Goal: Task Accomplishment & Management: Use online tool/utility

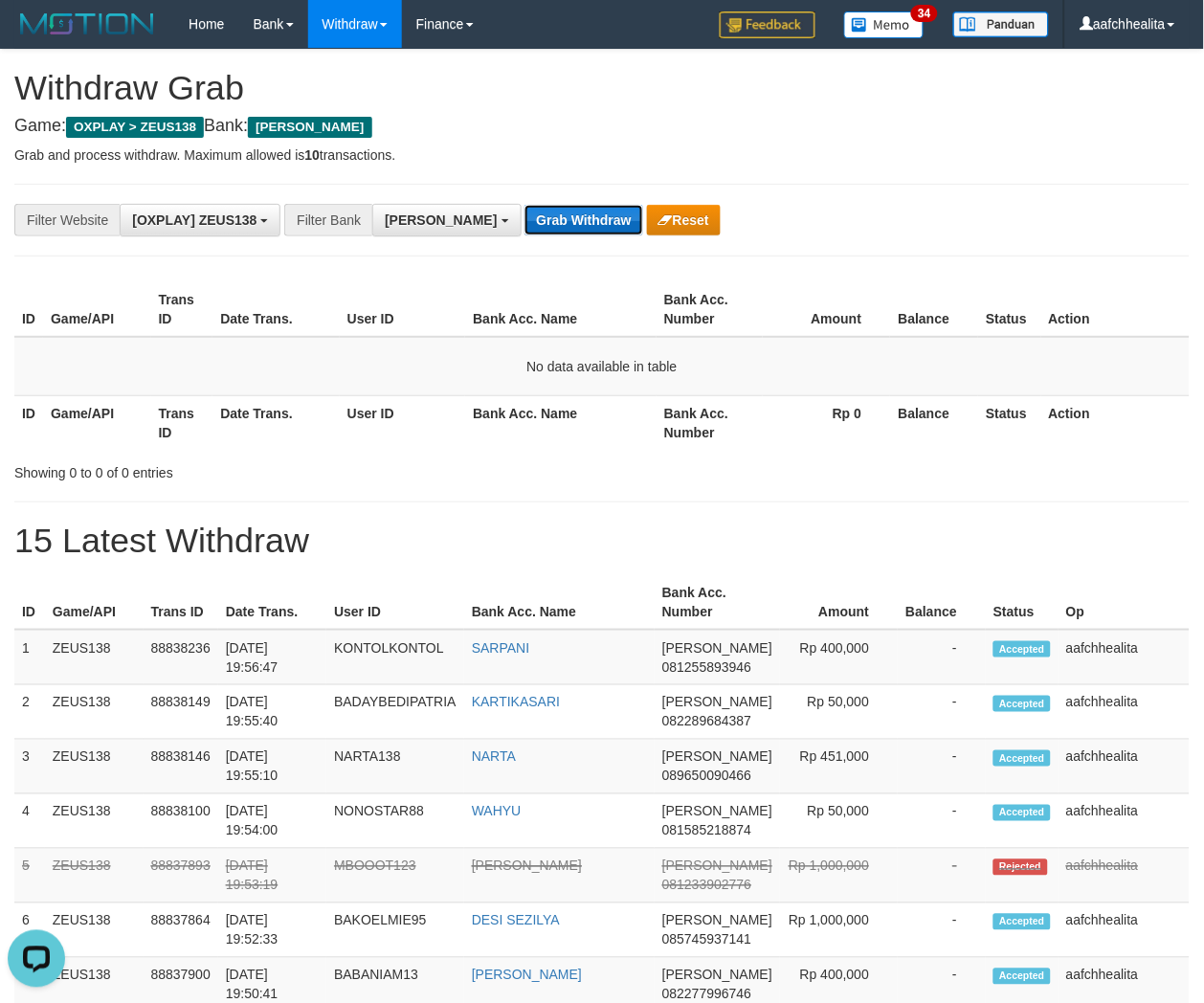
click at [524, 215] on button "Grab Withdraw" at bounding box center [583, 220] width 117 height 31
click at [524, 213] on button "Grab Withdraw" at bounding box center [583, 220] width 117 height 31
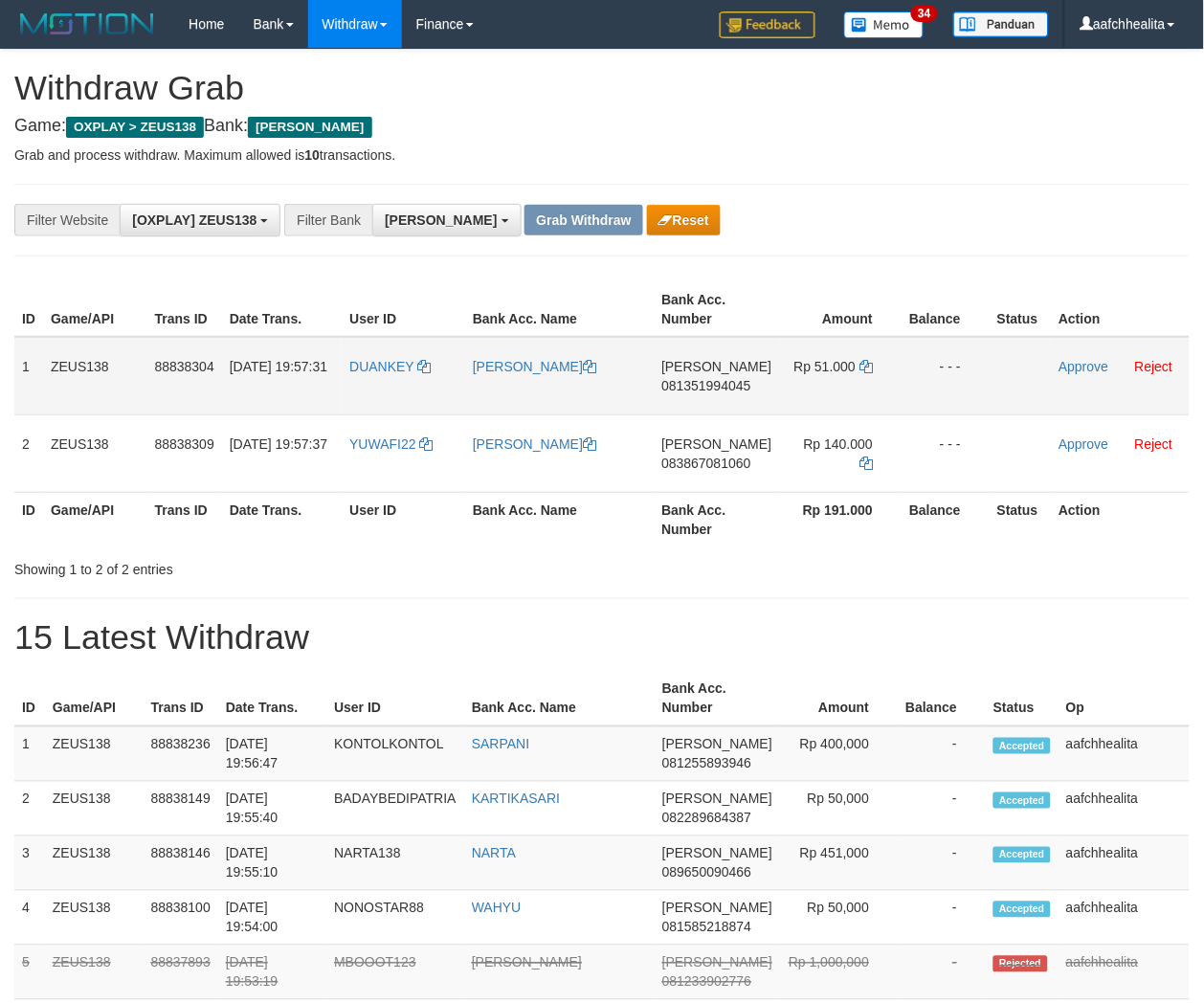
click at [388, 390] on td "DUANKEY" at bounding box center [402, 376] width 123 height 78
copy link "DUANKEY"
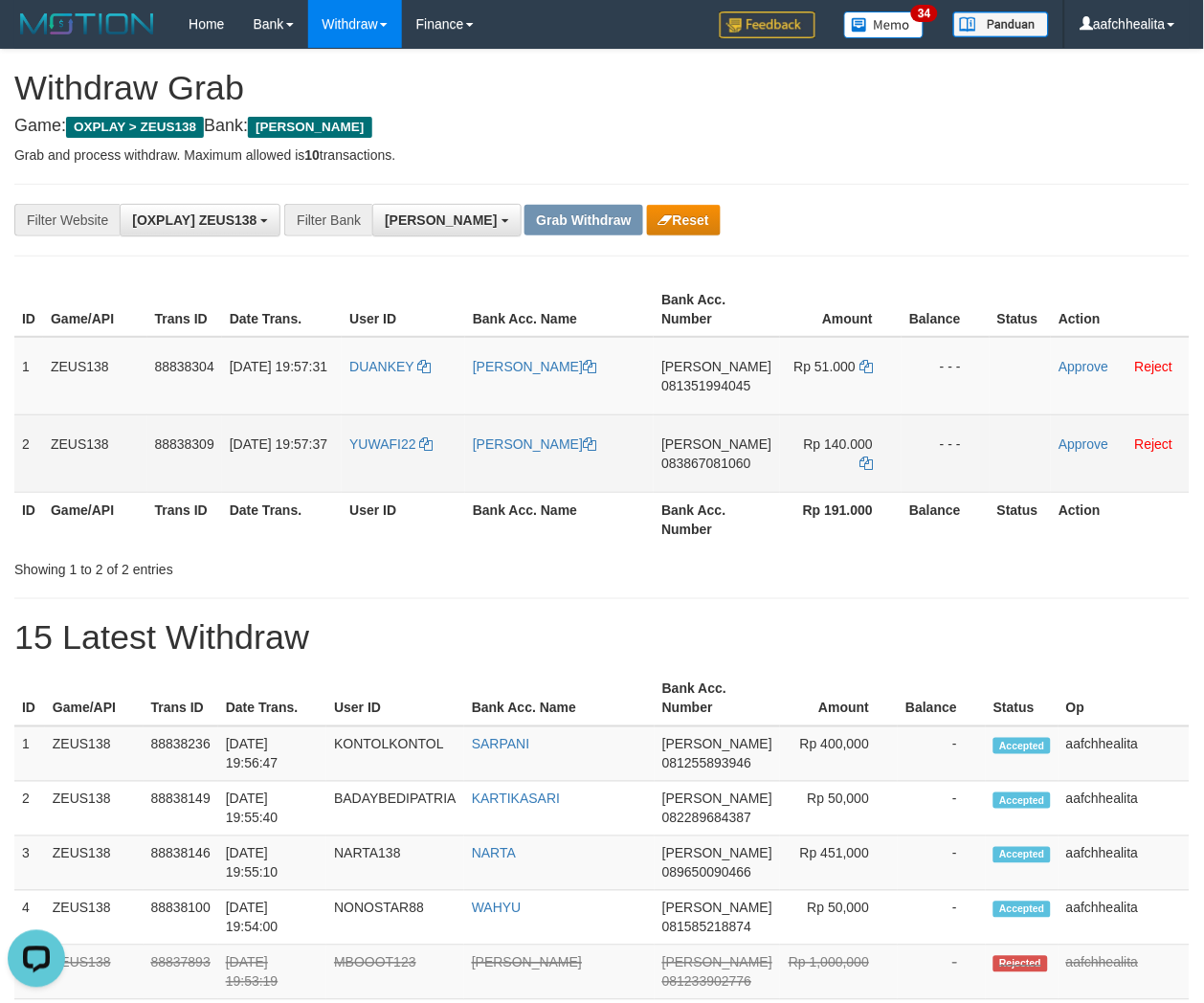
click at [391, 453] on td "YUWAFI22" at bounding box center [402, 454] width 123 height 78
copy link "YUWAFI22"
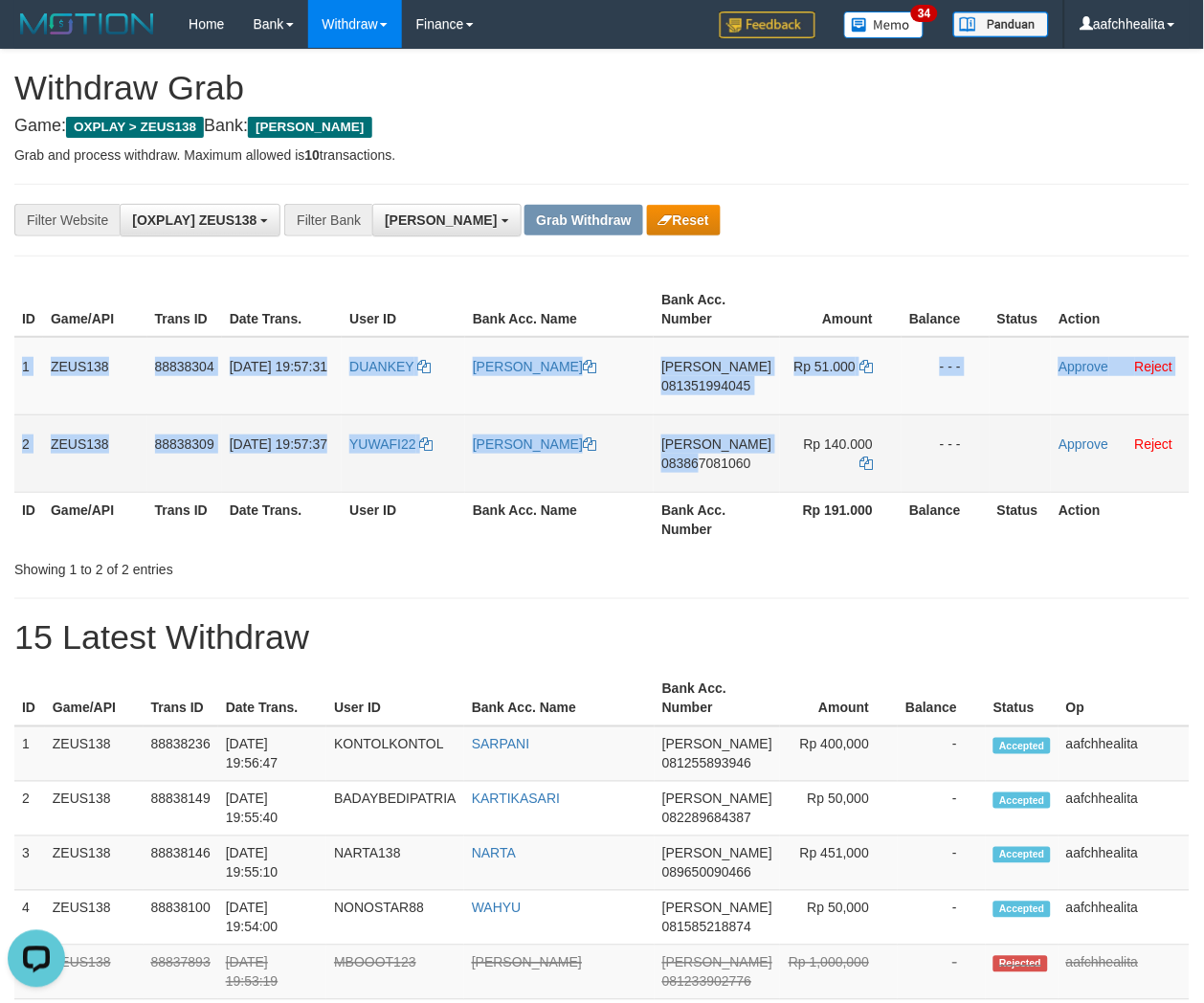
copy tbody "1 ZEUS138 88838304 30/09/2025 19:57:31 DUANKEY RIDUAN NOOR DANA 081351994045 Rp…"
drag, startPoint x: 14, startPoint y: 363, endPoint x: 958, endPoint y: 463, distance: 949.3
click at [958, 462] on tbody "1 ZEUS138 88838304 30/09/2025 19:57:31 DUANKEY RIDUAN NOOR DANA 081351994045 Rp…" at bounding box center [602, 415] width 1175 height 156
copy tbody "1 ZEUS138 88838304 30/09/2025 19:57:31 DUANKEY RIDUAN NOOR DANA 081351994045 Rp…"
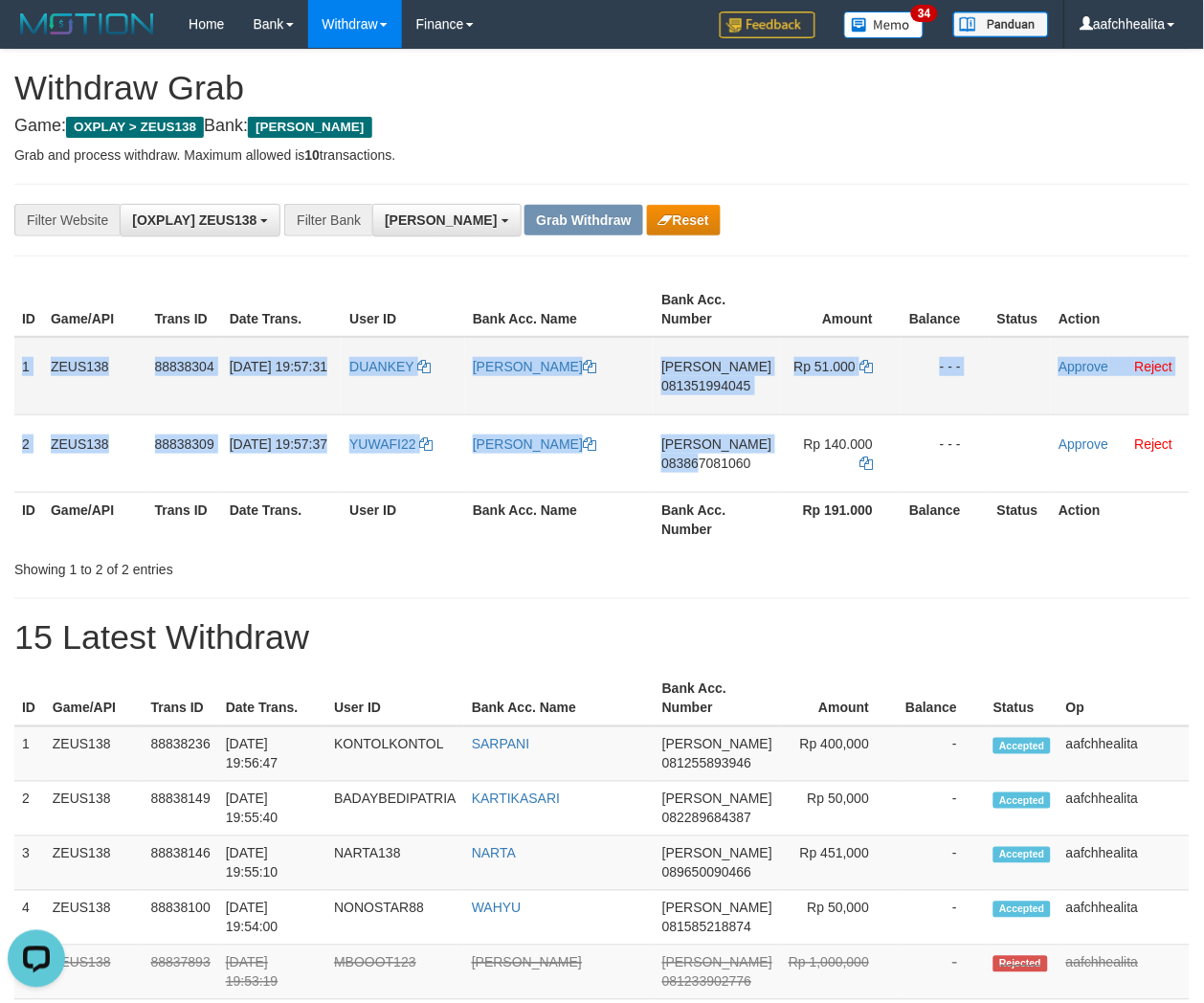
click at [730, 385] on span "081351994045" at bounding box center [706, 386] width 89 height 16
copy tbody "1 ZEUS138 88838304 30/09/2025 19:57:31 DUANKEY RIDUAN NOOR DANA 081351994045 Rp…"
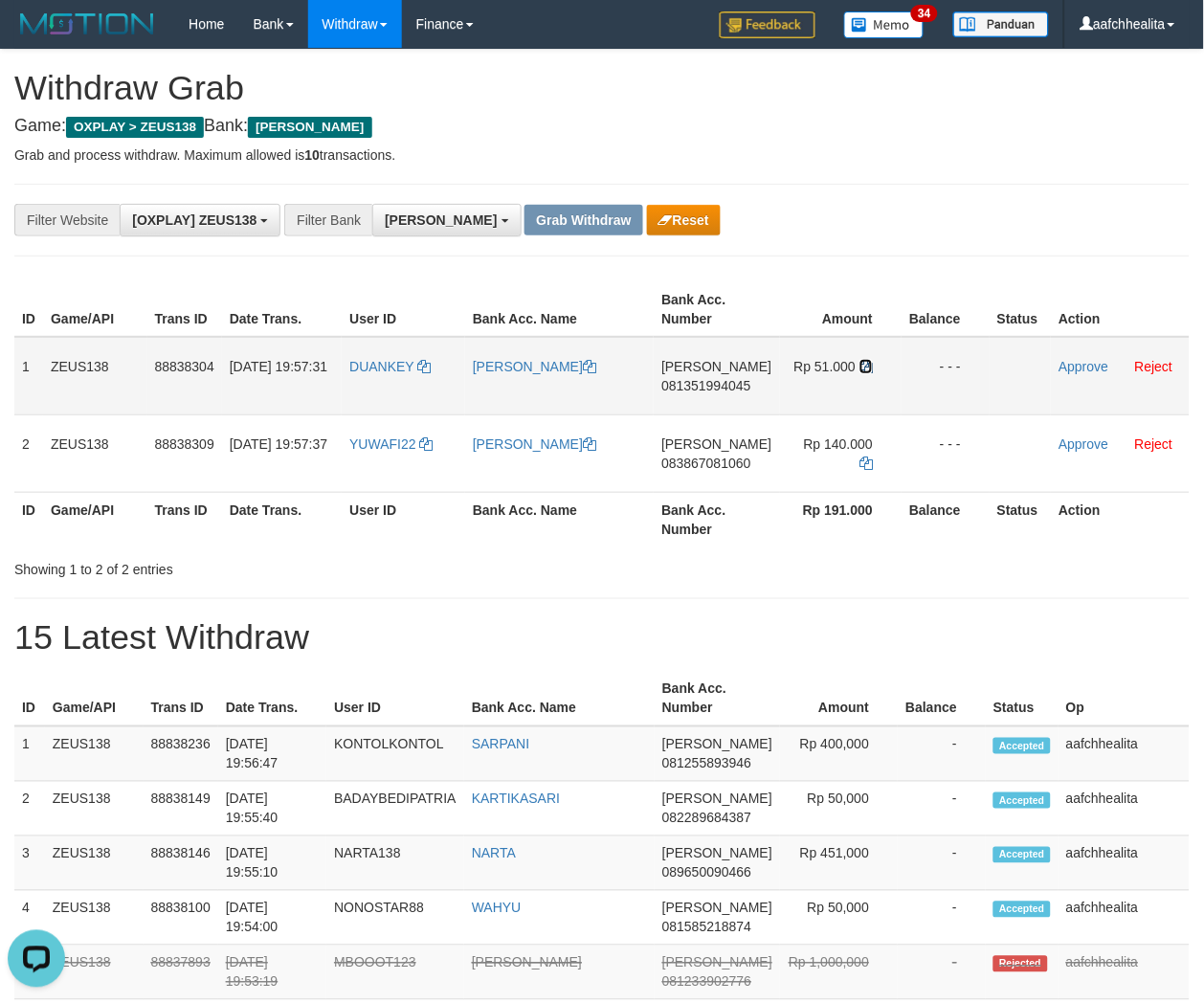
click at [862, 364] on icon at bounding box center [867, 366] width 14 height 14
click at [1053, 354] on td "Approve Reject" at bounding box center [1120, 376] width 139 height 78
click at [1061, 369] on link "Approve" at bounding box center [1083, 366] width 49 height 16
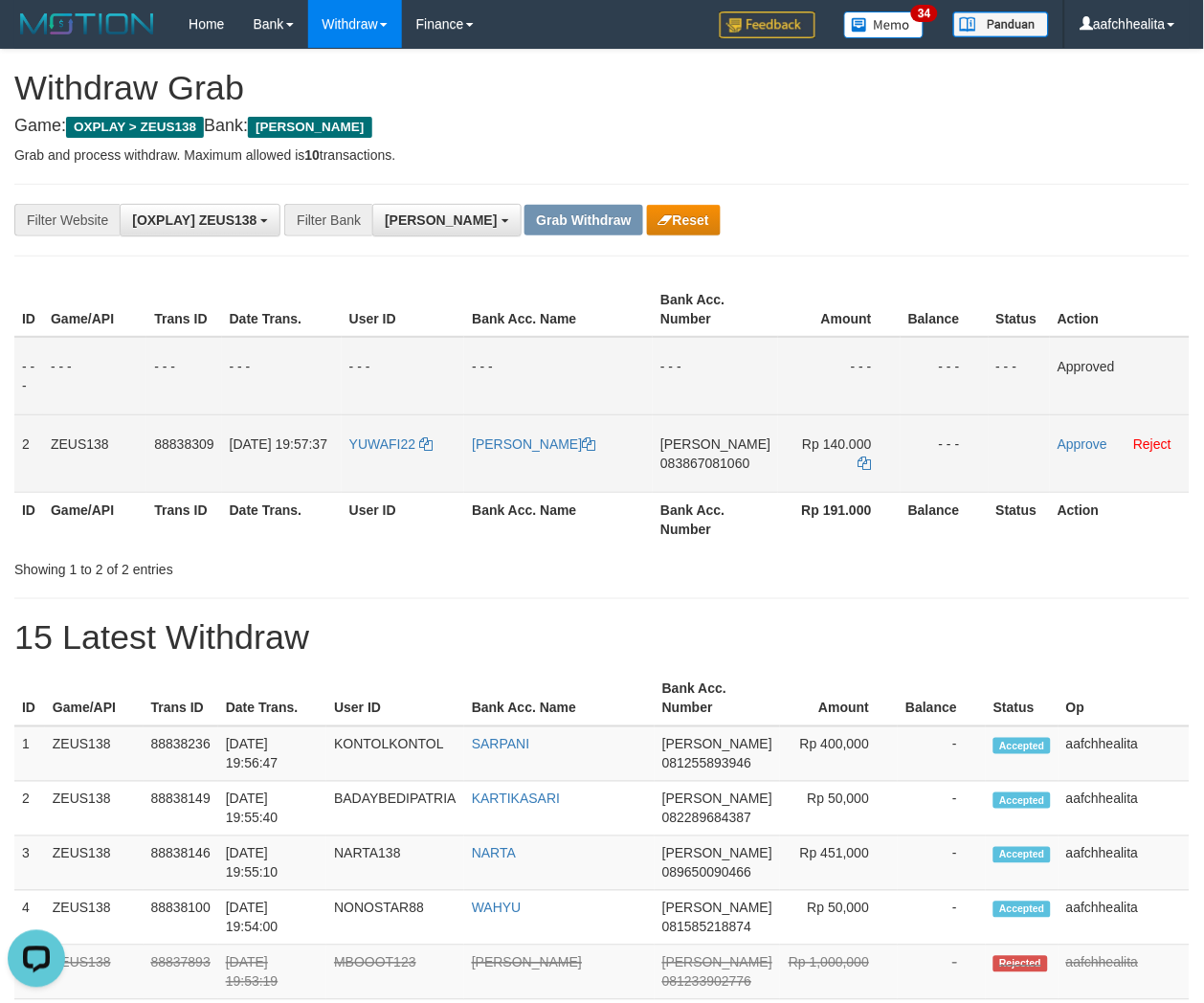
click at [723, 464] on span "083867081060" at bounding box center [705, 463] width 89 height 16
click at [859, 456] on icon at bounding box center [866, 463] width 14 height 14
click at [1086, 444] on link "Approve" at bounding box center [1082, 444] width 49 height 16
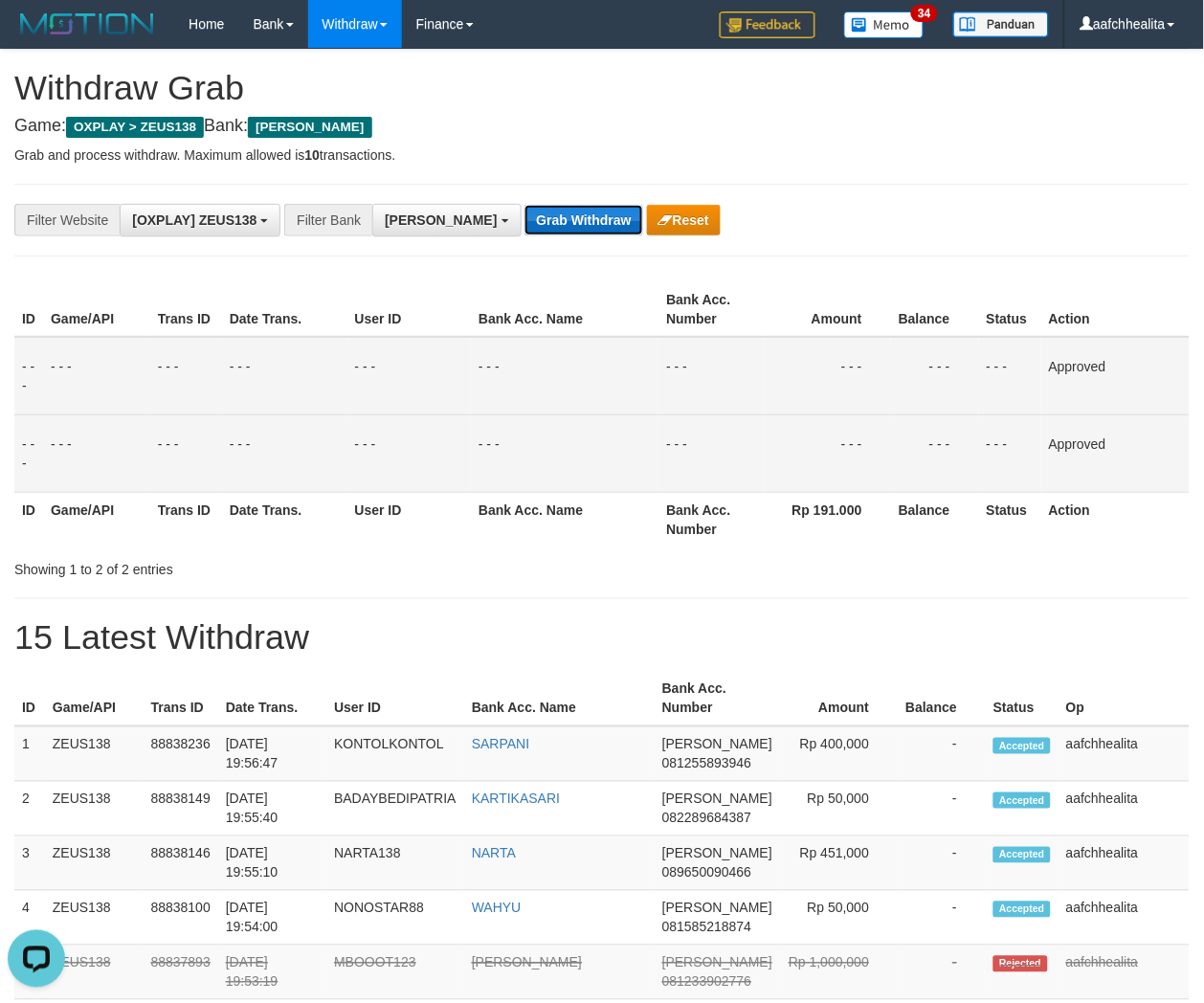
click at [524, 225] on button "Grab Withdraw" at bounding box center [583, 220] width 117 height 31
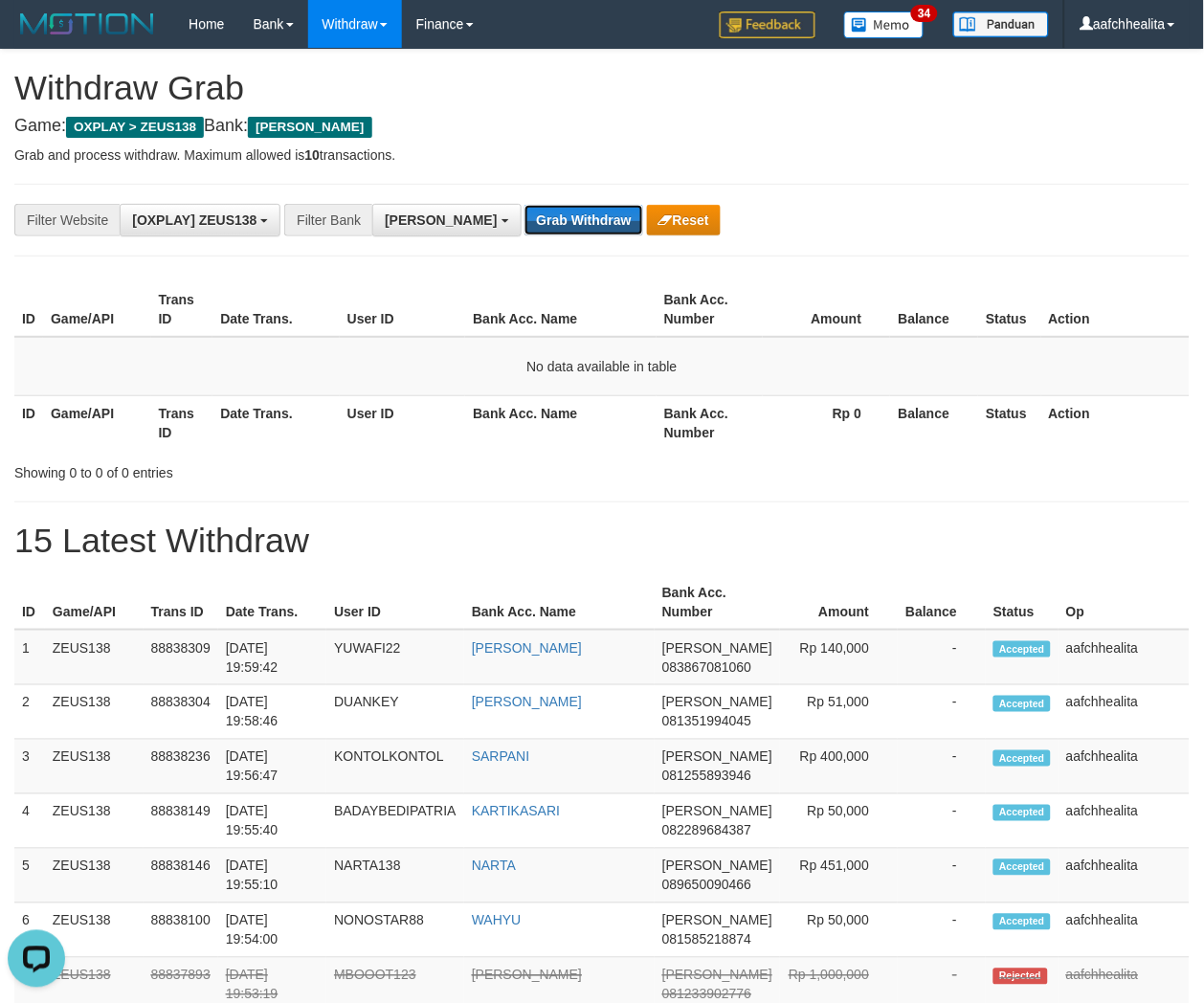
click at [507, 204] on div "**********" at bounding box center [501, 220] width 1003 height 33
click at [524, 214] on button "Grab Withdraw" at bounding box center [583, 220] width 117 height 31
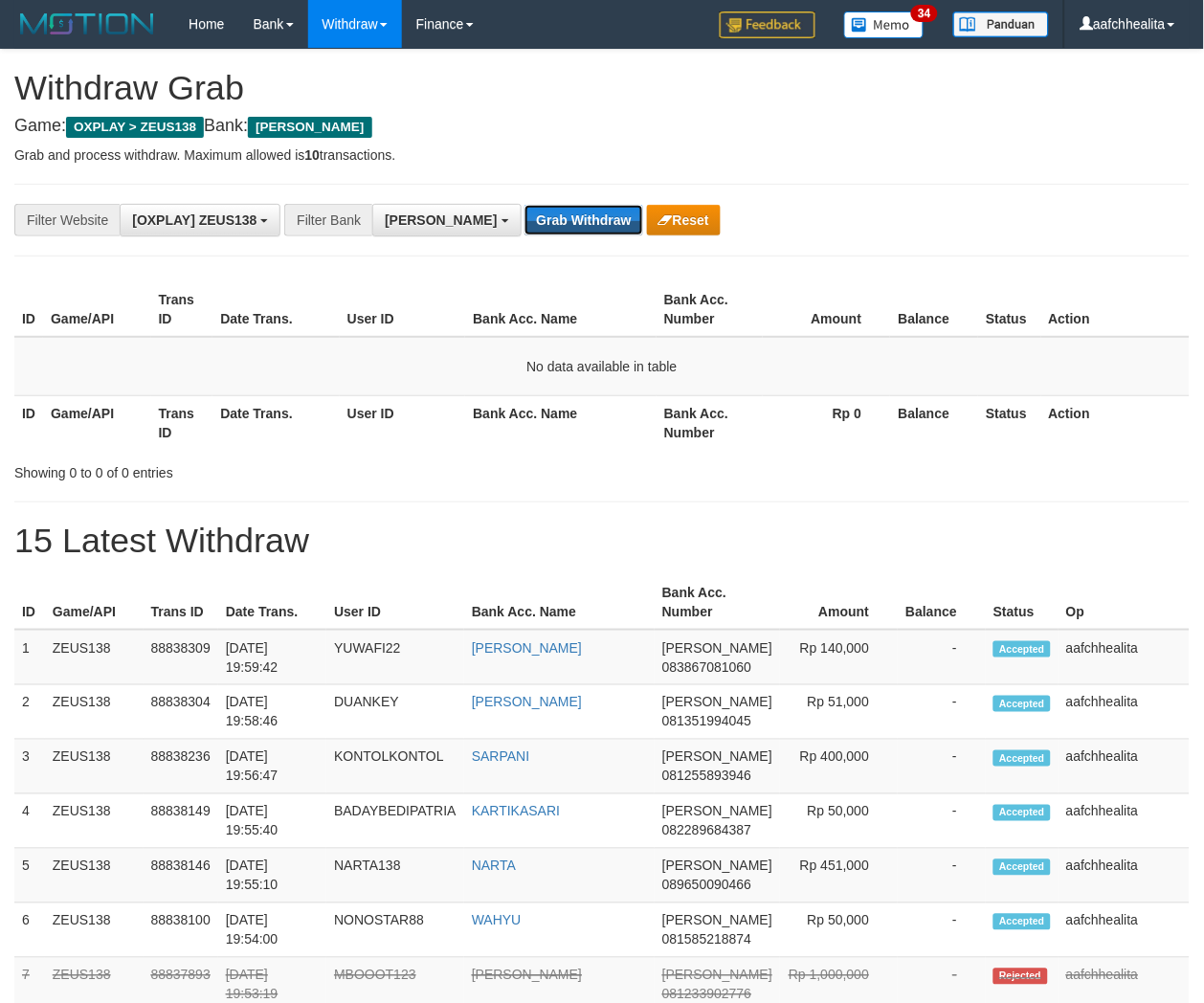
click at [524, 214] on button "Grab Withdraw" at bounding box center [583, 220] width 117 height 31
drag, startPoint x: 0, startPoint y: 0, endPoint x: 510, endPoint y: 214, distance: 553.1
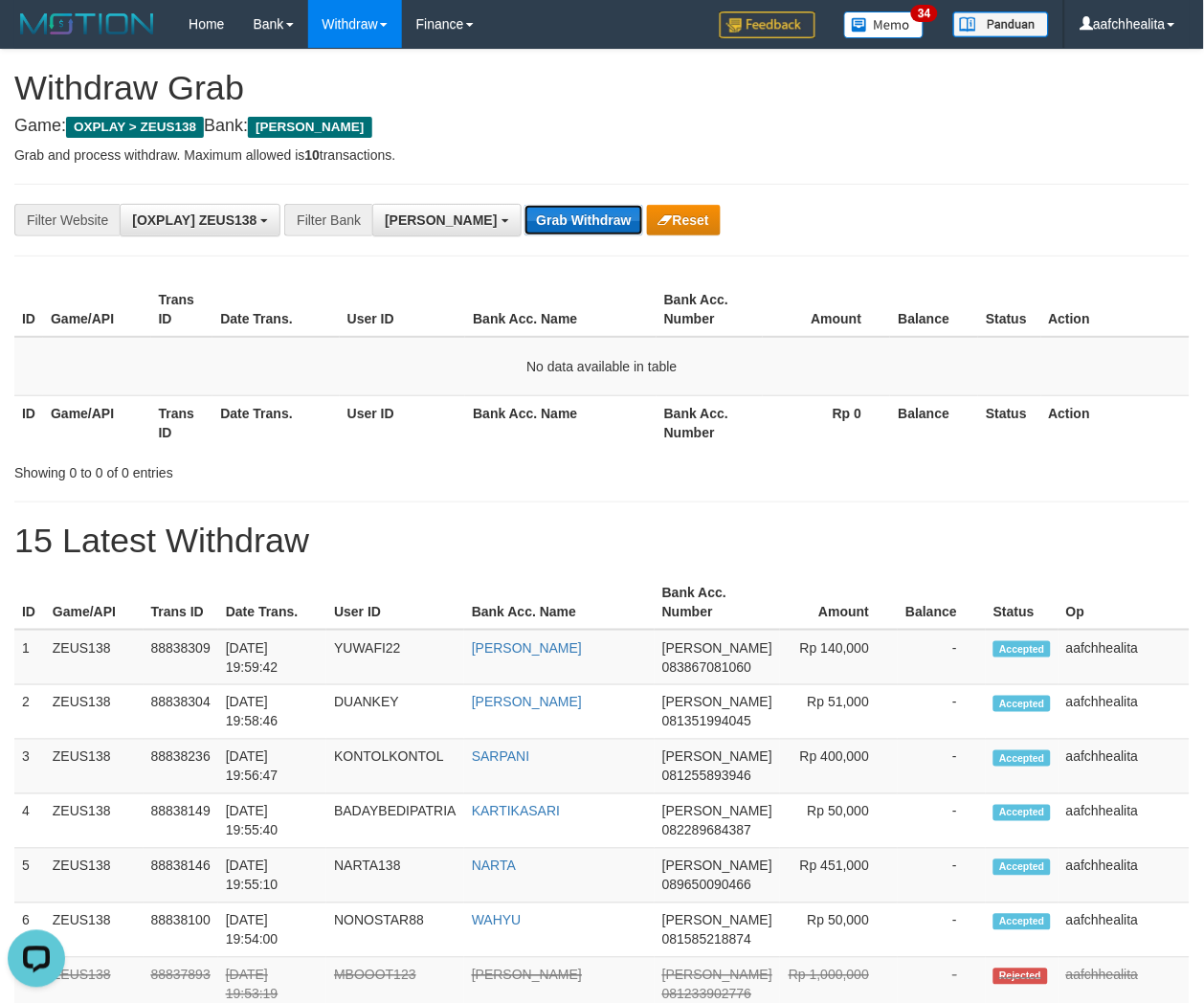
click at [524, 214] on button "Grab Withdraw" at bounding box center [583, 220] width 117 height 31
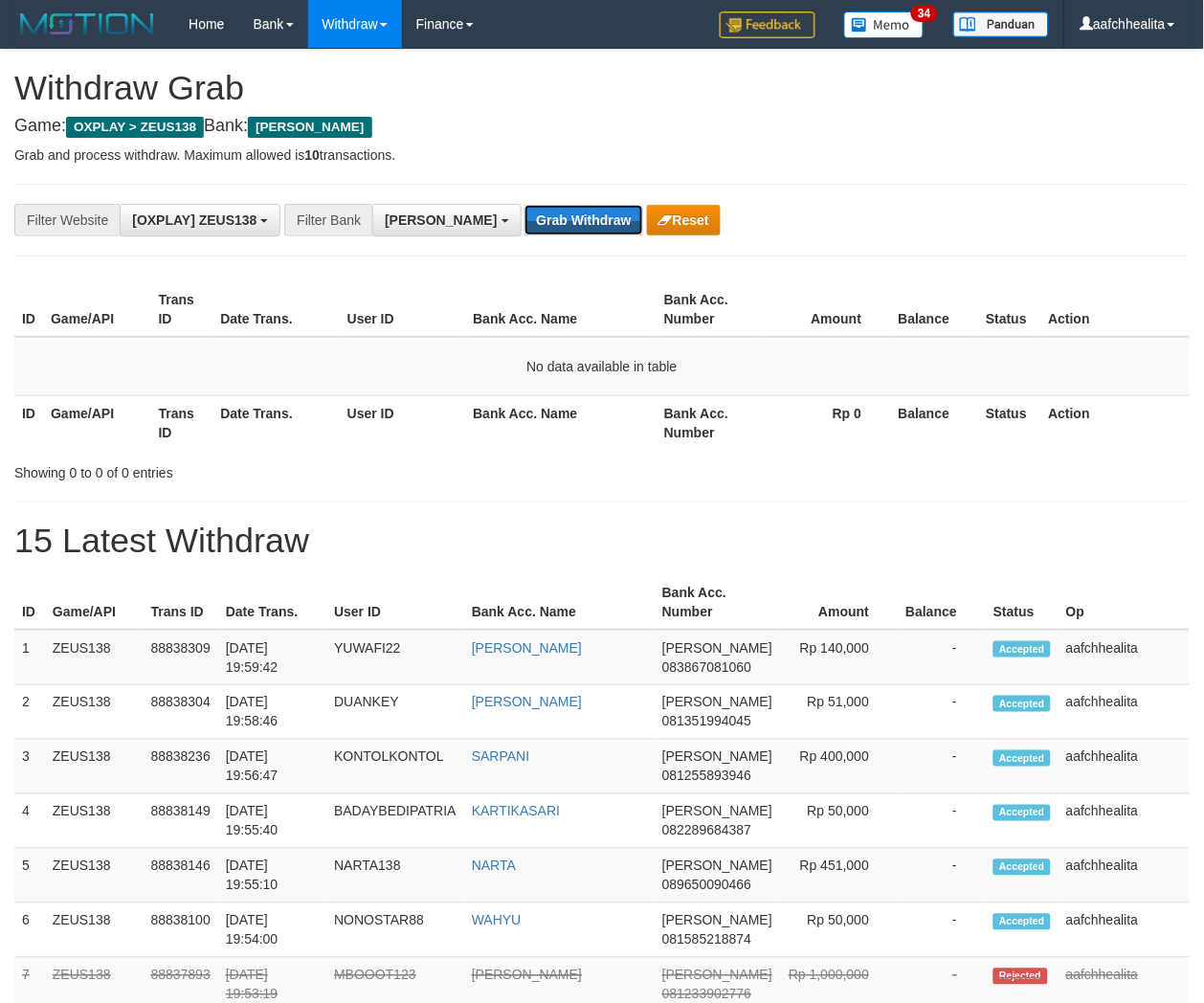
click at [524, 214] on button "Grab Withdraw" at bounding box center [583, 220] width 117 height 31
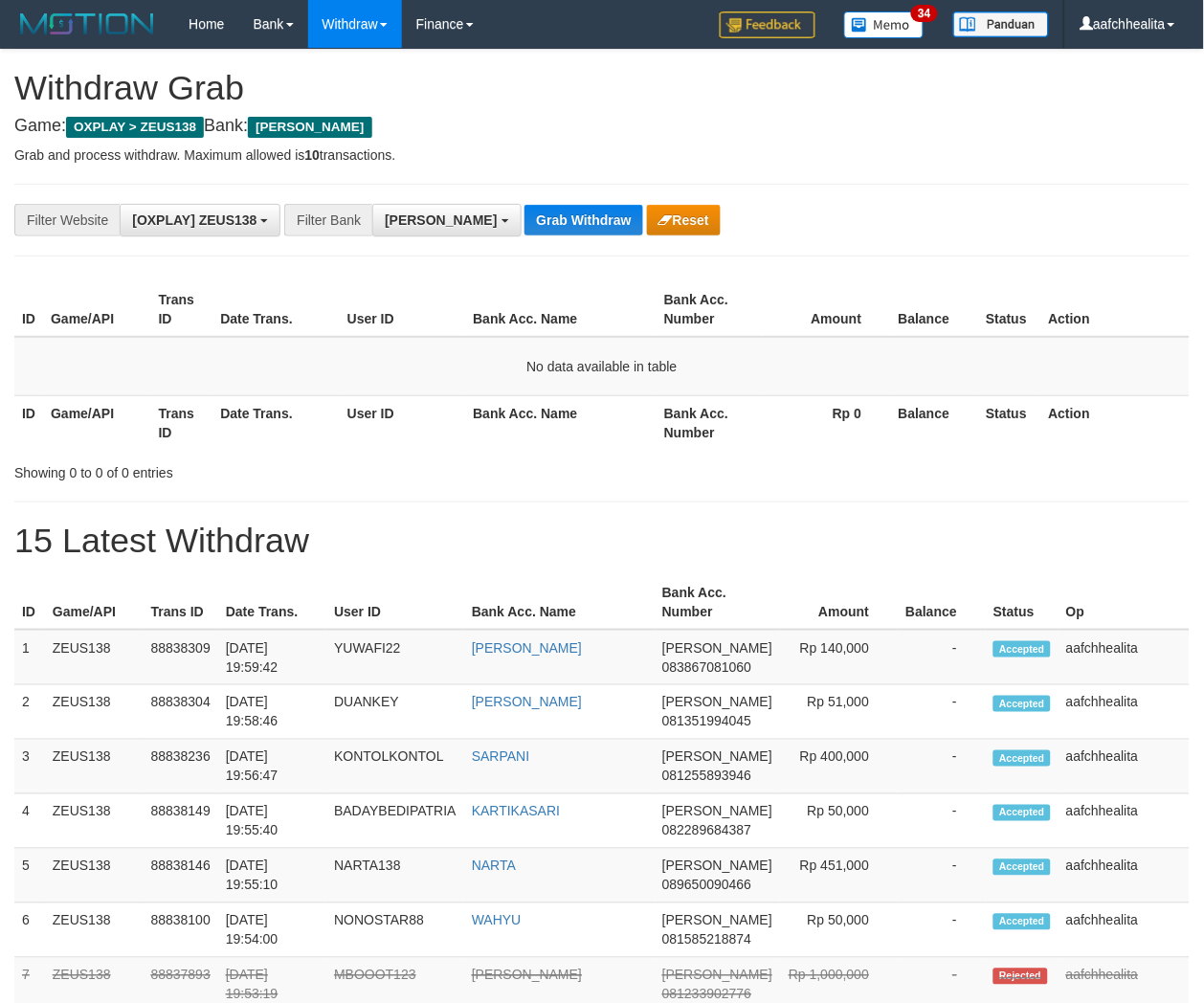
click at [524, 214] on button "Grab Withdraw" at bounding box center [583, 220] width 117 height 31
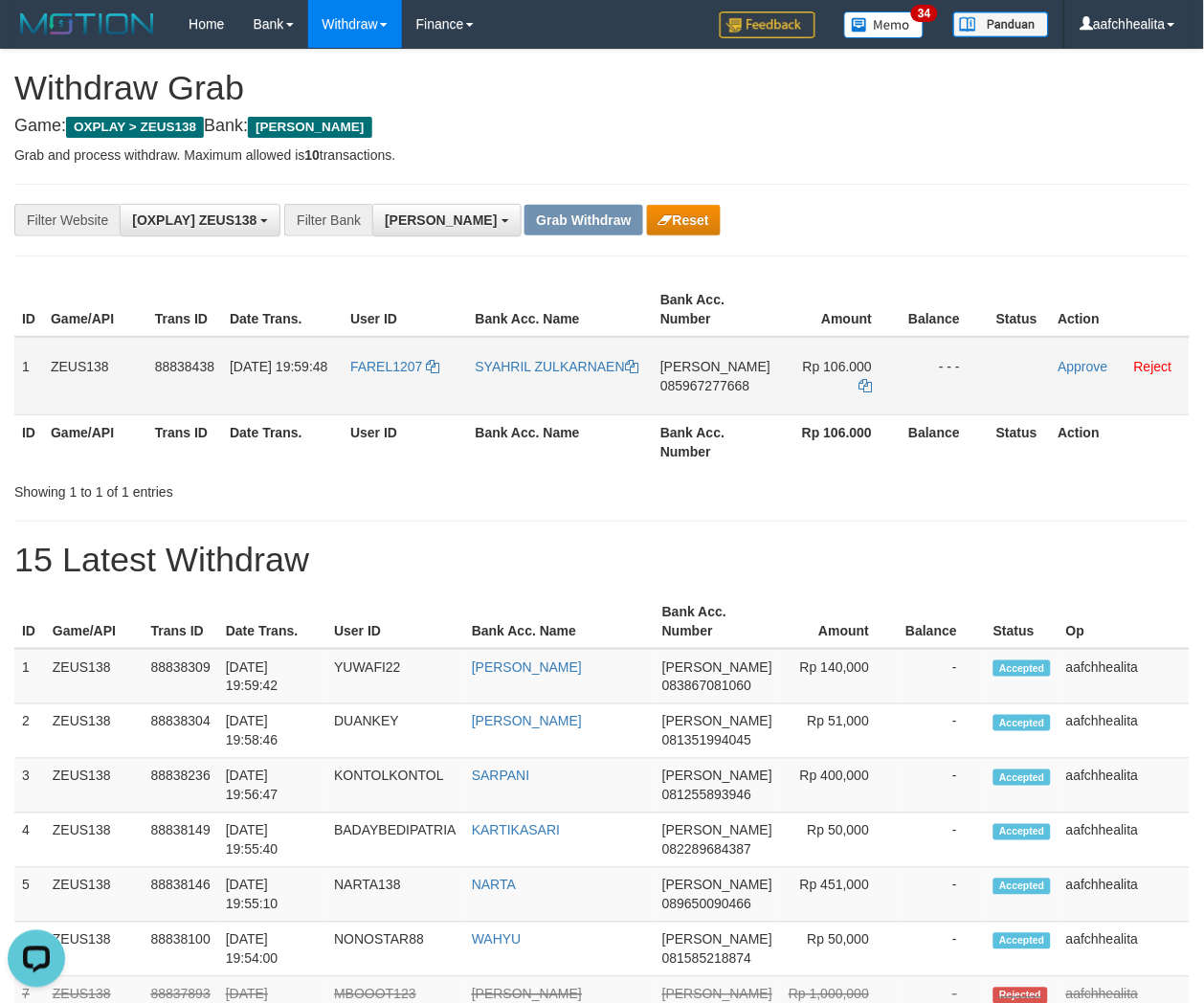
click at [390, 391] on td "FAREL1207" at bounding box center [404, 376] width 124 height 78
copy link "FAREL1207"
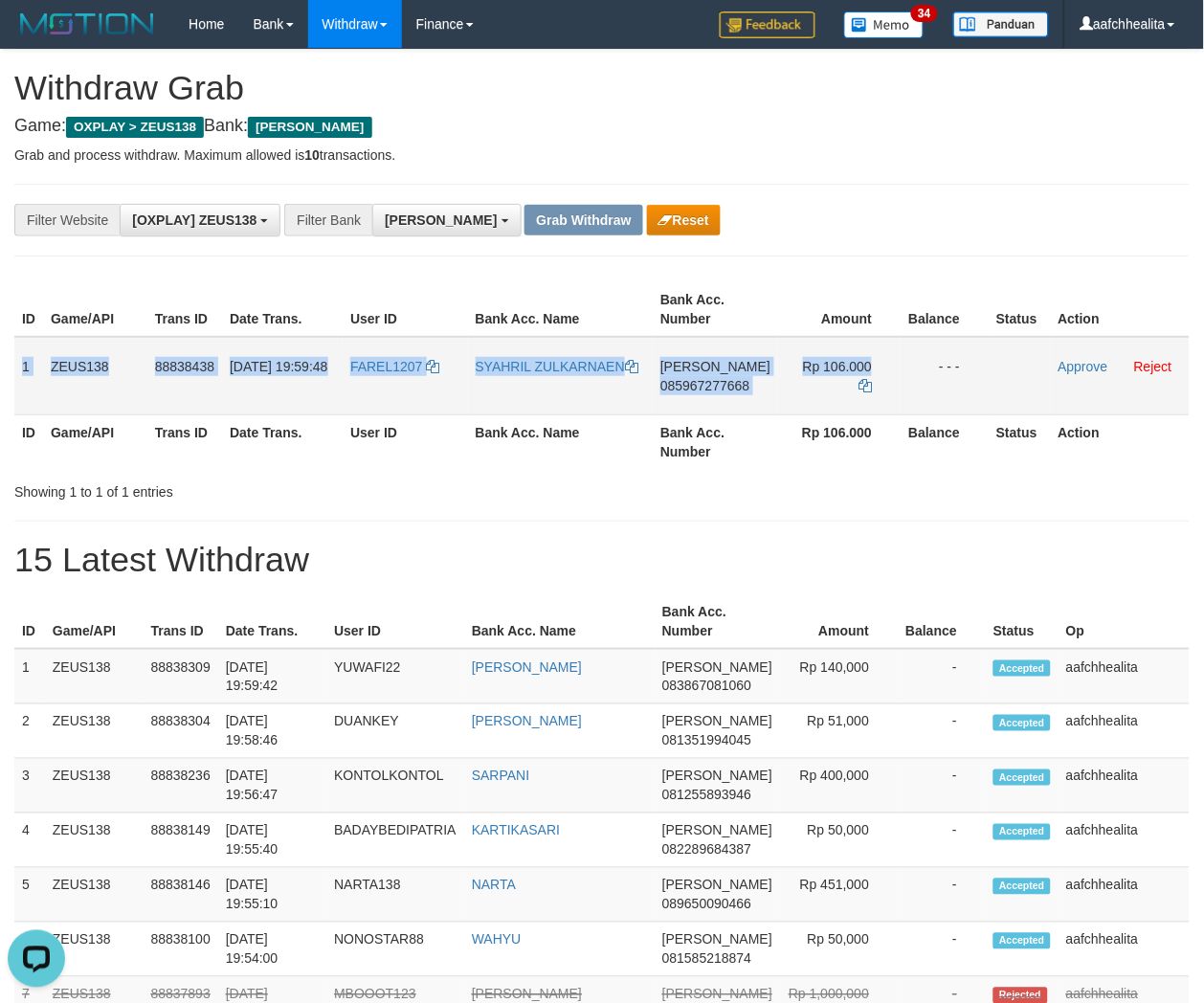
copy tr "1 ZEUS138 88838438 30/09/2025 19:59:48 FAREL1207 SYAHRIL ZULKARNAEN DANA 085967…"
drag, startPoint x: 14, startPoint y: 348, endPoint x: 1001, endPoint y: 348, distance: 987.0
click at [1001, 348] on tr "1 ZEUS138 88838438 30/09/2025 19:59:48 FAREL1207 SYAHRIL ZULKARNAEN DANA 085967…" at bounding box center [602, 376] width 1175 height 78
click at [706, 380] on span "085967277668" at bounding box center [705, 386] width 89 height 16
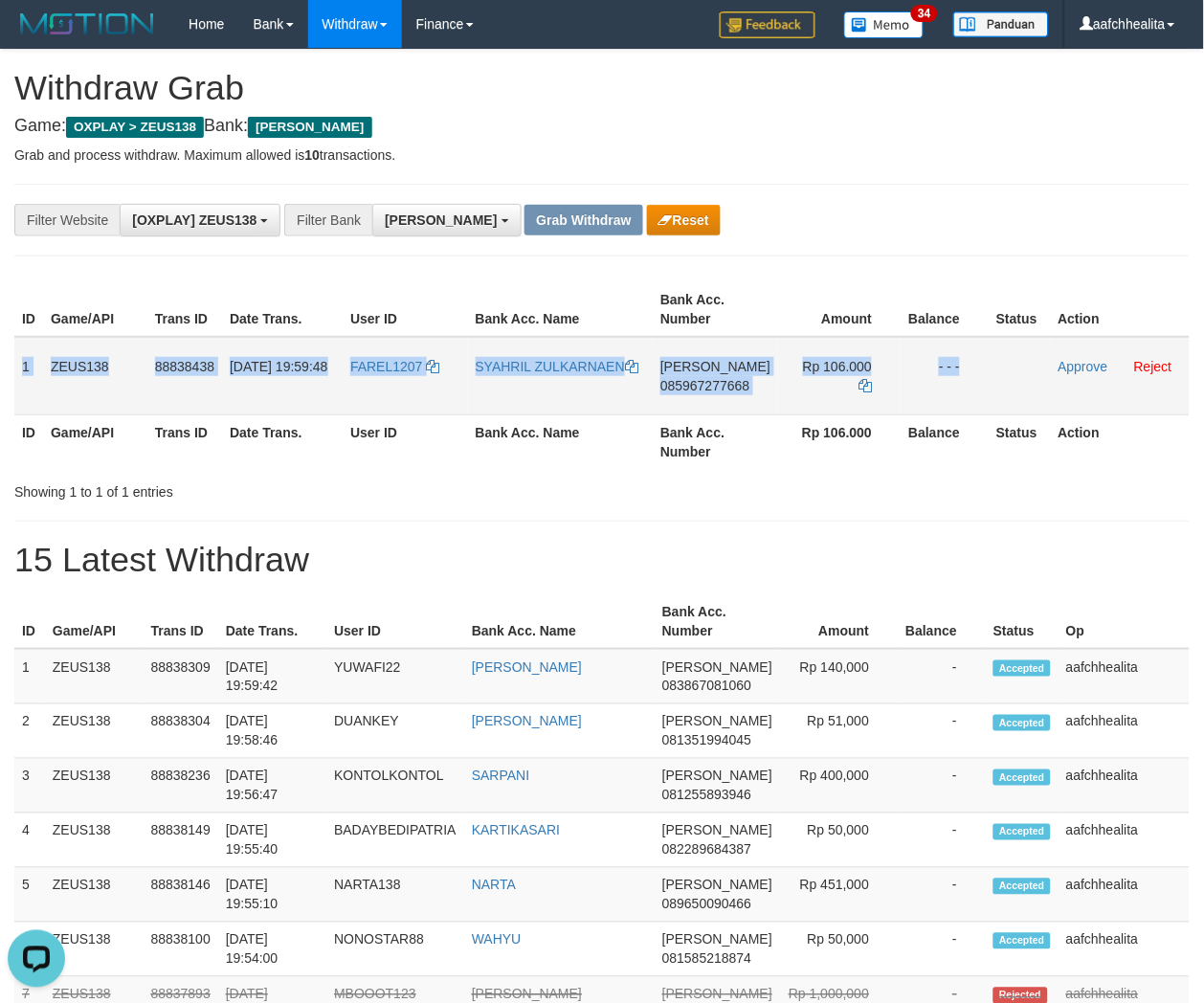
copy tr "1 ZEUS138 88838438 30/09/2025 19:59:48 FAREL1207 SYAHRIL ZULKARNAEN DANA 085967…"
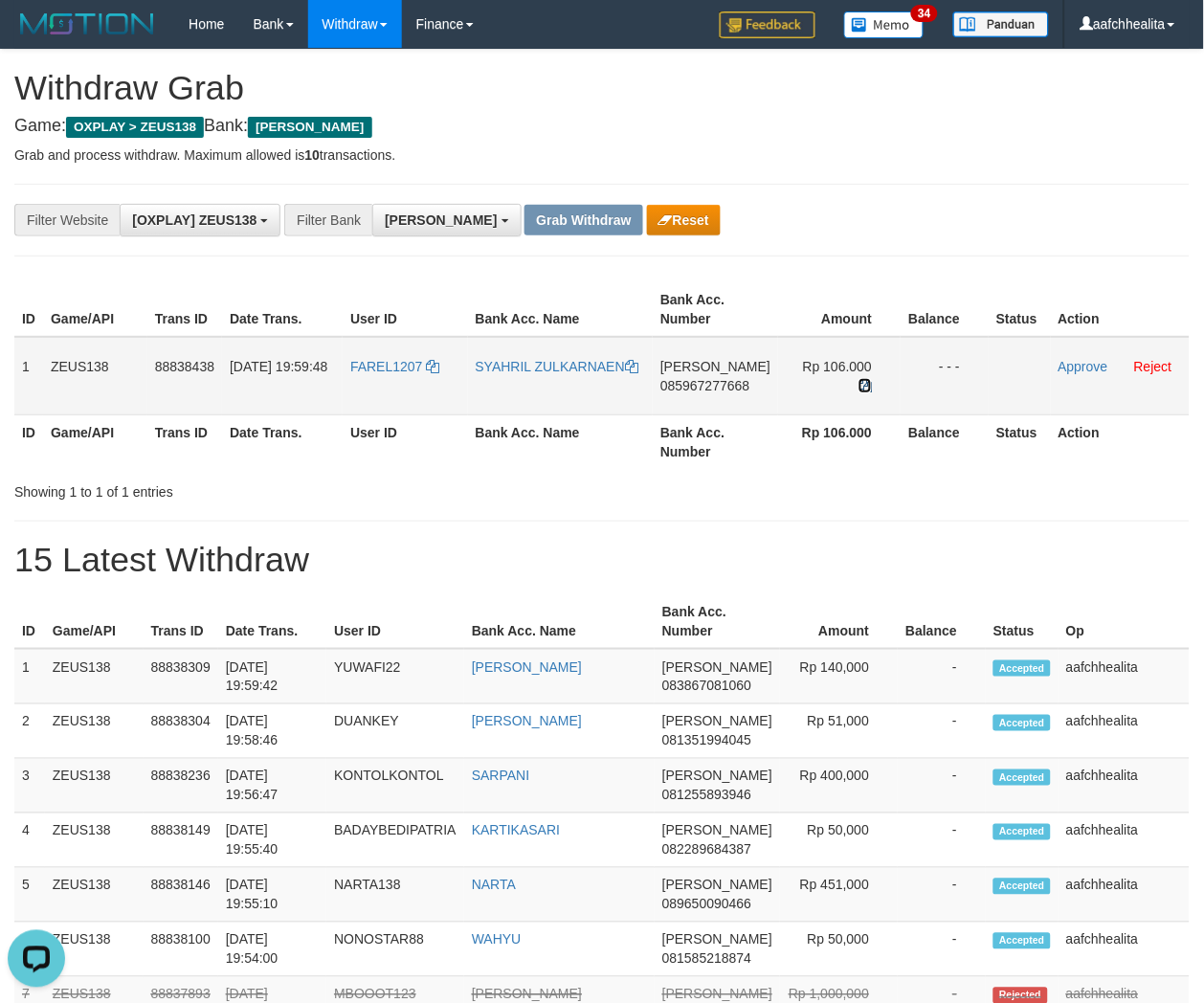
click at [859, 379] on icon at bounding box center [866, 386] width 14 height 14
click at [1072, 363] on link "Approve" at bounding box center [1083, 366] width 49 height 16
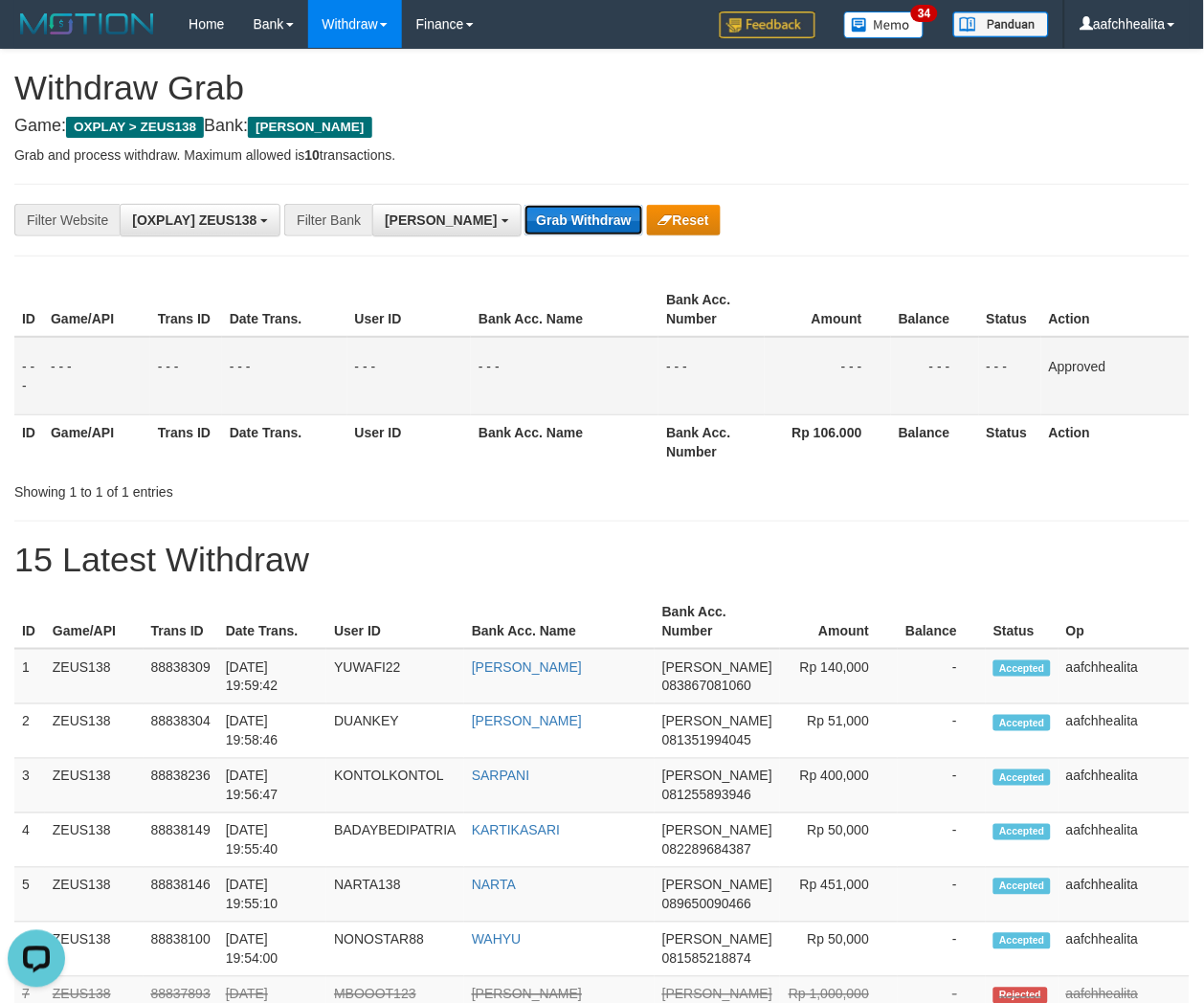
click at [524, 217] on button "Grab Withdraw" at bounding box center [583, 220] width 117 height 31
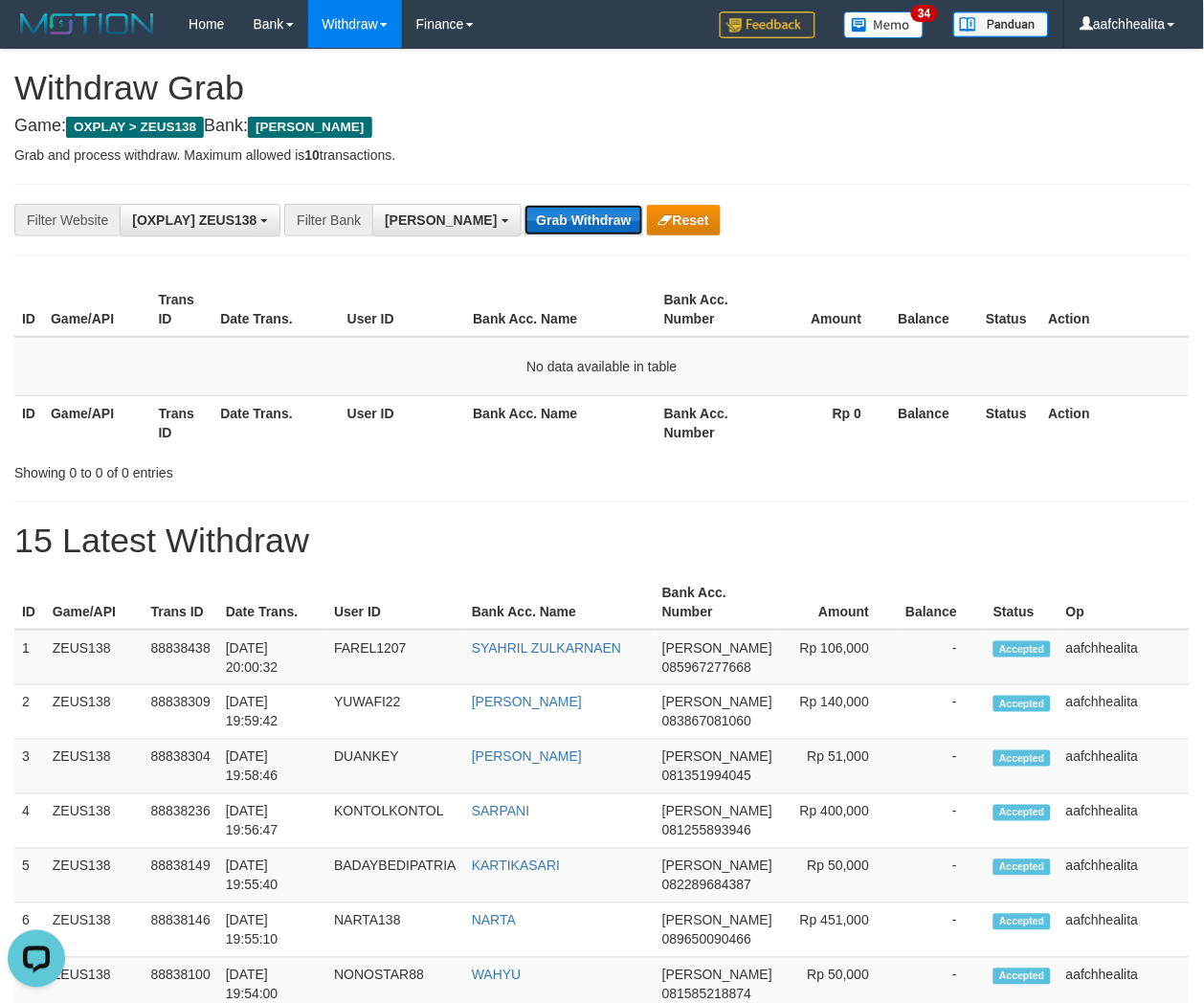
click at [549, 228] on button "Grab Withdraw" at bounding box center [583, 220] width 117 height 31
click at [524, 228] on button "Grab Withdraw" at bounding box center [583, 220] width 117 height 31
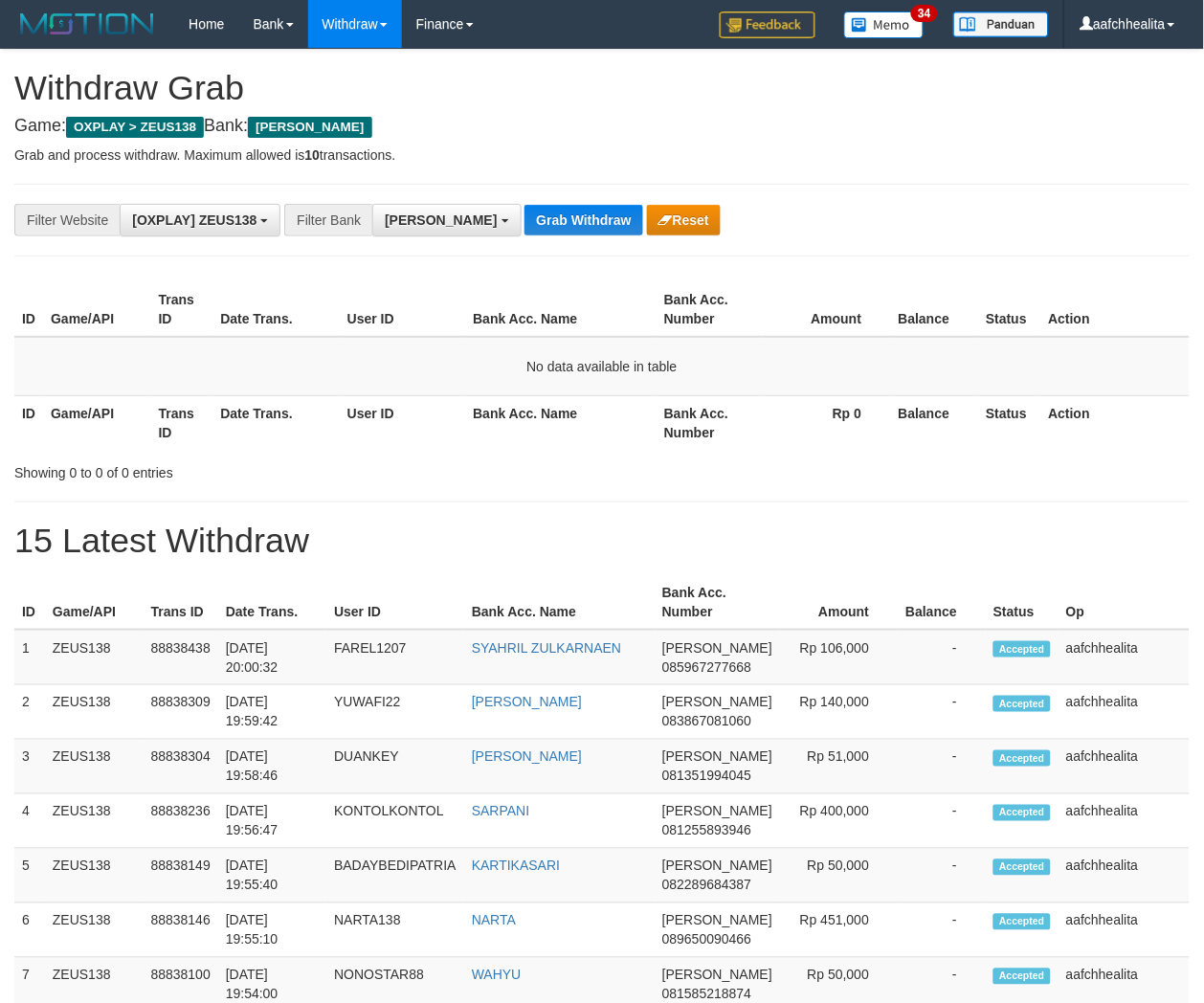
click at [524, 228] on button "Grab Withdraw" at bounding box center [583, 220] width 117 height 31
drag, startPoint x: 0, startPoint y: 0, endPoint x: 522, endPoint y: 228, distance: 569.6
click at [524, 228] on button "Grab Withdraw" at bounding box center [583, 220] width 117 height 31
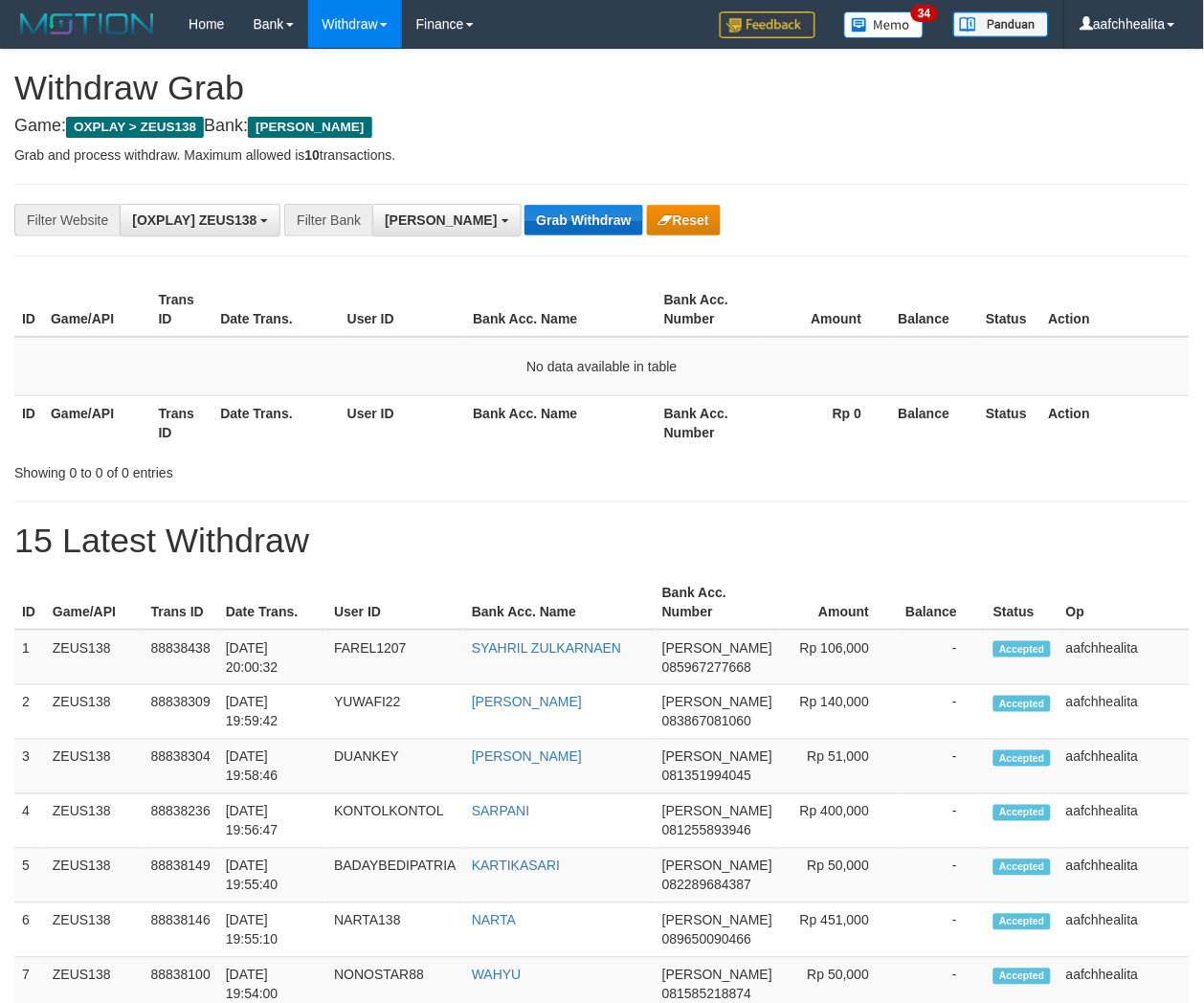
click at [524, 228] on button "Grab Withdraw" at bounding box center [583, 220] width 117 height 31
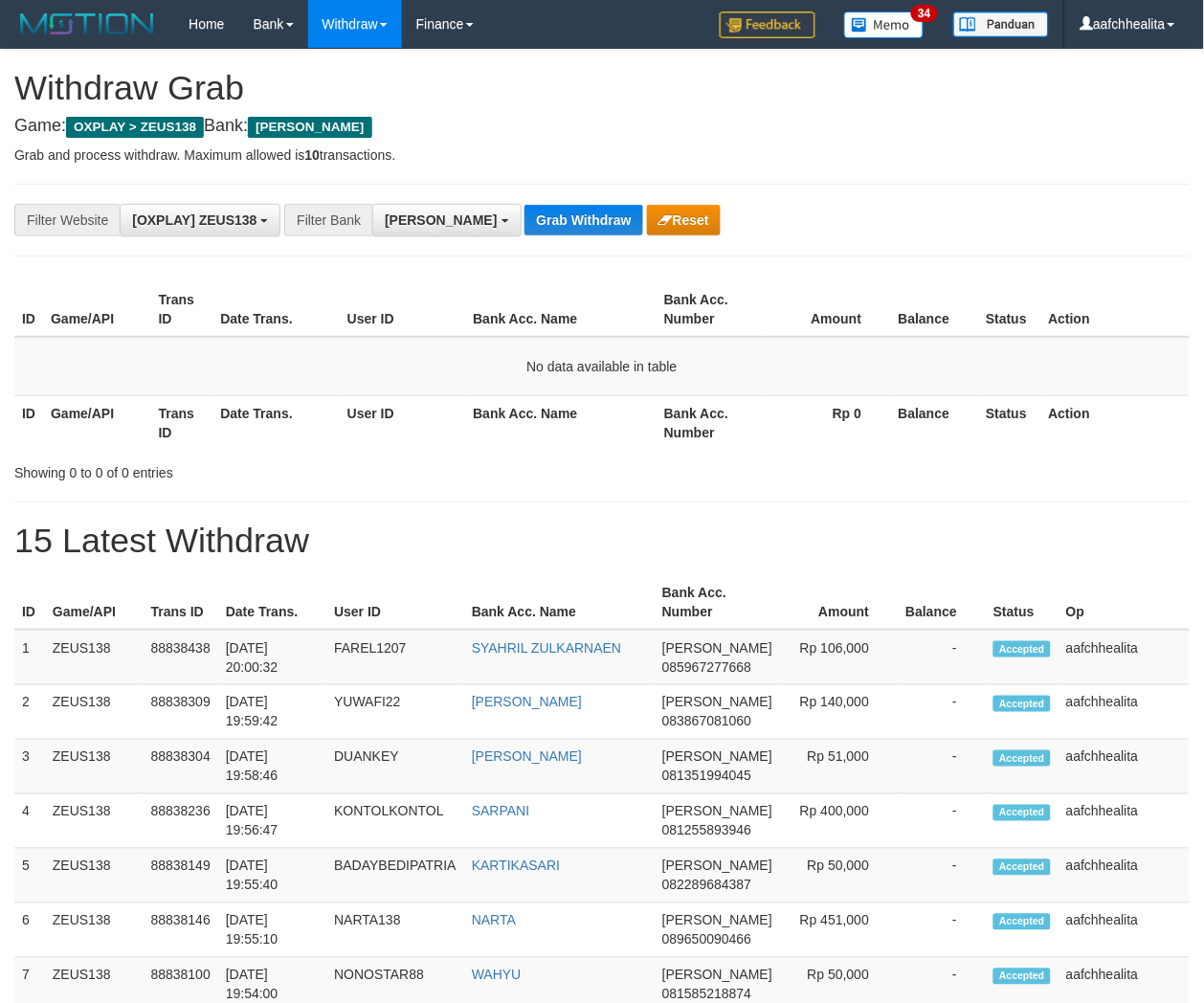
click at [524, 228] on button "Grab Withdraw" at bounding box center [583, 220] width 117 height 31
click at [524, 221] on button "Grab Withdraw" at bounding box center [583, 220] width 117 height 31
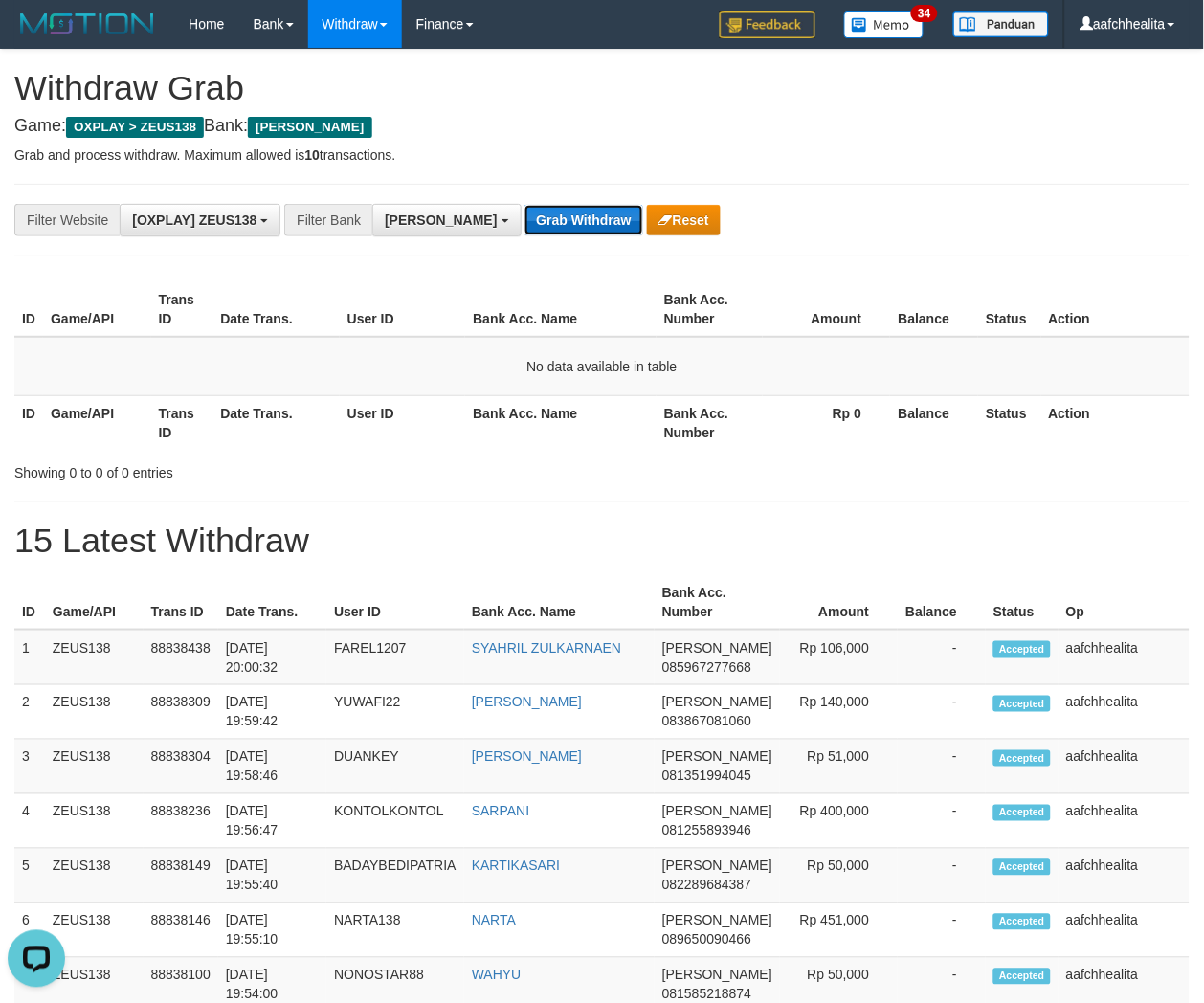
click at [524, 221] on button "Grab Withdraw" at bounding box center [583, 220] width 117 height 31
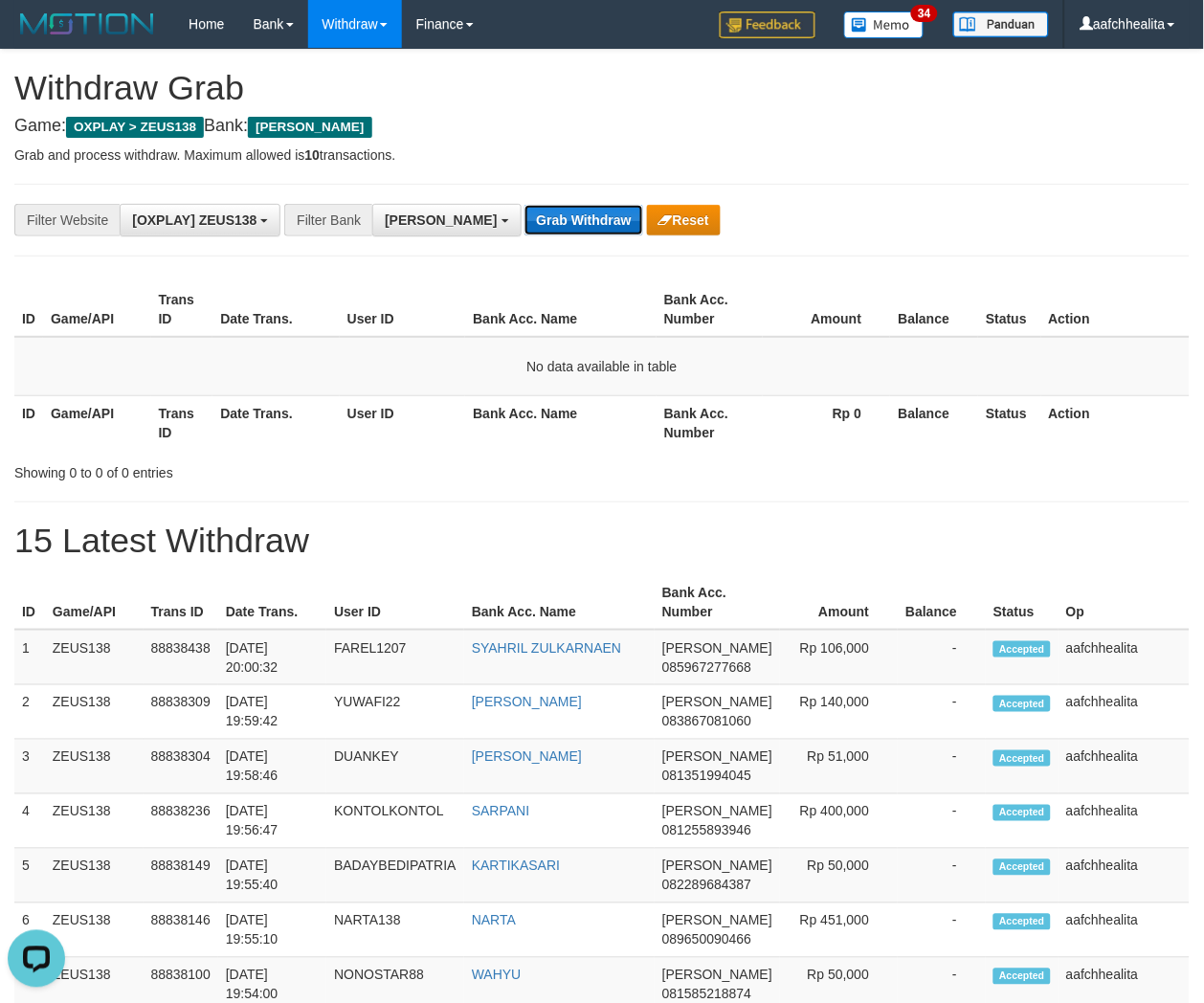
click at [524, 221] on button "Grab Withdraw" at bounding box center [583, 220] width 117 height 31
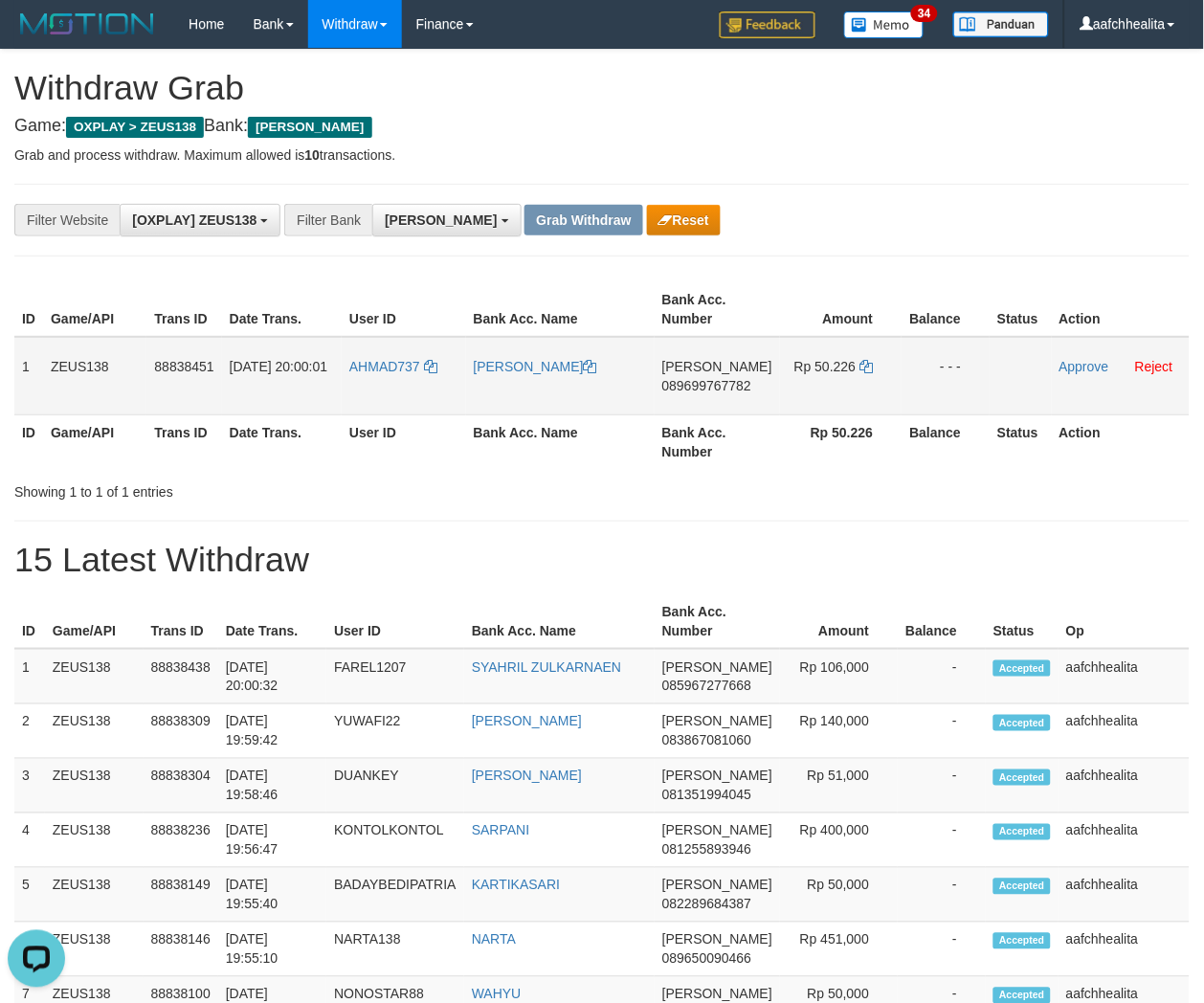
click at [402, 389] on td "AHMAD737" at bounding box center [403, 376] width 124 height 78
copy link "AHMAD737"
copy tr "1 ZEUS138 88838451 [DATE] 20:00:01 AHMAD737 [PERSON_NAME]"
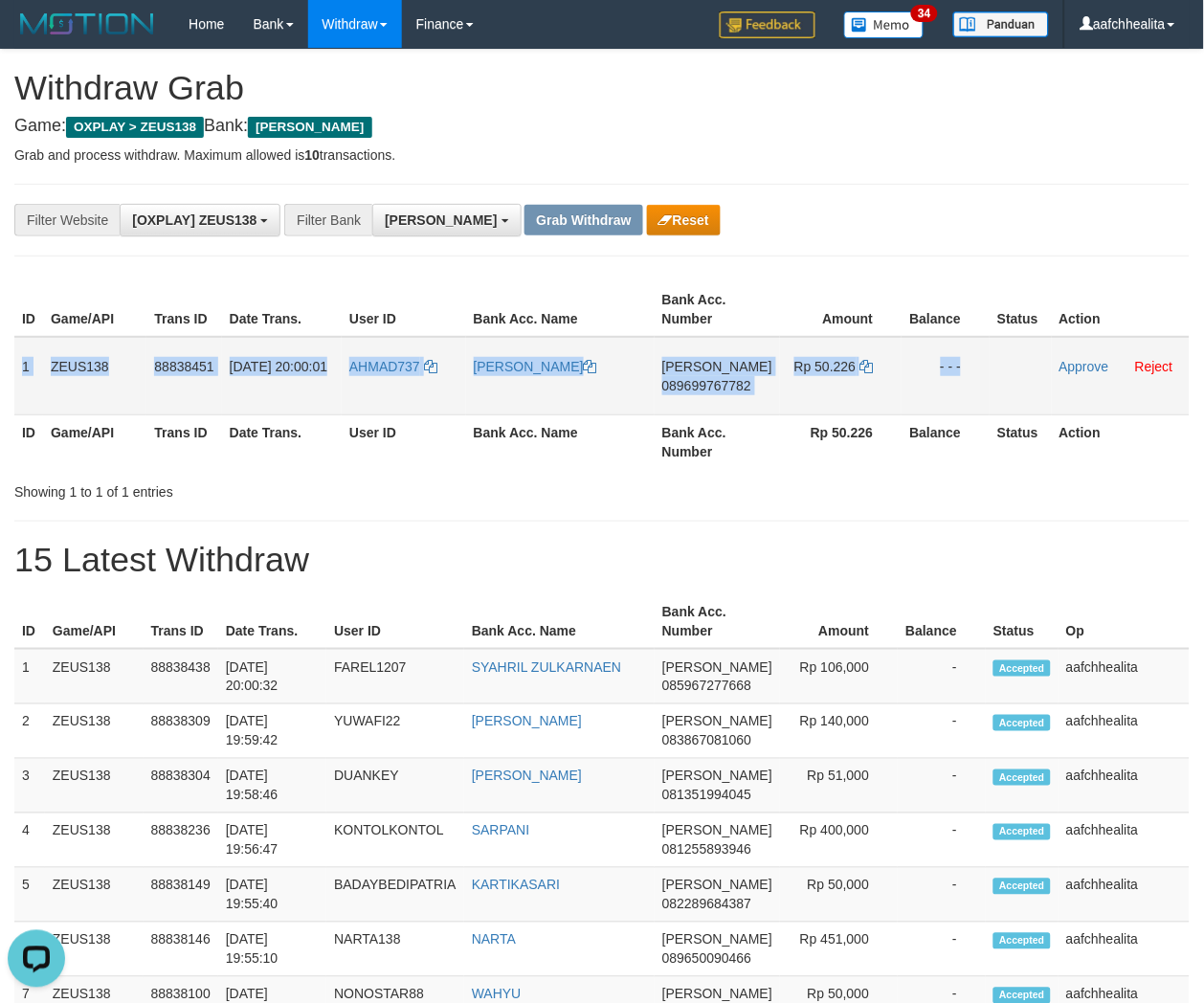
copy tr "1 ZEUS138 88838451 [DATE] 20:00:01 AHMAD737 [PERSON_NAME] 089699767782 Rp 50.22…"
drag, startPoint x: 14, startPoint y: 371, endPoint x: 1000, endPoint y: 371, distance: 986.0
click at [1000, 371] on tr "1 ZEUS138 88838451 [DATE] 20:00:01 AHMAD737 [PERSON_NAME] 089699767782 Rp 50.22…" at bounding box center [602, 376] width 1175 height 78
click at [697, 386] on span "089699767782" at bounding box center [707, 386] width 89 height 16
copy tr "1 ZEUS138 88838451 [DATE] 20:00:01 AHMAD737 [PERSON_NAME] 089699767782 Rp 50.22…"
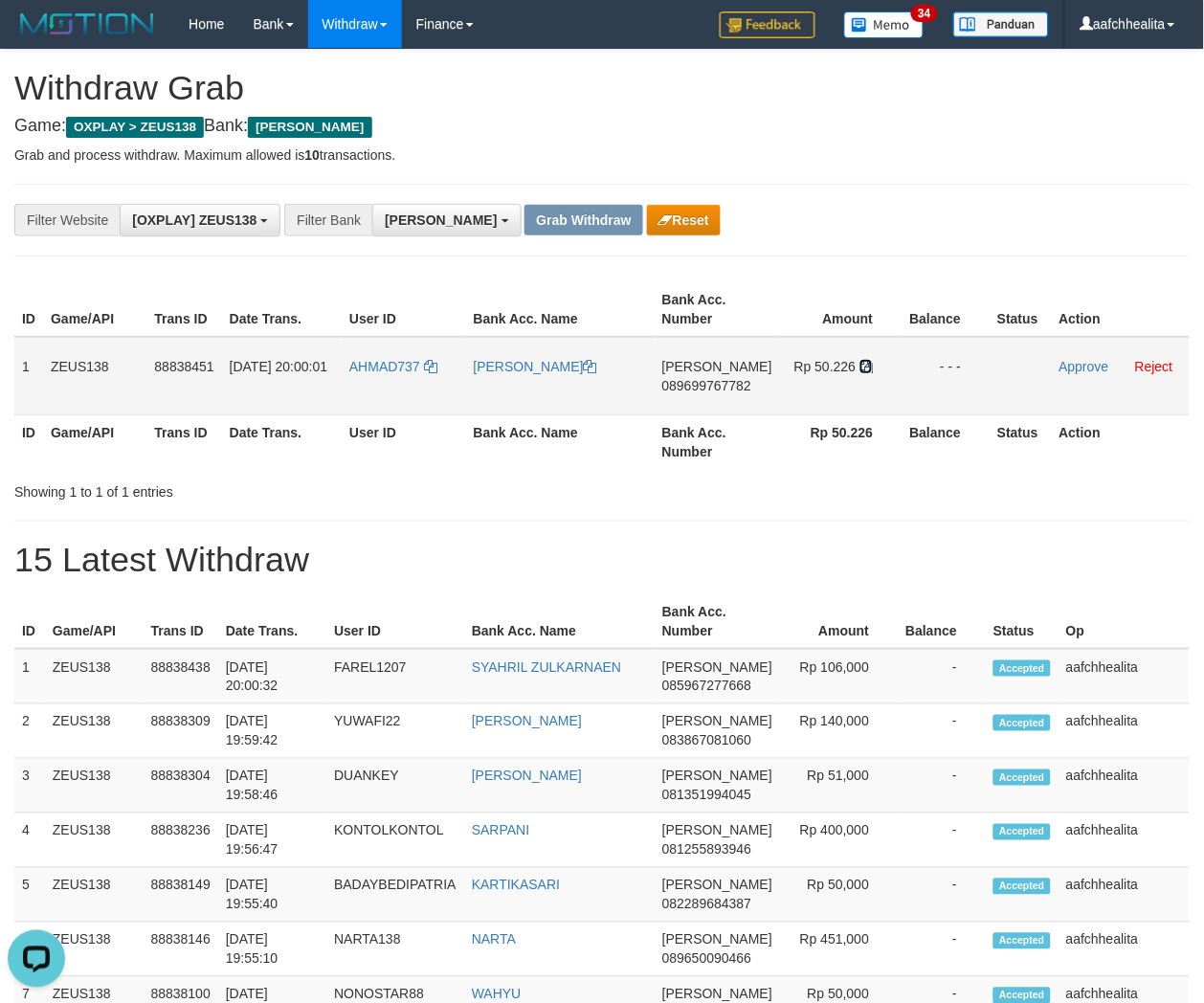
click at [865, 361] on icon at bounding box center [867, 366] width 14 height 14
click at [1069, 355] on td "Approve Reject" at bounding box center [1121, 376] width 138 height 78
click at [1067, 357] on td "Approve Reject" at bounding box center [1121, 376] width 138 height 78
click at [1067, 359] on link "Approve" at bounding box center [1084, 366] width 49 height 16
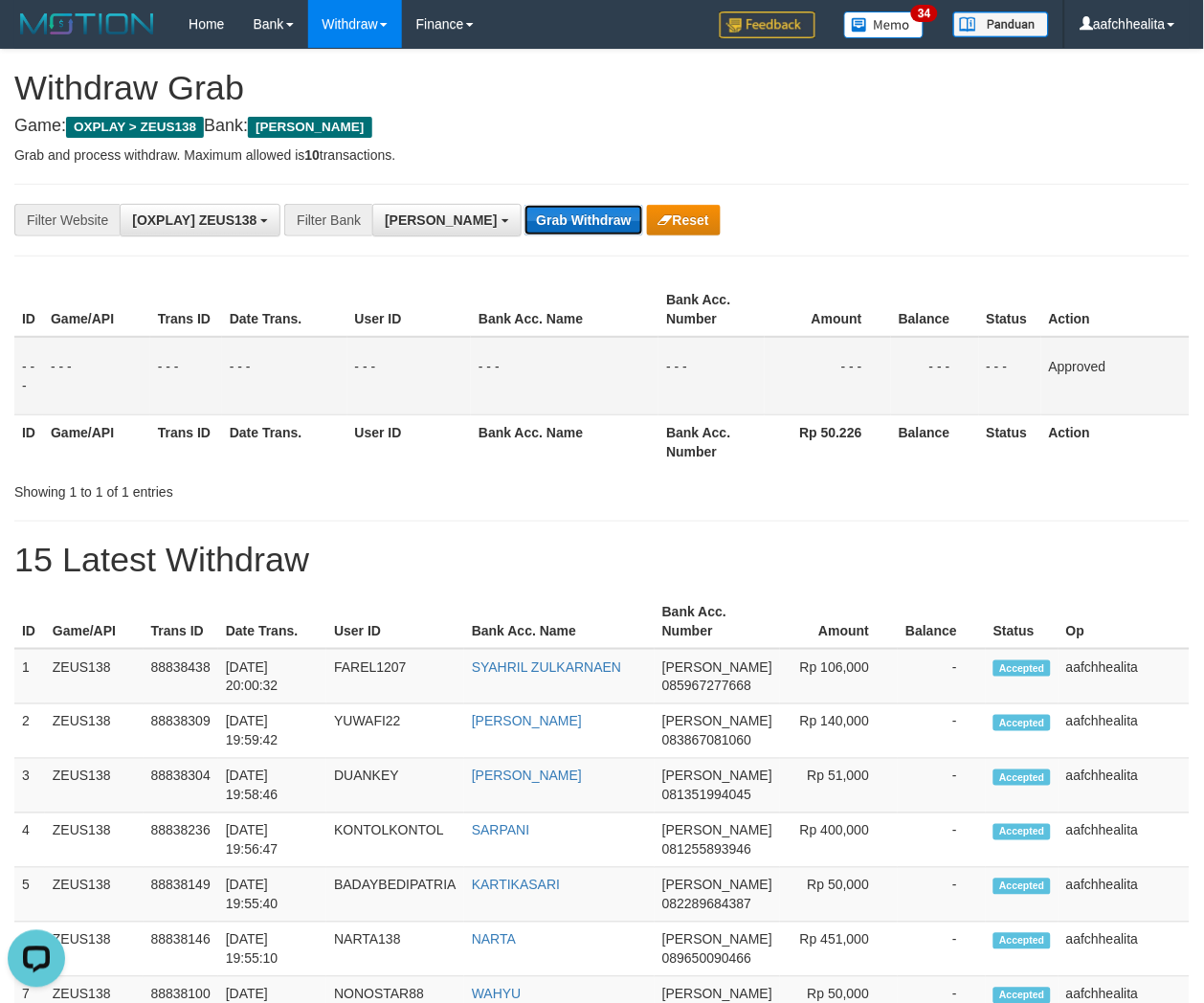
click at [524, 227] on button "Grab Withdraw" at bounding box center [583, 220] width 117 height 31
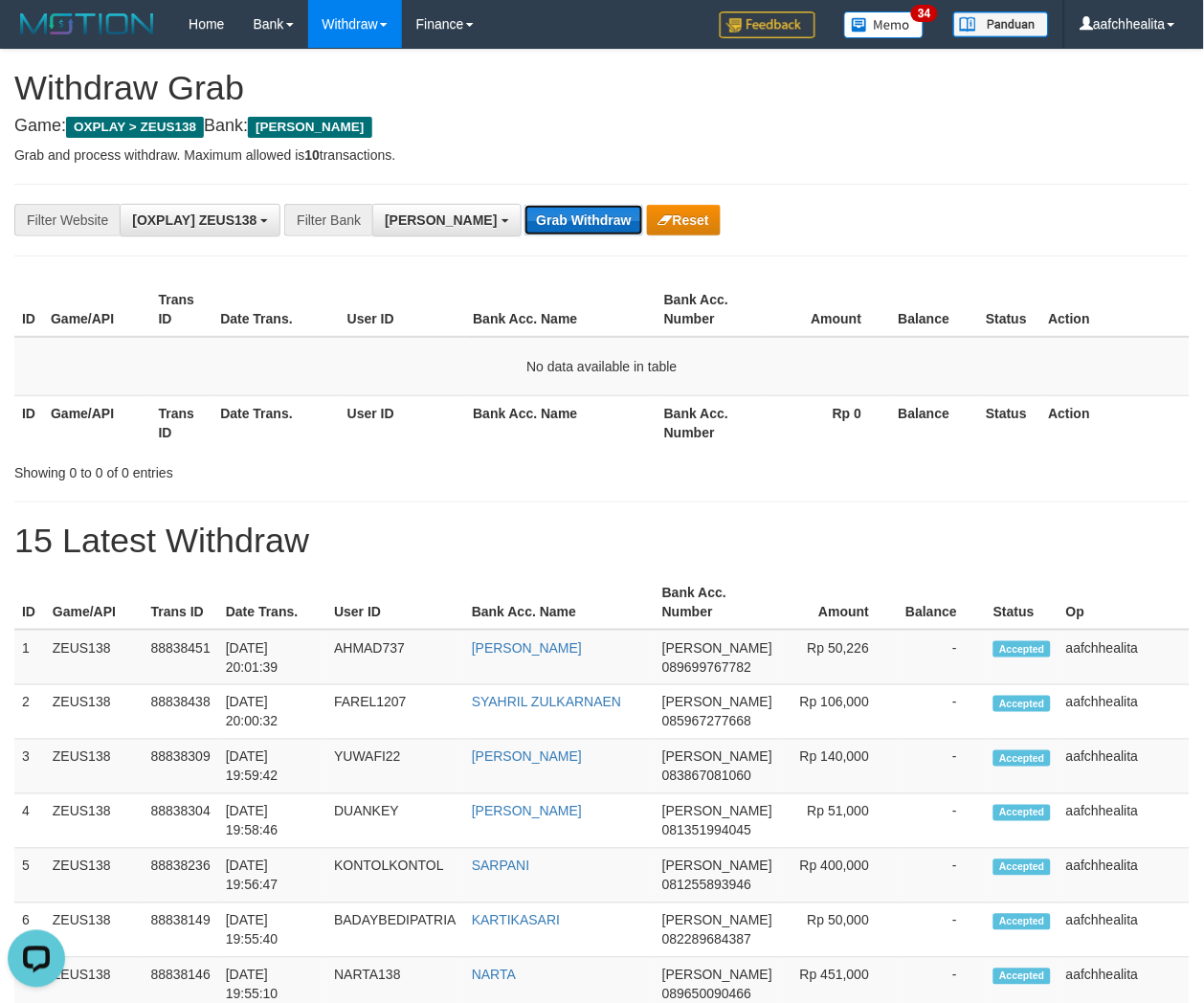
click at [524, 230] on button "Grab Withdraw" at bounding box center [583, 220] width 117 height 31
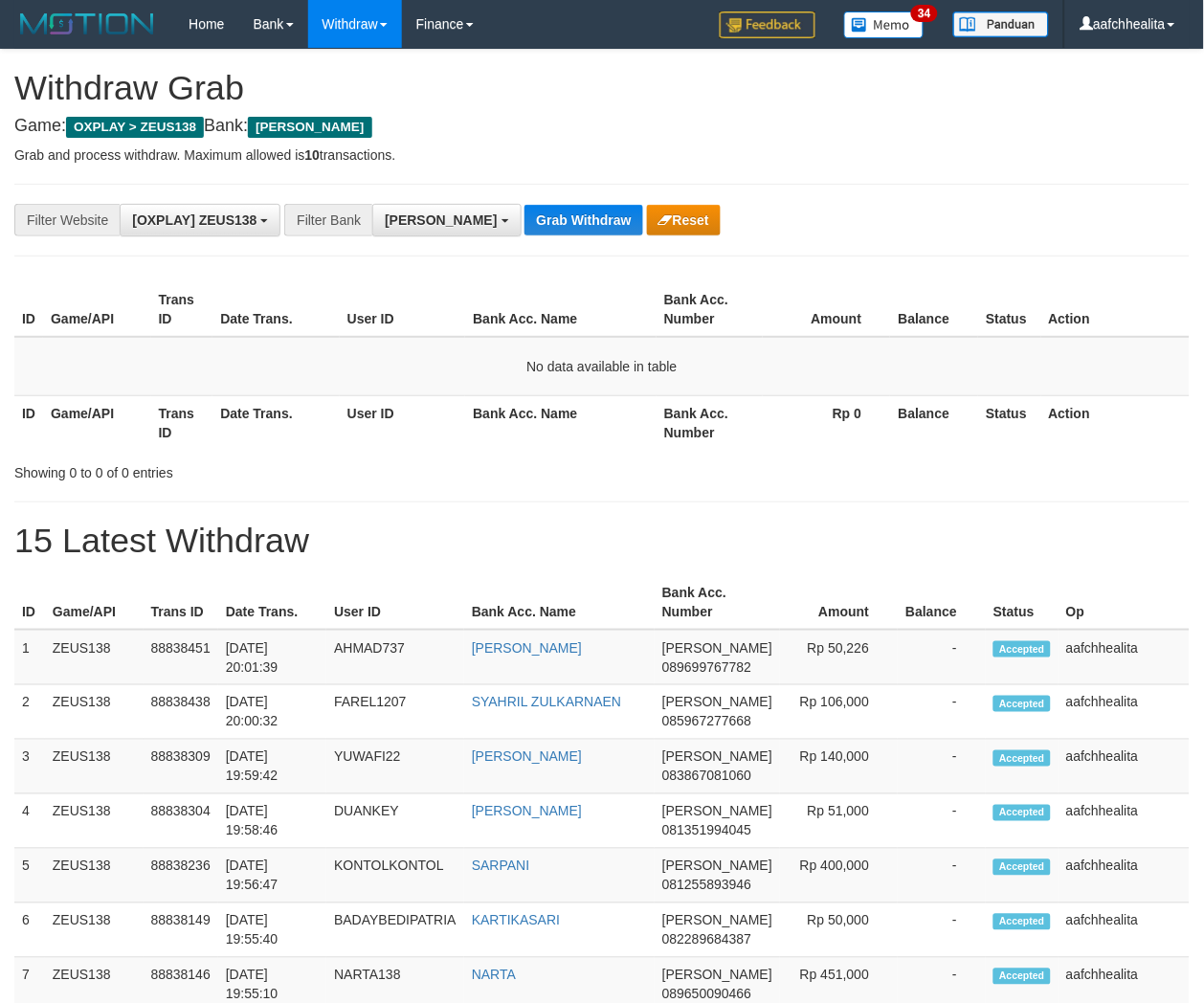
click at [524, 230] on button "Grab Withdraw" at bounding box center [583, 220] width 117 height 31
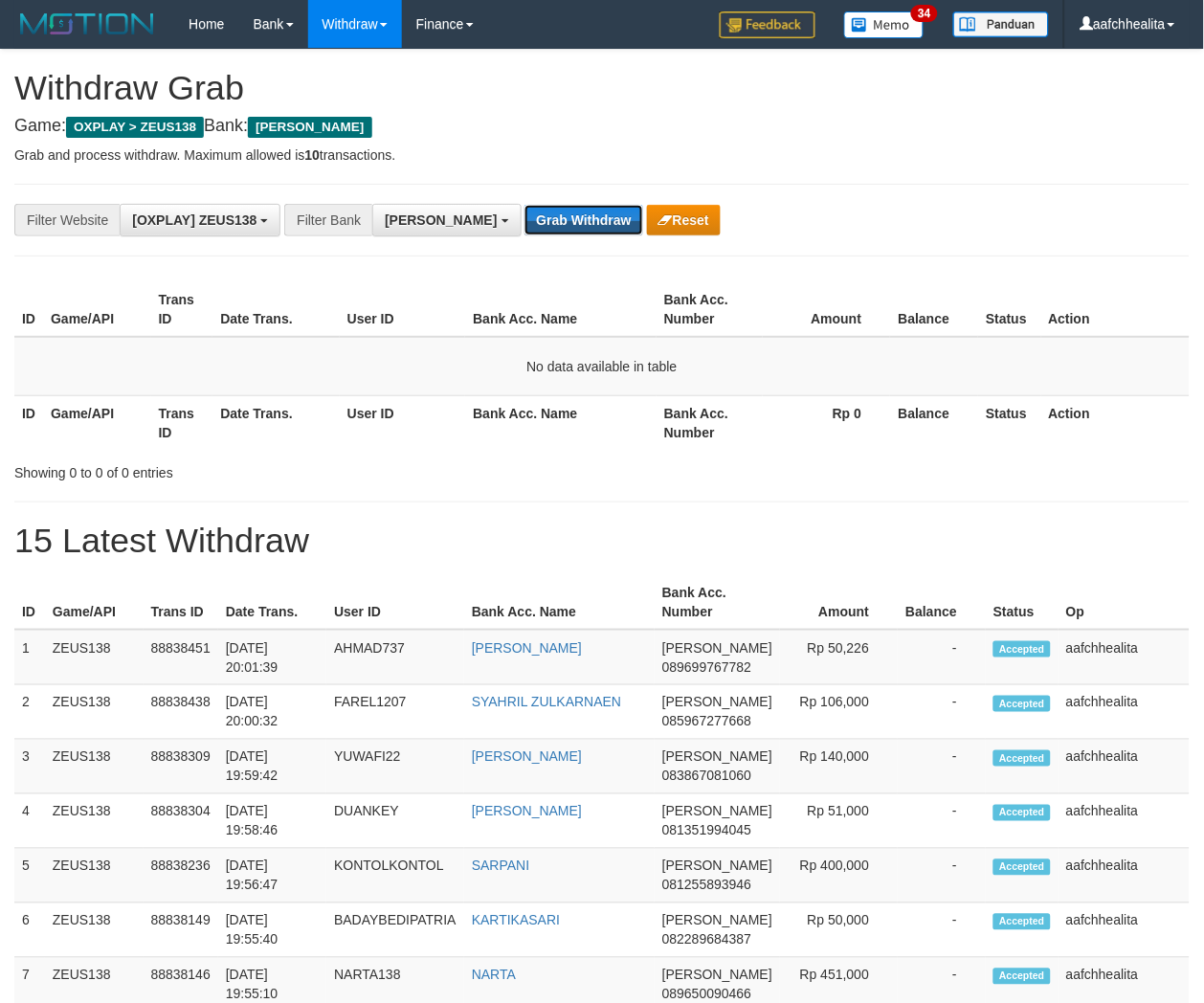
click at [524, 230] on button "Grab Withdraw" at bounding box center [583, 220] width 117 height 31
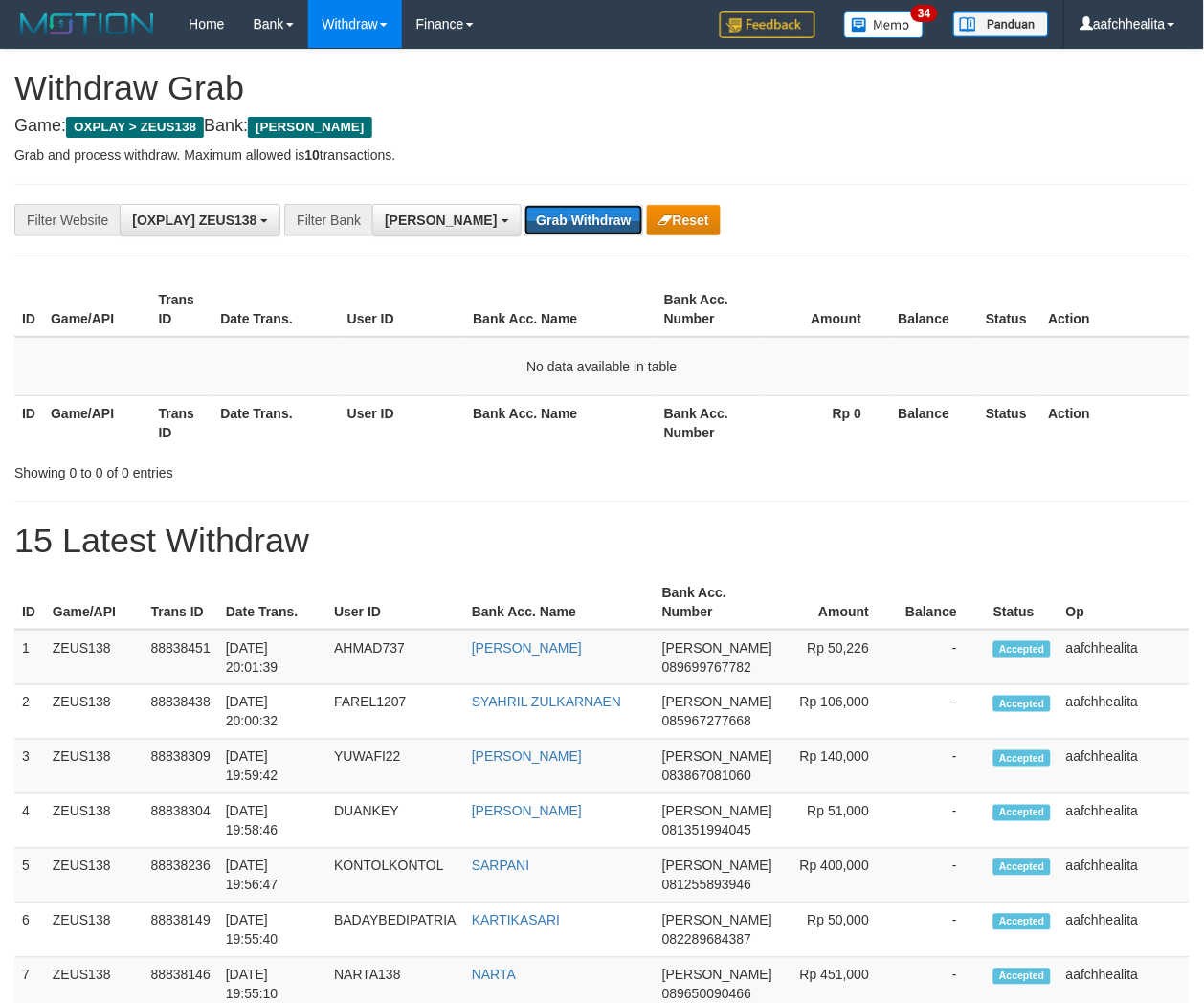
click at [524, 230] on button "Grab Withdraw" at bounding box center [583, 220] width 117 height 31
click at [524, 227] on button "Grab Withdraw" at bounding box center [583, 220] width 117 height 31
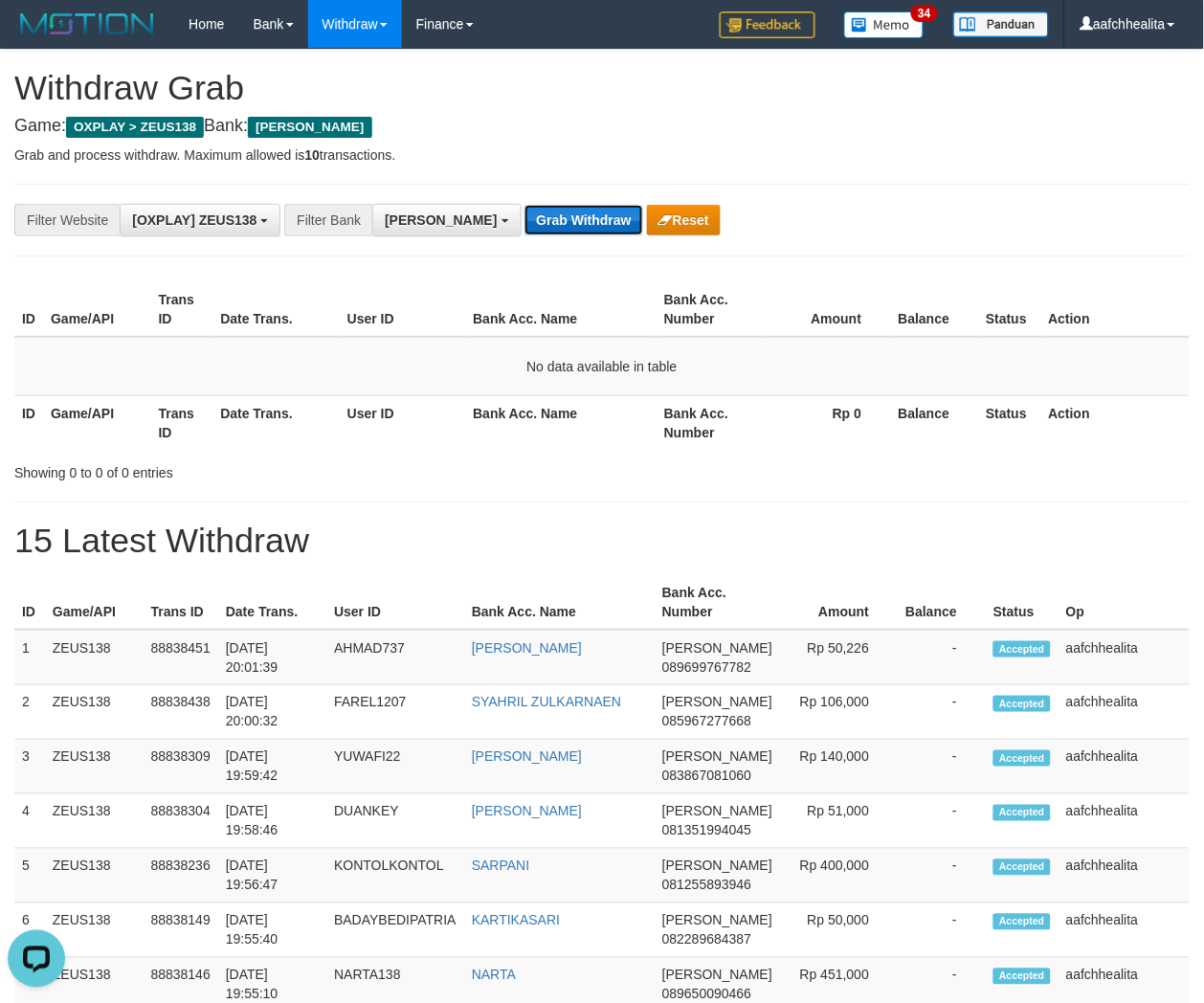
click at [524, 227] on button "Grab Withdraw" at bounding box center [583, 220] width 117 height 31
click at [524, 225] on button "Grab Withdraw" at bounding box center [583, 220] width 117 height 31
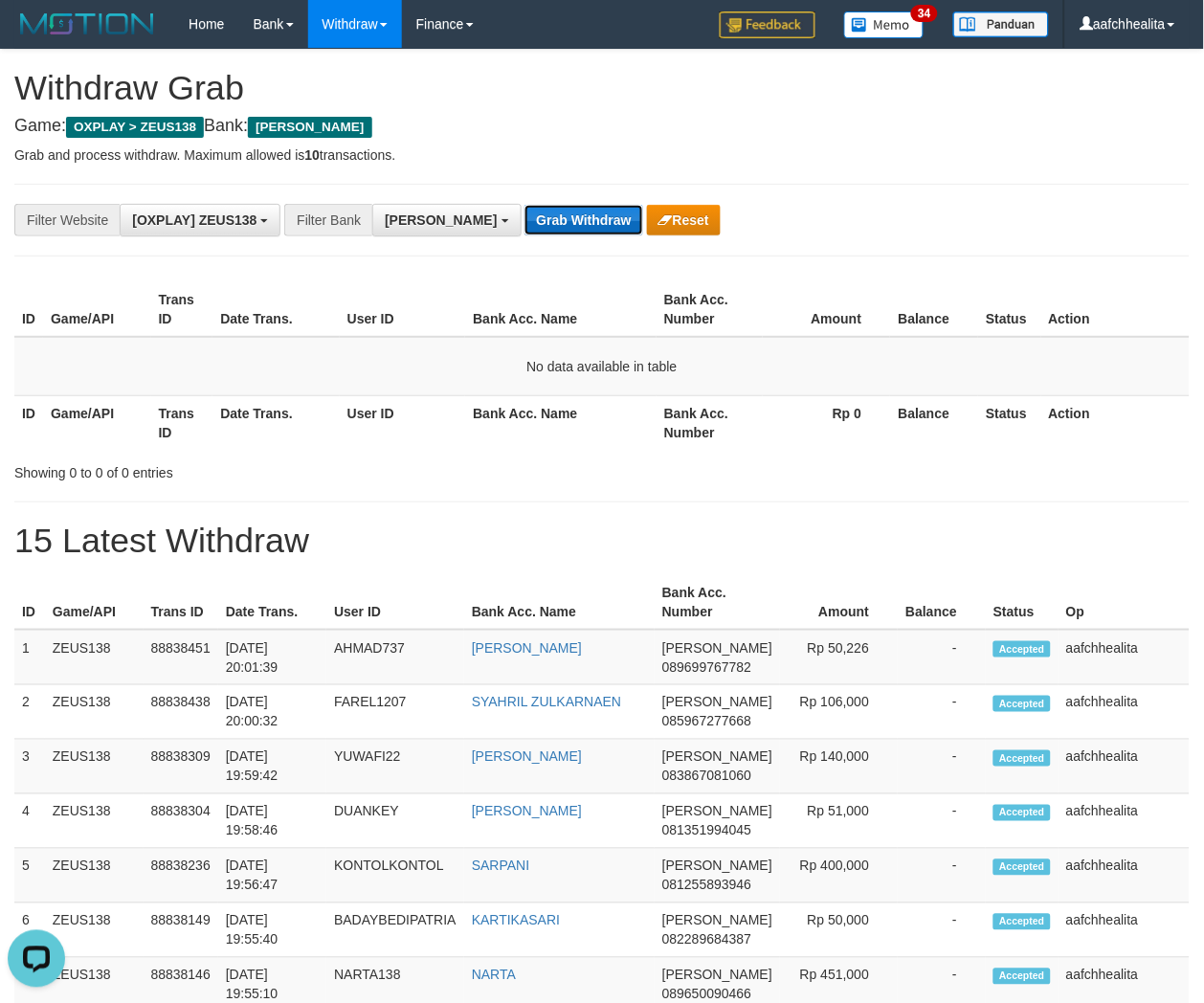
click at [524, 225] on button "Grab Withdraw" at bounding box center [583, 220] width 117 height 31
drag, startPoint x: 0, startPoint y: 0, endPoint x: 486, endPoint y: 225, distance: 535.6
click at [524, 225] on button "Grab Withdraw" at bounding box center [583, 220] width 117 height 31
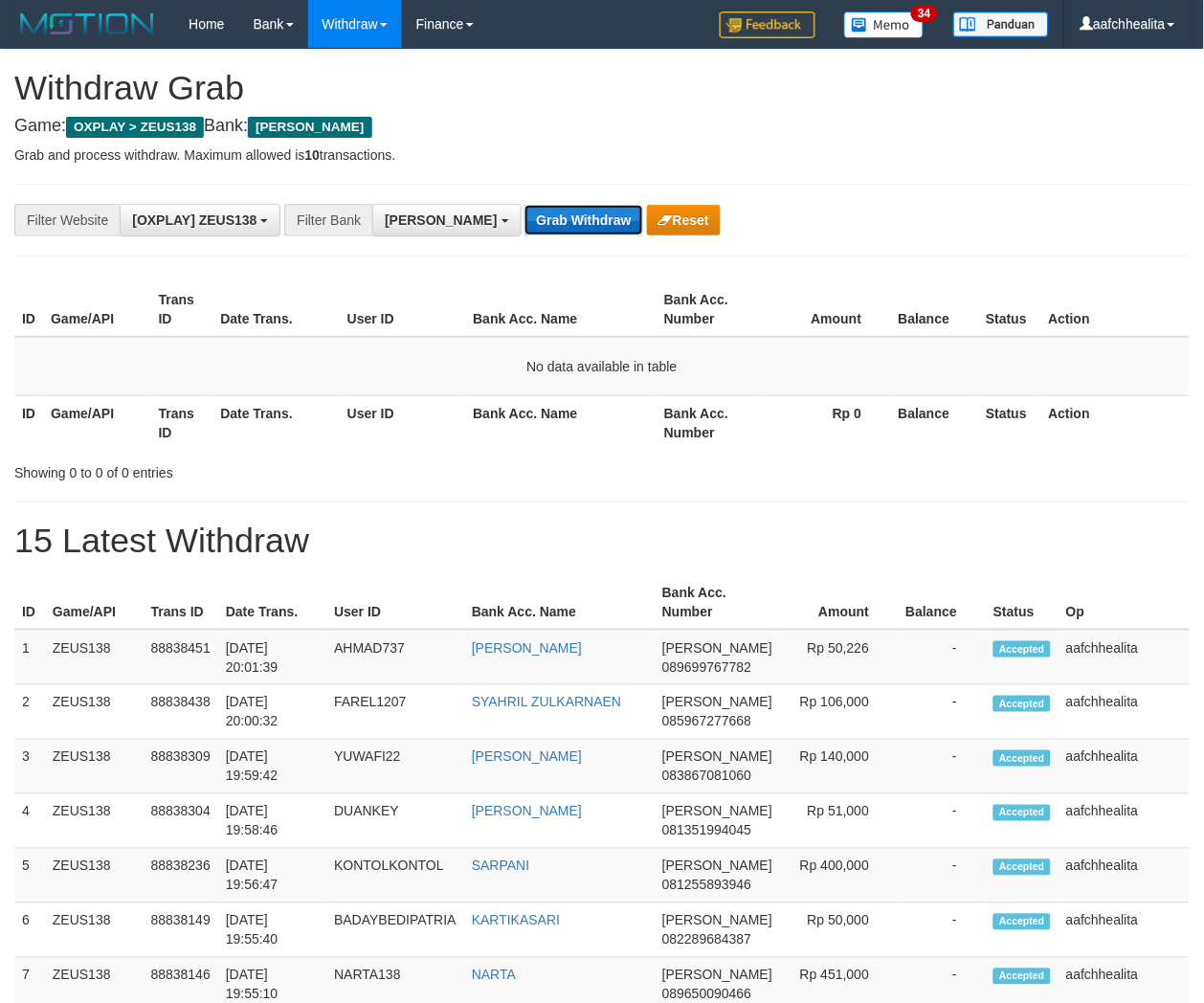
click at [524, 225] on button "Grab Withdraw" at bounding box center [583, 220] width 117 height 31
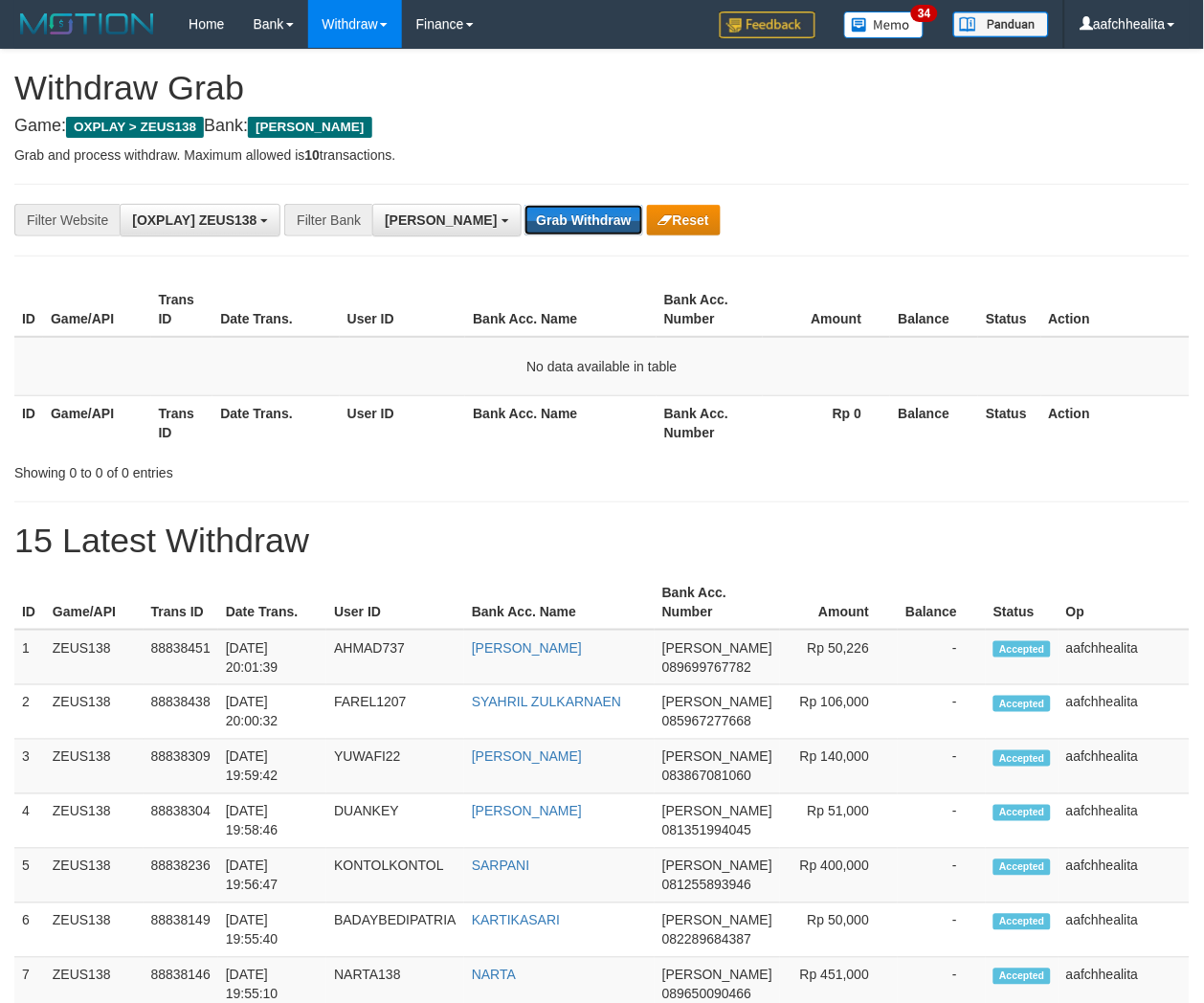
click at [524, 225] on button "Grab Withdraw" at bounding box center [583, 220] width 117 height 31
drag, startPoint x: 0, startPoint y: 0, endPoint x: 486, endPoint y: 225, distance: 535.6
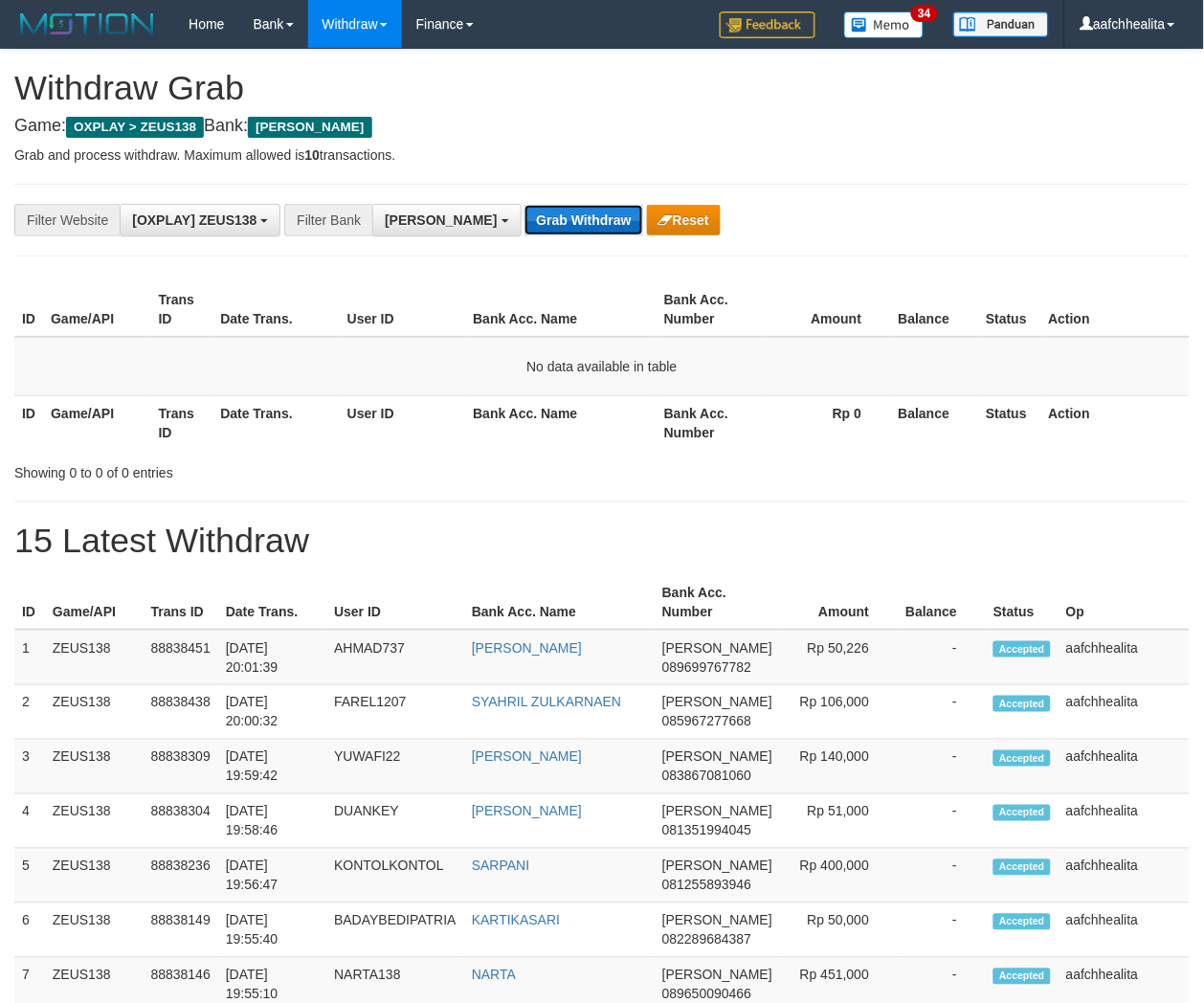
click at [524, 225] on button "Grab Withdraw" at bounding box center [583, 220] width 117 height 31
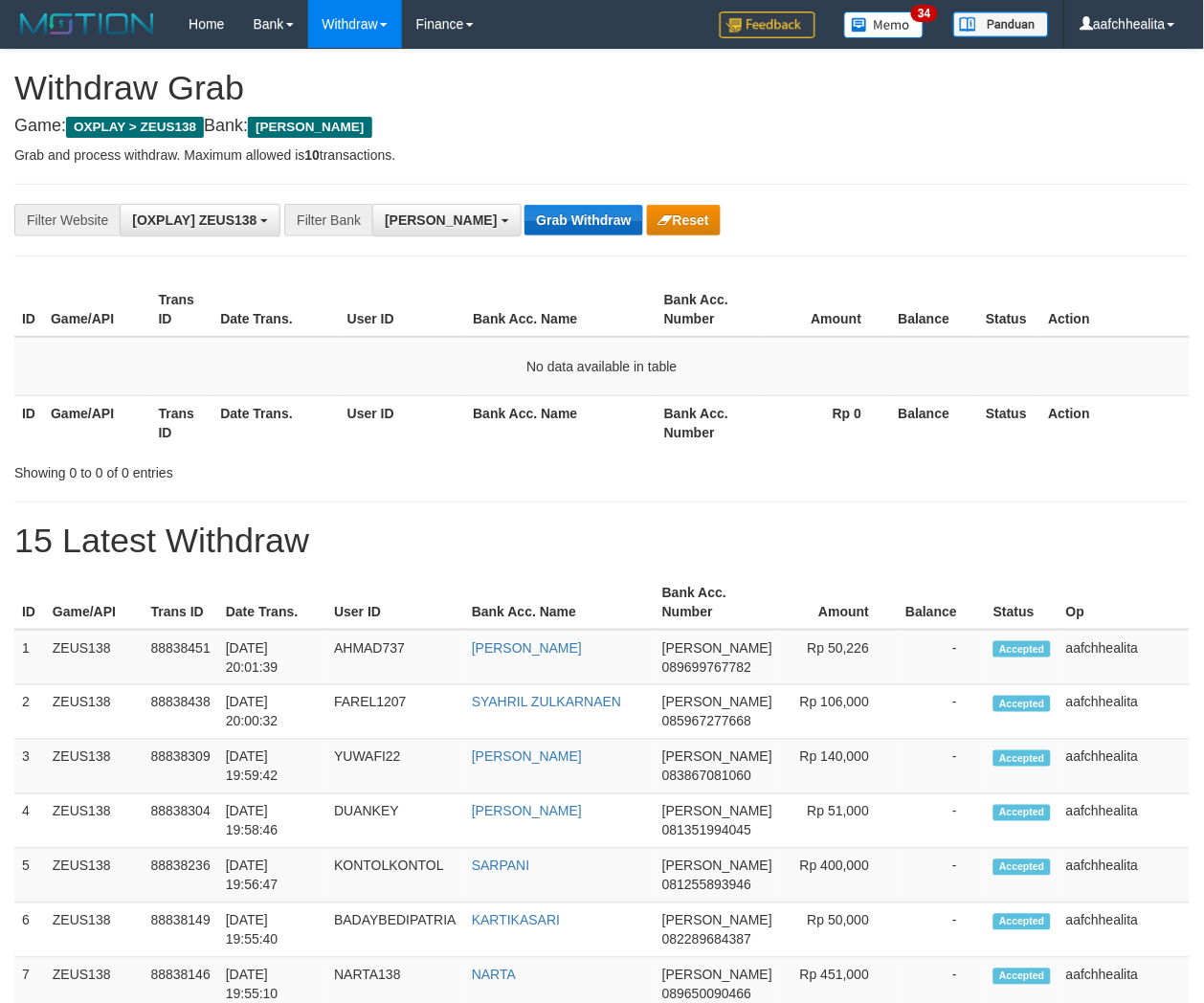
click at [524, 225] on button "Grab Withdraw" at bounding box center [583, 220] width 117 height 31
drag, startPoint x: 0, startPoint y: 0, endPoint x: 486, endPoint y: 225, distance: 535.6
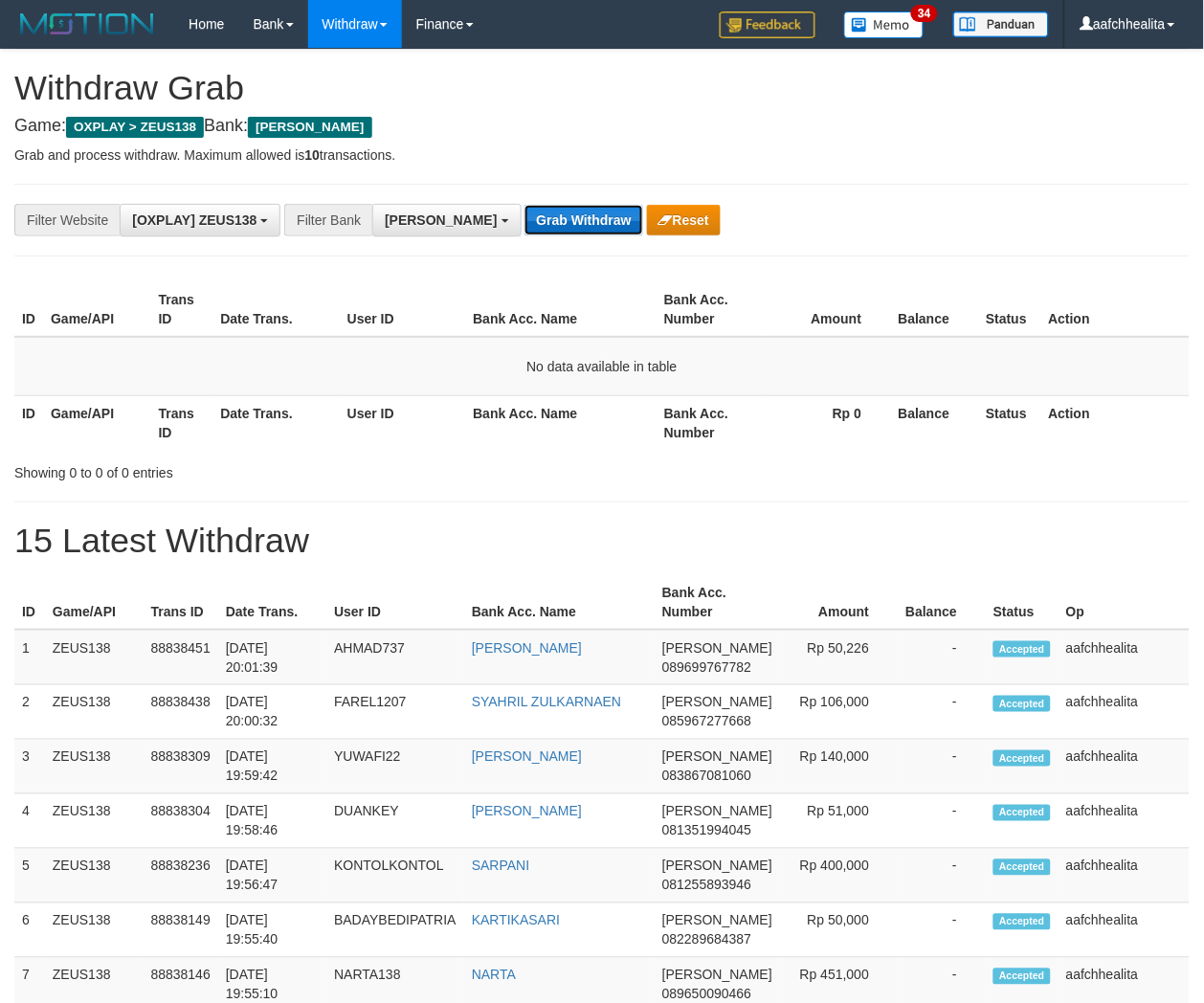
click at [524, 225] on button "Grab Withdraw" at bounding box center [583, 220] width 117 height 31
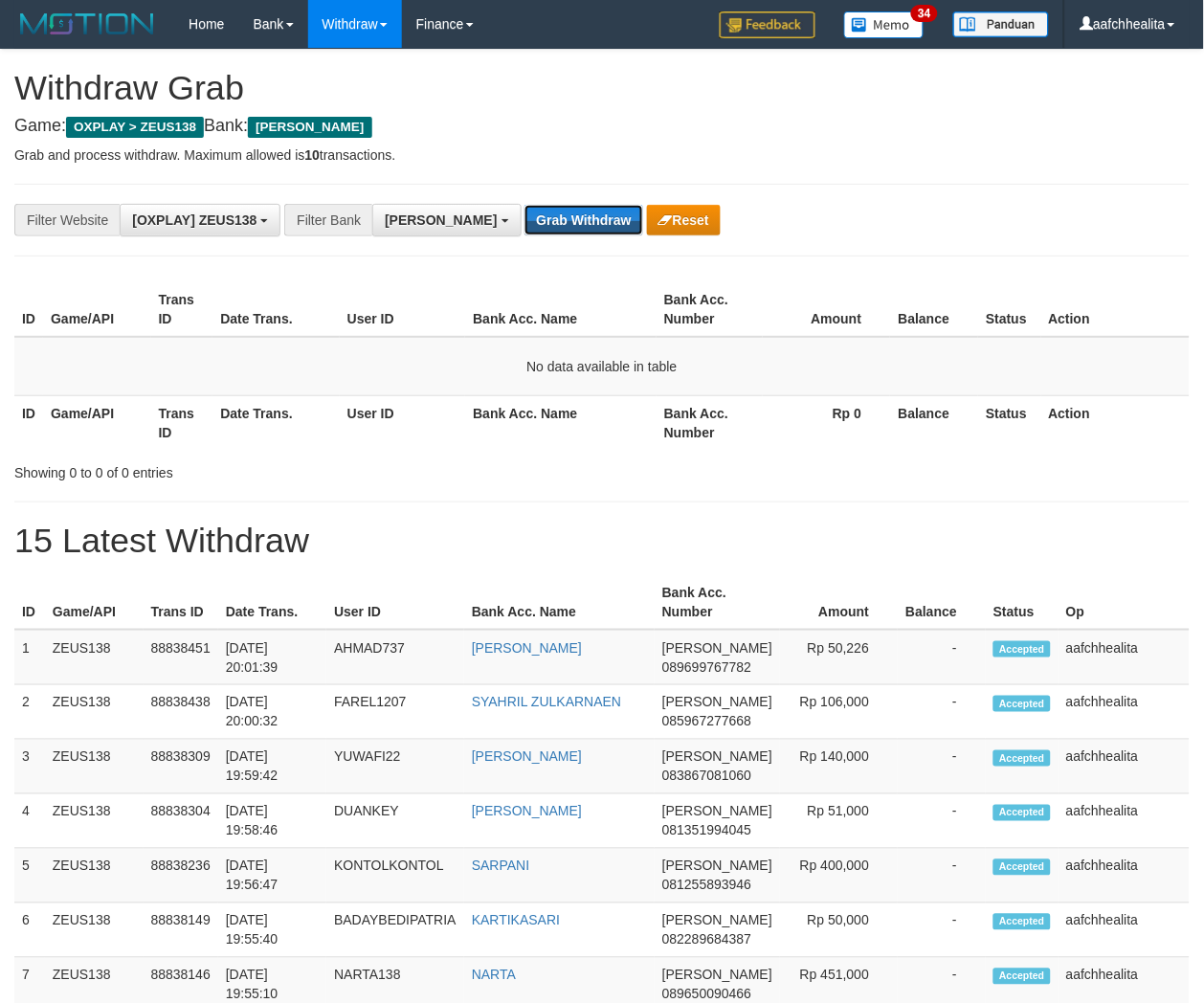
click at [524, 225] on button "Grab Withdraw" at bounding box center [583, 220] width 117 height 31
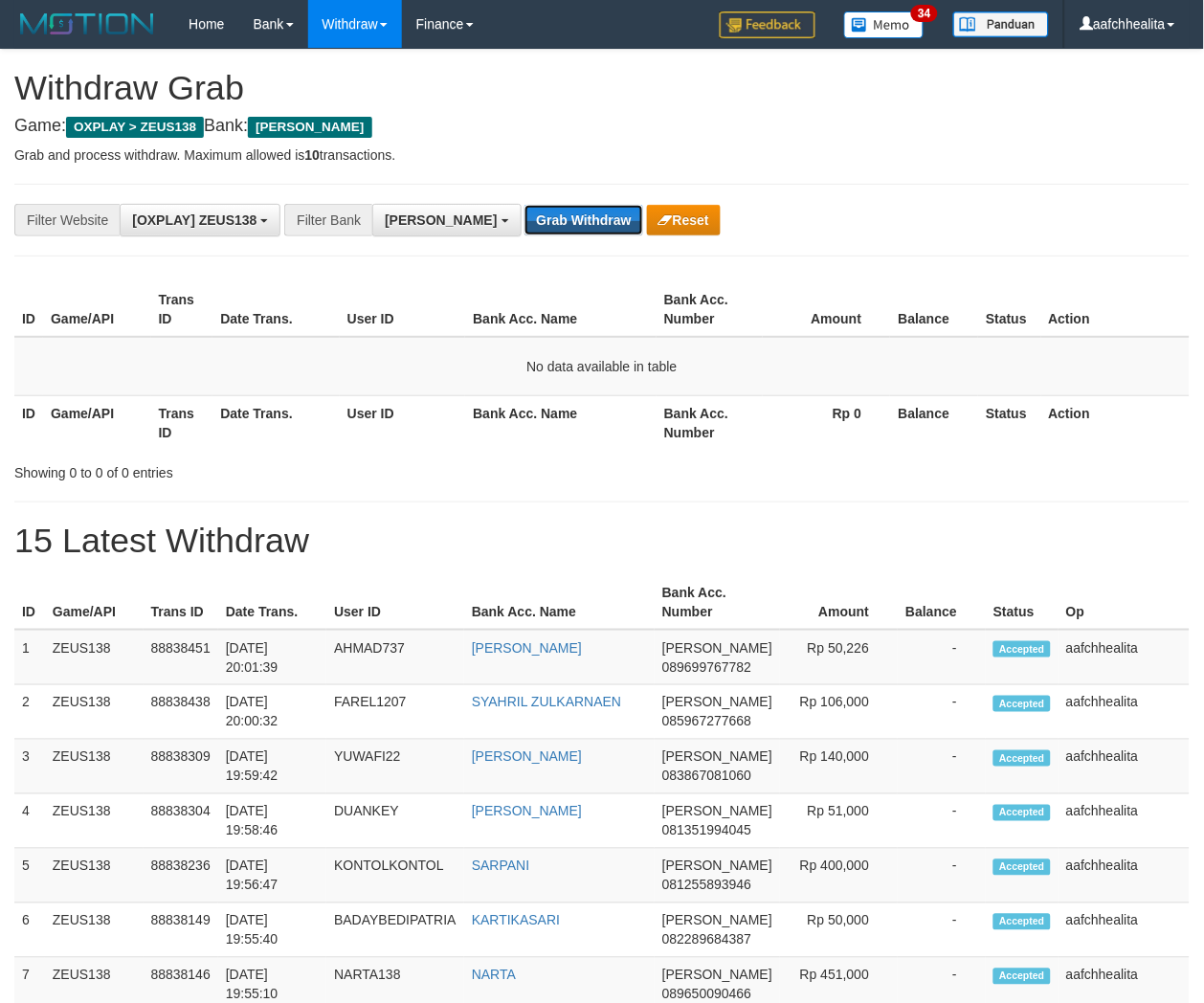
click at [524, 225] on button "Grab Withdraw" at bounding box center [583, 220] width 117 height 31
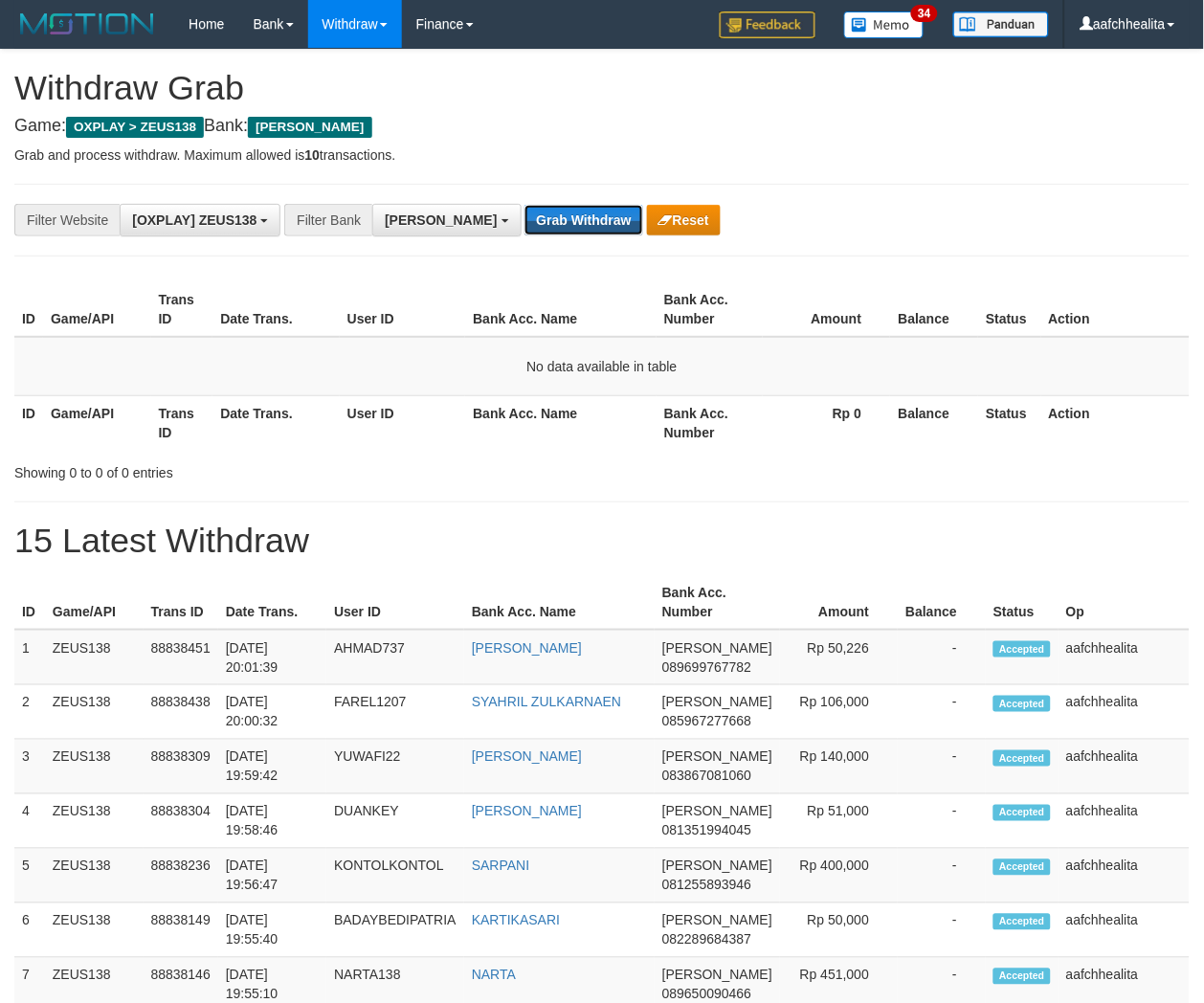
click at [524, 225] on button "Grab Withdraw" at bounding box center [583, 220] width 117 height 31
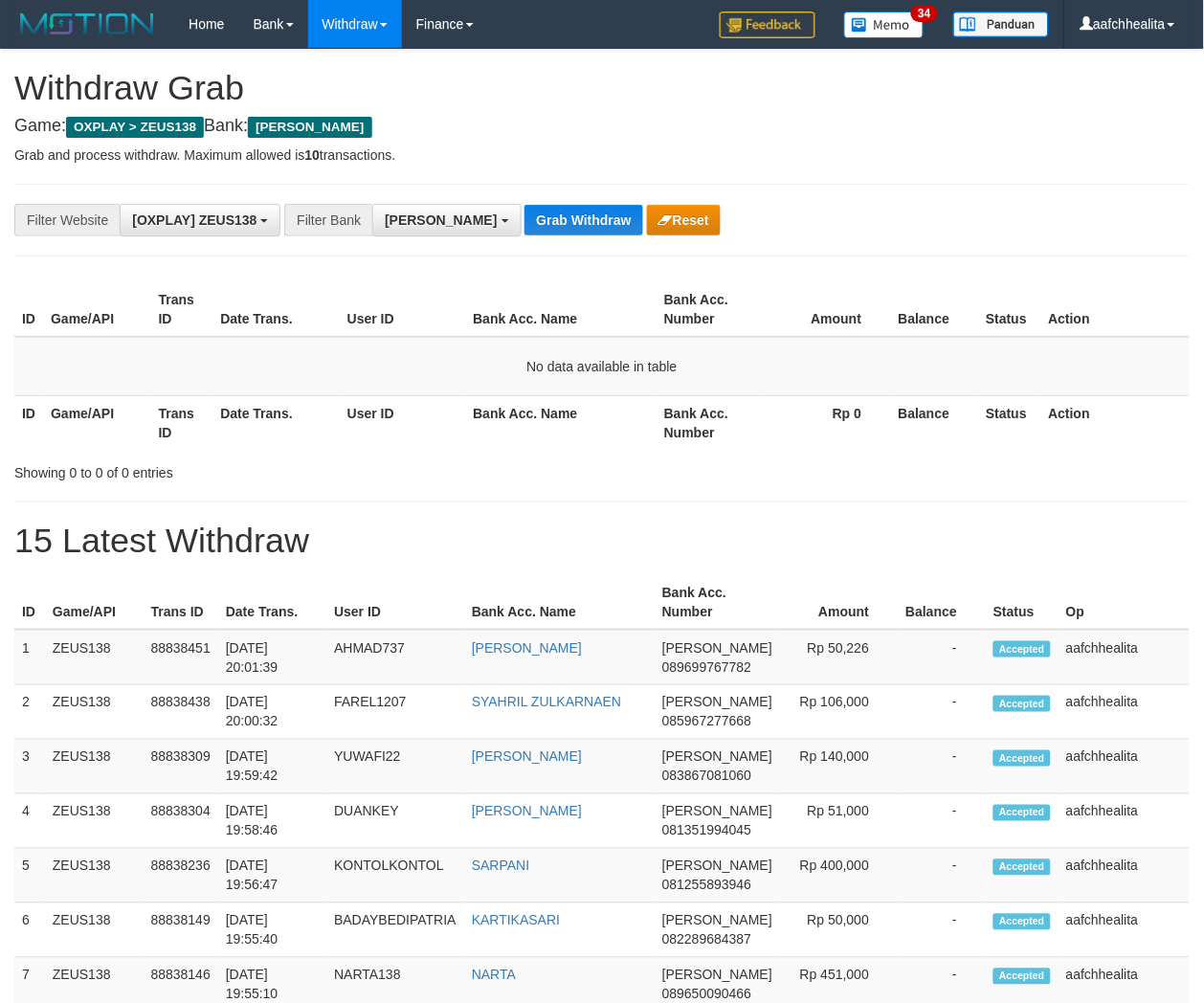
click at [524, 225] on button "Grab Withdraw" at bounding box center [583, 220] width 117 height 31
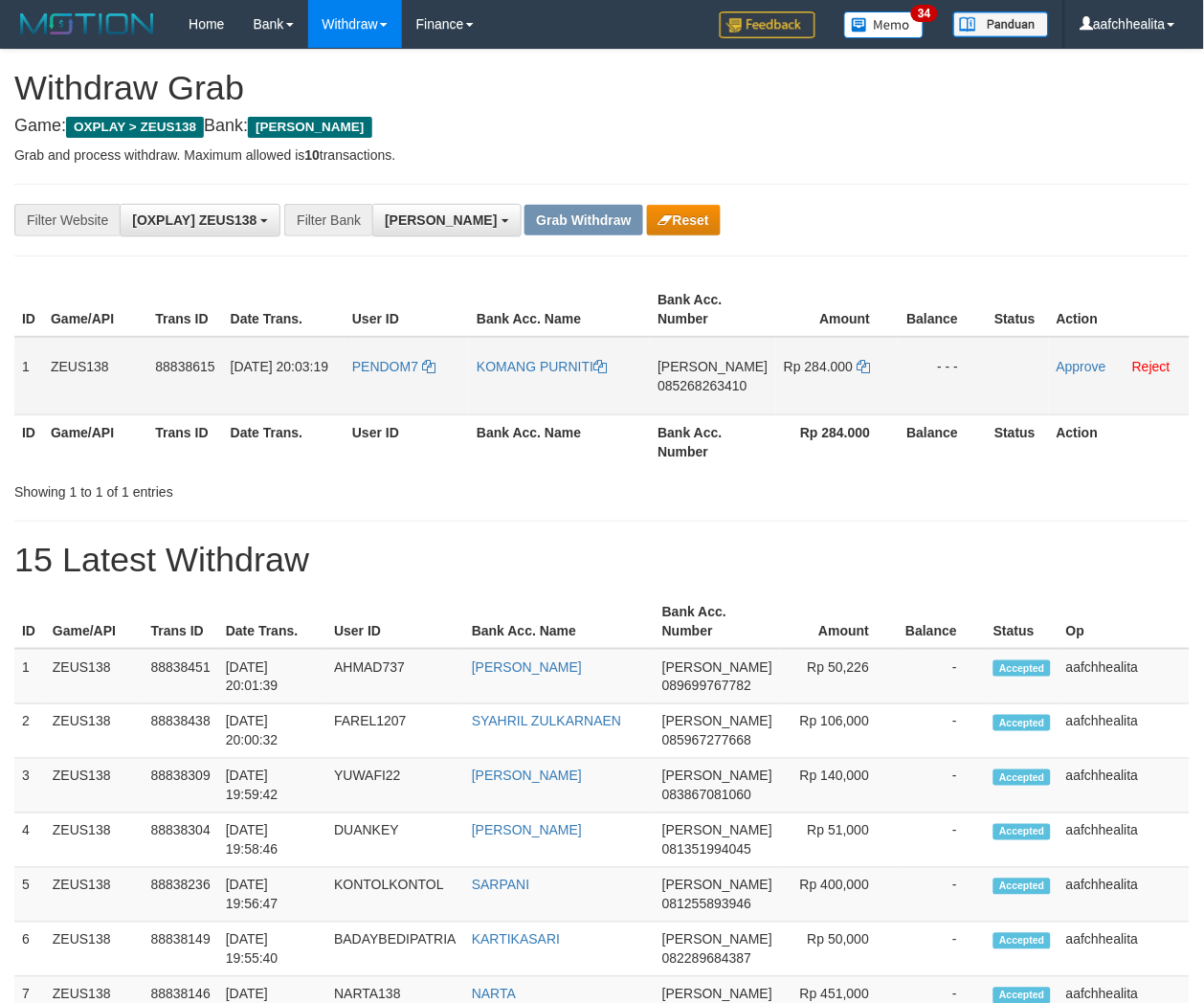
click at [396, 384] on td "PENDOM7" at bounding box center [406, 376] width 124 height 78
click at [396, 385] on td "PENDOM7" at bounding box center [406, 376] width 124 height 78
copy link "PENDOM7"
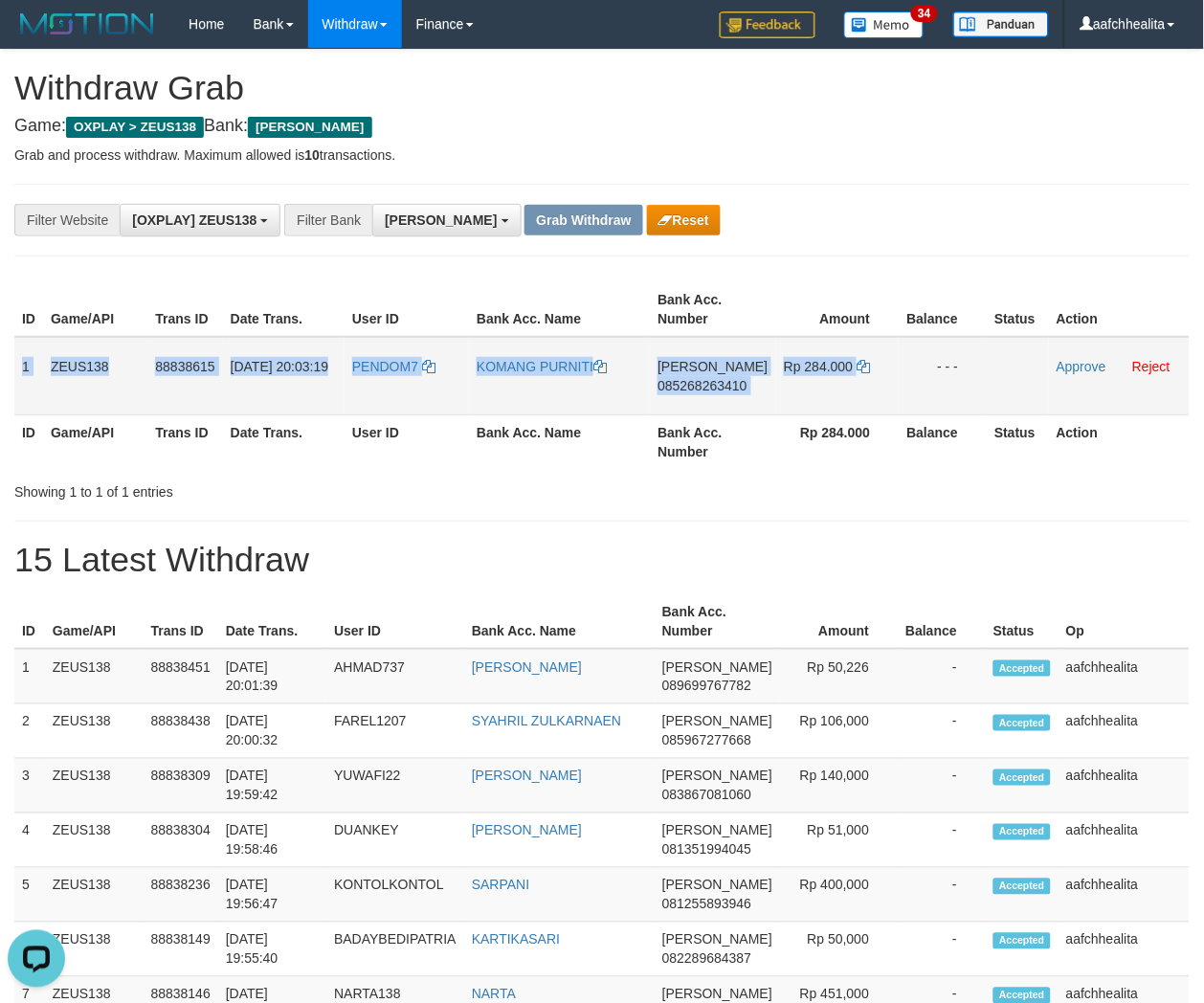
copy tr "1 ZEUS138 88838615 [DATE] 20:03:19 PENDOM7 KOMANG PURNITI [PERSON_NAME] 0852682…"
drag, startPoint x: 98, startPoint y: 369, endPoint x: 1019, endPoint y: 389, distance: 921.2
click at [1018, 389] on tr "1 ZEUS138 88838615 [DATE] 20:03:19 PENDOM7 KOMANG PURNITI [PERSON_NAME] 0852682…" at bounding box center [602, 376] width 1175 height 78
click at [714, 380] on span "085268263410" at bounding box center [702, 386] width 89 height 16
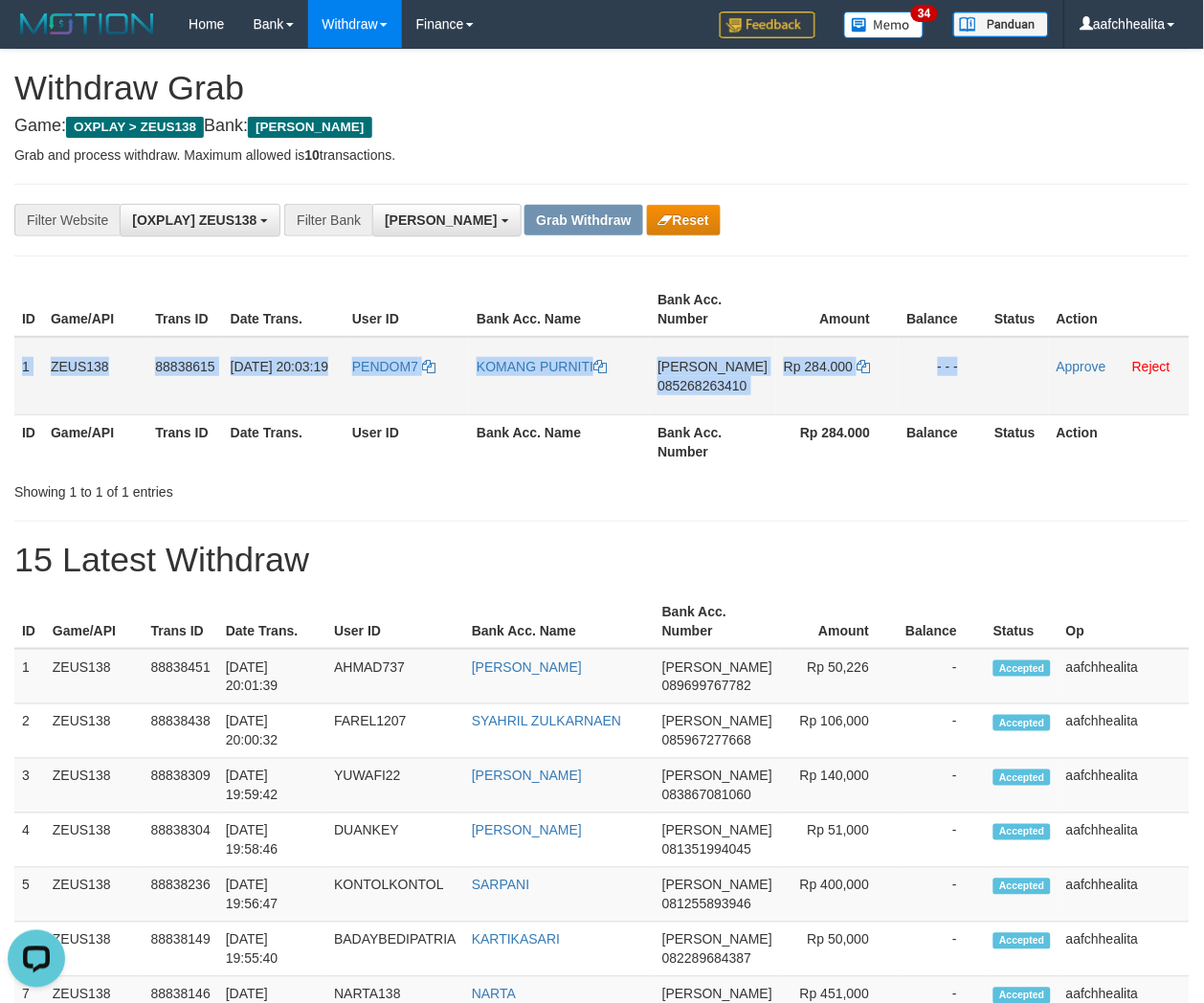
copy tr "1 ZEUS138 88838615 [DATE] 20:03:19 PENDOM7 KOMANG PURNITI [PERSON_NAME] 0852682…"
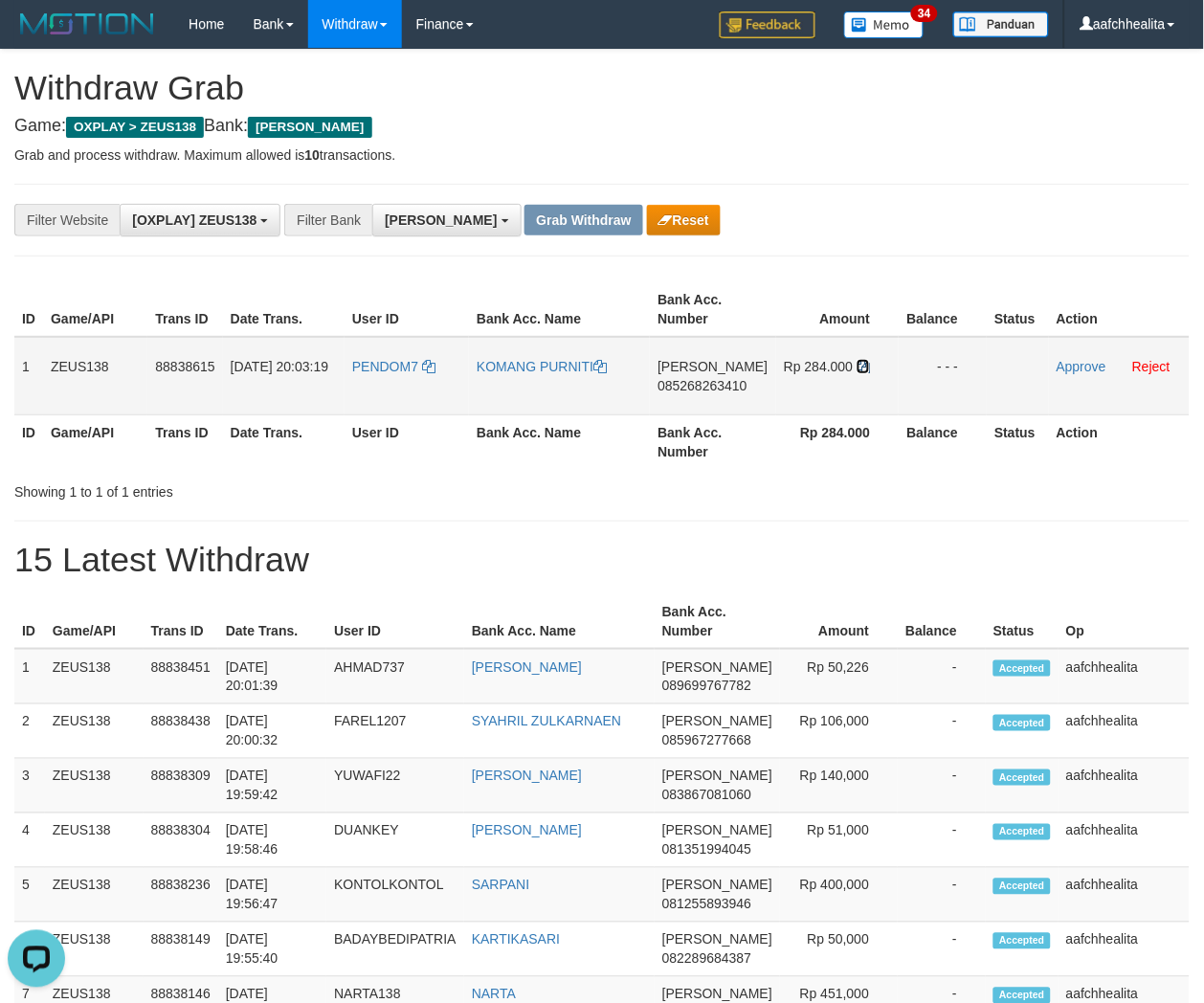
click at [862, 361] on icon at bounding box center [864, 366] width 14 height 14
click at [1065, 361] on link "Approve" at bounding box center [1081, 366] width 49 height 16
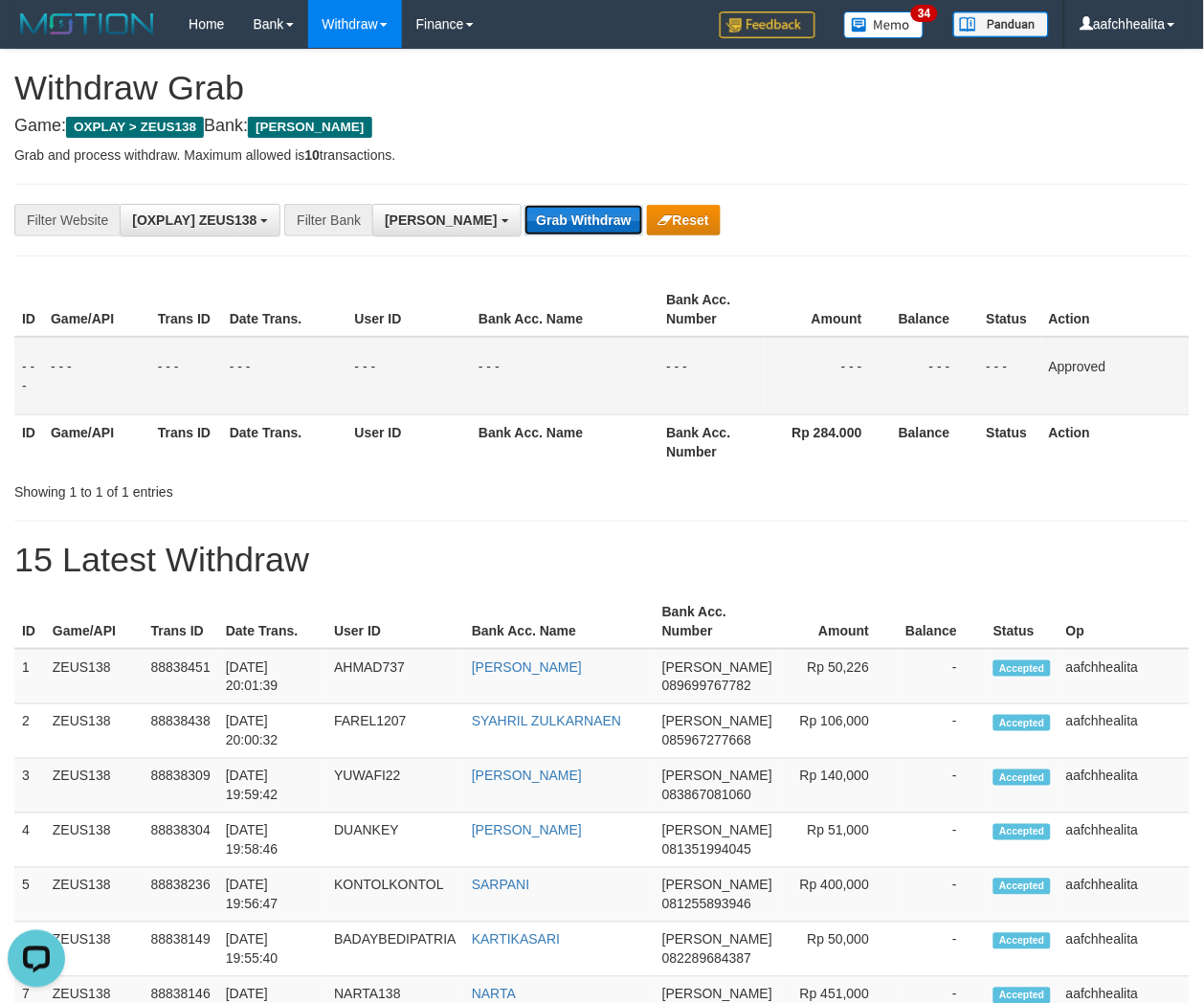
click at [524, 213] on button "Grab Withdraw" at bounding box center [583, 220] width 117 height 31
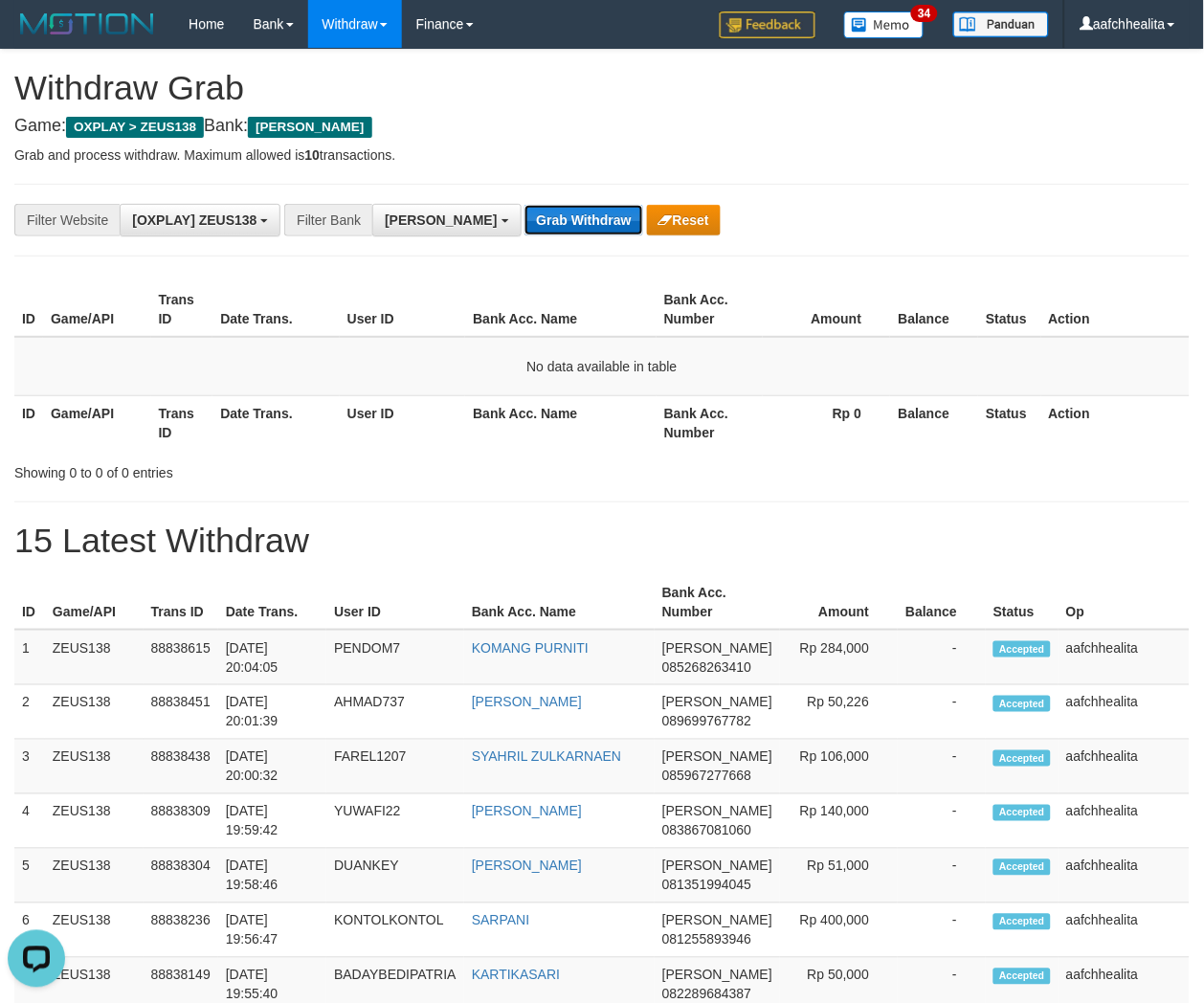
click at [524, 220] on button "Grab Withdraw" at bounding box center [583, 220] width 117 height 31
drag, startPoint x: 0, startPoint y: 0, endPoint x: 519, endPoint y: 220, distance: 563.7
click at [524, 220] on button "Grab Withdraw" at bounding box center [583, 220] width 117 height 31
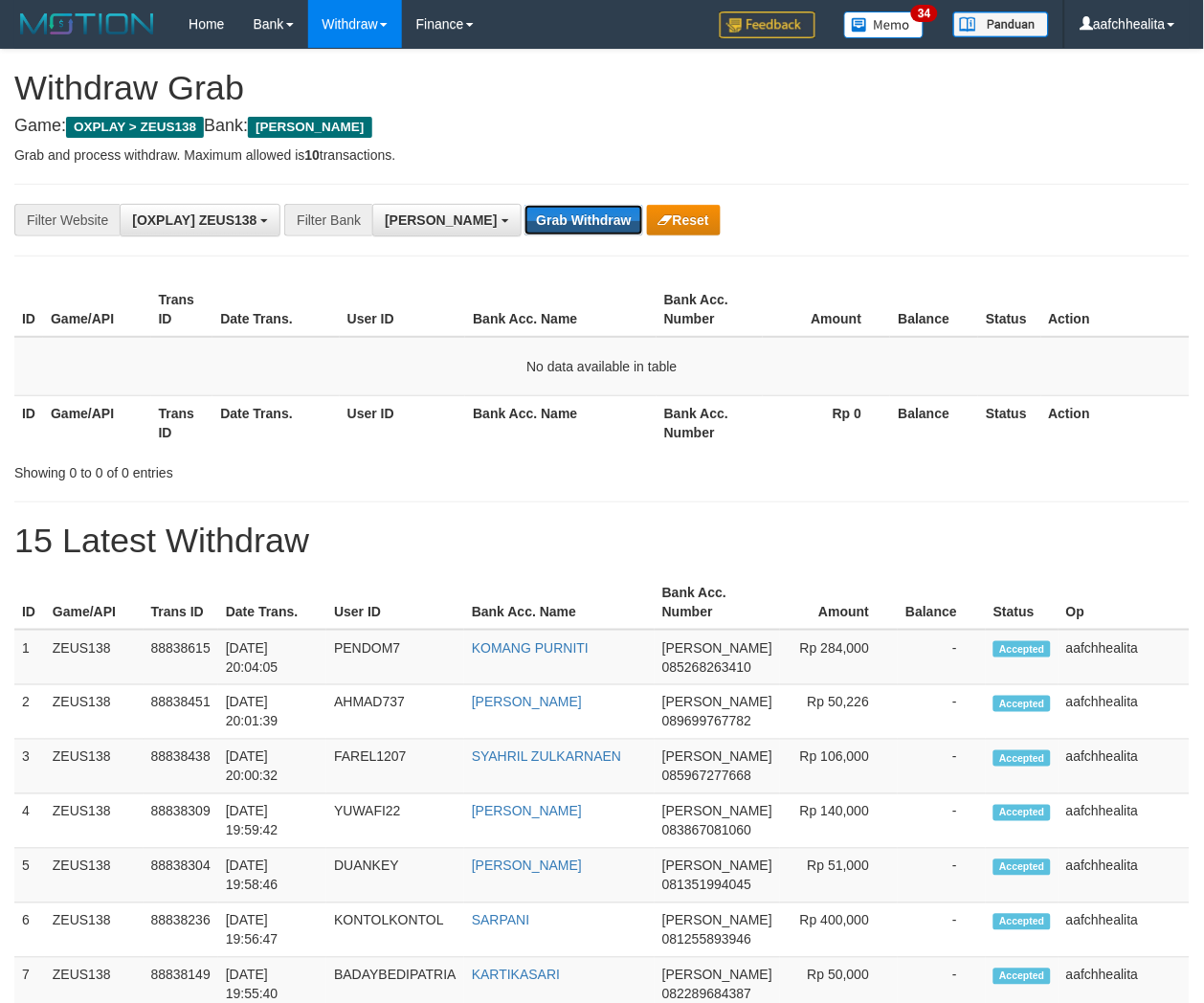
click at [524, 220] on button "Grab Withdraw" at bounding box center [583, 220] width 117 height 31
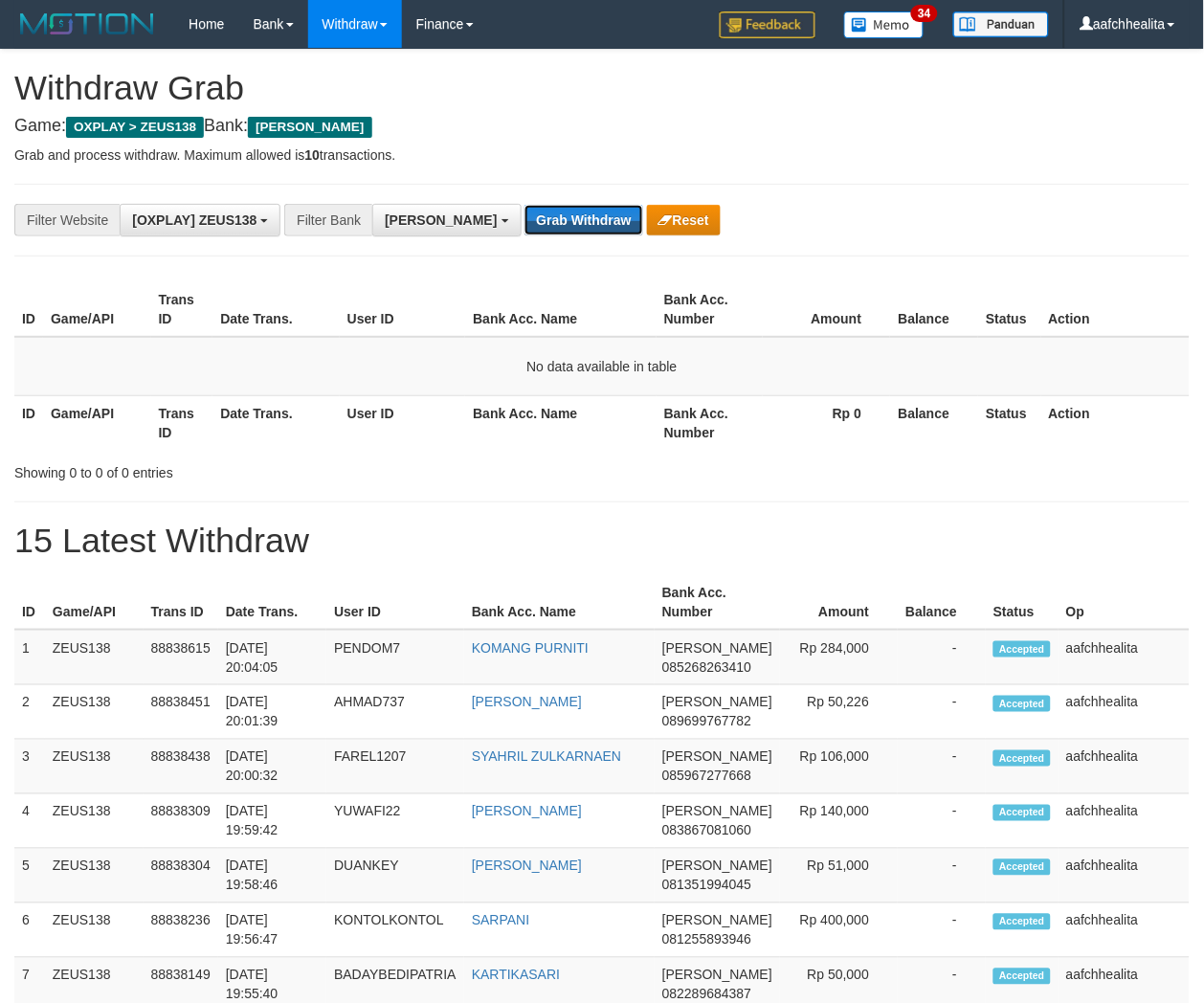
click at [524, 220] on button "Grab Withdraw" at bounding box center [583, 220] width 117 height 31
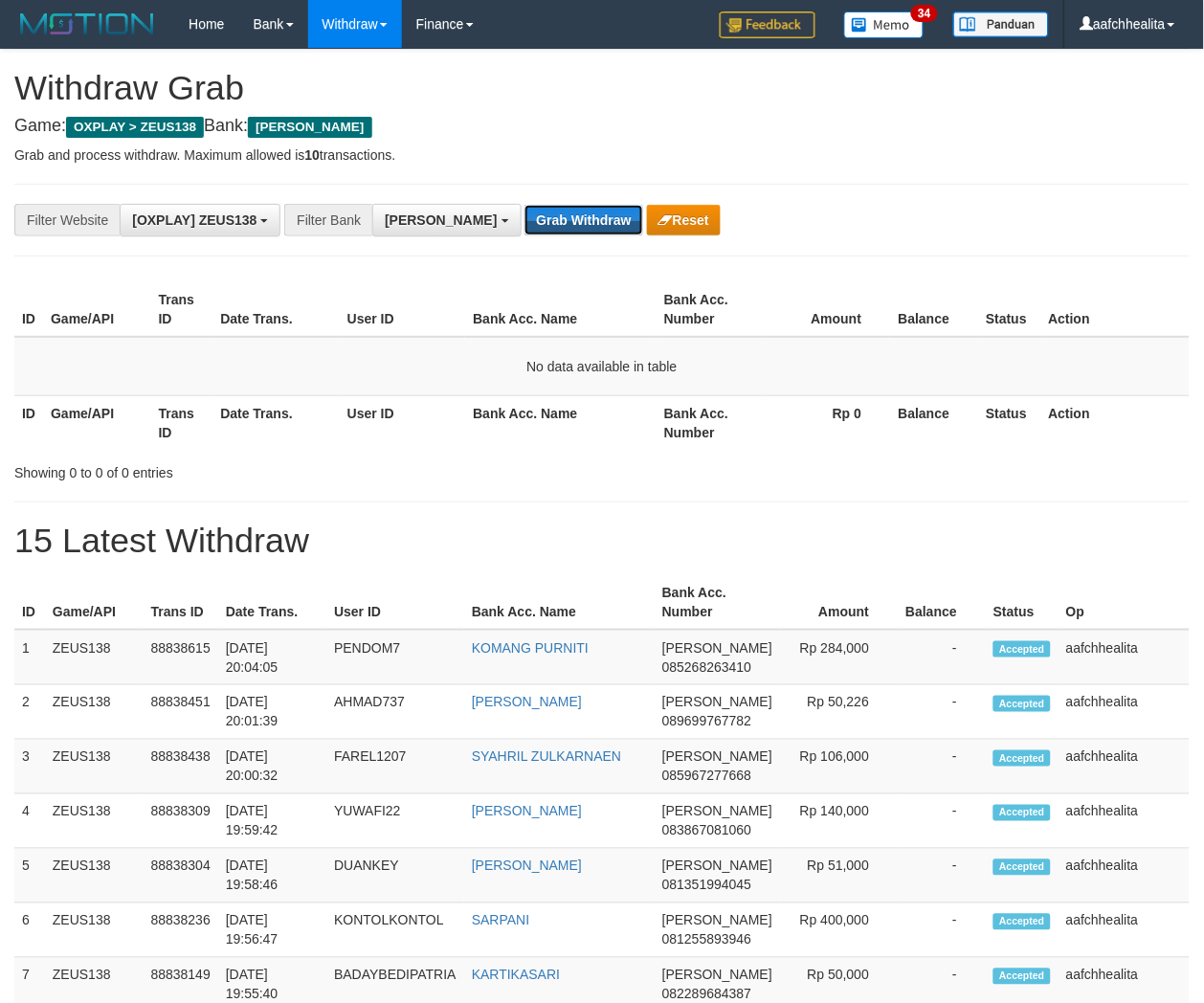
click at [524, 220] on button "Grab Withdraw" at bounding box center [583, 220] width 117 height 31
drag, startPoint x: 0, startPoint y: 0, endPoint x: 519, endPoint y: 220, distance: 563.7
click at [524, 220] on button "Grab Withdraw" at bounding box center [583, 220] width 117 height 31
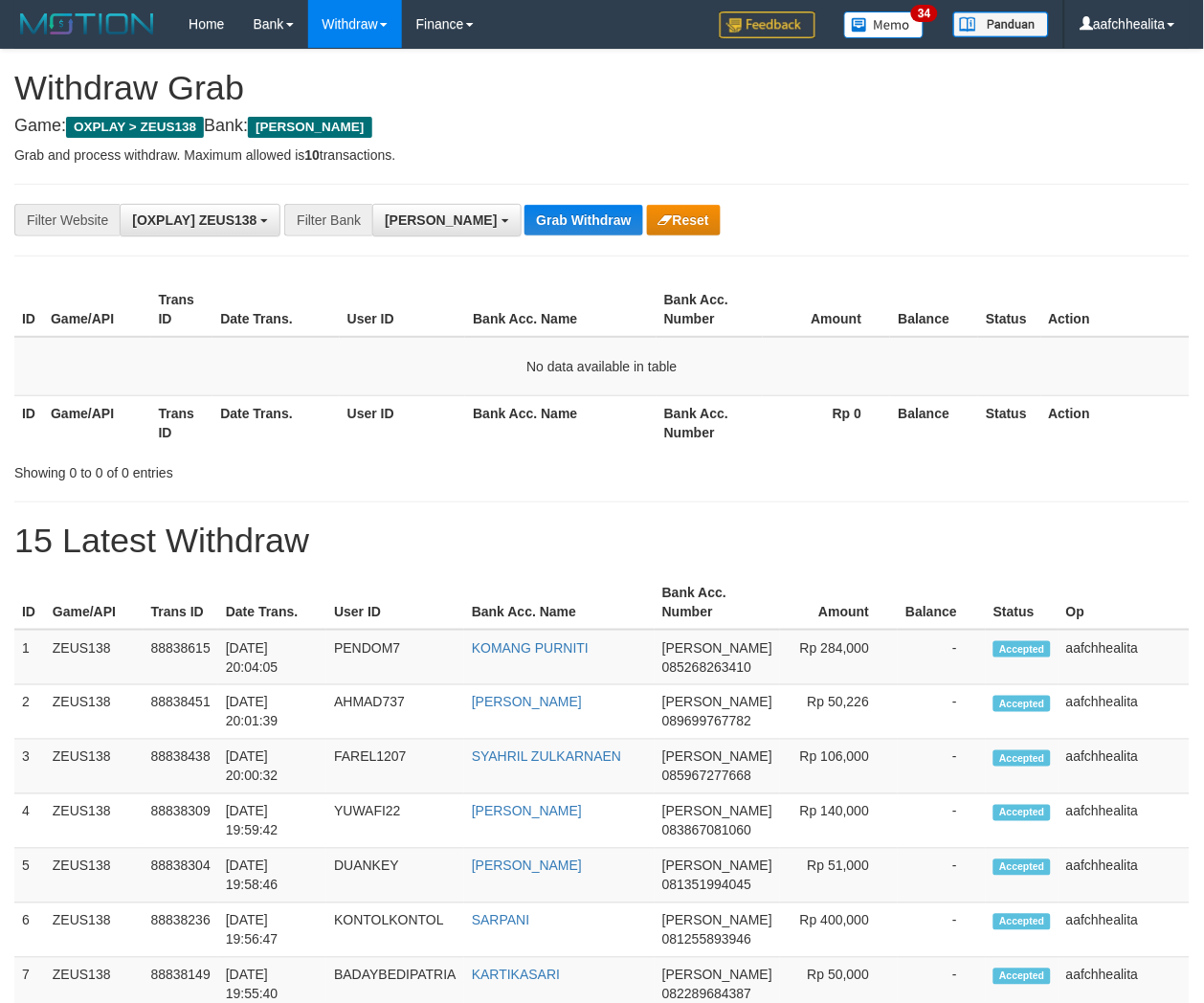
click at [524, 220] on button "Grab Withdraw" at bounding box center [583, 220] width 117 height 31
drag, startPoint x: 0, startPoint y: 0, endPoint x: 519, endPoint y: 220, distance: 563.7
click at [524, 220] on button "Grab Withdraw" at bounding box center [583, 220] width 117 height 31
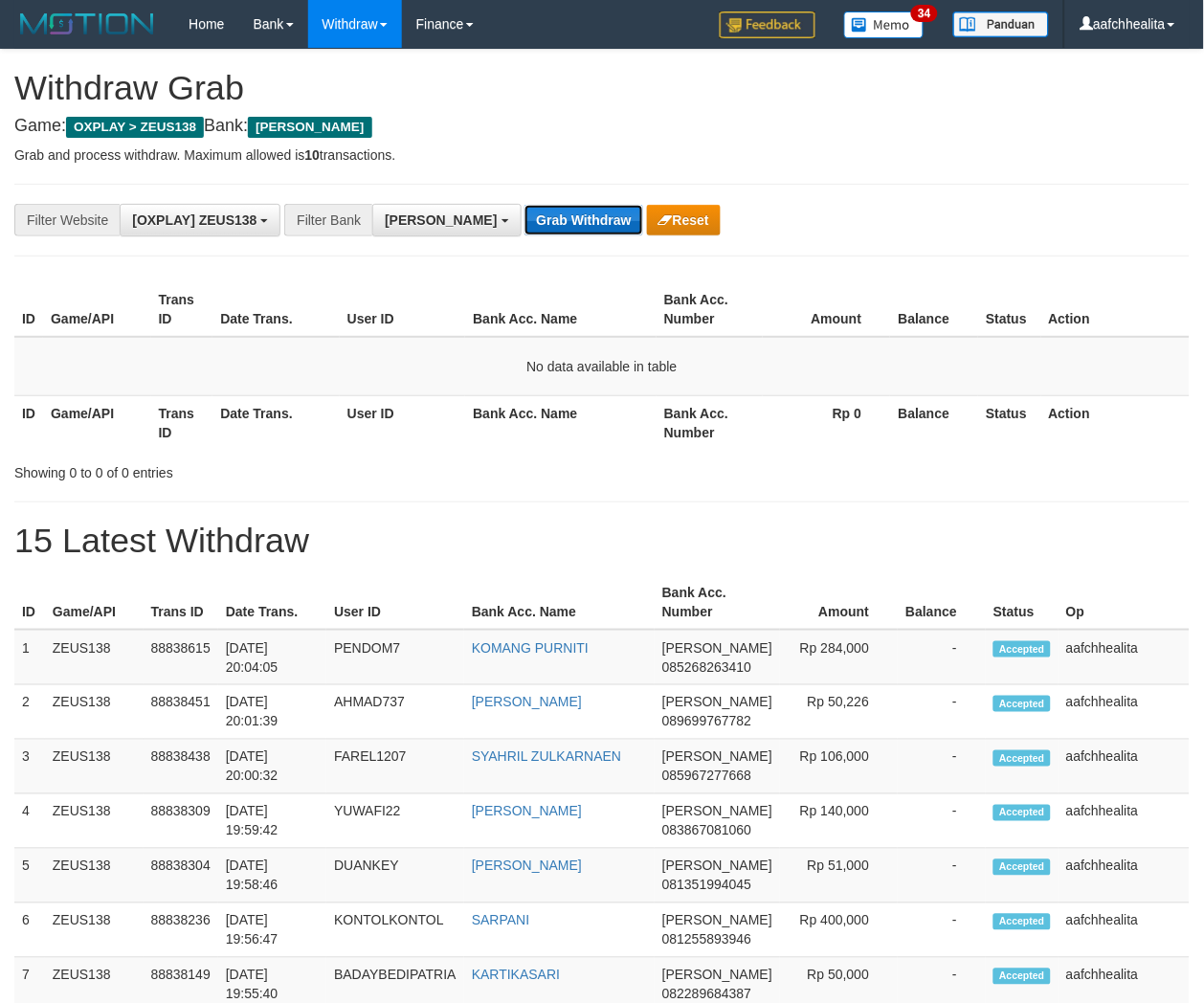
click at [524, 220] on button "Grab Withdraw" at bounding box center [583, 220] width 117 height 31
drag, startPoint x: 0, startPoint y: 0, endPoint x: 519, endPoint y: 220, distance: 563.7
click at [524, 220] on button "Grab Withdraw" at bounding box center [583, 220] width 117 height 31
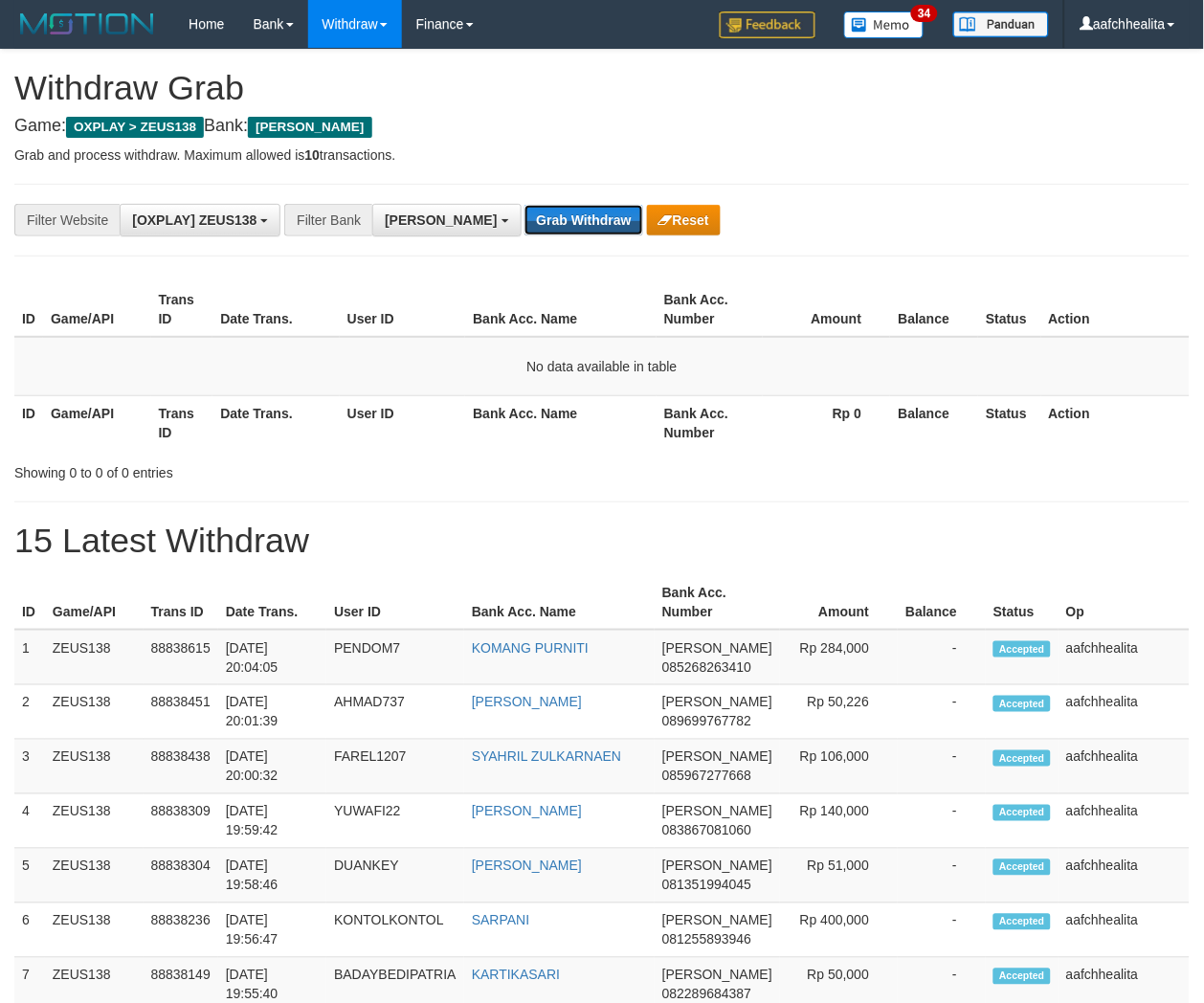
click at [524, 220] on button "Grab Withdraw" at bounding box center [583, 220] width 117 height 31
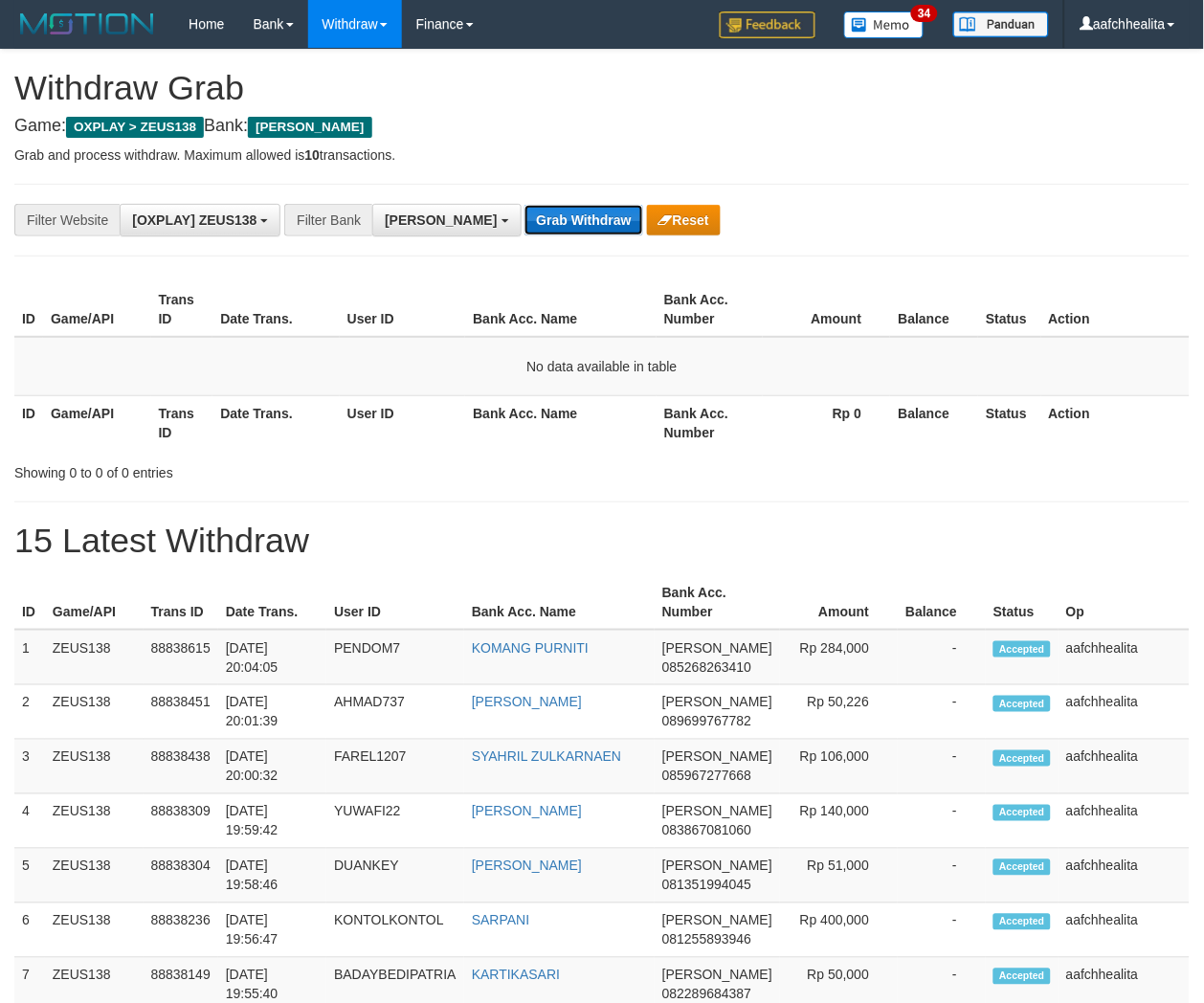
drag, startPoint x: 0, startPoint y: 0, endPoint x: 519, endPoint y: 220, distance: 563.7
click at [524, 220] on button "Grab Withdraw" at bounding box center [583, 220] width 117 height 31
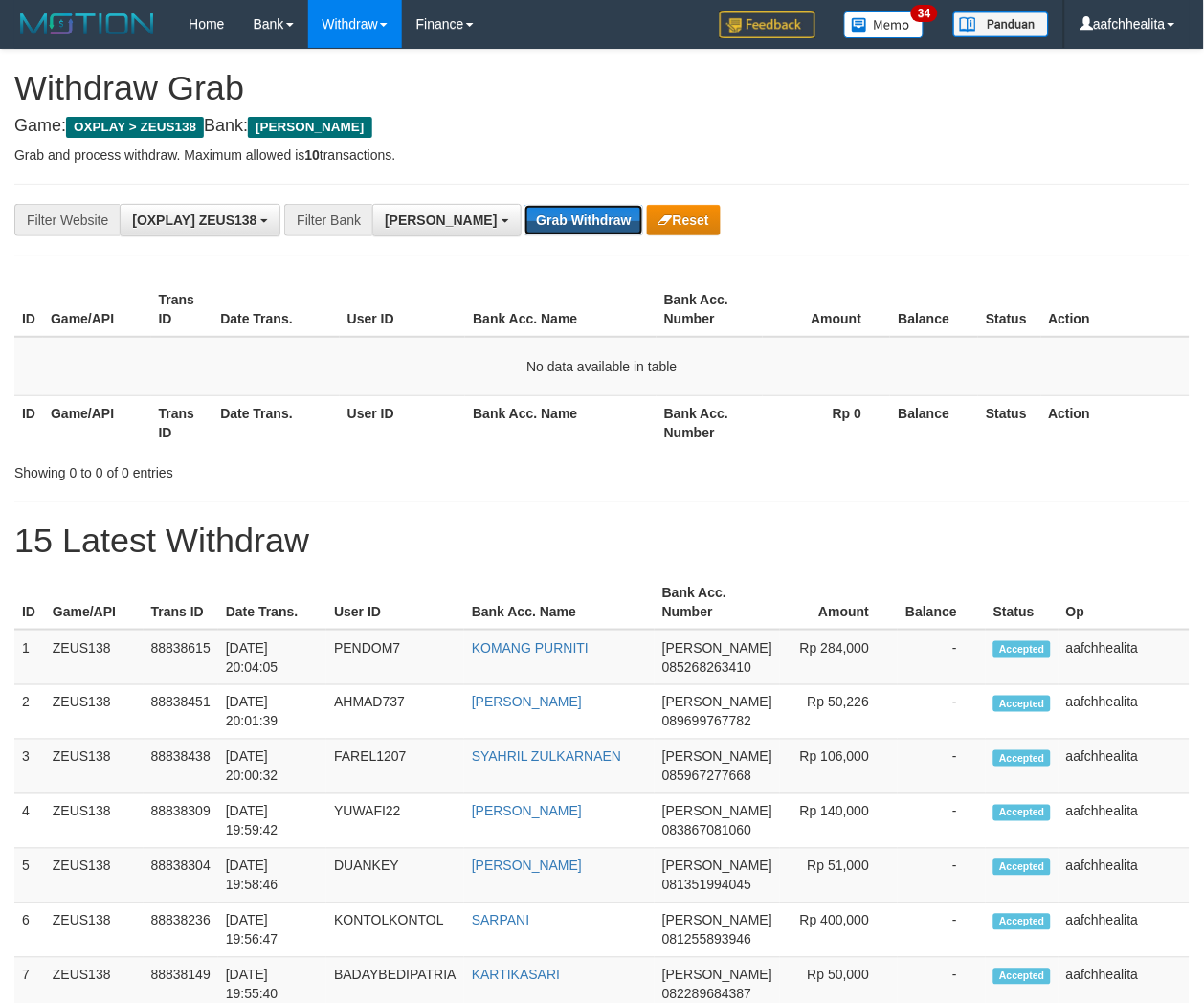
click at [524, 220] on button "Grab Withdraw" at bounding box center [583, 220] width 117 height 31
click at [533, 226] on button "Grab Withdraw" at bounding box center [583, 220] width 117 height 31
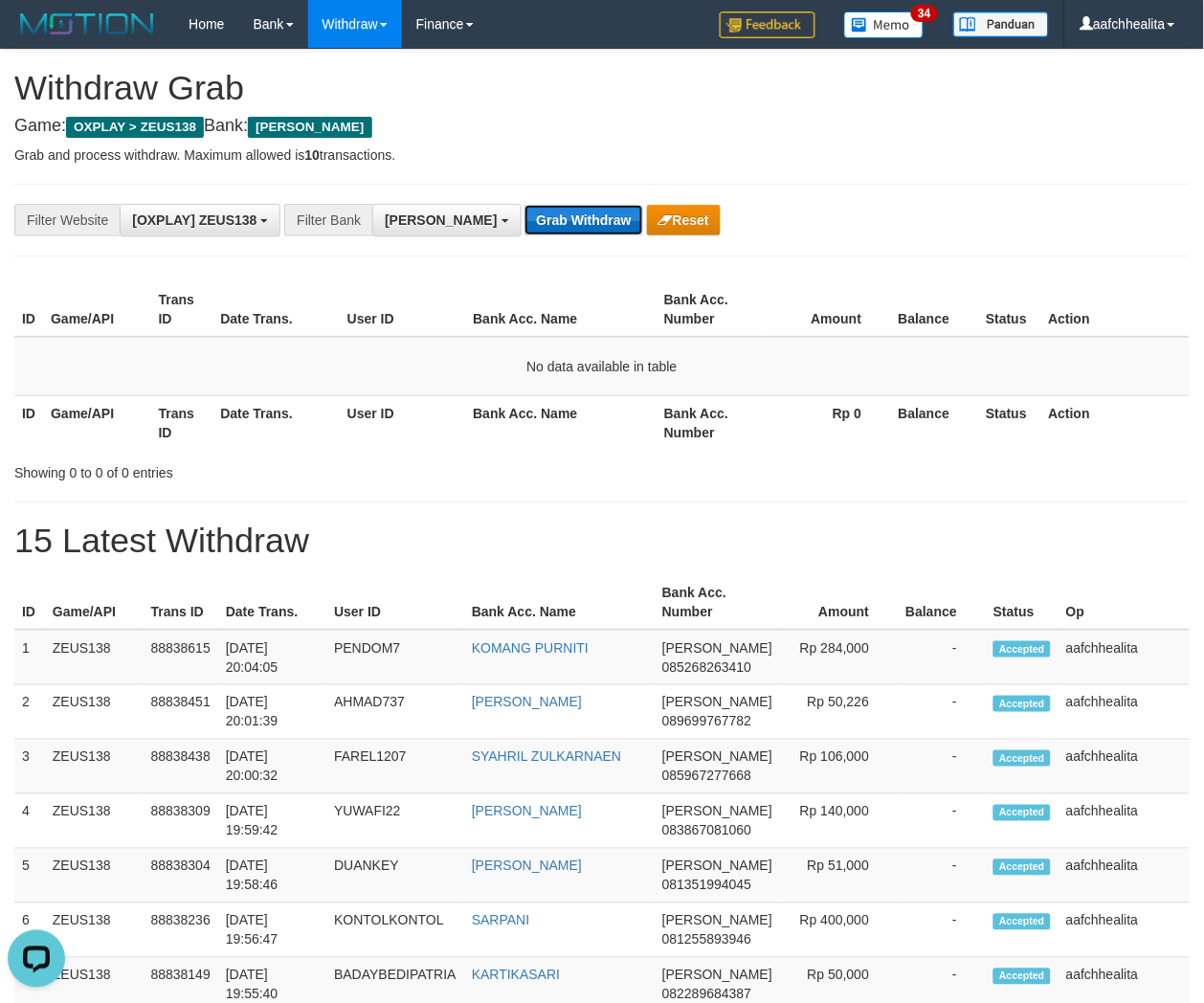
click at [533, 226] on button "Grab Withdraw" at bounding box center [583, 220] width 117 height 31
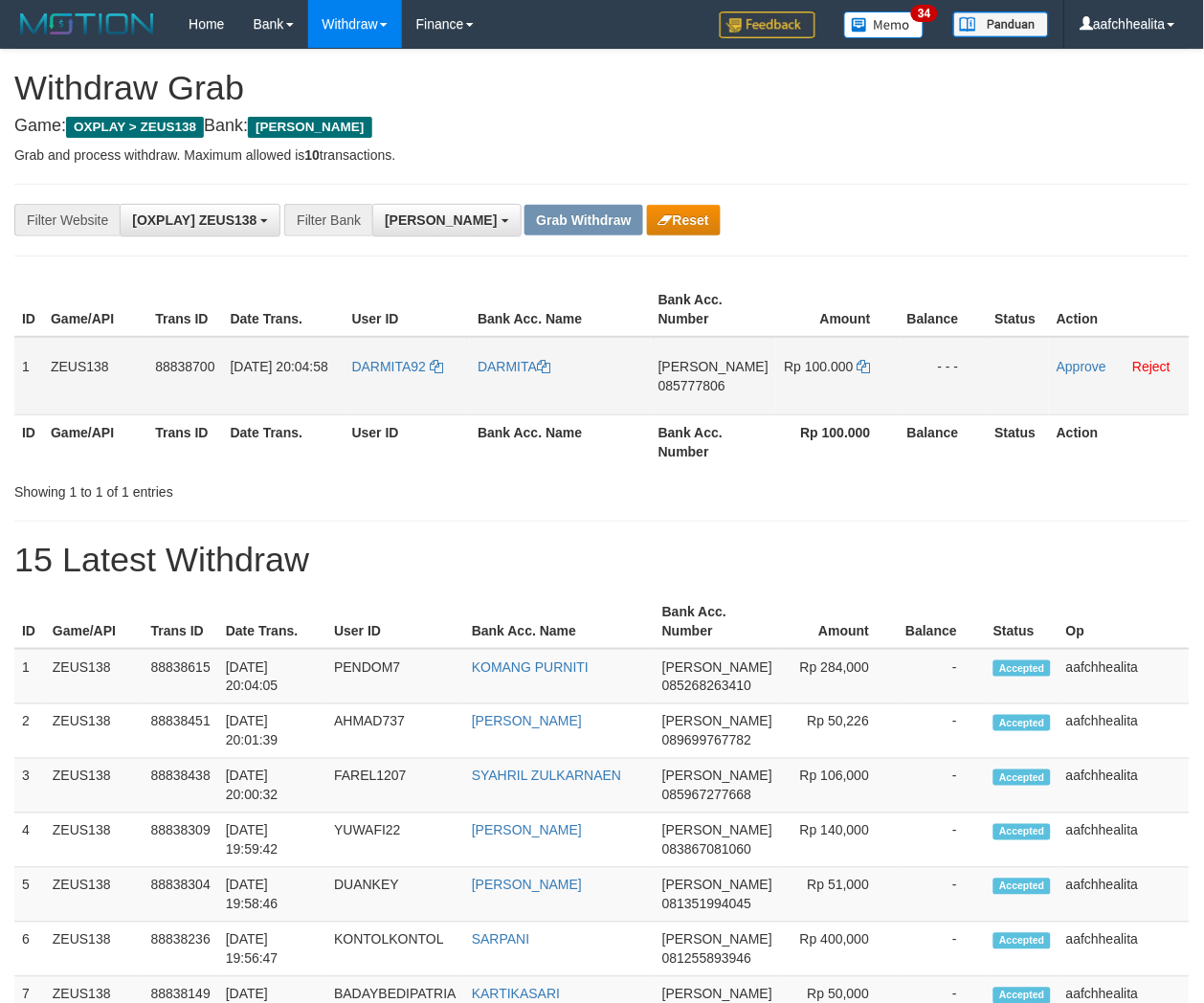
click at [406, 393] on td "DARMITA92" at bounding box center [407, 376] width 126 height 78
copy link "DARMITA92"
click at [1158, 375] on td "Approve Reject" at bounding box center [1119, 376] width 141 height 78
click at [1152, 367] on link "Reject" at bounding box center [1152, 366] width 38 height 16
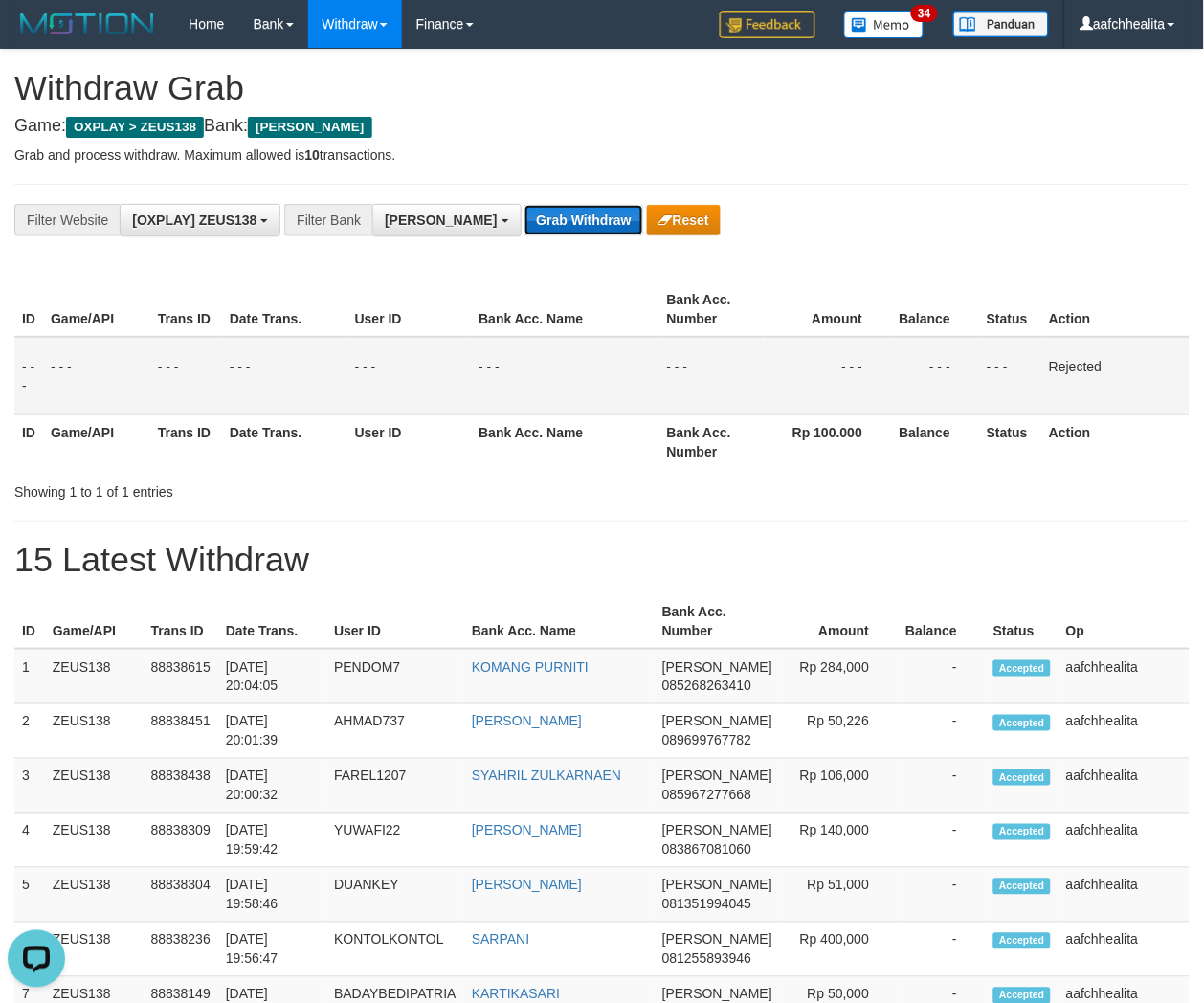
click at [524, 230] on button "Grab Withdraw" at bounding box center [583, 220] width 117 height 31
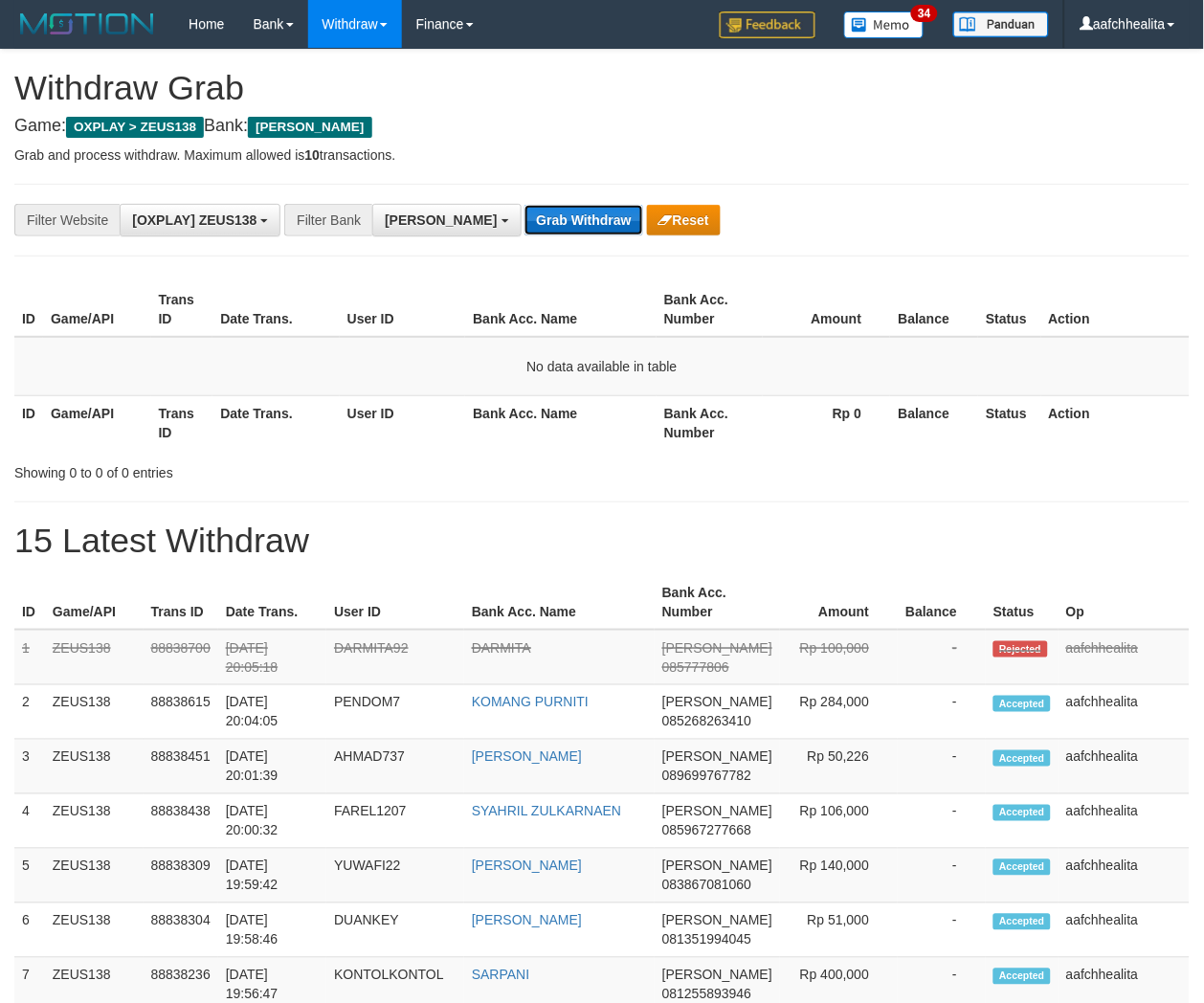
click at [524, 222] on button "Grab Withdraw" at bounding box center [583, 220] width 117 height 31
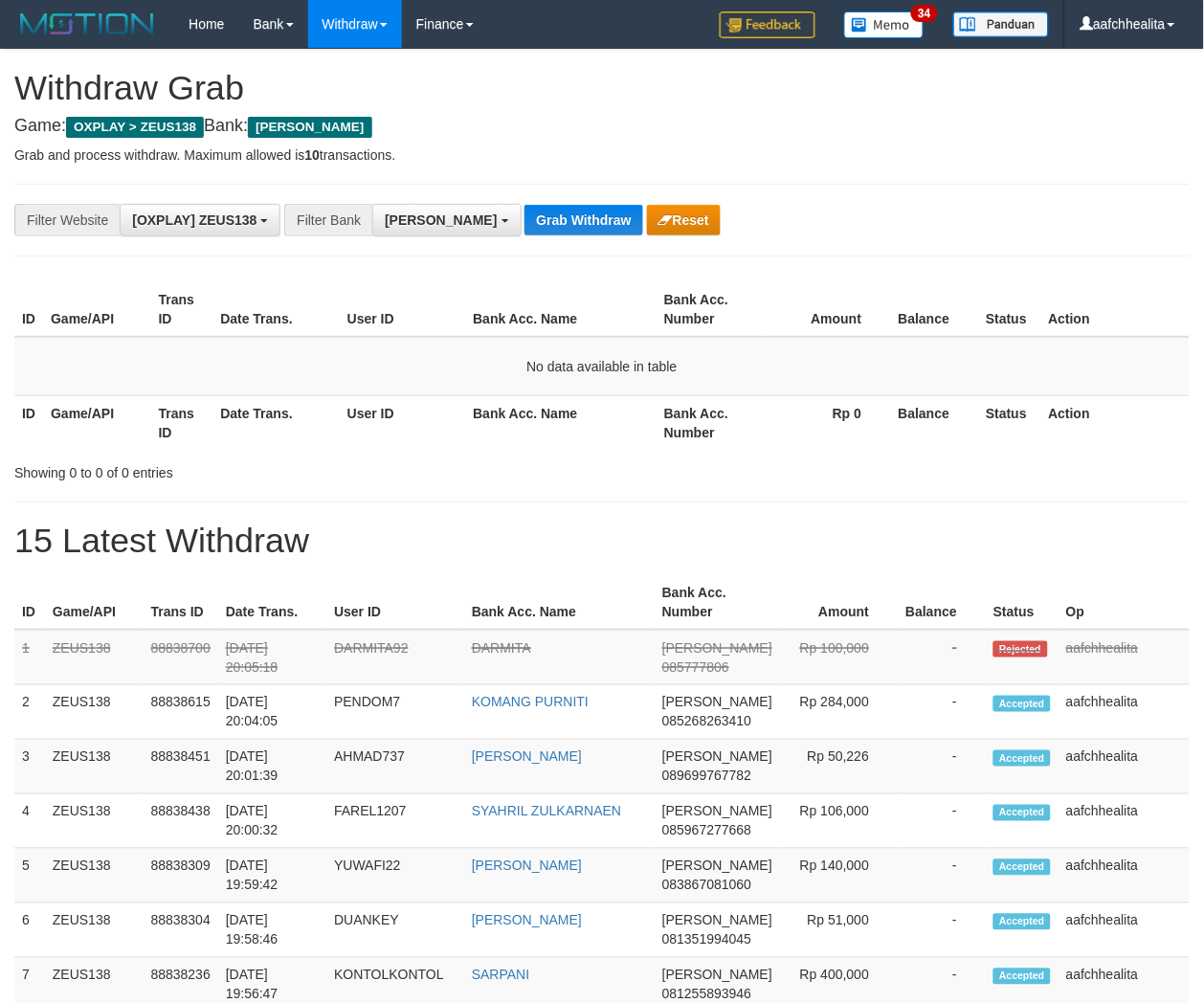
click at [524, 222] on button "Grab Withdraw" at bounding box center [583, 220] width 117 height 31
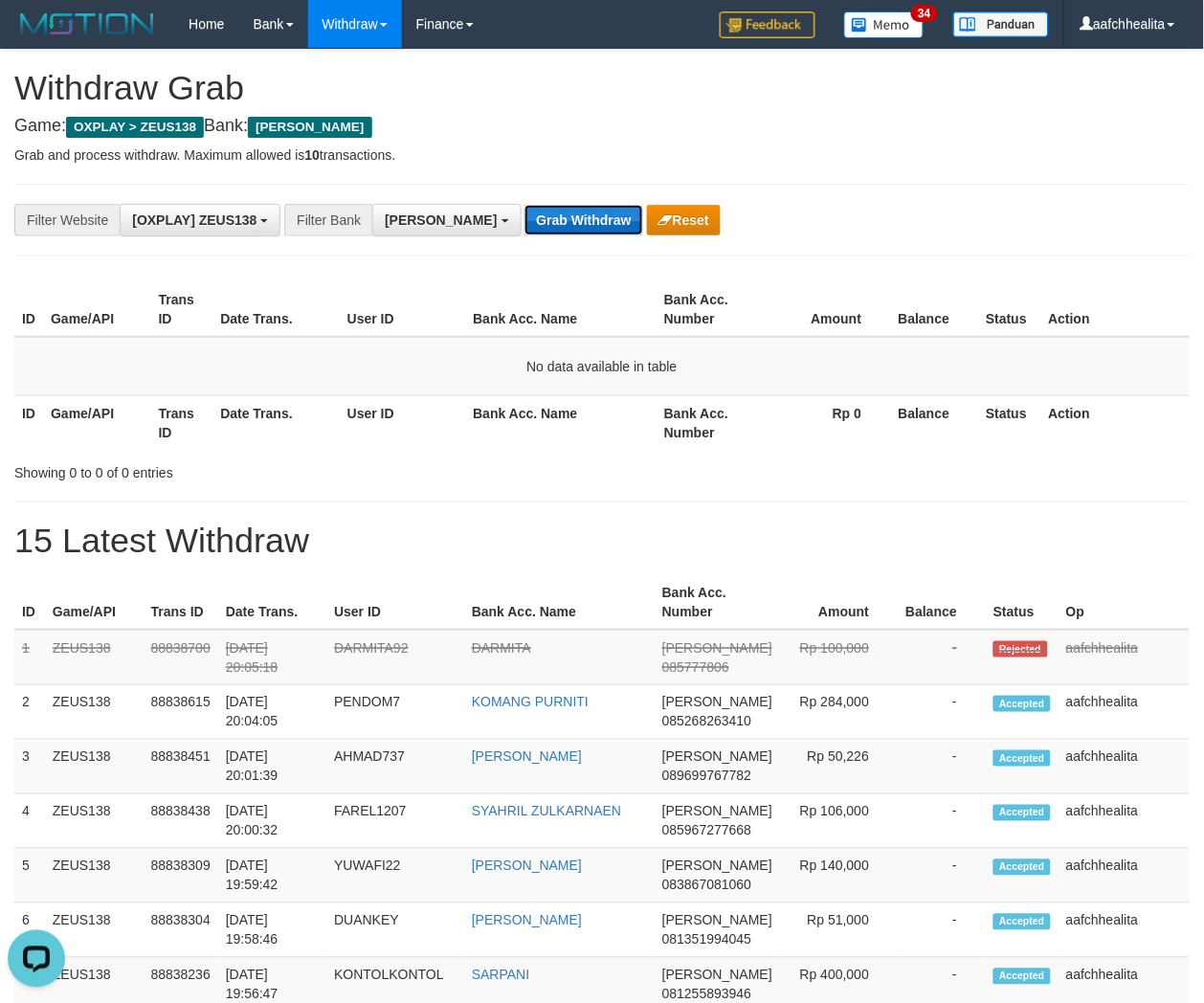
click at [524, 222] on button "Grab Withdraw" at bounding box center [583, 220] width 117 height 31
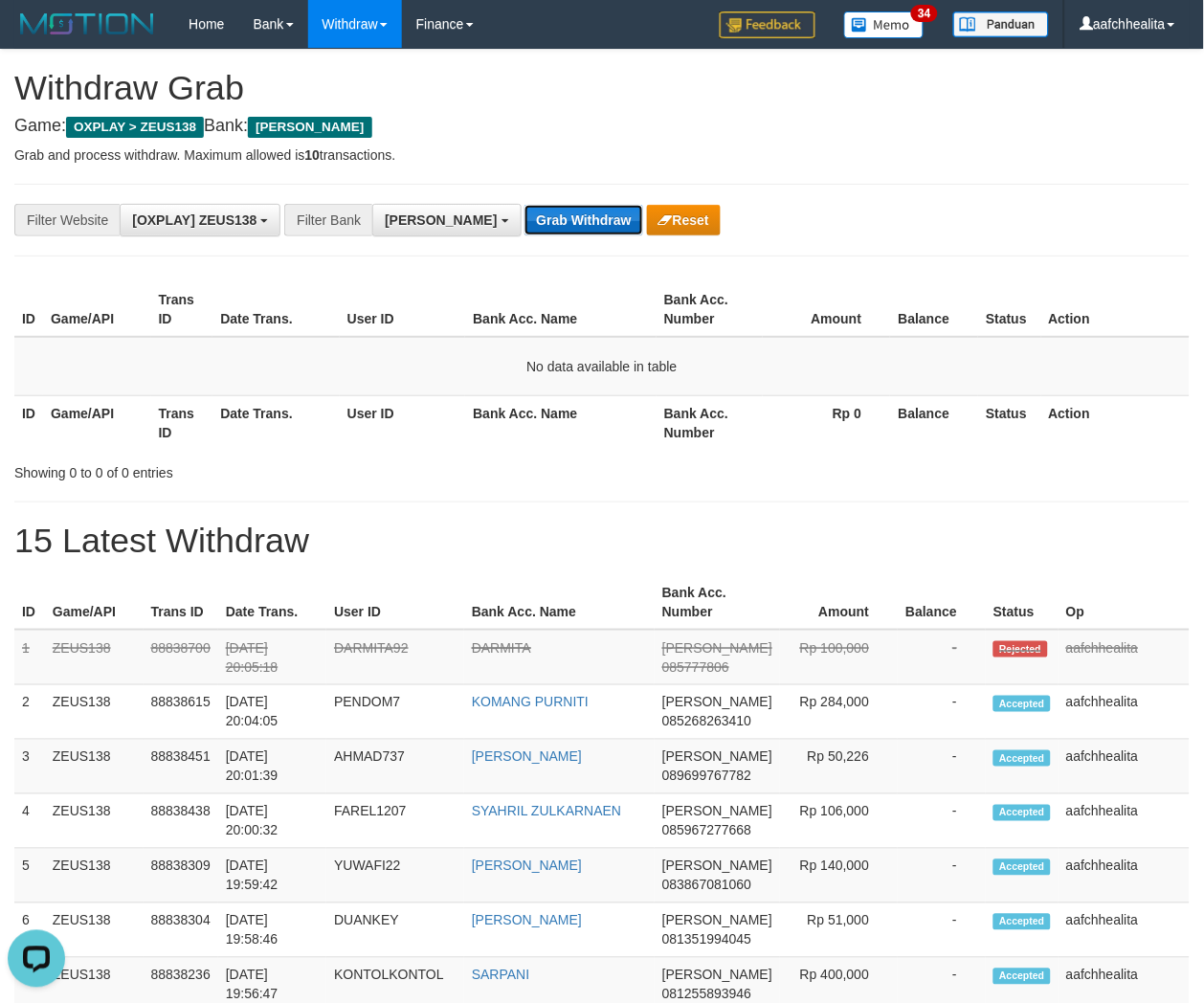
click at [524, 222] on button "Grab Withdraw" at bounding box center [583, 220] width 117 height 31
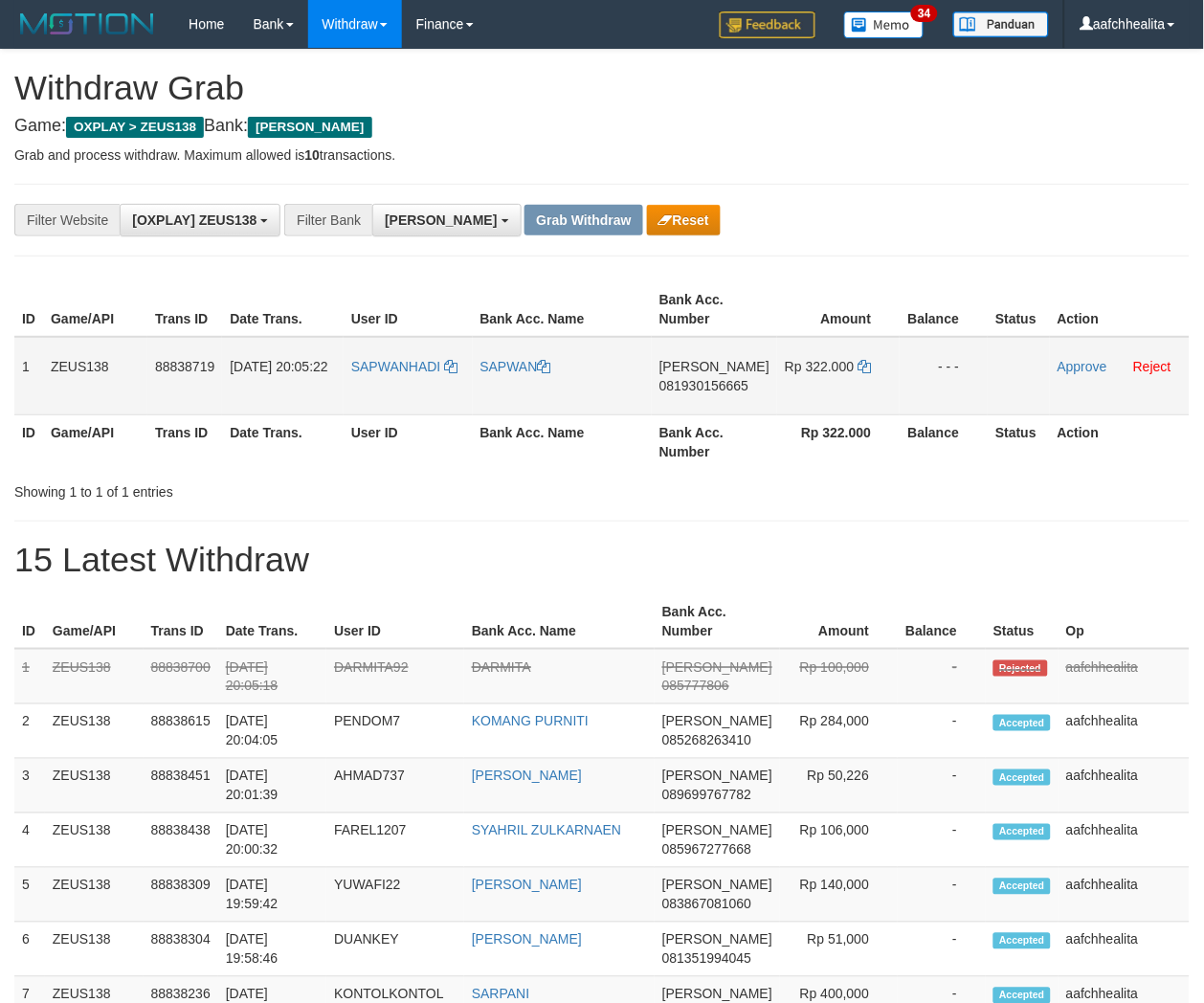
click at [394, 399] on td "SAPWANHADI" at bounding box center [407, 376] width 129 height 78
copy link "SAPWANHADI"
copy tr "1 ZEUS138 88838719 [DATE] 20:05:22 [PERSON_NAME]"
copy tr "1 ZEUS138 88838719 [DATE] 20:05:22 SAPWANHADI [PERSON_NAME] 081930156665 Rp 322…"
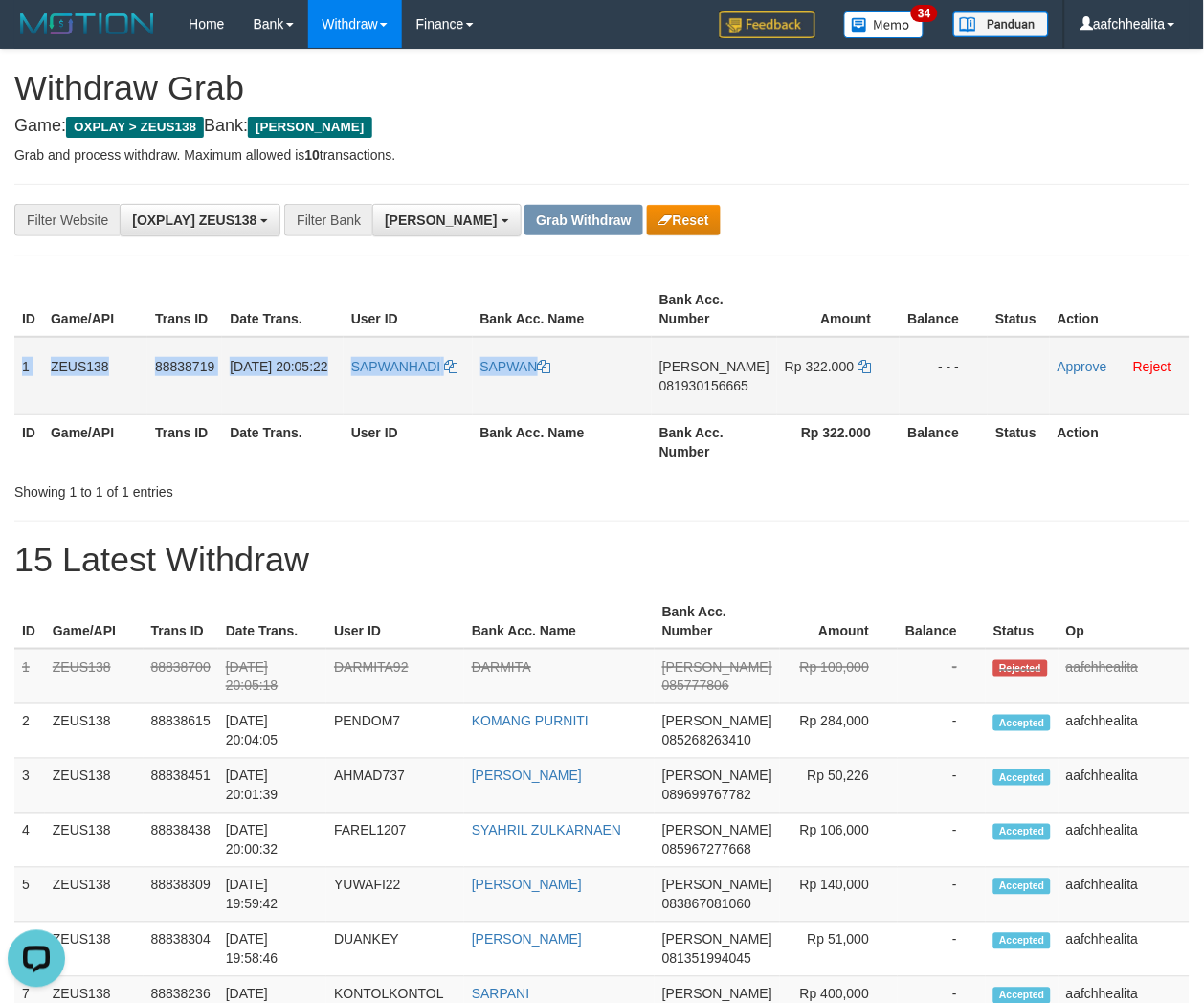
drag, startPoint x: 14, startPoint y: 361, endPoint x: 948, endPoint y: 392, distance: 934.5
click at [948, 392] on tr "1 ZEUS138 88838719 [DATE] 20:05:22 SAPWANHADI [GEOGRAPHIC_DATA] [PERSON_NAME] 0…" at bounding box center [602, 376] width 1175 height 78
copy tr "1 ZEUS138 88838719 [DATE] 20:05:22 [PERSON_NAME] 081930156665 Rp 322.000 - -"
click at [723, 384] on span "081930156665" at bounding box center [704, 386] width 89 height 16
copy tr "1 ZEUS138 88838719 30/09/2025 20:05:22 SAPWANHADI SAPWAN DANA 081930156665 Rp 3…"
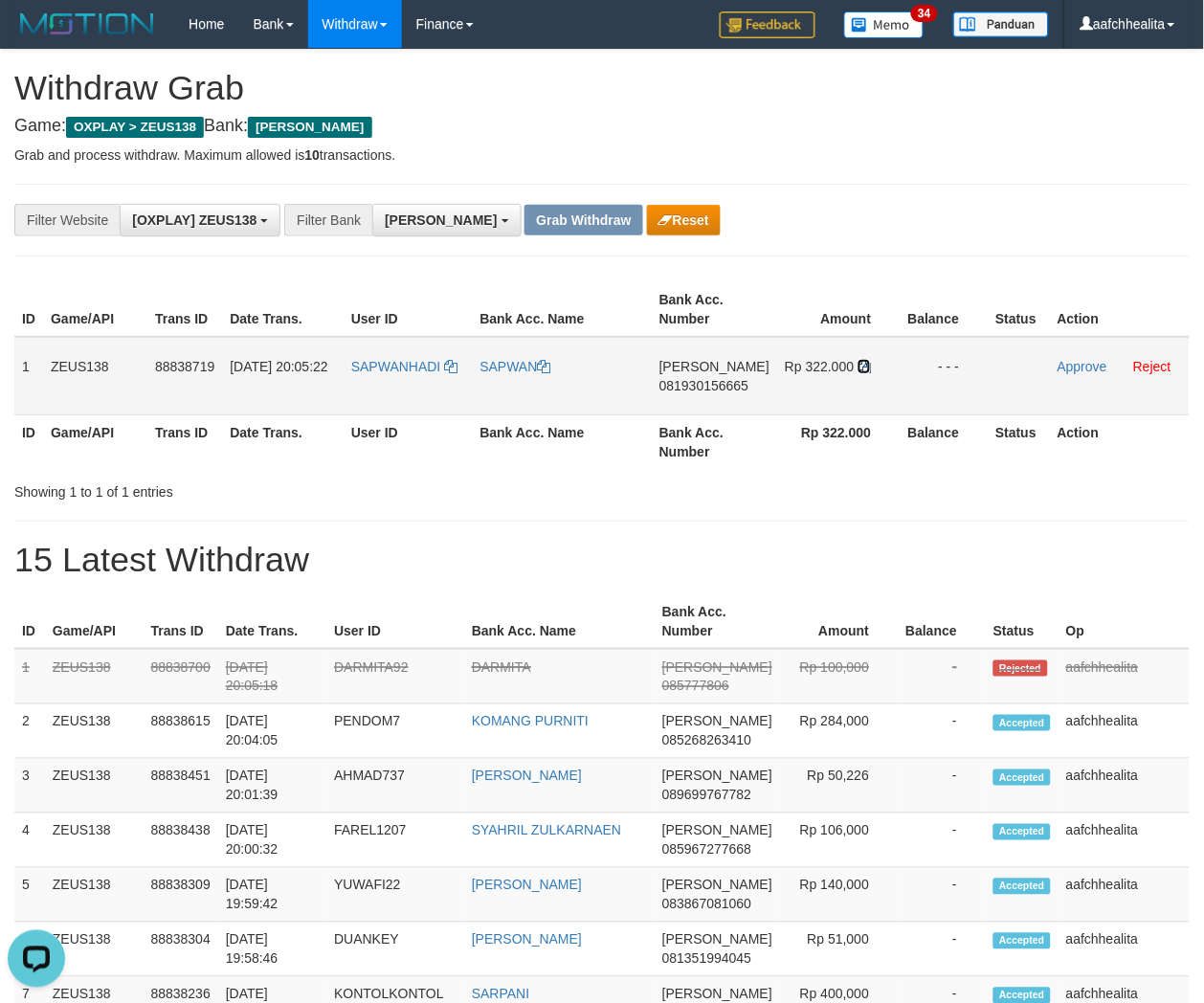
click at [866, 360] on icon at bounding box center [865, 366] width 14 height 14
click at [1068, 360] on link "Approve" at bounding box center [1082, 366] width 49 height 16
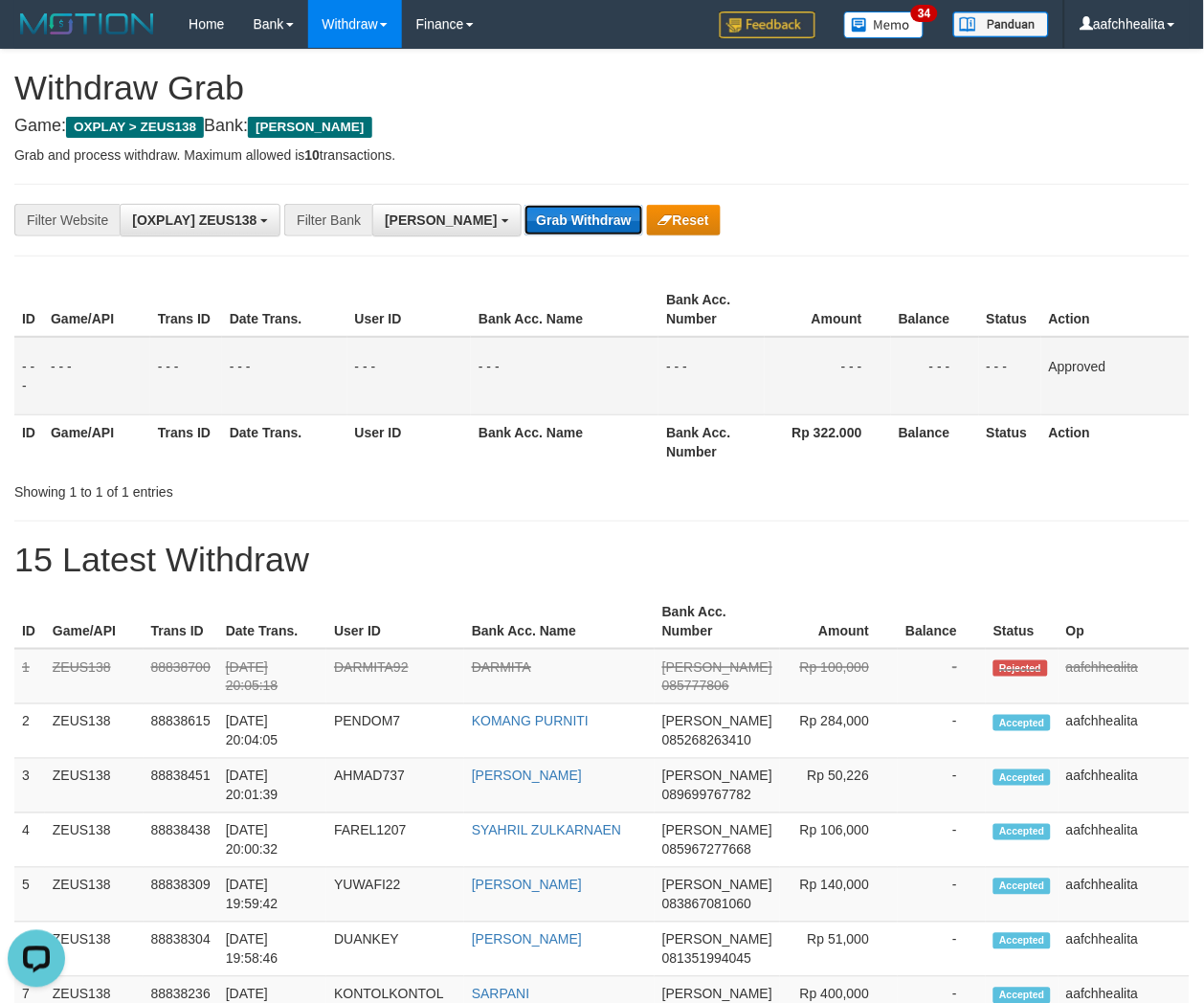
click at [524, 228] on button "Grab Withdraw" at bounding box center [583, 220] width 117 height 31
click at [524, 221] on button "Grab Withdraw" at bounding box center [583, 220] width 117 height 31
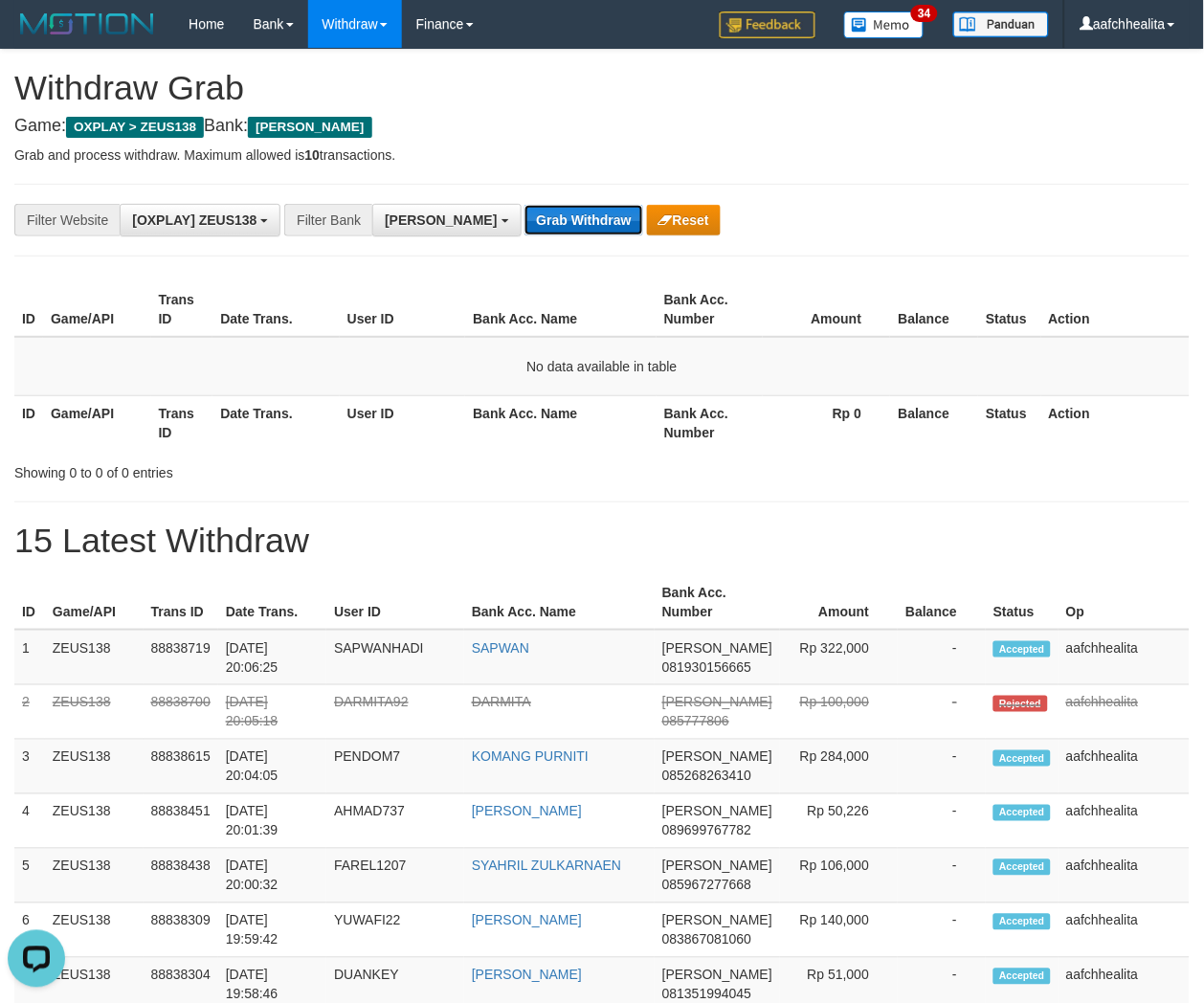
click at [551, 227] on button "Grab Withdraw" at bounding box center [583, 220] width 117 height 31
click at [524, 218] on button "Grab Withdraw" at bounding box center [583, 220] width 117 height 31
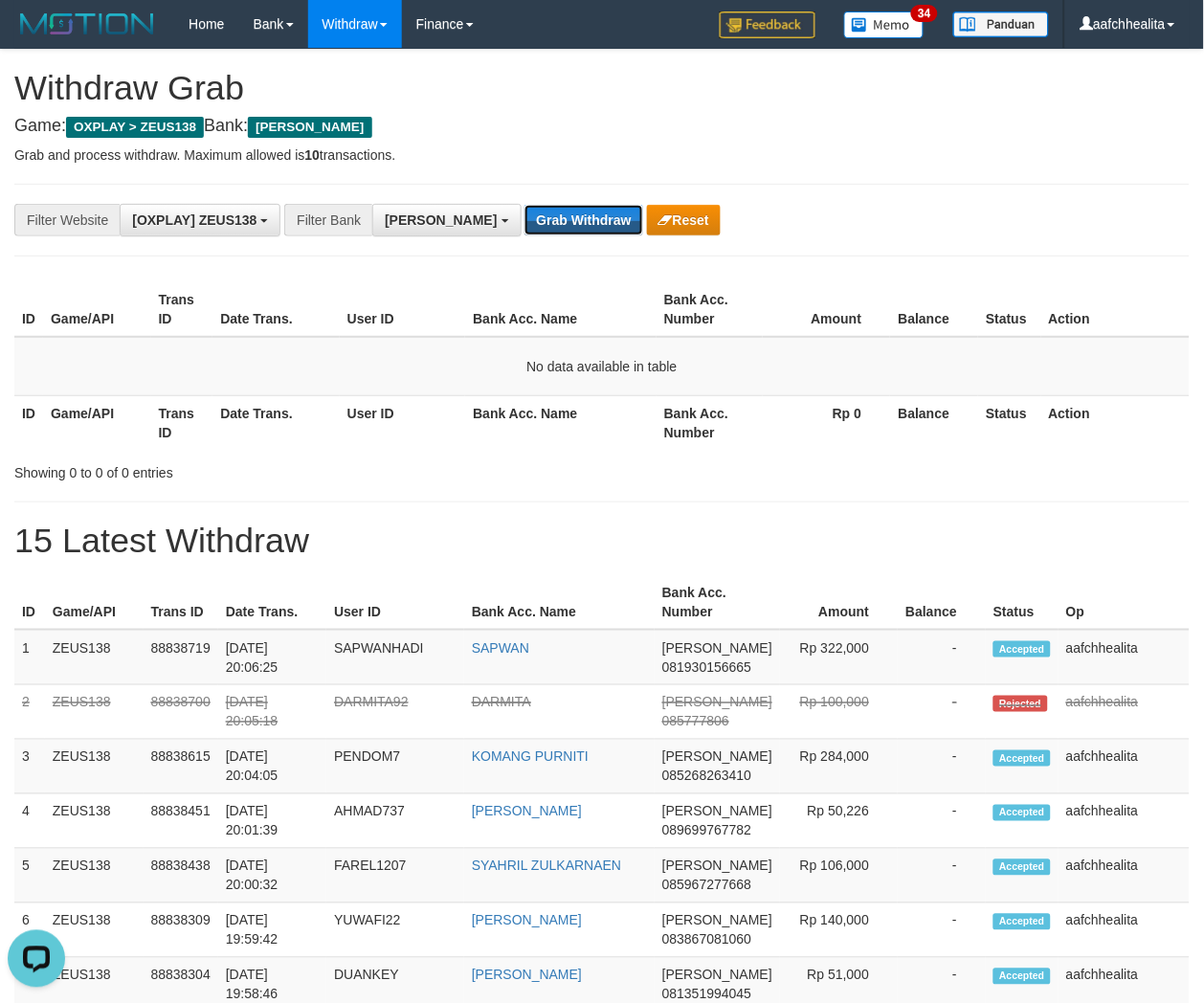
click at [524, 218] on button "Grab Withdraw" at bounding box center [583, 220] width 117 height 31
click at [524, 213] on button "Grab Withdraw" at bounding box center [583, 220] width 117 height 31
click at [524, 204] on button "Grab Withdraw" at bounding box center [583, 220] width 117 height 31
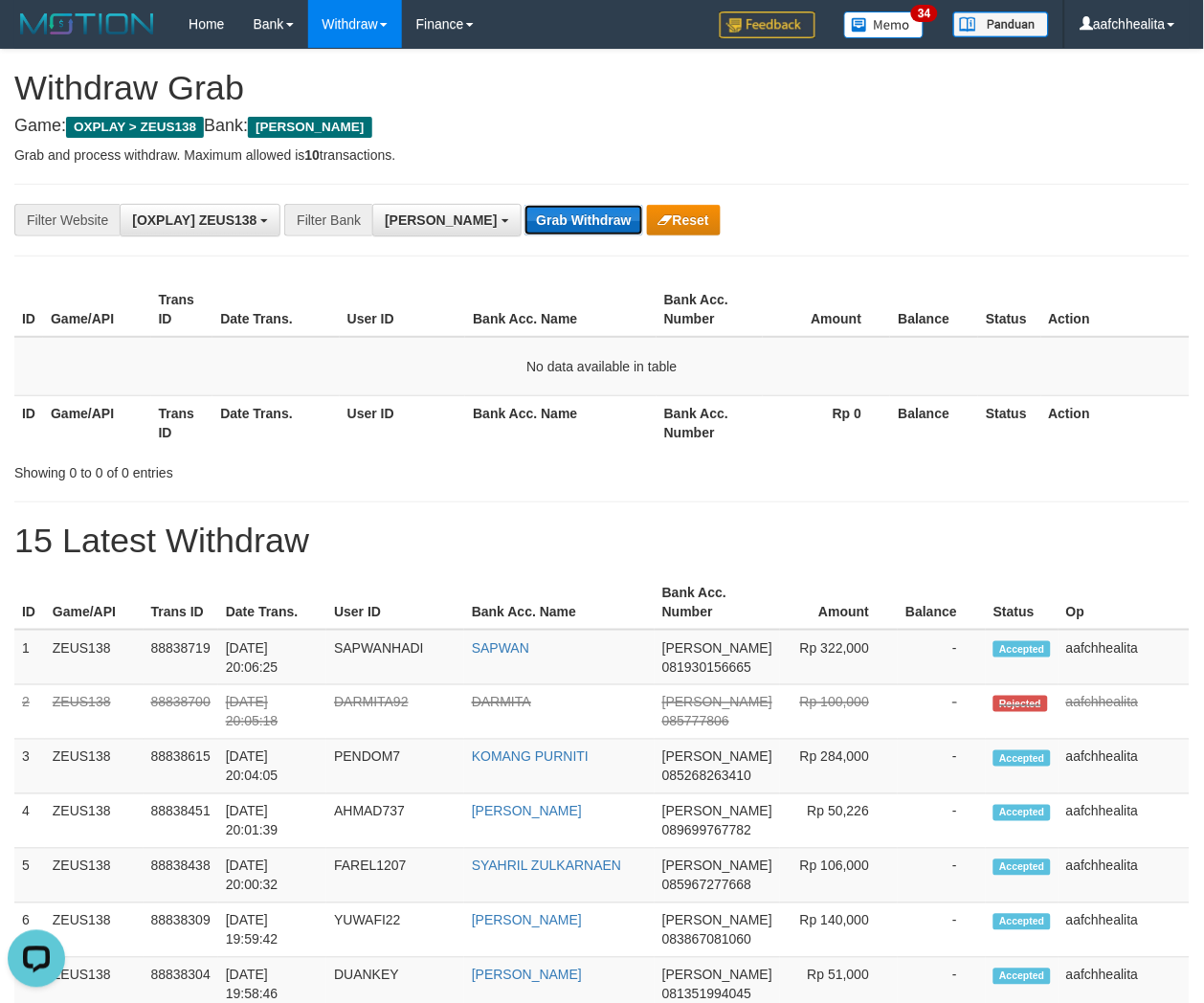
click at [524, 217] on button "Grab Withdraw" at bounding box center [583, 220] width 117 height 31
click at [524, 222] on button "Grab Withdraw" at bounding box center [583, 220] width 117 height 31
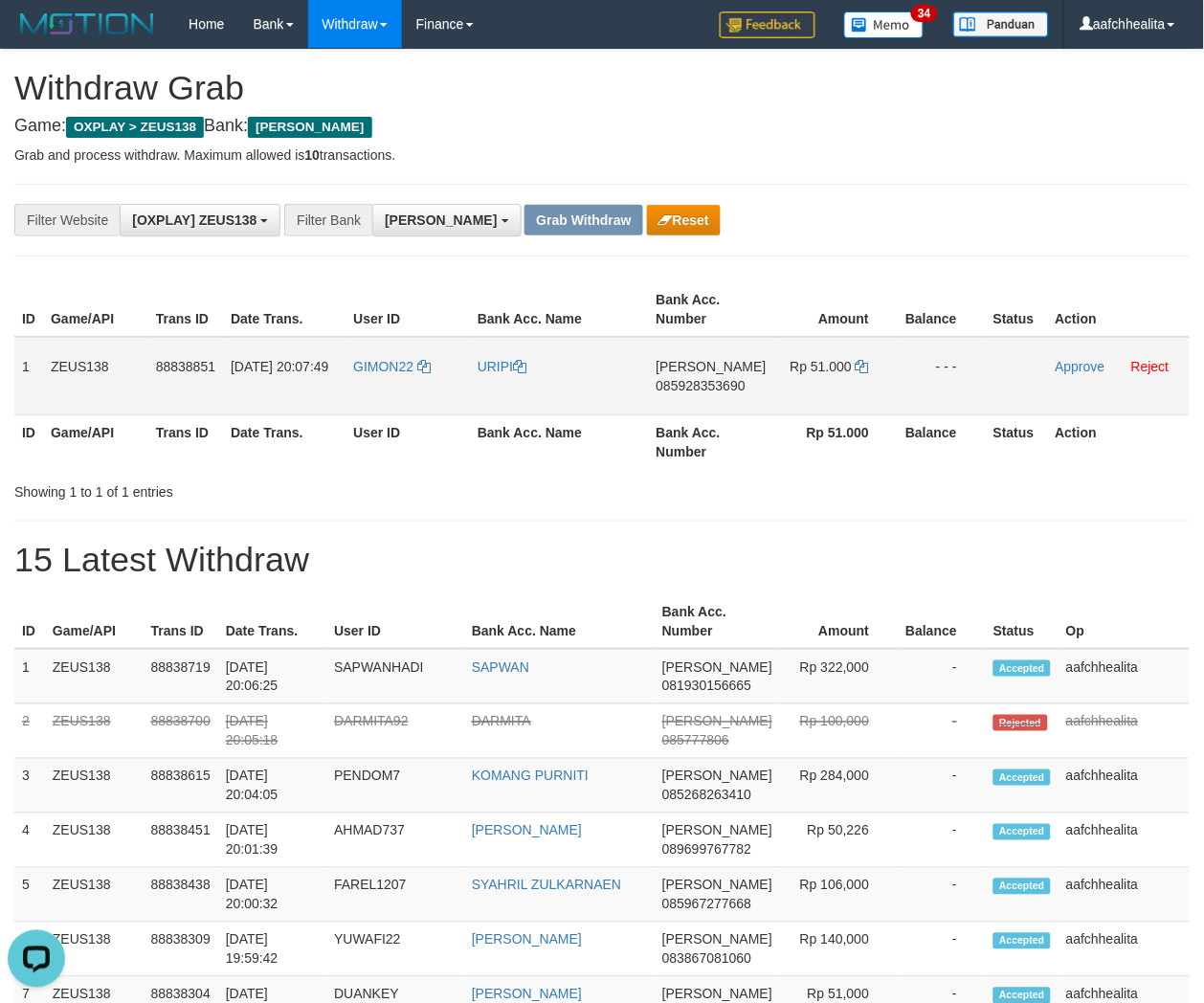
click at [399, 397] on td "GIMON22" at bounding box center [407, 376] width 124 height 78
copy link "GIMON22"
copy tr "1 ZEUS138 88838851 30/09/2025 20:07:49 GIMON22 URIPI DANA"
copy tr "1 ZEUS138 88838851 30/09/2025 20:07:49 GIMON22 URIPI DANA 085928353690 Rp 51.000"
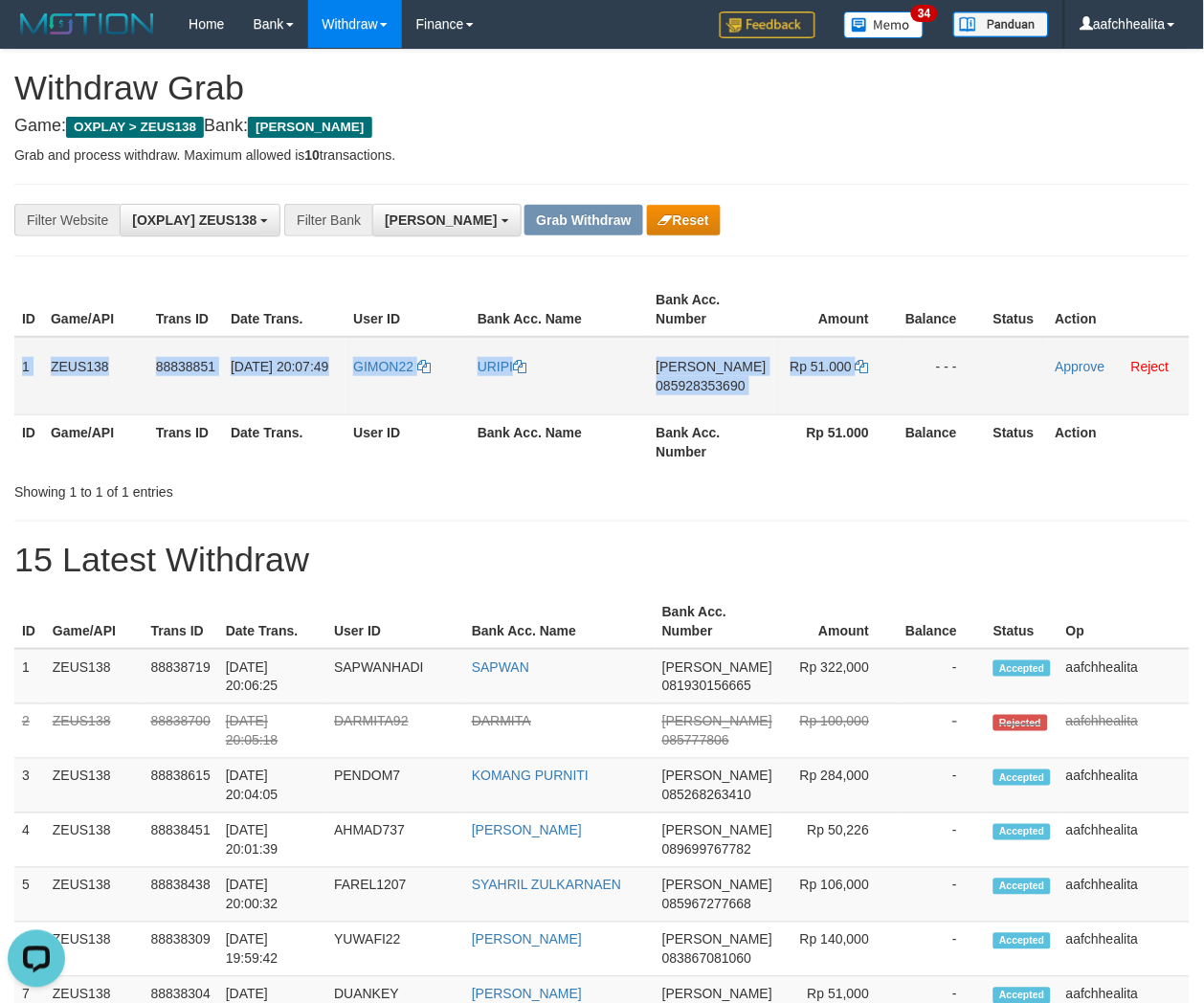
drag, startPoint x: 14, startPoint y: 355, endPoint x: 972, endPoint y: 368, distance: 958.1
click at [972, 368] on tr "1 ZEUS138 88838851 30/09/2025 20:07:49 GIMON22 URIPI DANA 085928353690 Rp 51.00…" at bounding box center [602, 376] width 1175 height 78
copy tr "1 ZEUS138 88838851 30/09/2025 20:07:49 GIMON22 URIPI DANA 085928353690 Rp 51.00…"
click at [718, 391] on td "DANA 085928353690" at bounding box center [711, 376] width 125 height 78
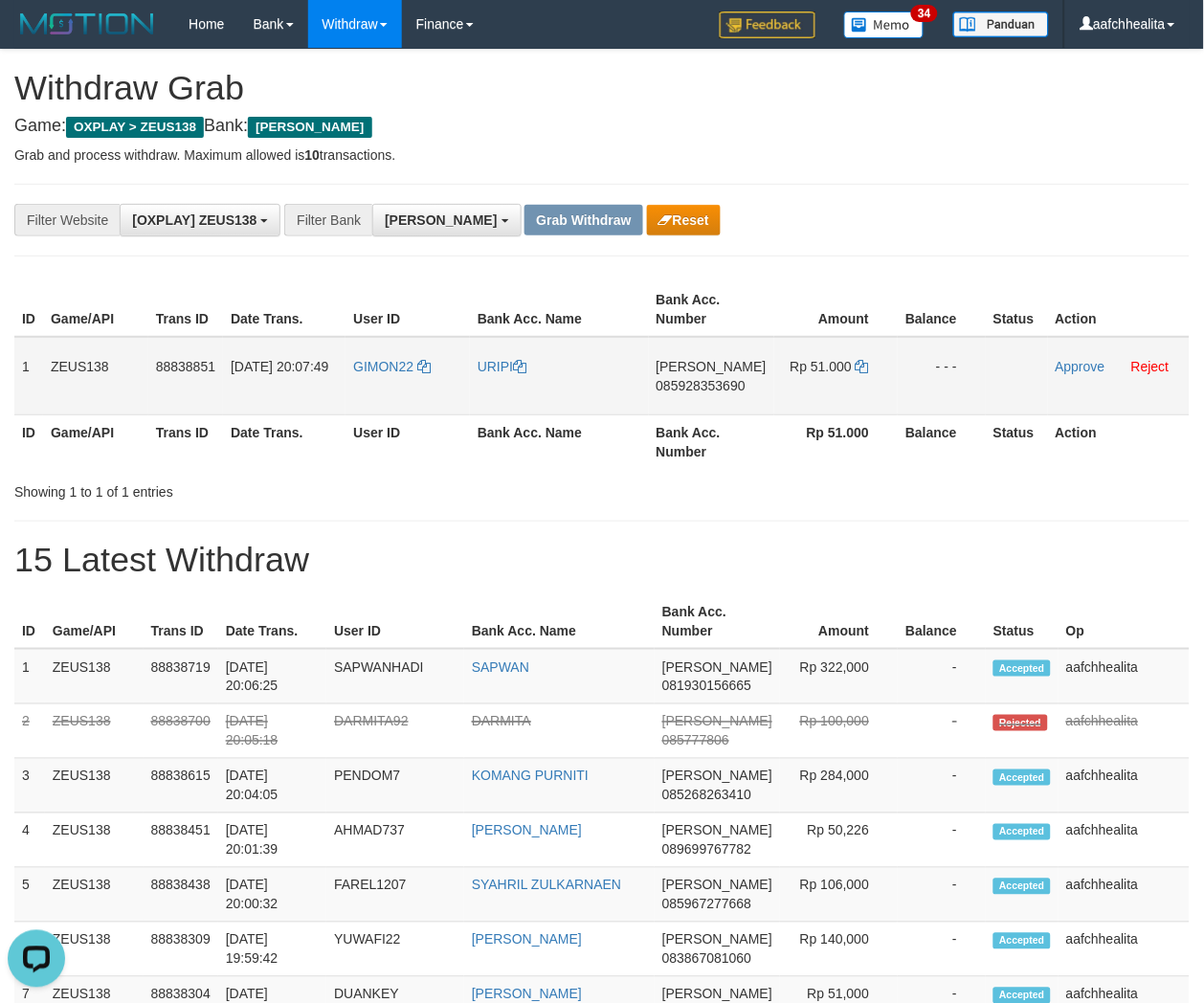
click at [713, 374] on td "DANA 085928353690" at bounding box center [711, 376] width 125 height 78
click at [714, 381] on span "085928353690" at bounding box center [701, 386] width 89 height 16
click at [860, 365] on icon at bounding box center [863, 366] width 14 height 14
click at [1073, 365] on link "Approve" at bounding box center [1080, 366] width 49 height 16
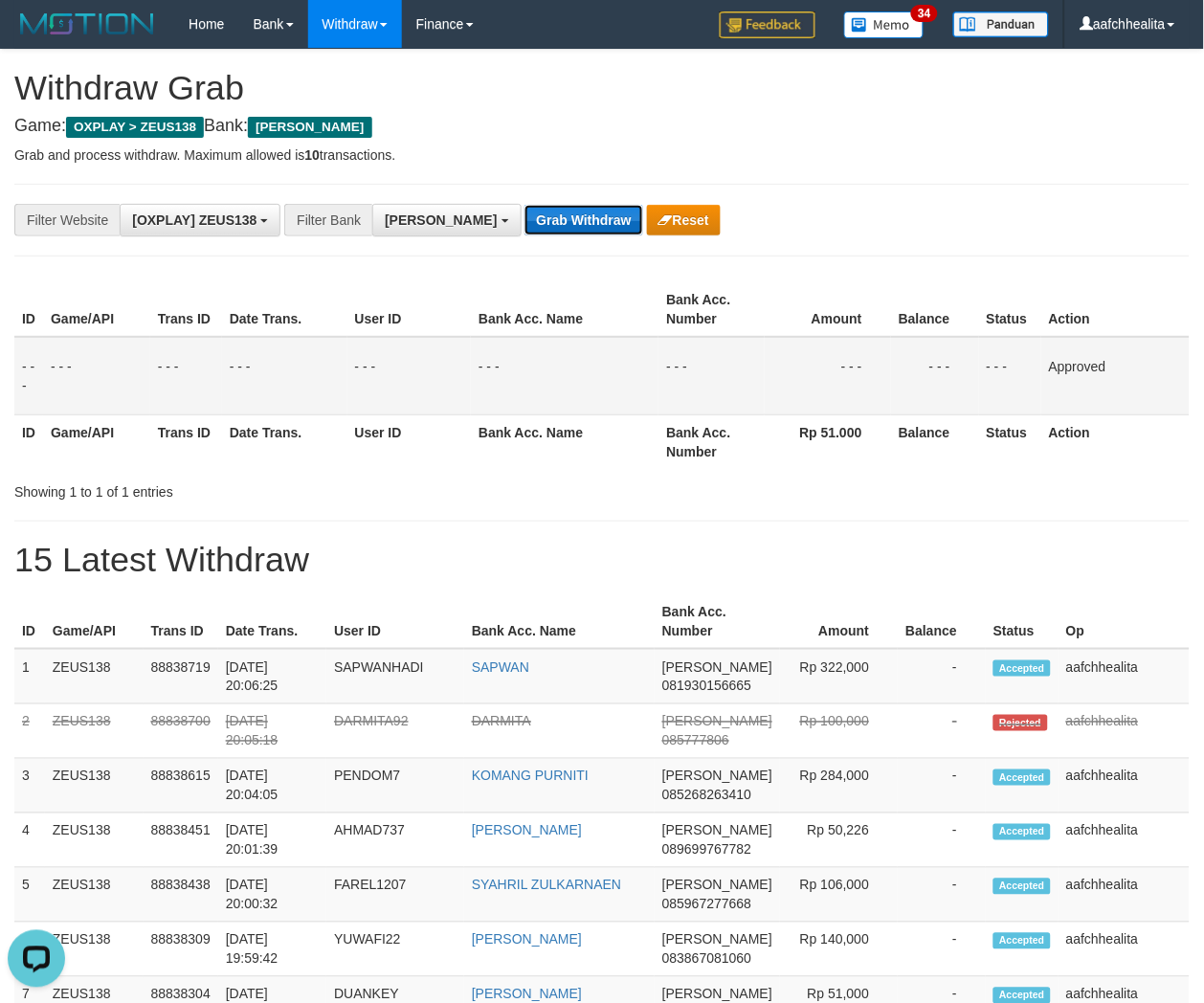
click at [524, 218] on button "Grab Withdraw" at bounding box center [583, 220] width 117 height 31
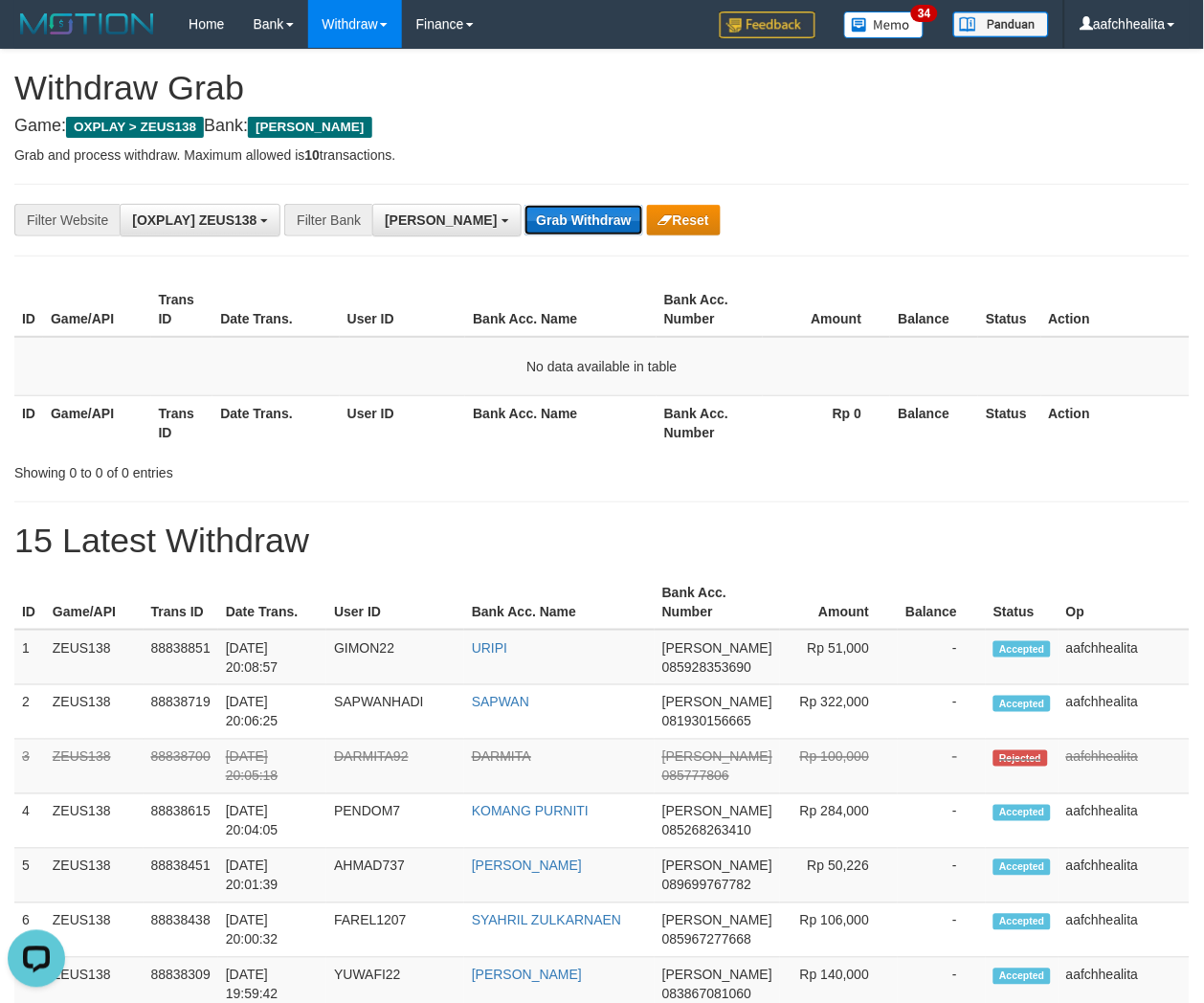
click at [524, 216] on button "Grab Withdraw" at bounding box center [583, 220] width 117 height 31
click at [494, 235] on div "**********" at bounding box center [501, 220] width 1003 height 33
click at [524, 234] on button "Grab Withdraw" at bounding box center [583, 220] width 117 height 31
click at [524, 214] on button "Grab Withdraw" at bounding box center [583, 220] width 117 height 31
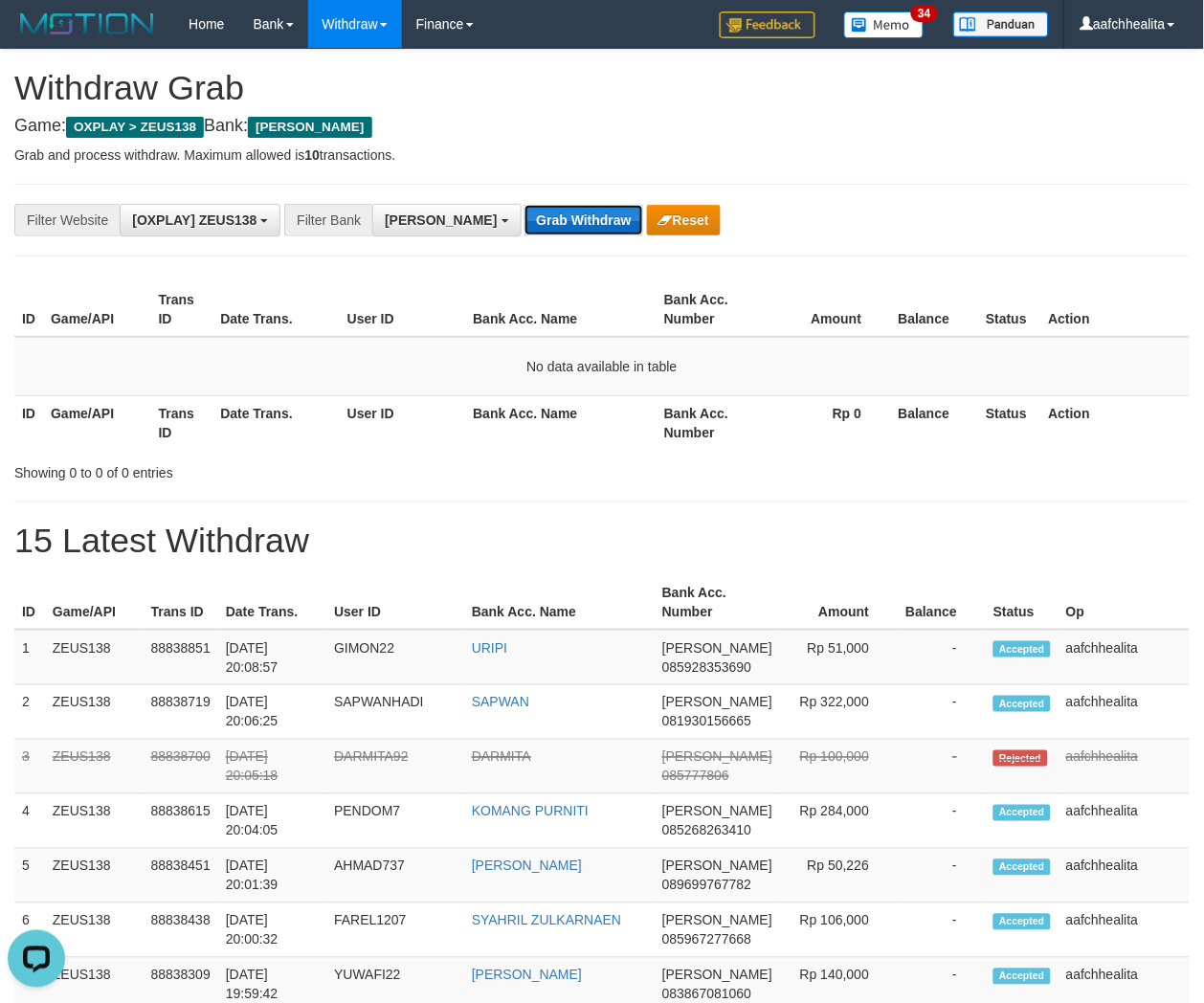
click at [524, 214] on button "Grab Withdraw" at bounding box center [583, 220] width 117 height 31
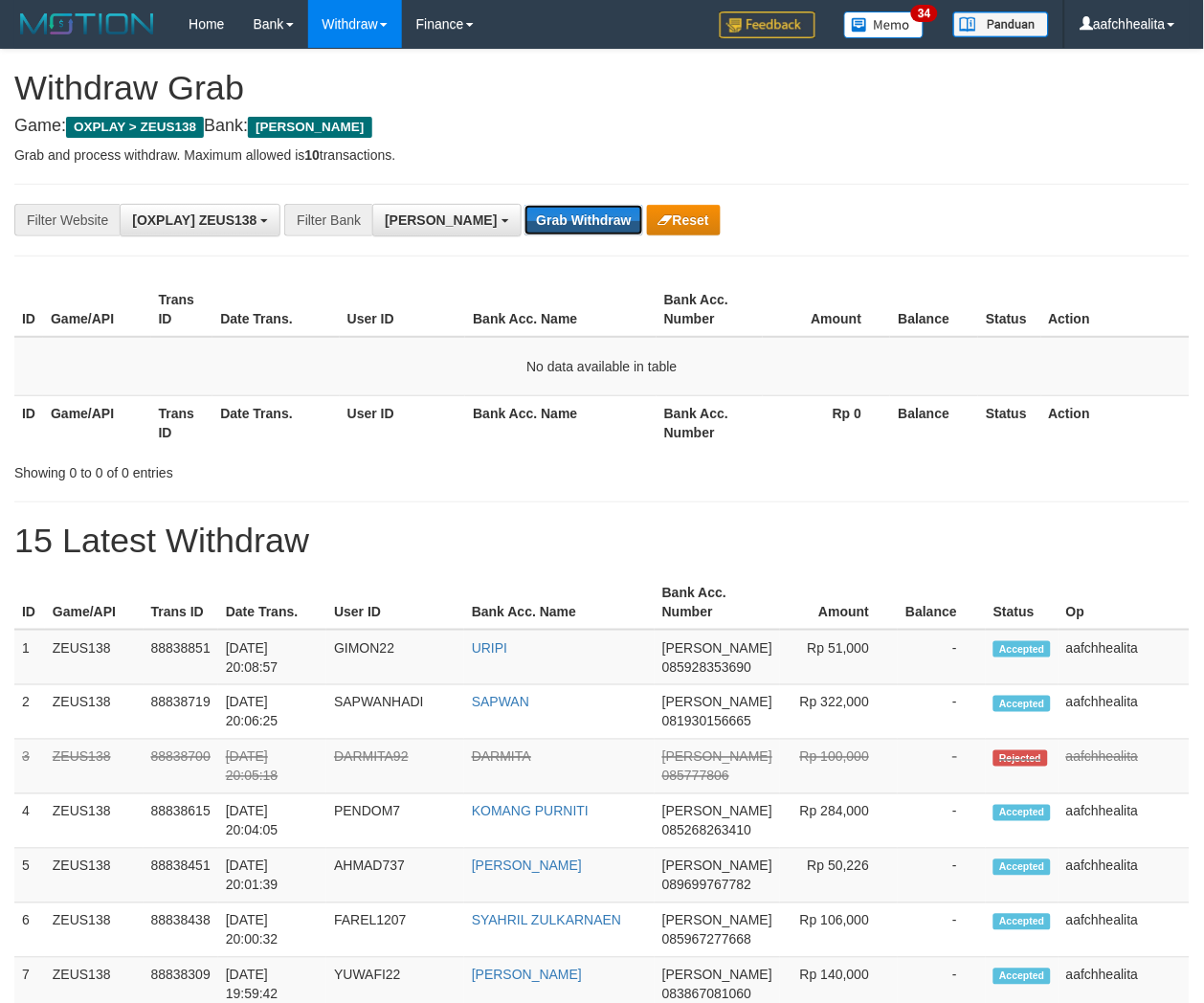
click at [524, 214] on button "Grab Withdraw" at bounding box center [583, 220] width 117 height 31
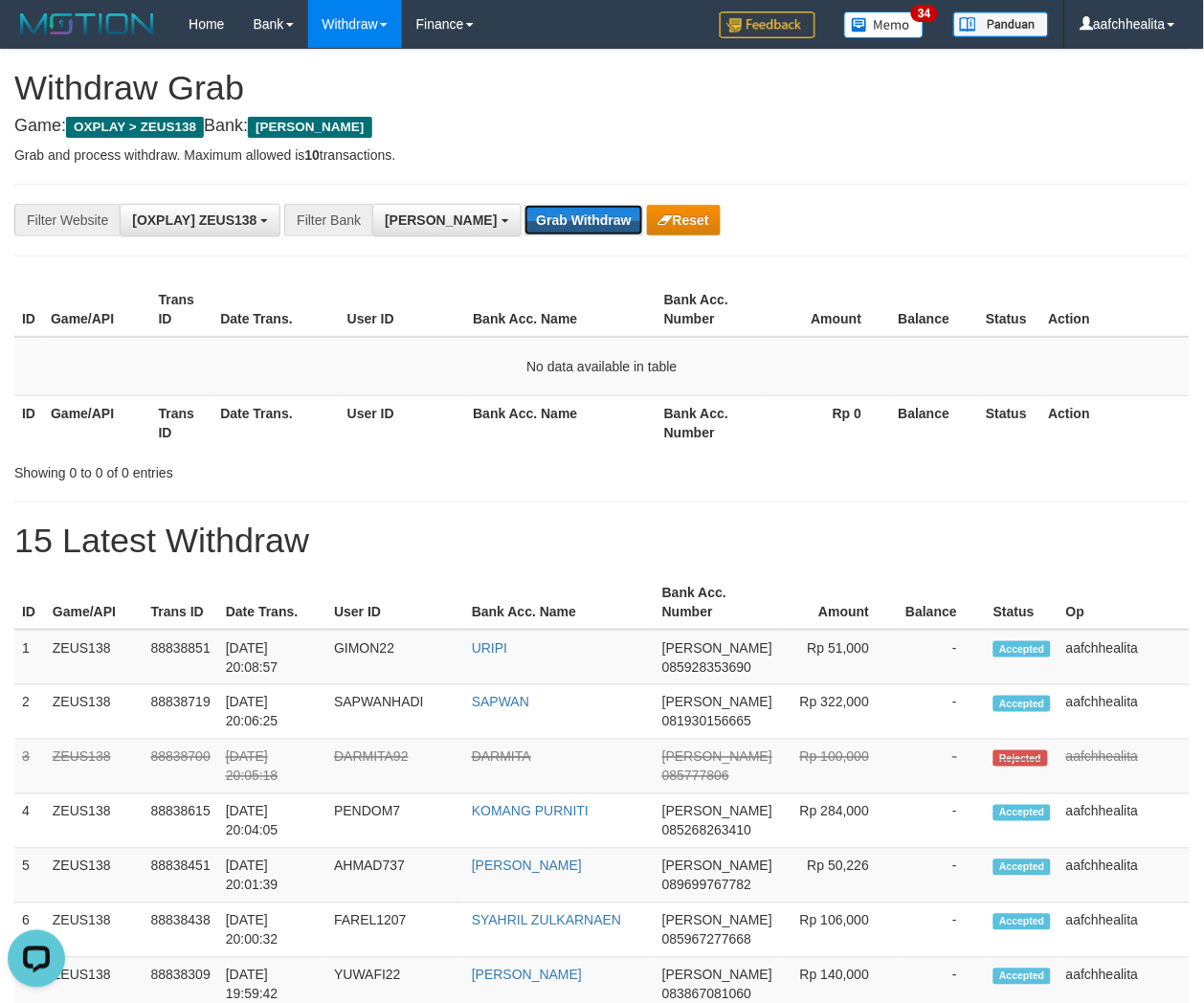
click at [524, 214] on button "Grab Withdraw" at bounding box center [583, 220] width 117 height 31
click at [524, 225] on button "Grab Withdraw" at bounding box center [583, 220] width 117 height 31
click at [524, 218] on button "Grab Withdraw" at bounding box center [583, 220] width 117 height 31
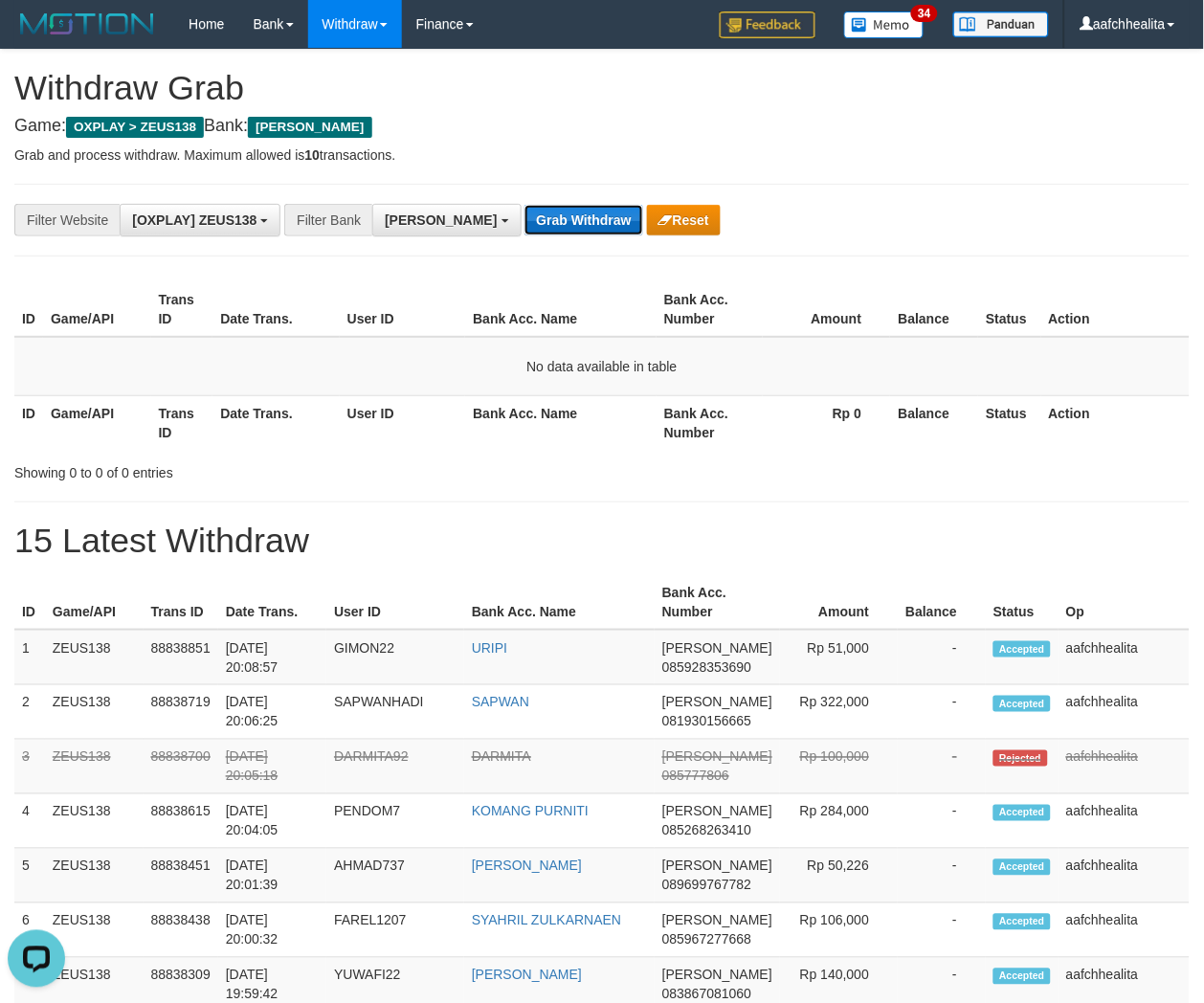
click at [524, 218] on button "Grab Withdraw" at bounding box center [583, 220] width 117 height 31
drag, startPoint x: 0, startPoint y: 0, endPoint x: 480, endPoint y: 218, distance: 527.2
click at [524, 218] on button "Grab Withdraw" at bounding box center [583, 220] width 117 height 31
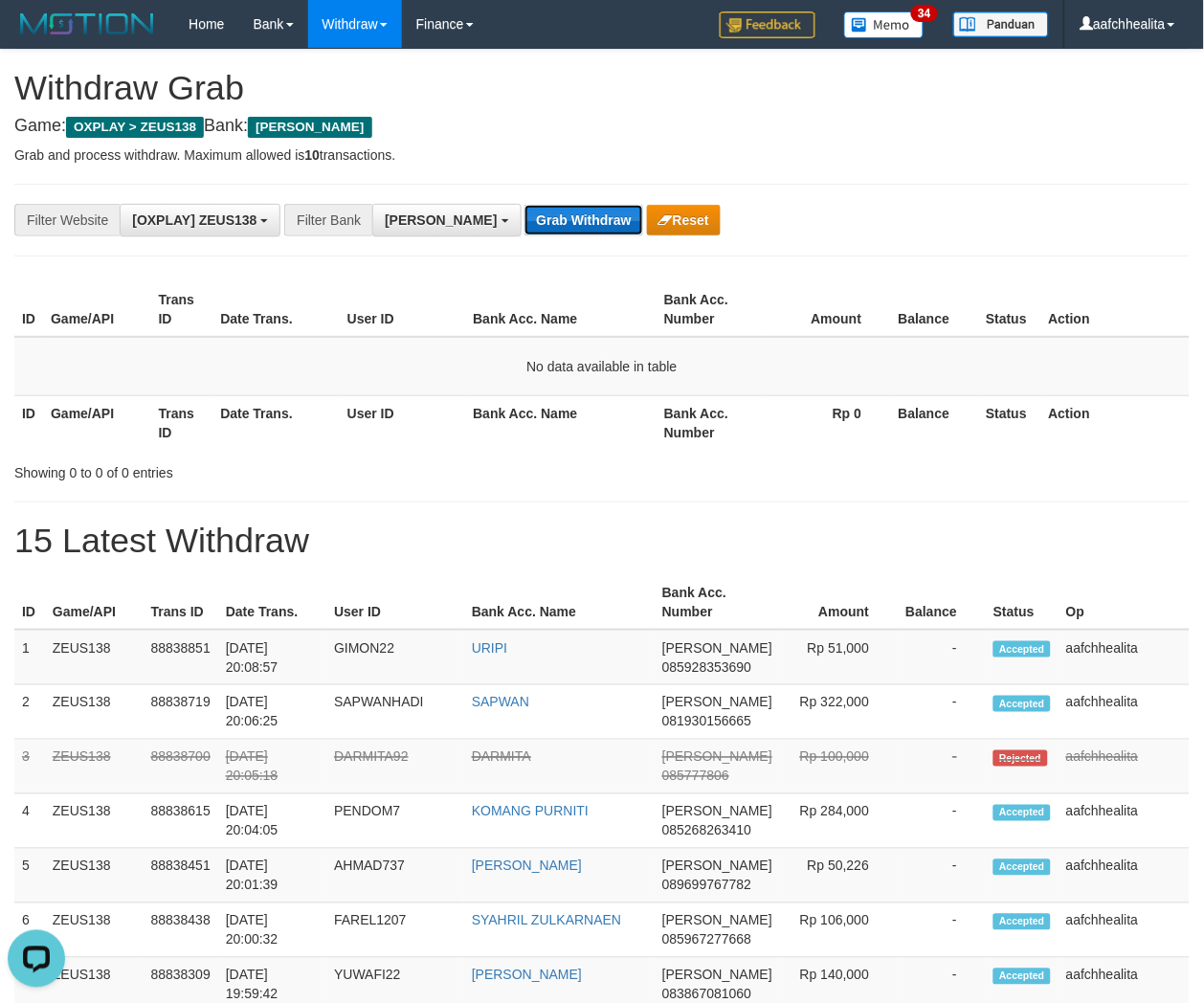
click at [524, 210] on button "Grab Withdraw" at bounding box center [583, 220] width 117 height 31
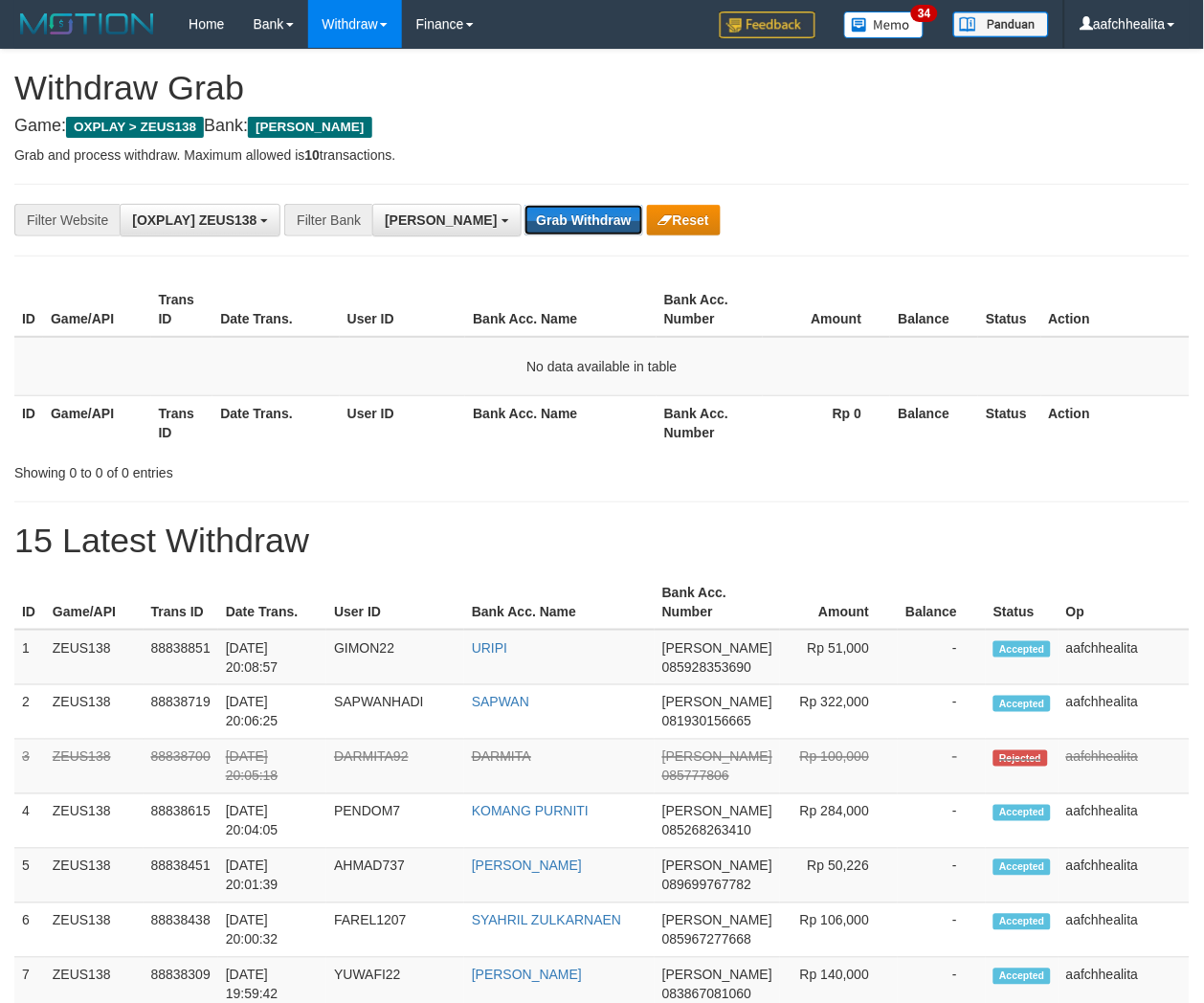
click at [524, 210] on button "Grab Withdraw" at bounding box center [583, 220] width 117 height 31
drag, startPoint x: 0, startPoint y: 0, endPoint x: 514, endPoint y: 210, distance: 555.2
click at [524, 210] on button "Grab Withdraw" at bounding box center [583, 220] width 117 height 31
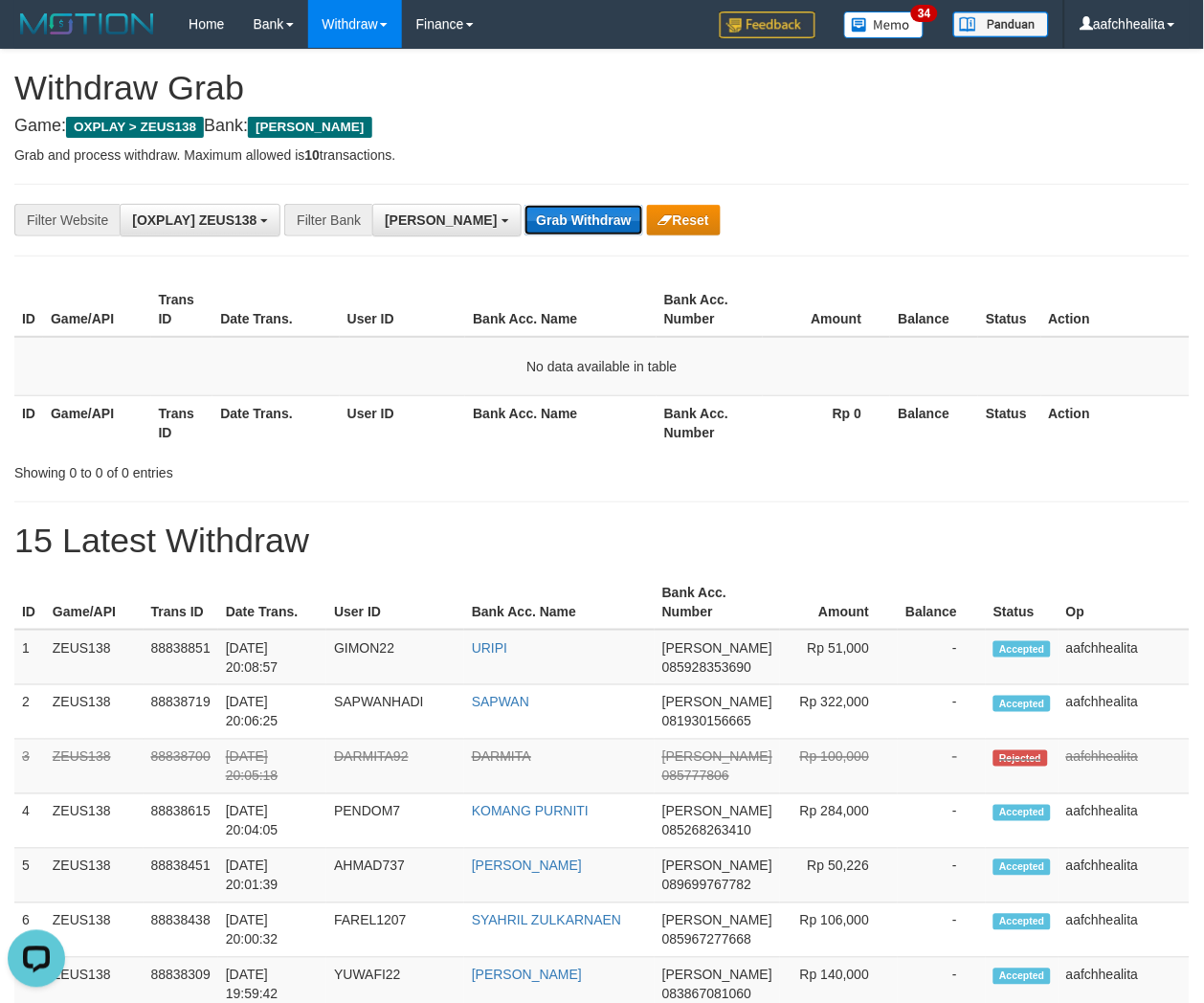
click at [524, 210] on button "Grab Withdraw" at bounding box center [583, 220] width 117 height 31
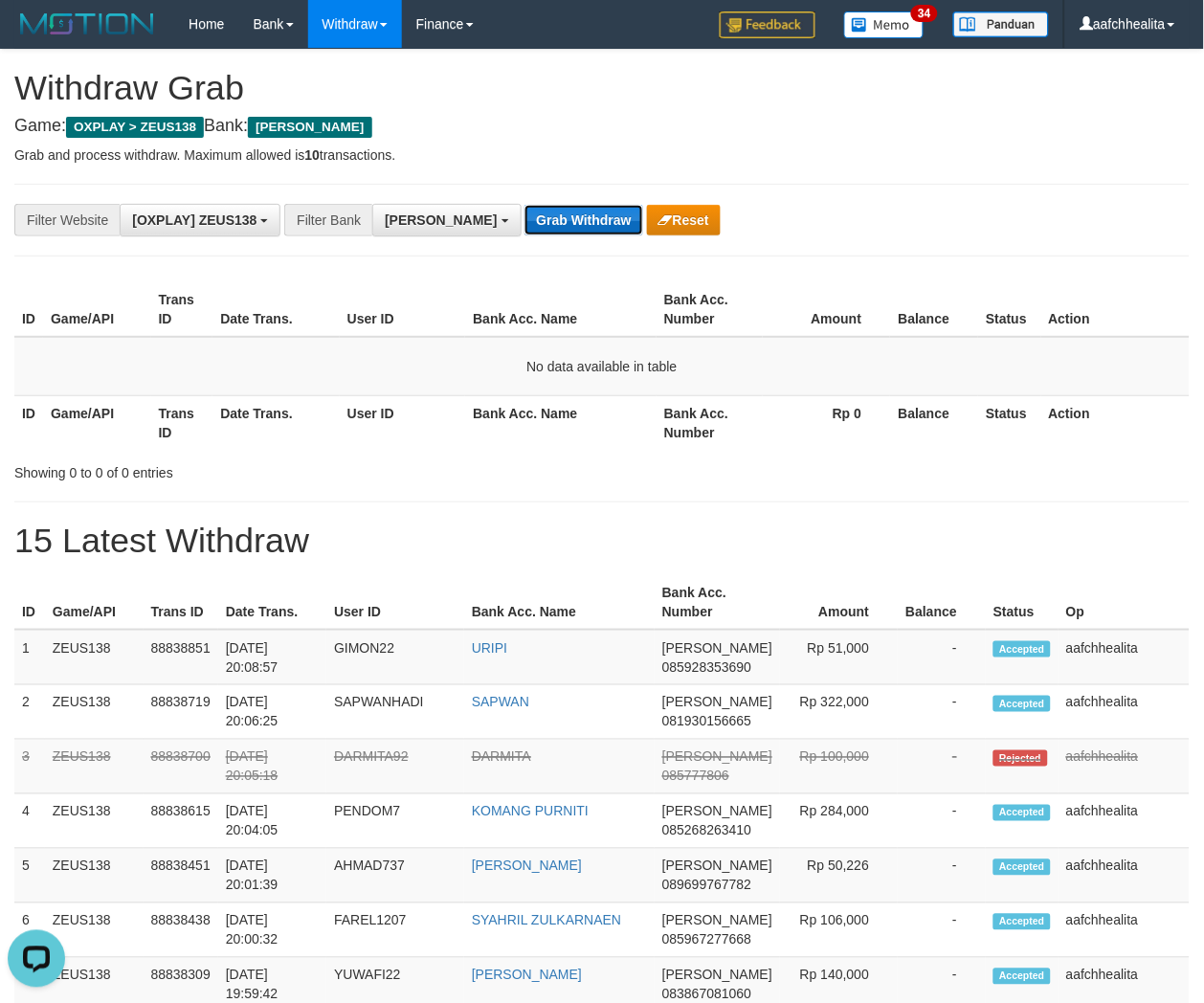
click at [524, 210] on button "Grab Withdraw" at bounding box center [583, 220] width 117 height 31
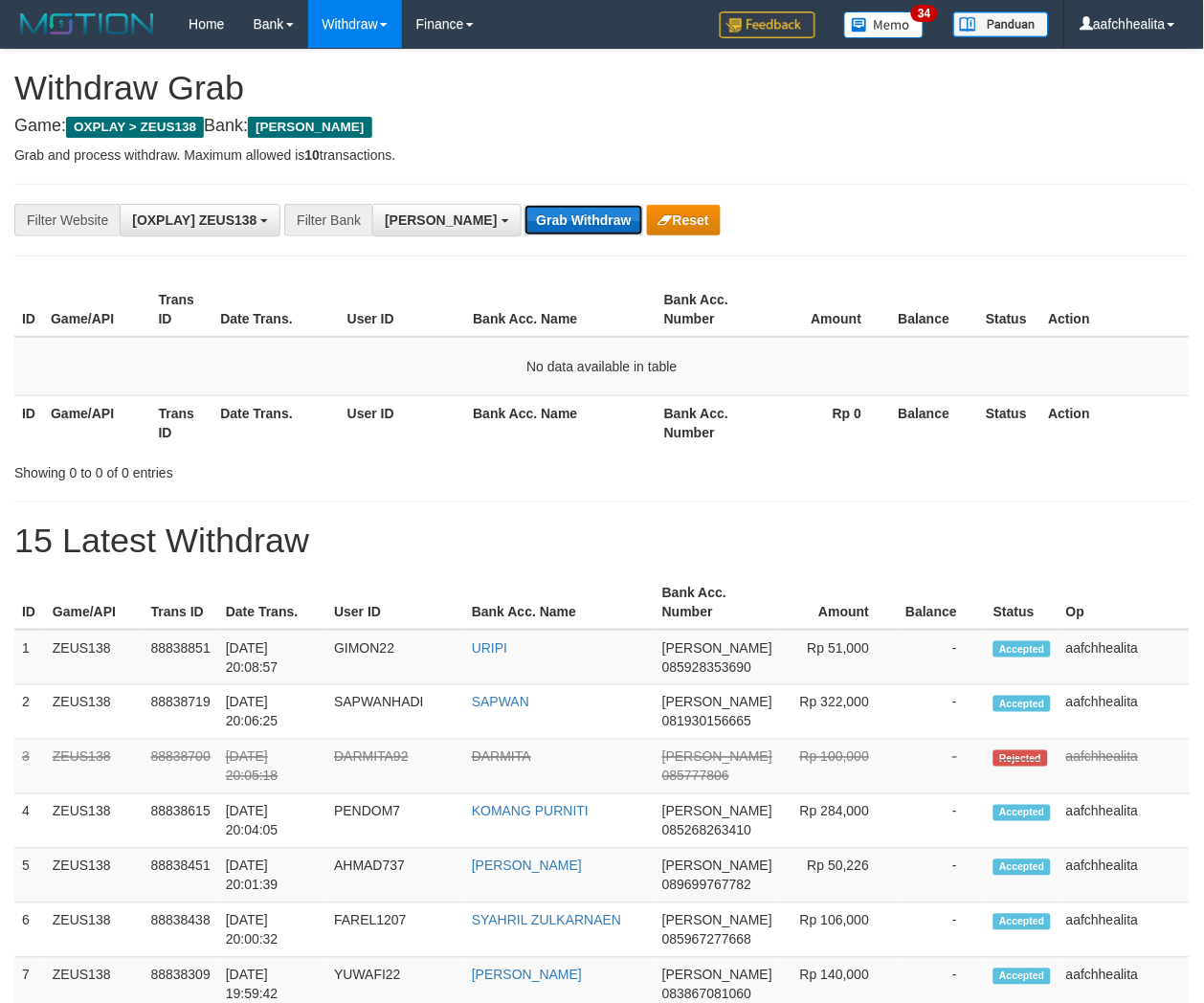
drag, startPoint x: 0, startPoint y: 0, endPoint x: 514, endPoint y: 210, distance: 555.2
click at [524, 210] on button "Grab Withdraw" at bounding box center [583, 220] width 117 height 31
click at [514, 236] on div "**********" at bounding box center [602, 220] width 1175 height 73
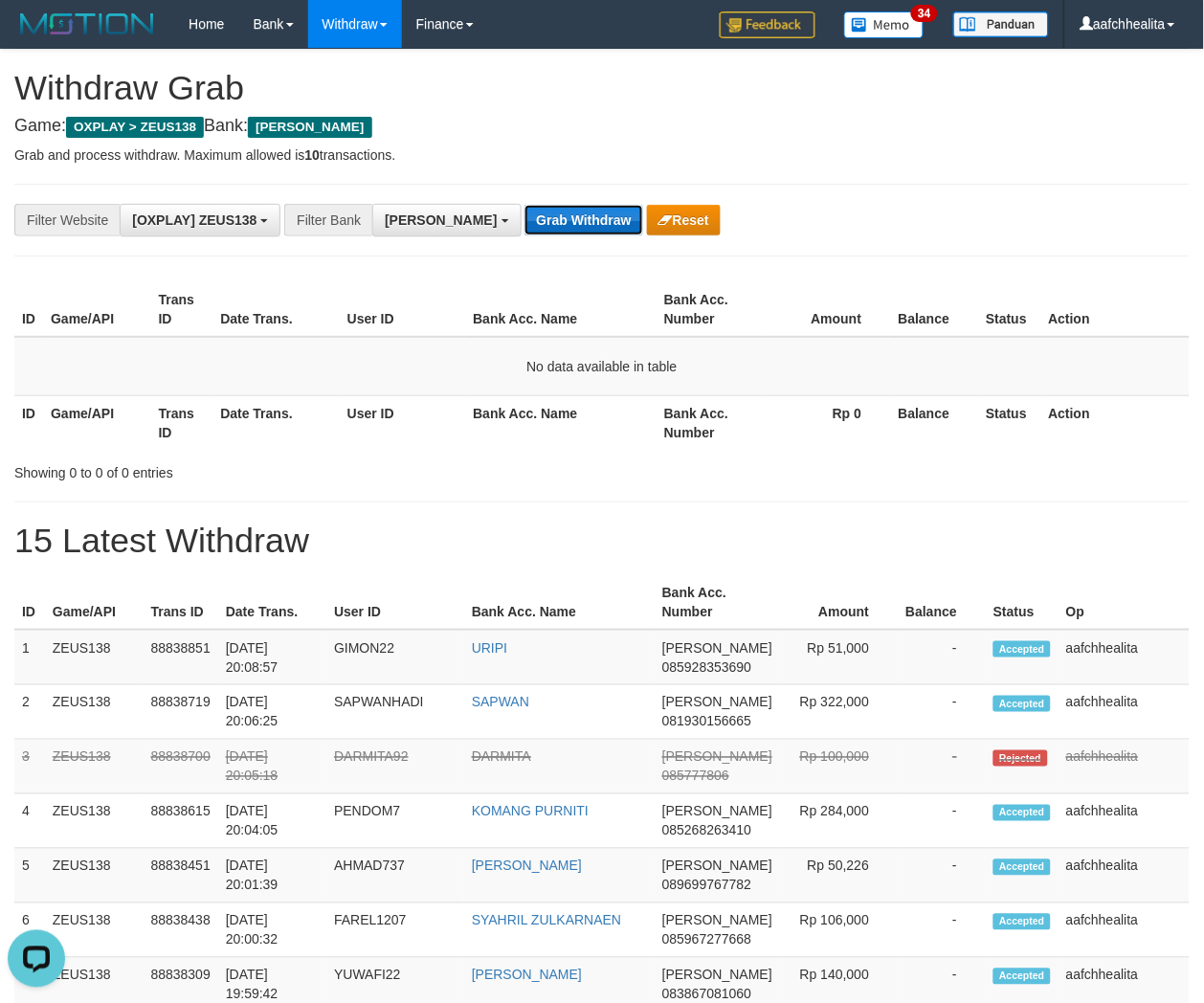
click at [524, 215] on button "Grab Withdraw" at bounding box center [583, 220] width 117 height 31
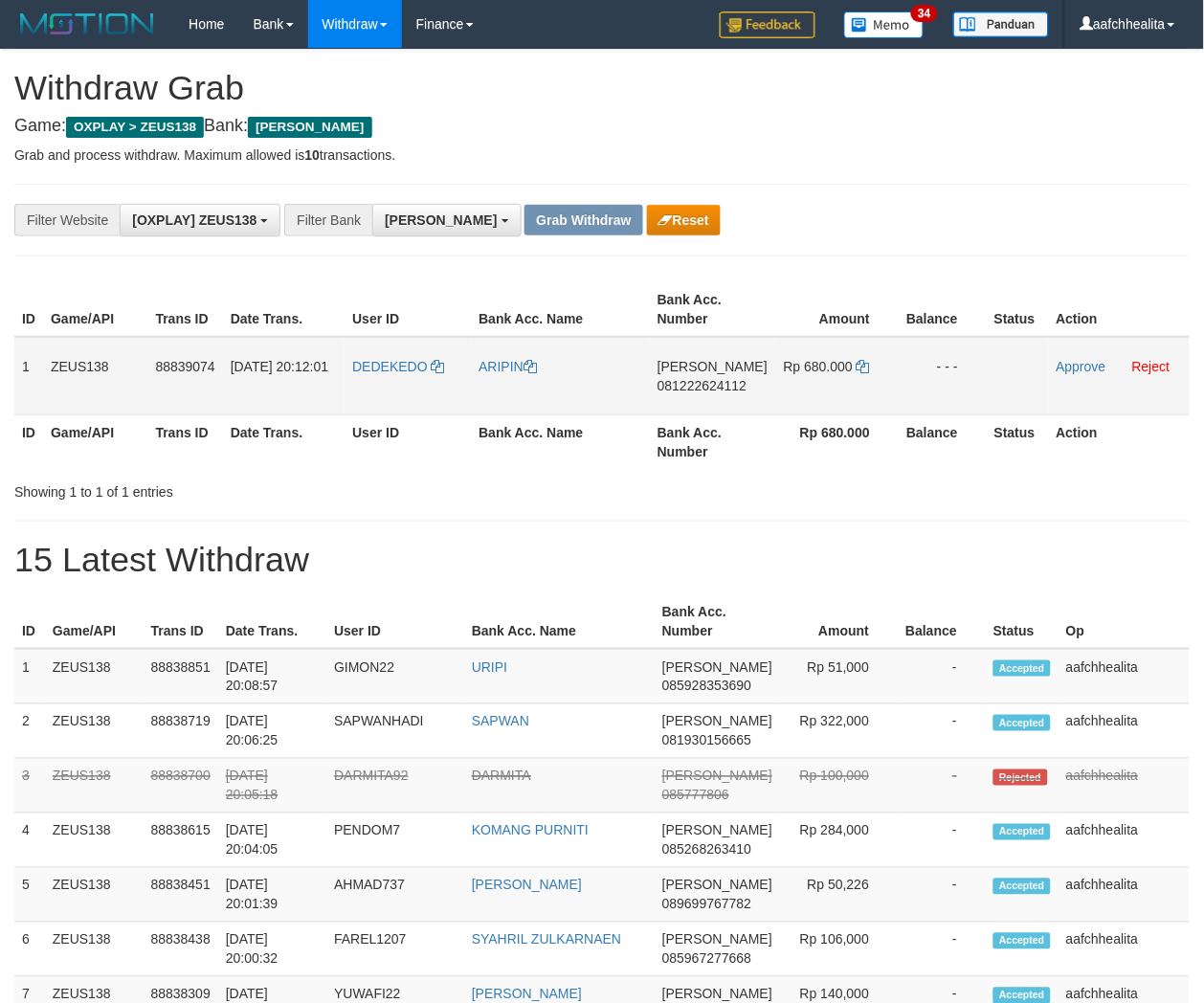
click at [410, 378] on td "DEDEKEDO" at bounding box center [407, 376] width 126 height 78
click at [408, 379] on td "DEDEKEDO" at bounding box center [407, 376] width 126 height 78
copy link "DEDEKEDO"
copy tr "1 ZEUS138 88839074 [DATE] 20:12:01 DEDEKEDO ARIPIN"
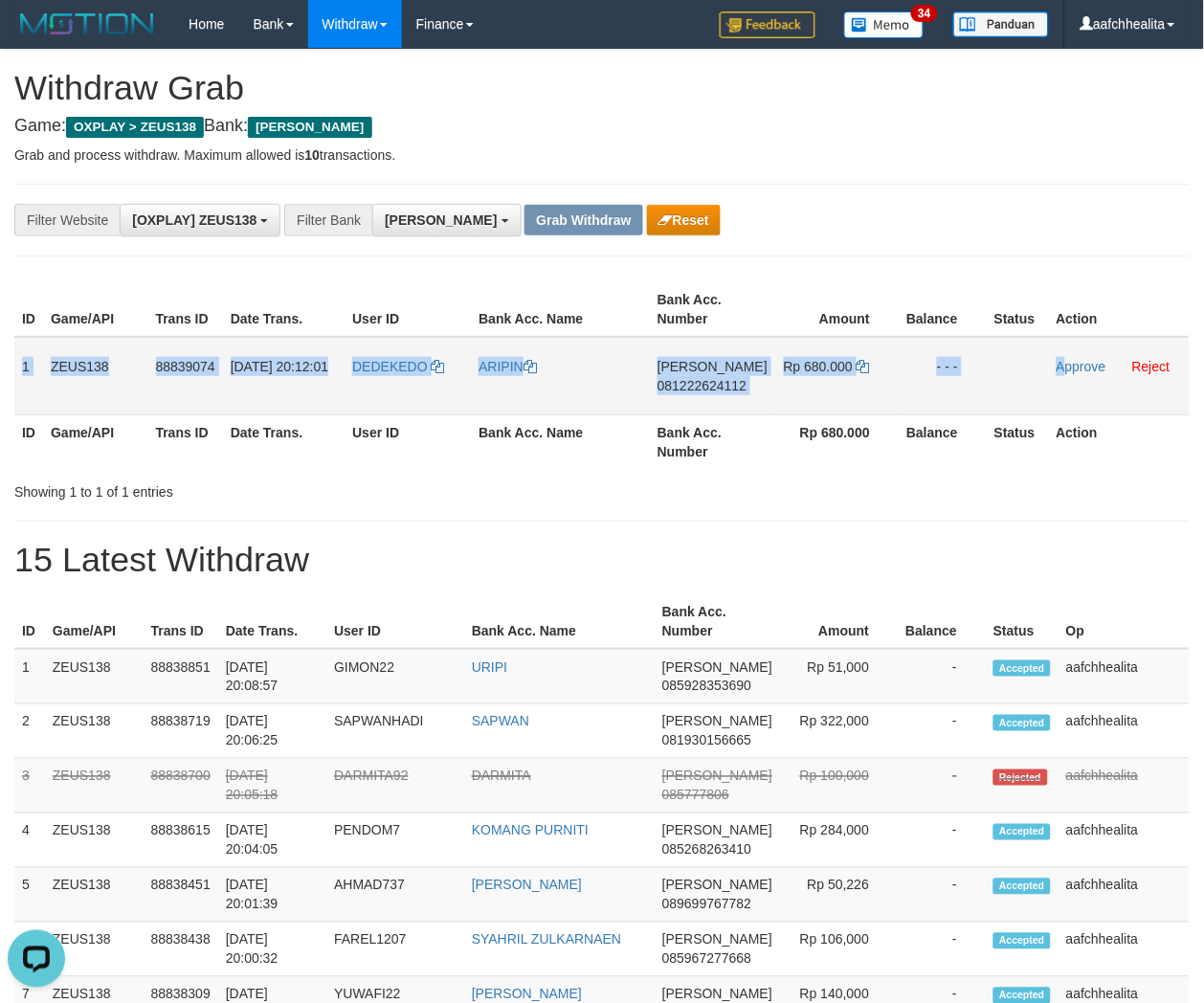
copy tr "1 ZEUS138 88839074 [DATE] 20:12:01 DEDEKEDO [PERSON_NAME] 081222624112 Rp 680.0…"
drag, startPoint x: 14, startPoint y: 375, endPoint x: 1060, endPoint y: 398, distance: 1046.3
click at [1060, 398] on tr "1 ZEUS138 88839074 [DATE] 20:12:01 [GEOGRAPHIC_DATA] [PERSON_NAME] 081222624112…" at bounding box center [602, 376] width 1175 height 78
click at [740, 390] on span "081222624112" at bounding box center [702, 386] width 89 height 16
copy tr "1 ZEUS138 88839074 [DATE] 20:12:01 DEDEKEDO [PERSON_NAME] 081222624112 Rp 680.0…"
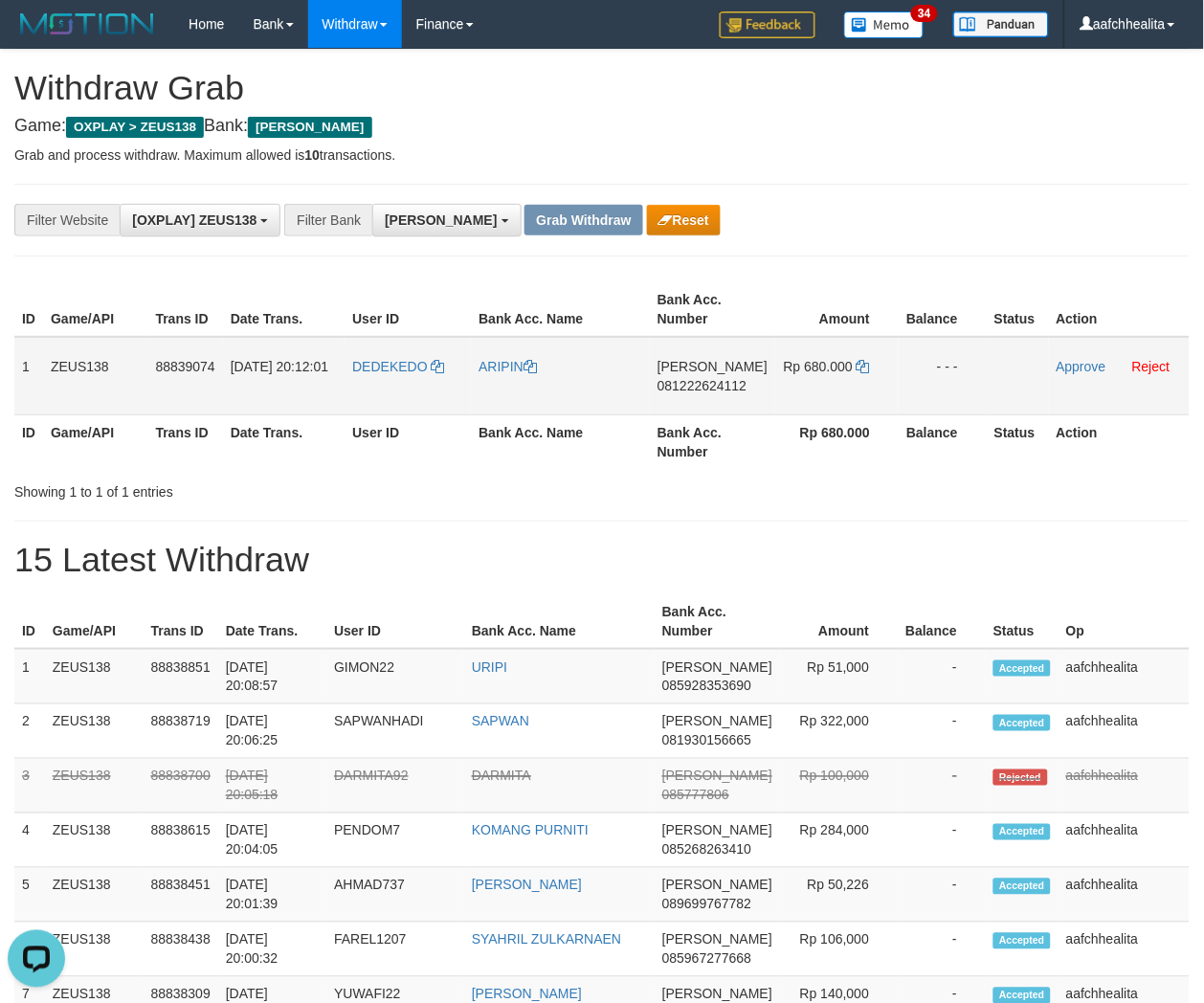
click at [727, 385] on span "081222624112" at bounding box center [702, 386] width 89 height 16
click at [860, 360] on icon at bounding box center [864, 366] width 14 height 14
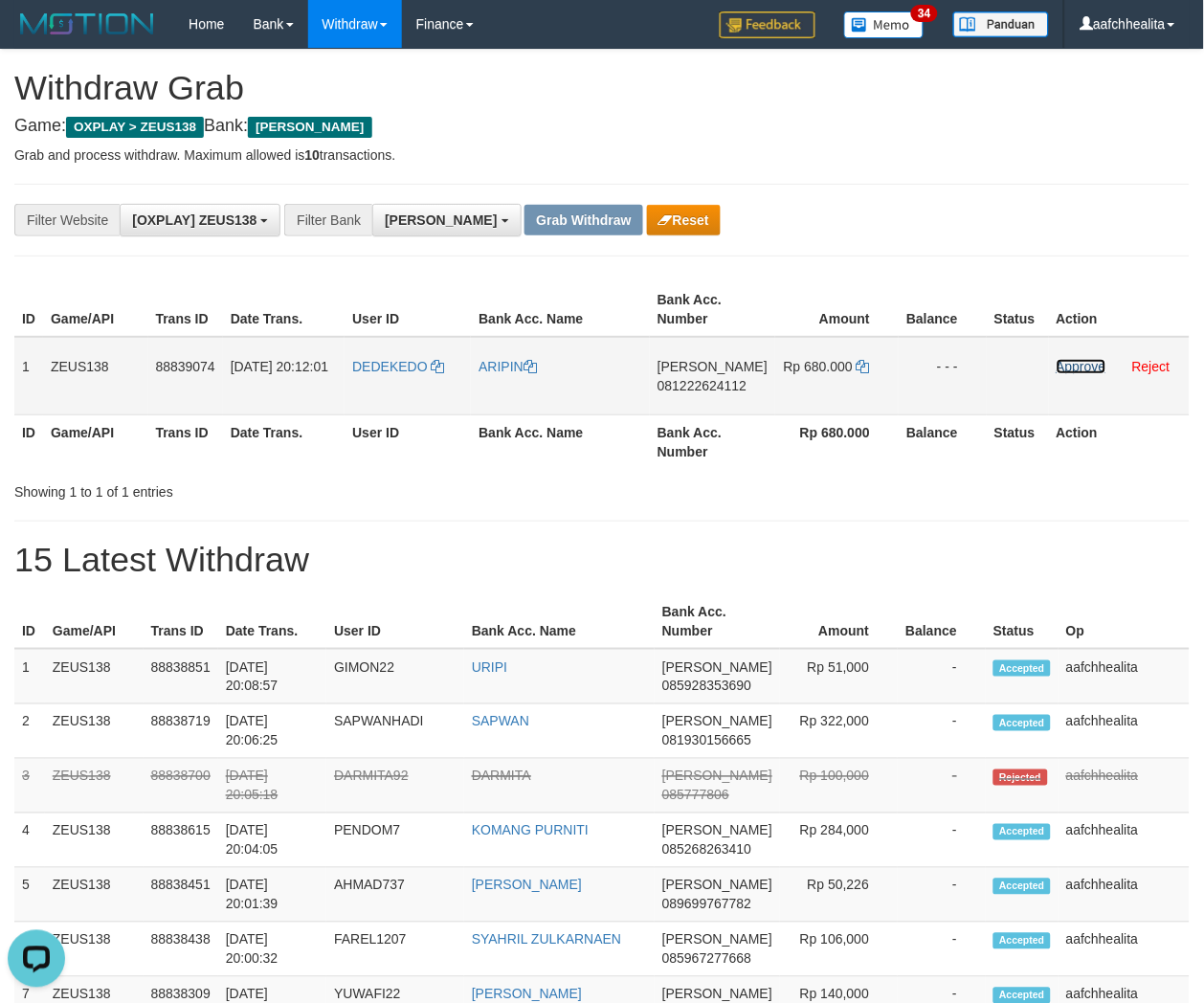
click at [1076, 367] on link "Approve" at bounding box center [1081, 366] width 49 height 16
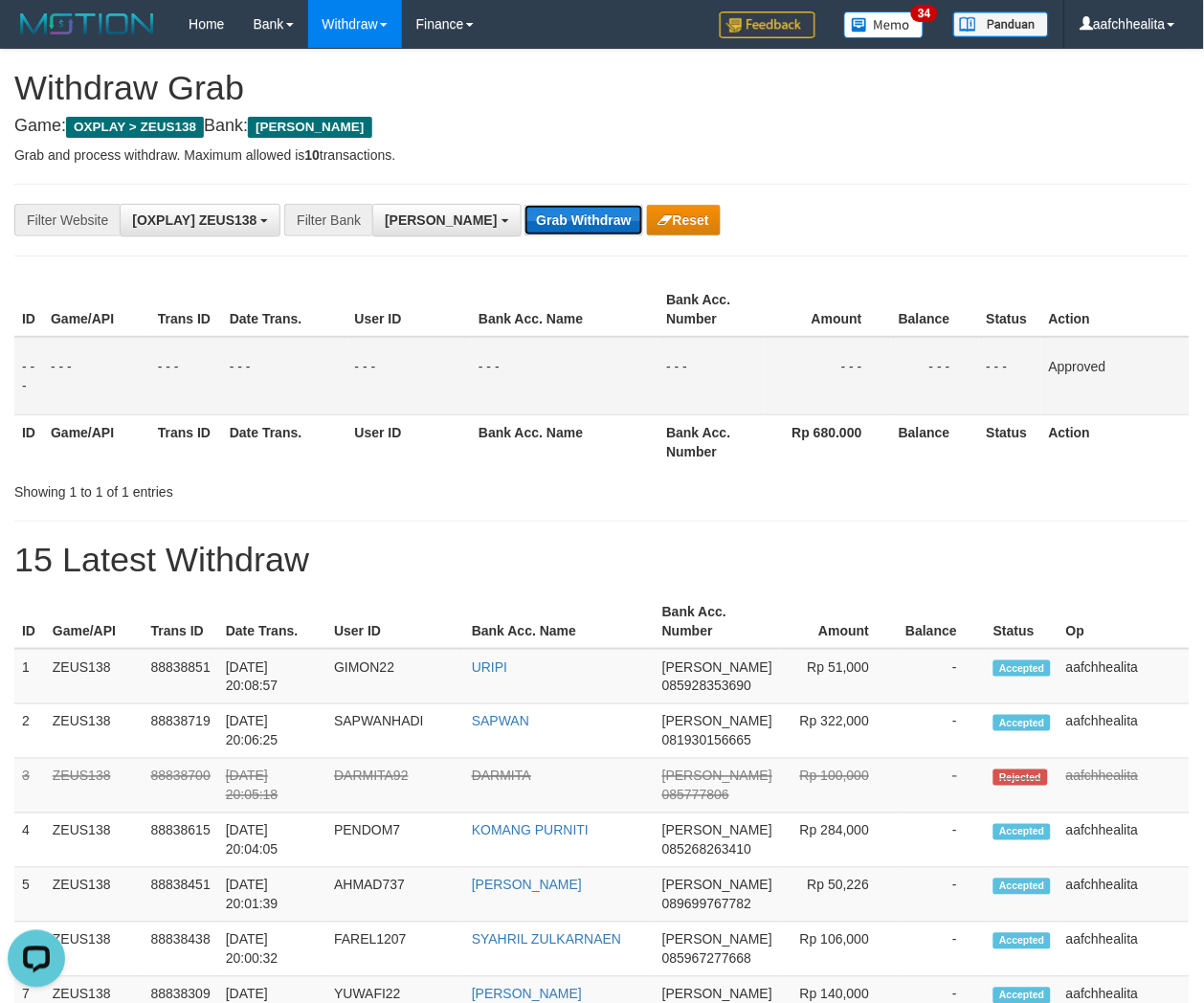
click at [524, 216] on button "Grab Withdraw" at bounding box center [583, 220] width 117 height 31
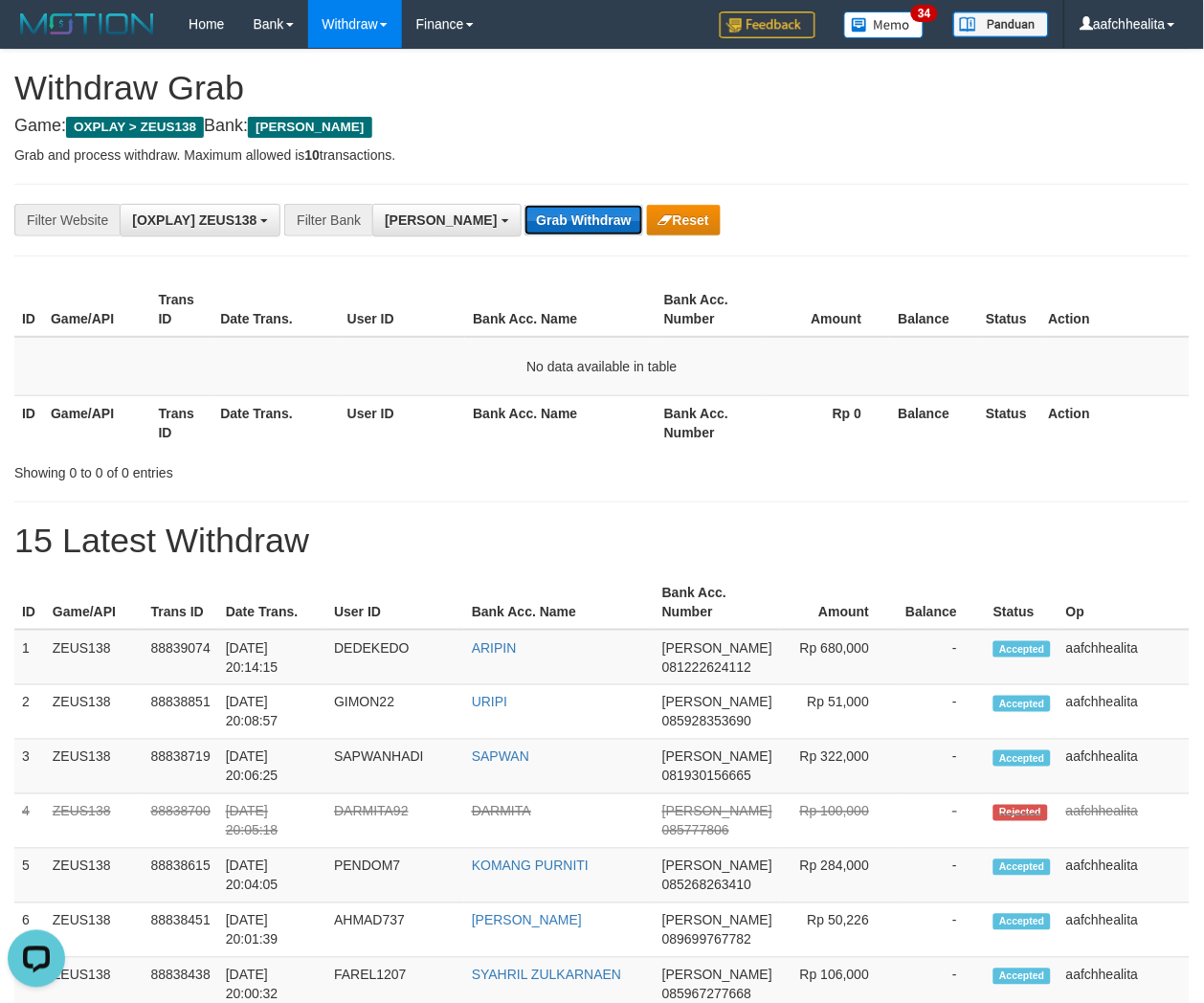
click at [524, 213] on button "Grab Withdraw" at bounding box center [583, 220] width 117 height 31
click at [529, 230] on button "Grab Withdraw" at bounding box center [583, 220] width 117 height 31
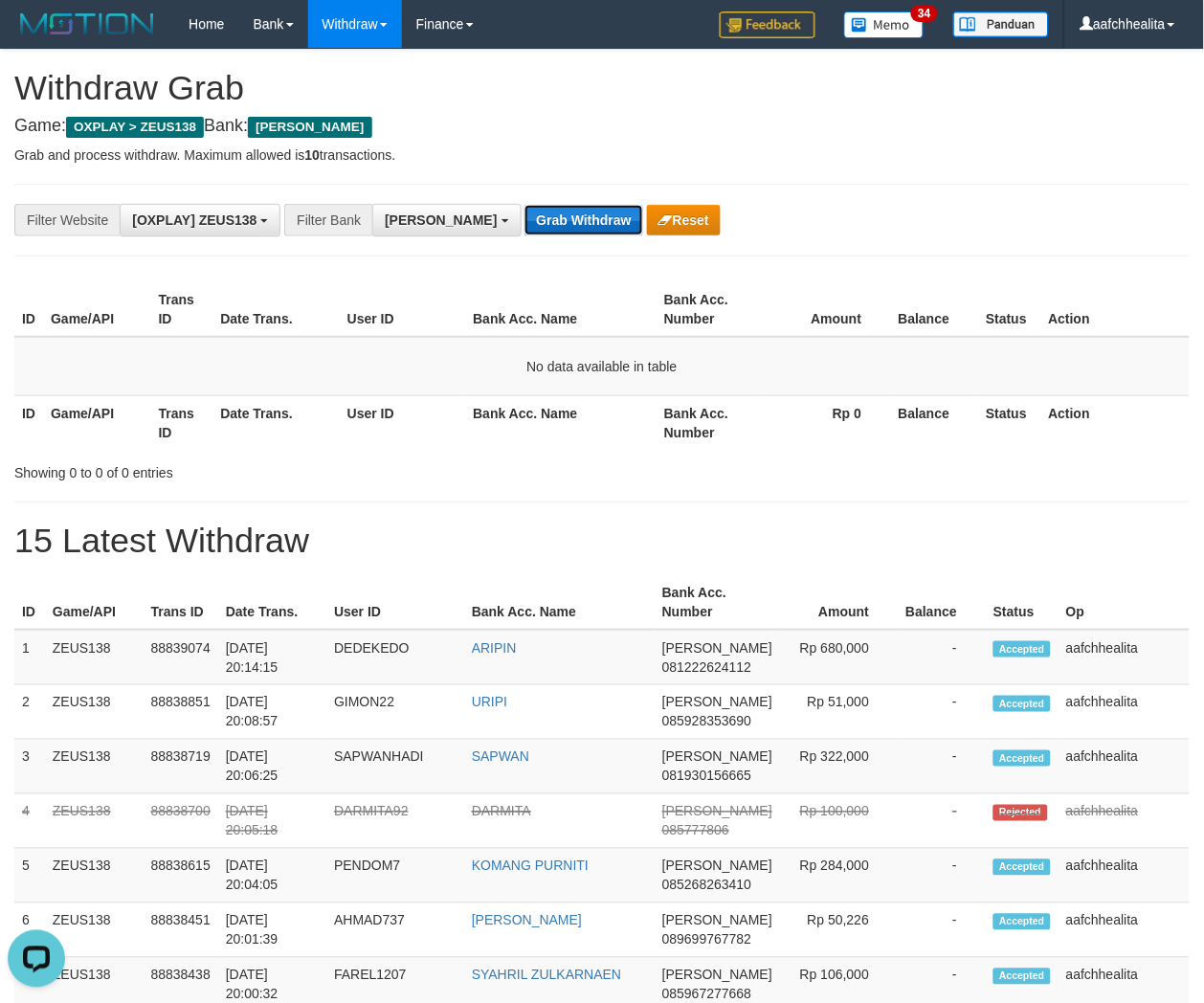
click at [529, 230] on button "Grab Withdraw" at bounding box center [583, 220] width 117 height 31
click at [524, 224] on button "Grab Withdraw" at bounding box center [583, 220] width 117 height 31
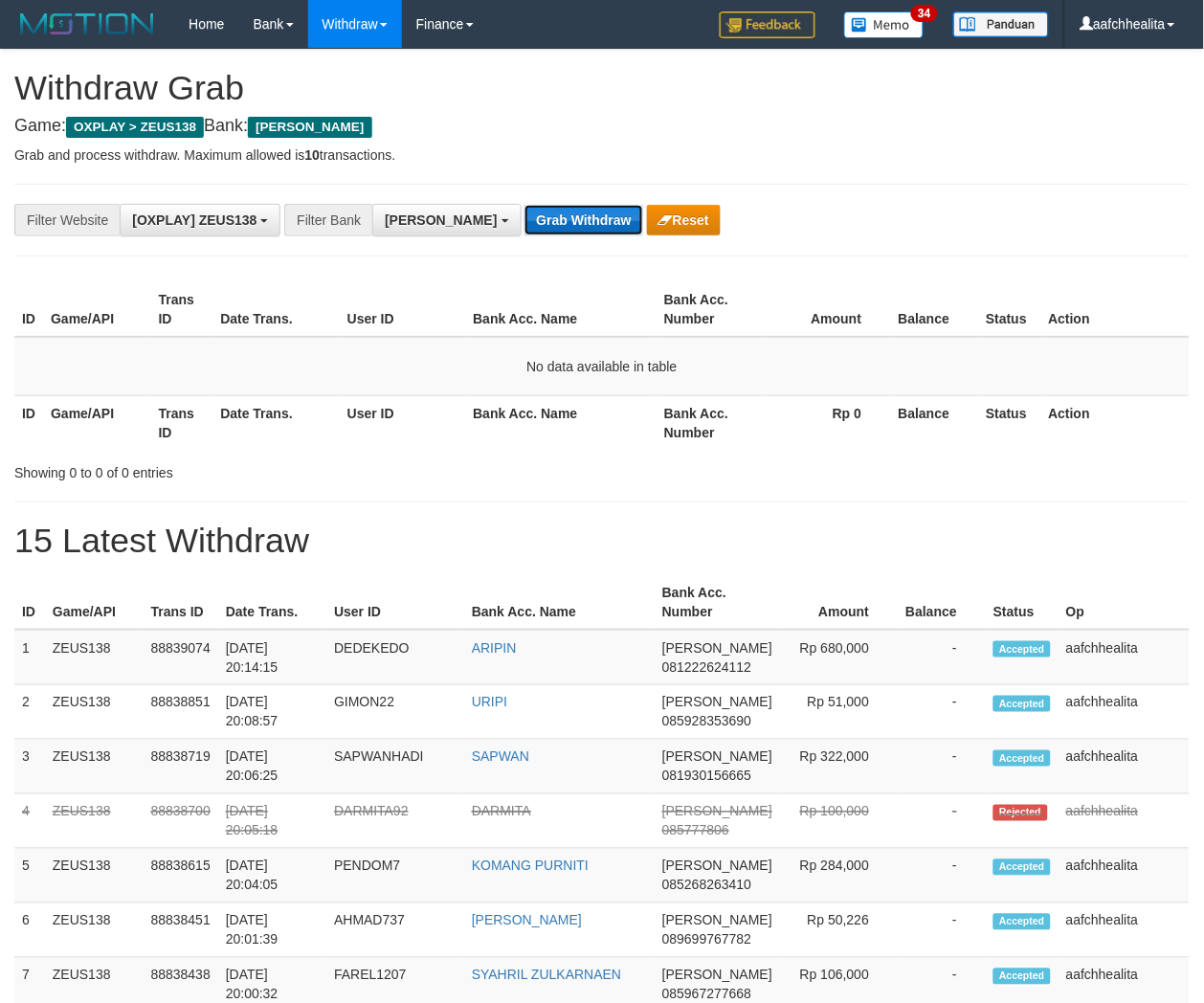
click at [524, 224] on button "Grab Withdraw" at bounding box center [583, 220] width 117 height 31
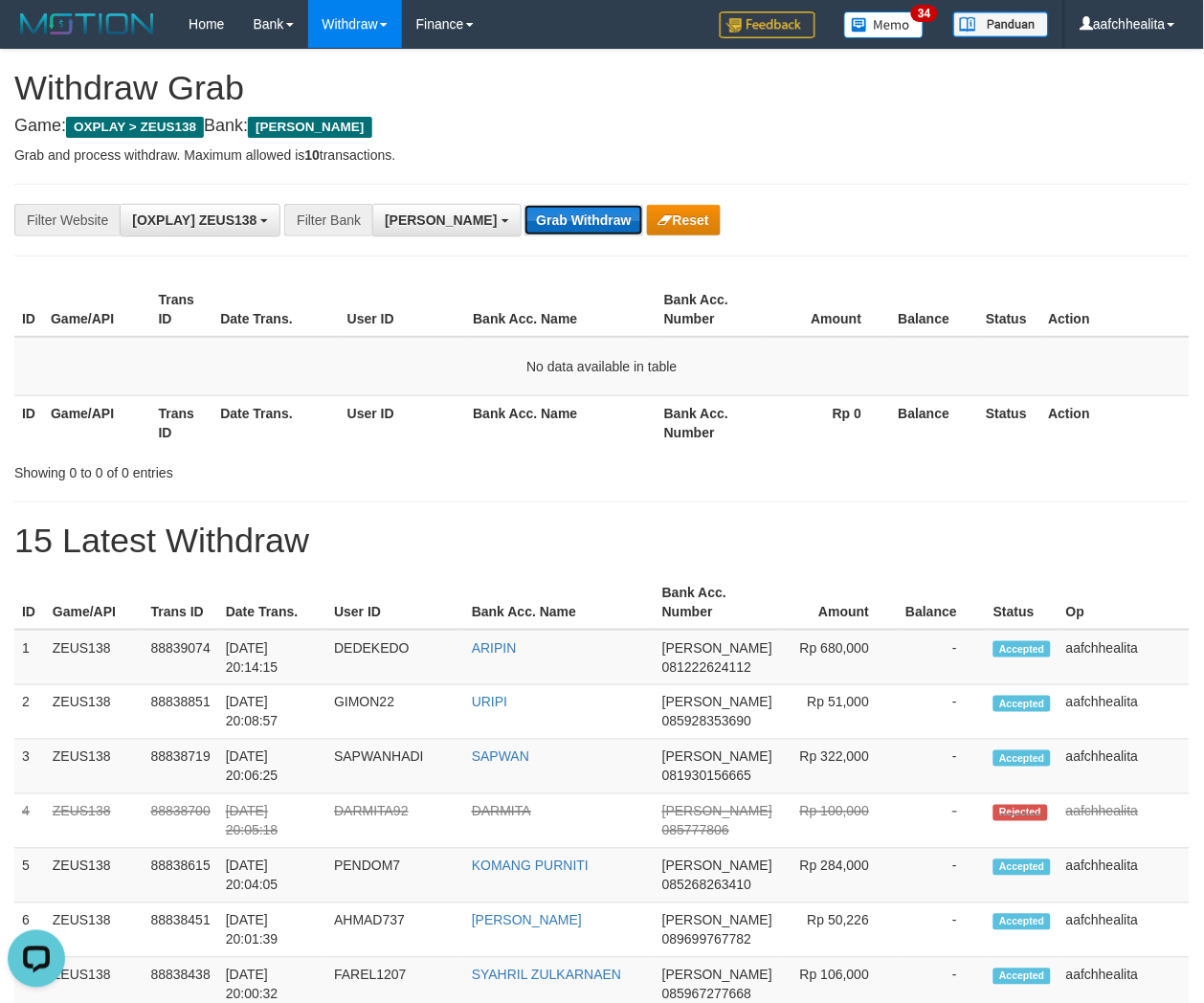
click at [524, 224] on button "Grab Withdraw" at bounding box center [583, 220] width 117 height 31
click at [524, 215] on button "Grab Withdraw" at bounding box center [583, 220] width 117 height 31
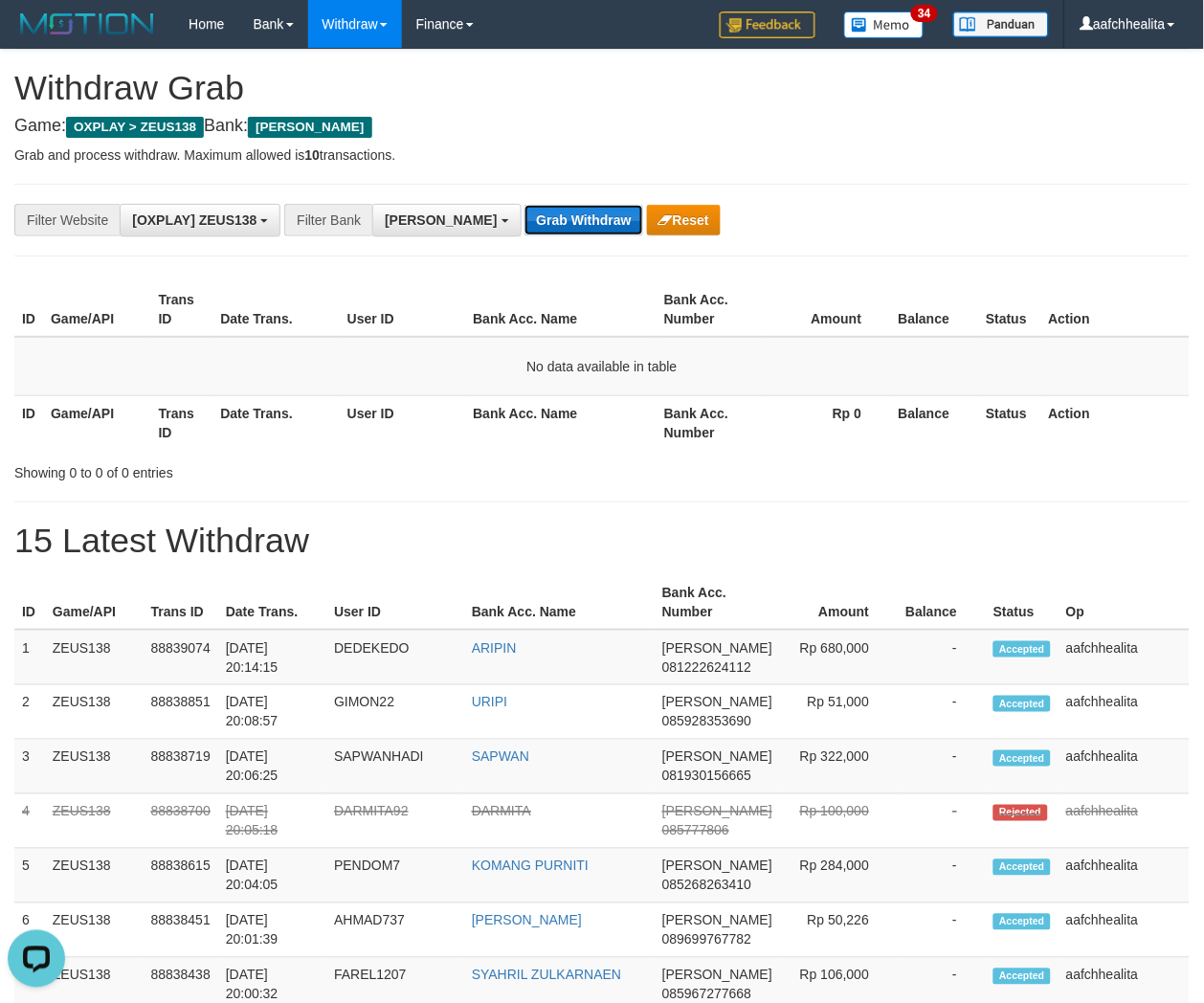
click at [524, 215] on button "Grab Withdraw" at bounding box center [583, 220] width 117 height 31
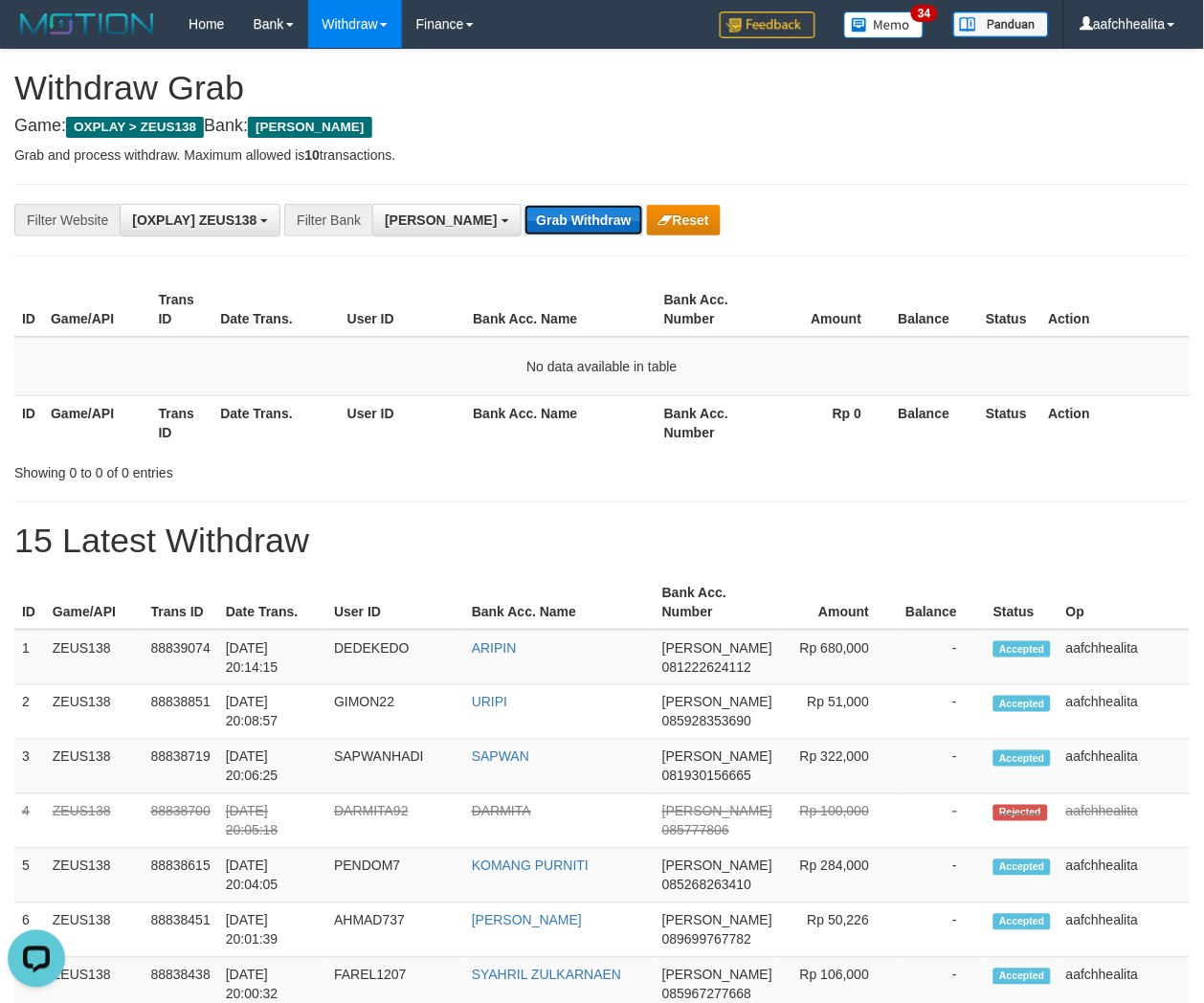
click at [524, 215] on button "Grab Withdraw" at bounding box center [583, 220] width 117 height 31
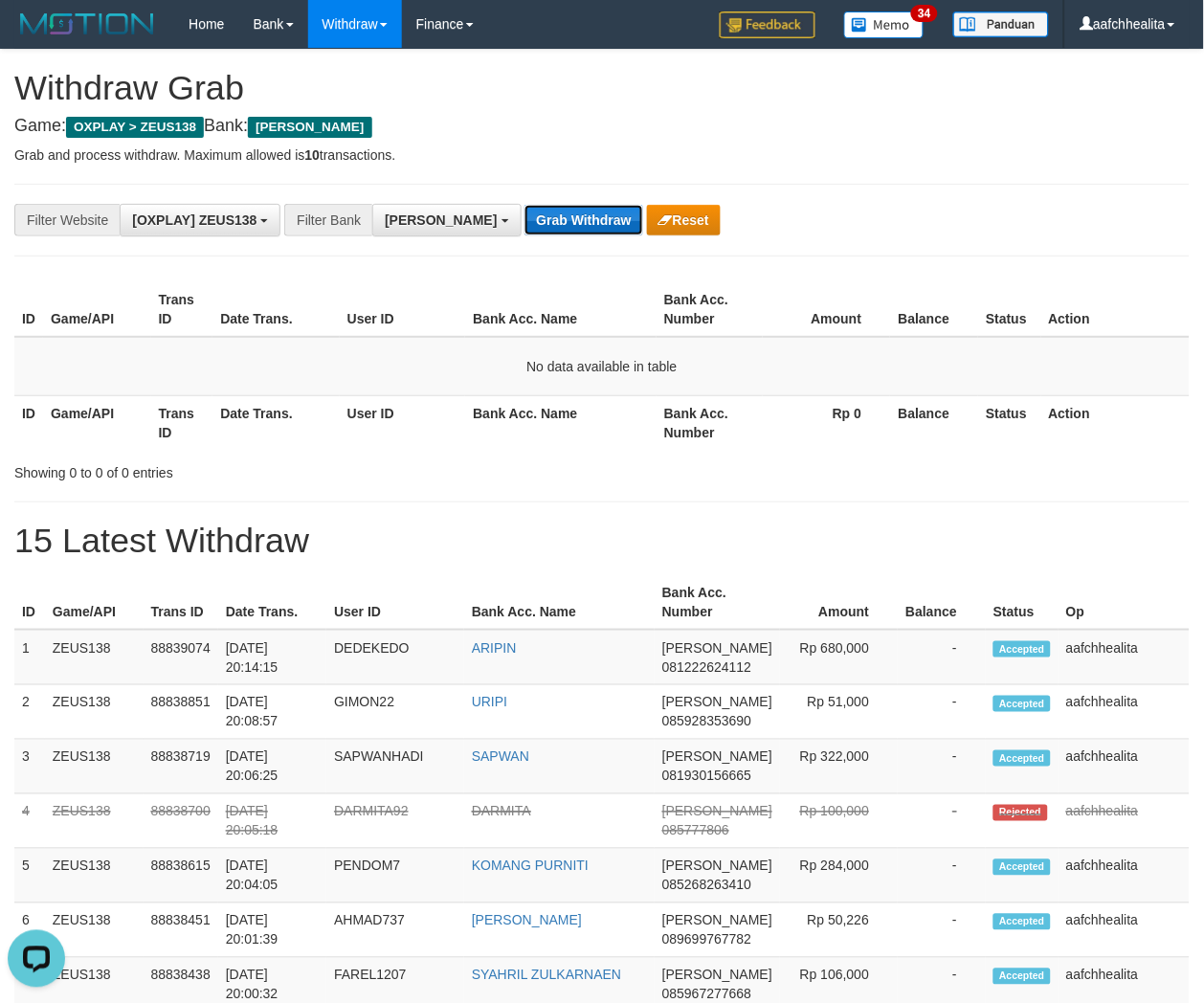
click at [524, 215] on button "Grab Withdraw" at bounding box center [583, 220] width 117 height 31
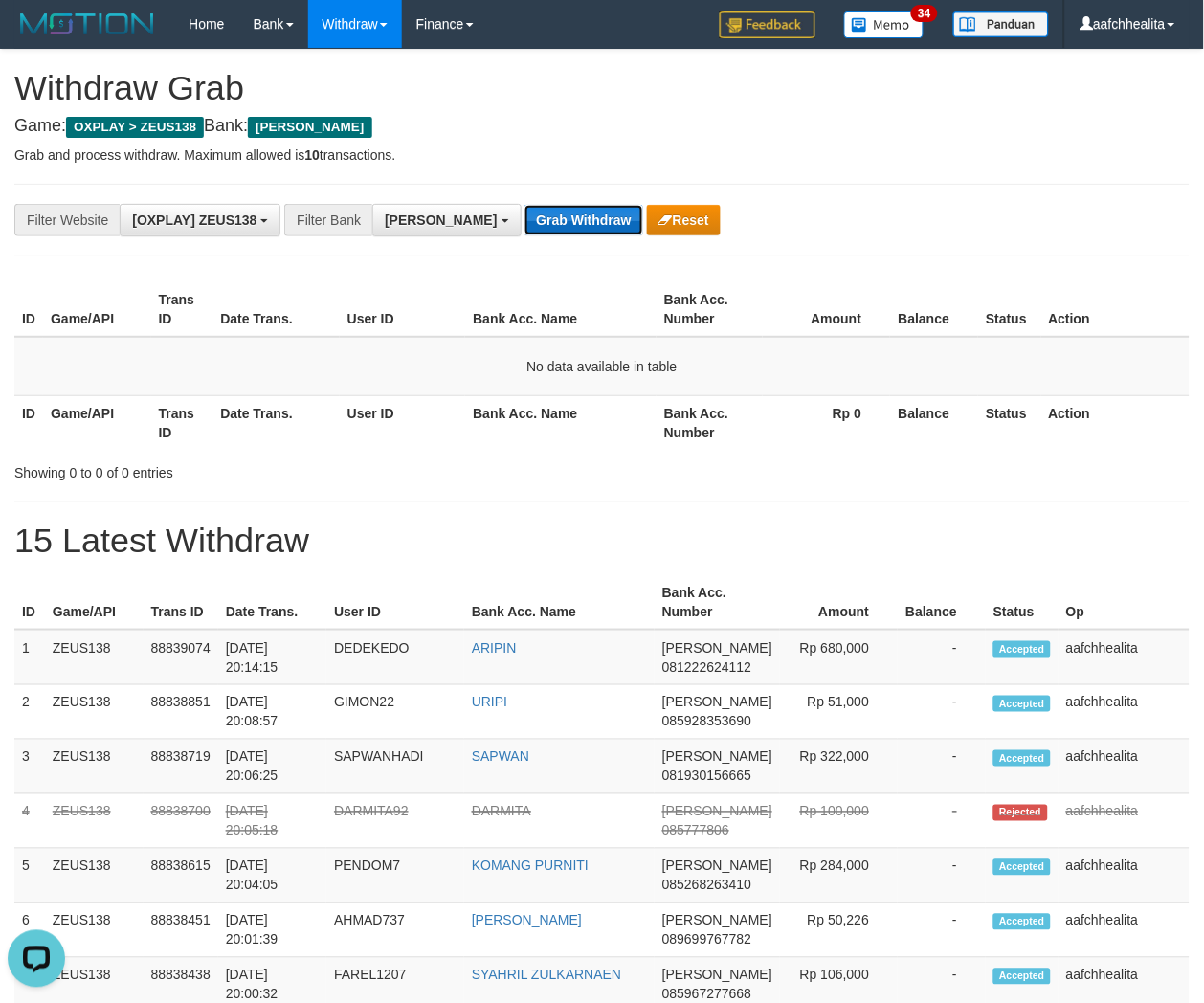
click at [524, 215] on button "Grab Withdraw" at bounding box center [583, 220] width 117 height 31
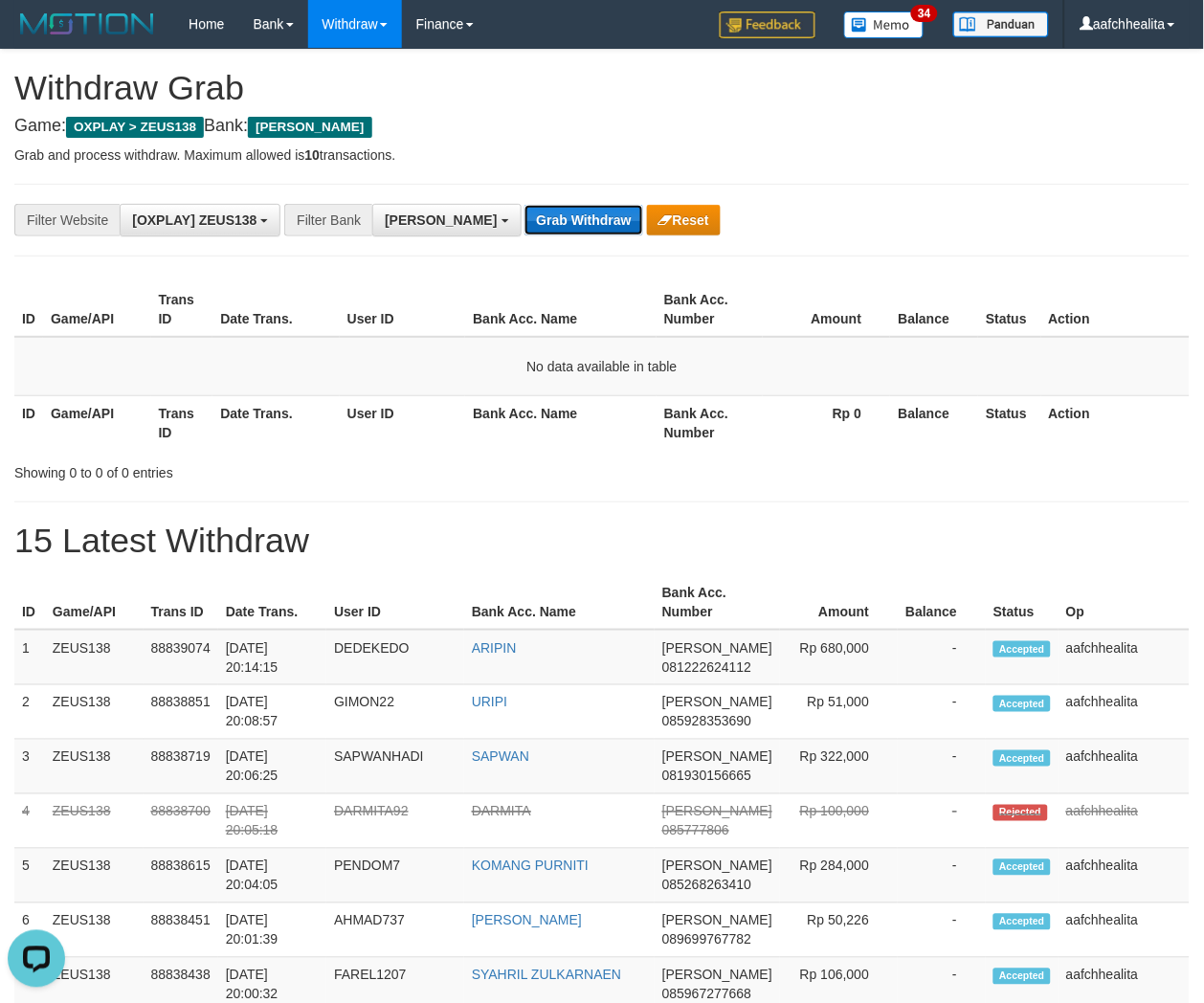
click at [524, 215] on button "Grab Withdraw" at bounding box center [583, 220] width 117 height 31
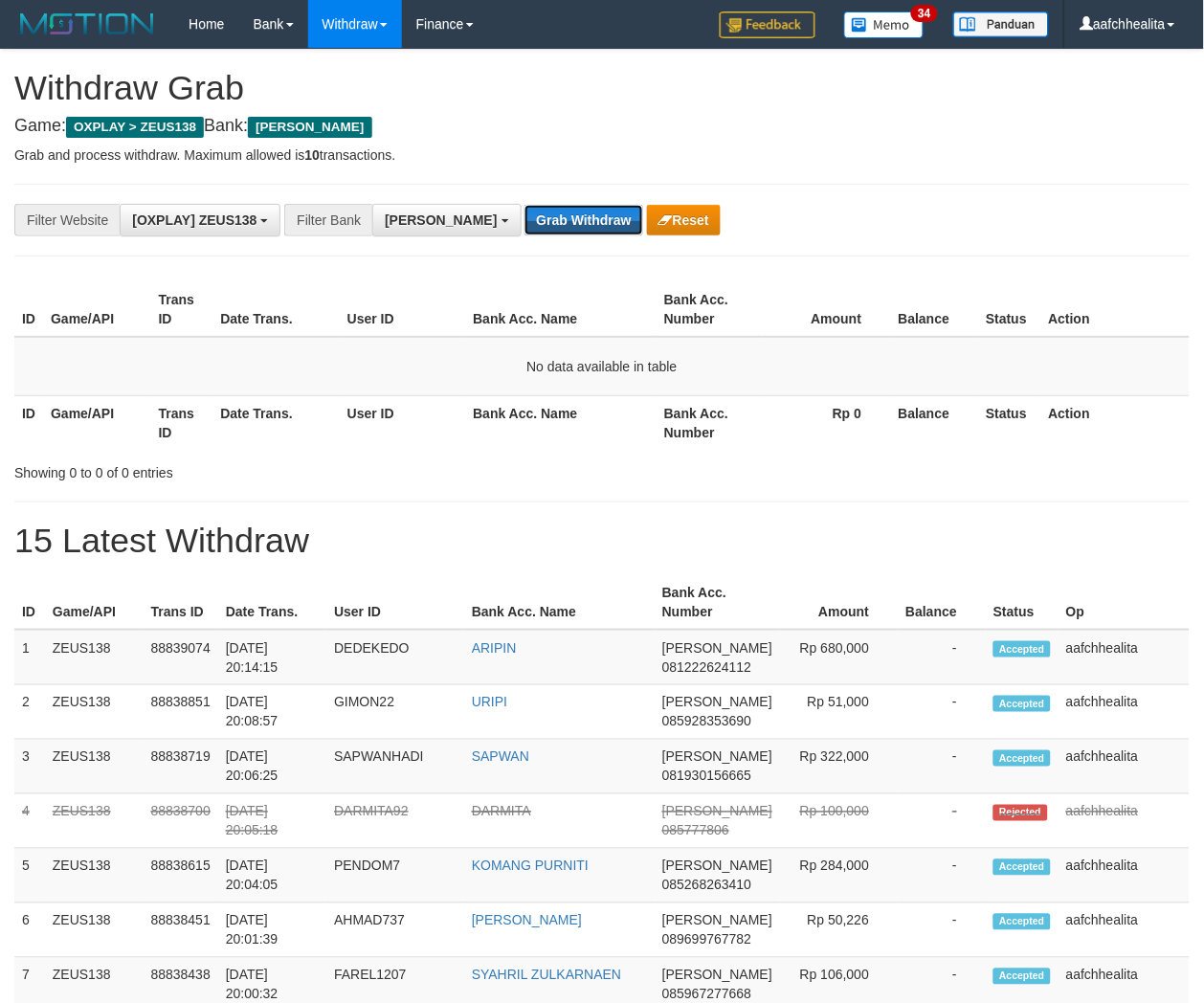
click at [524, 215] on button "Grab Withdraw" at bounding box center [583, 220] width 117 height 31
drag, startPoint x: 0, startPoint y: 0, endPoint x: 515, endPoint y: 215, distance: 558.1
click at [524, 215] on button "Grab Withdraw" at bounding box center [583, 220] width 117 height 31
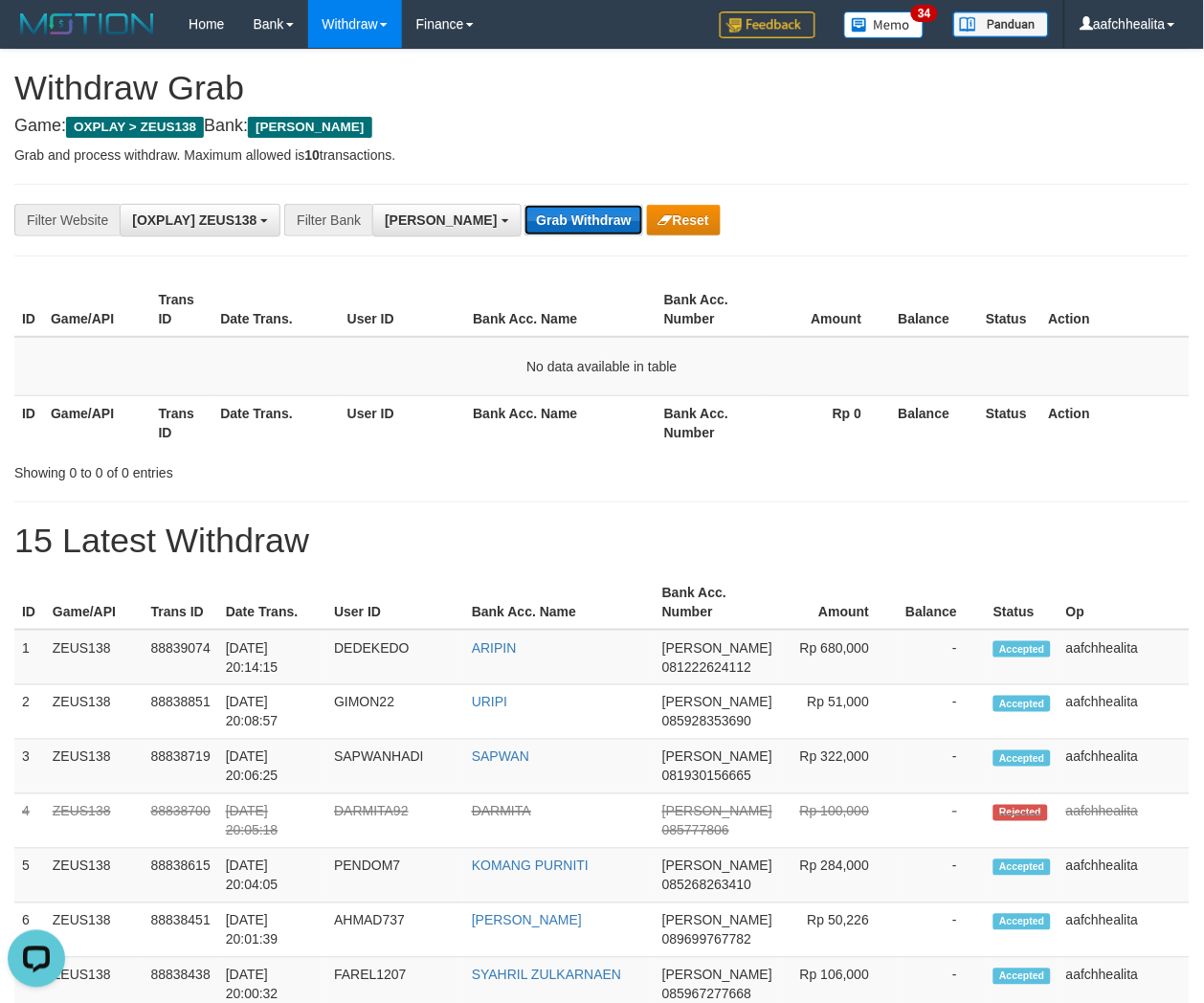
click at [524, 215] on button "Grab Withdraw" at bounding box center [583, 220] width 117 height 31
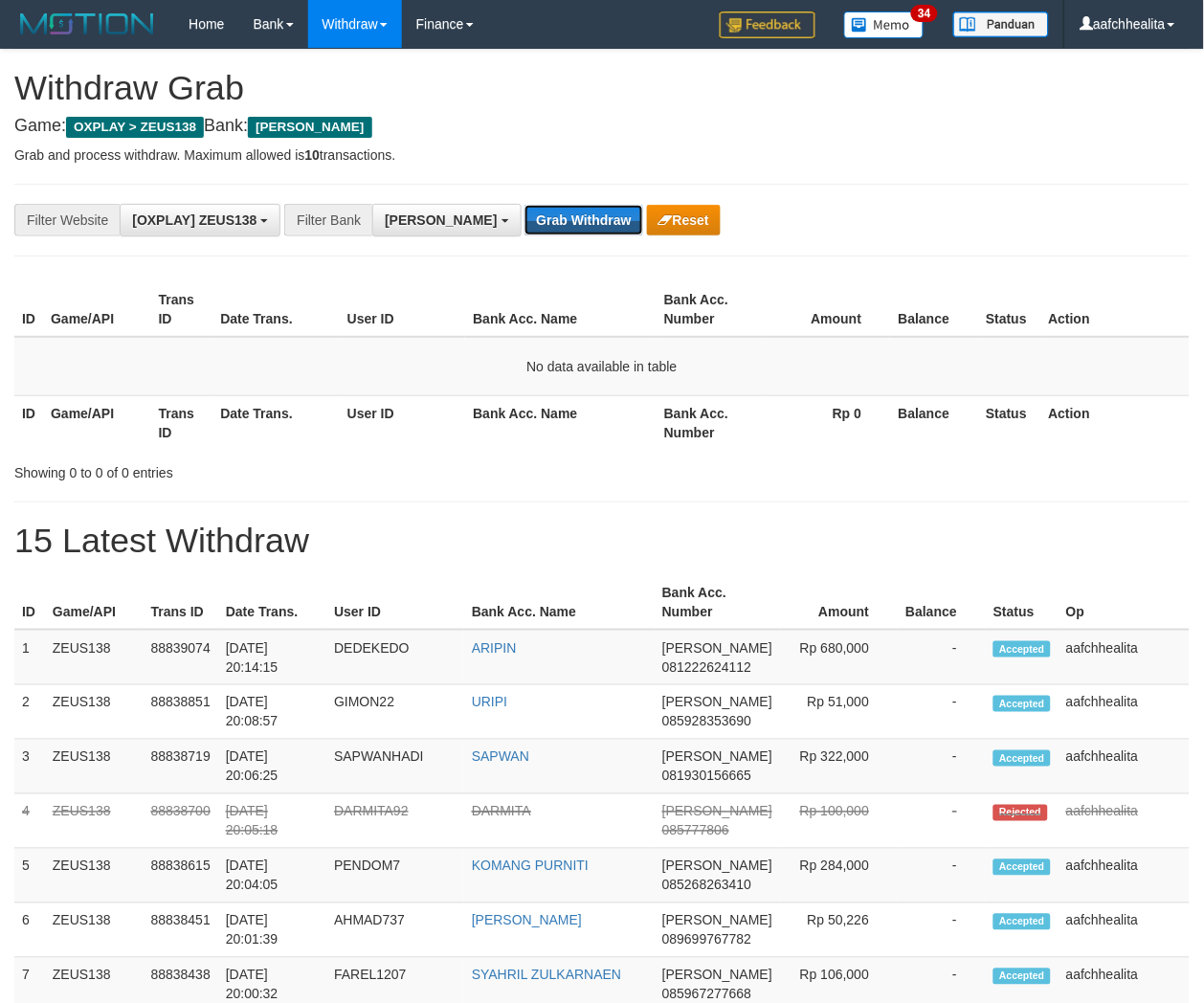
click at [524, 215] on button "Grab Withdraw" at bounding box center [583, 220] width 117 height 31
drag, startPoint x: 0, startPoint y: 0, endPoint x: 515, endPoint y: 215, distance: 558.1
click at [524, 215] on button "Grab Withdraw" at bounding box center [583, 220] width 117 height 31
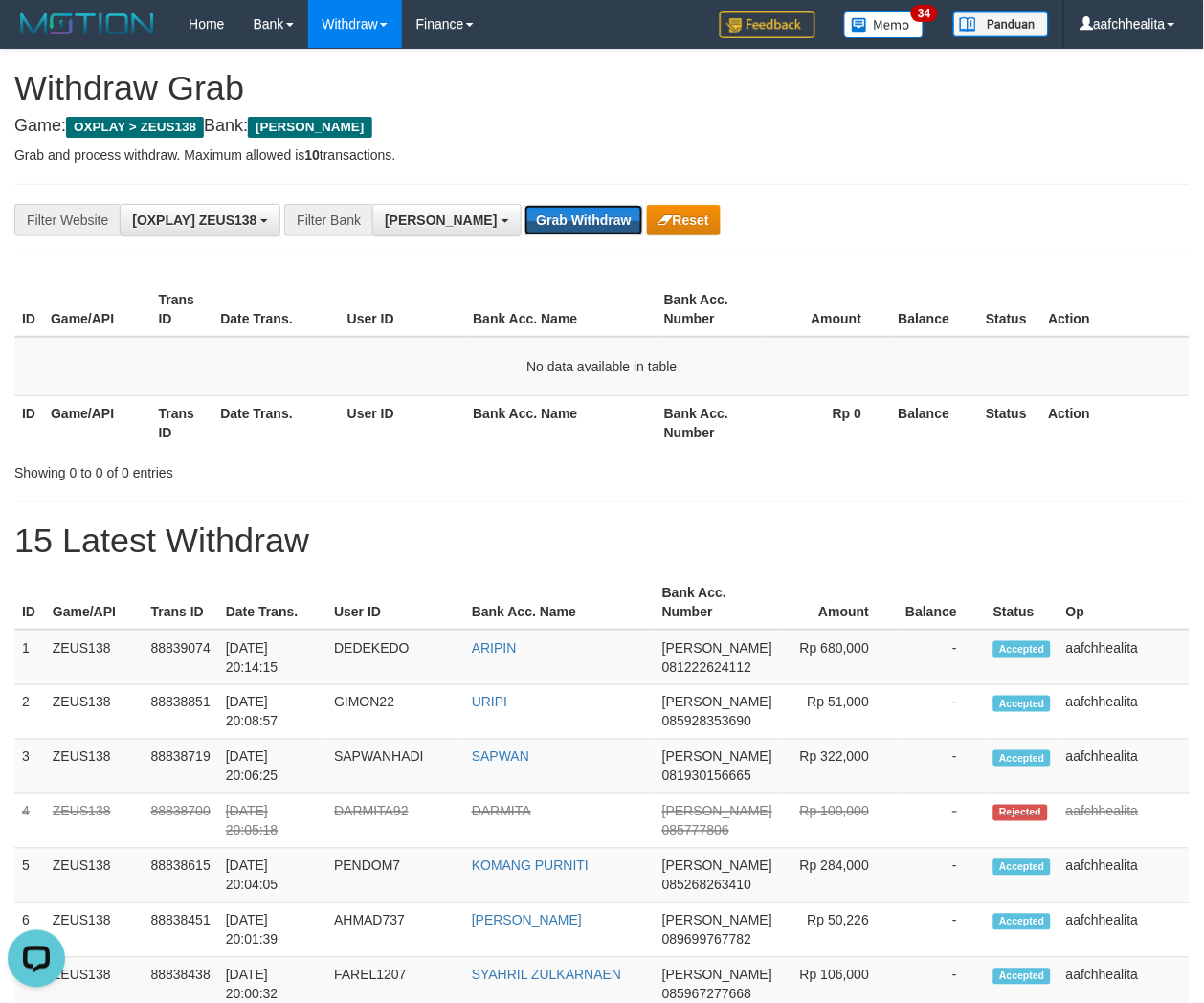
click at [524, 215] on button "Grab Withdraw" at bounding box center [583, 220] width 117 height 31
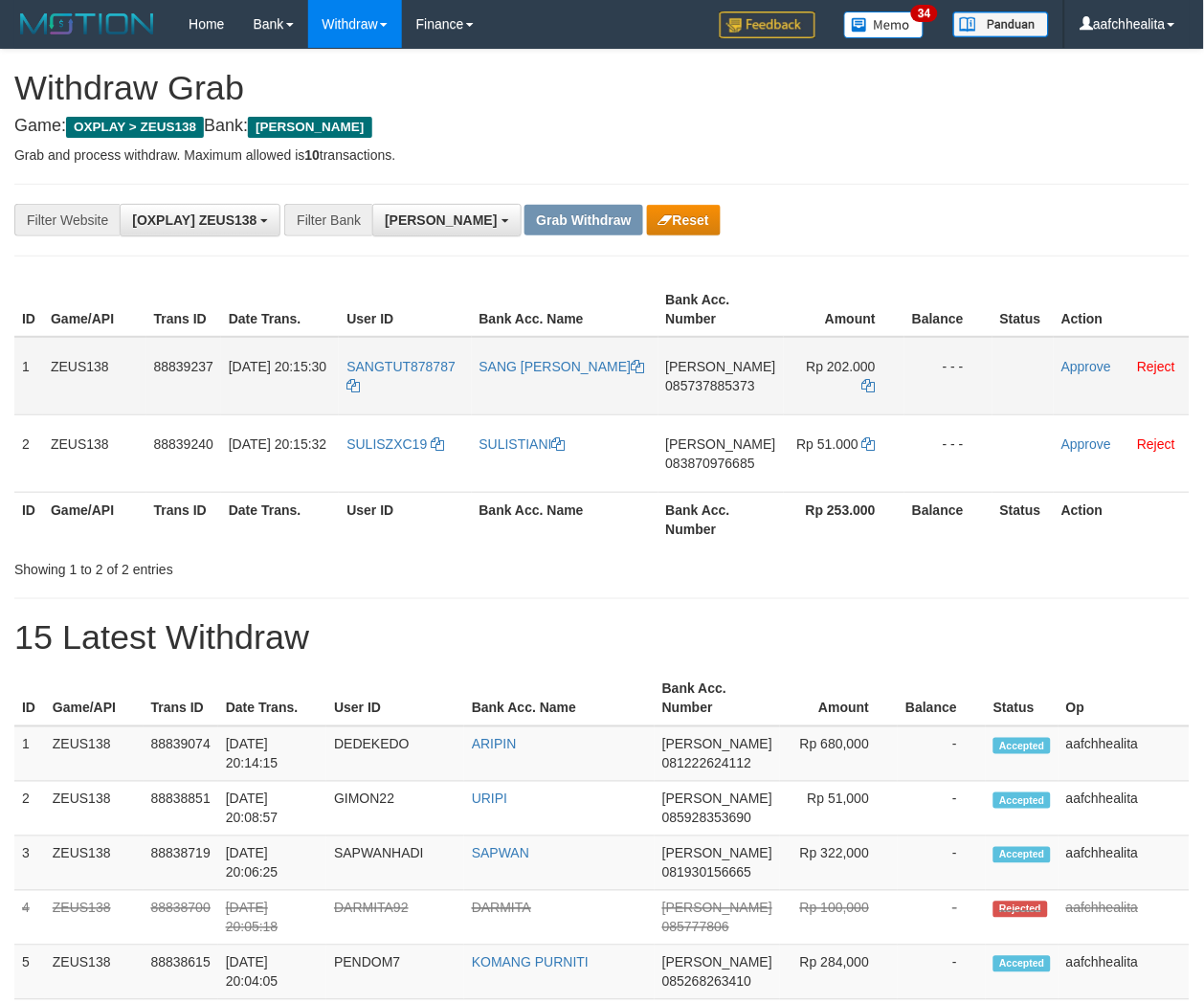
click at [415, 383] on td "SANGTUT878787" at bounding box center [405, 376] width 132 height 78
copy tr "SANGTUT878787"
click at [415, 383] on td "SANGTUT878787" at bounding box center [405, 376] width 132 height 78
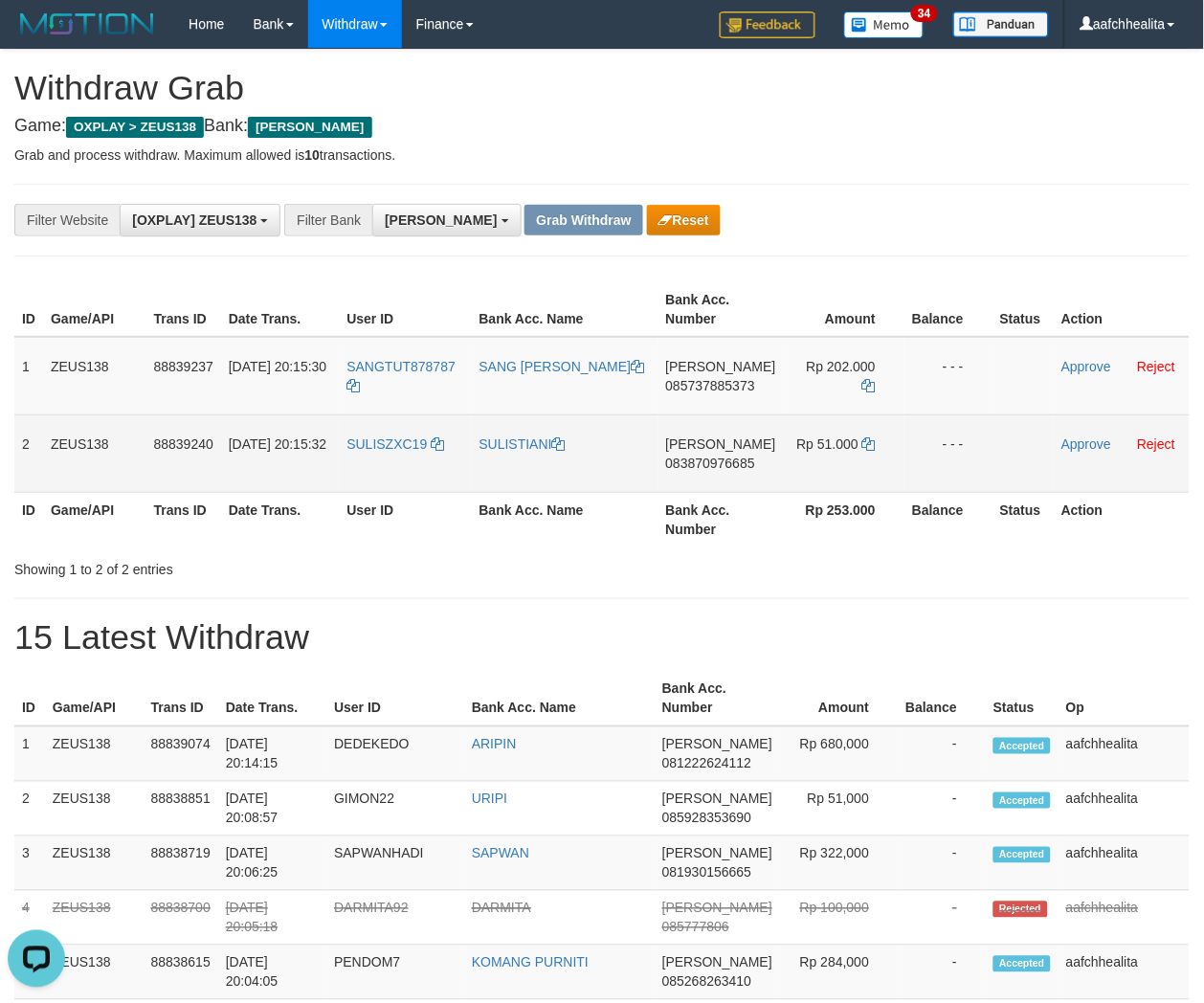
click at [462, 465] on td "SULISZXC19" at bounding box center [405, 454] width 132 height 78
click at [396, 456] on td "SULISZXC19" at bounding box center [405, 454] width 132 height 78
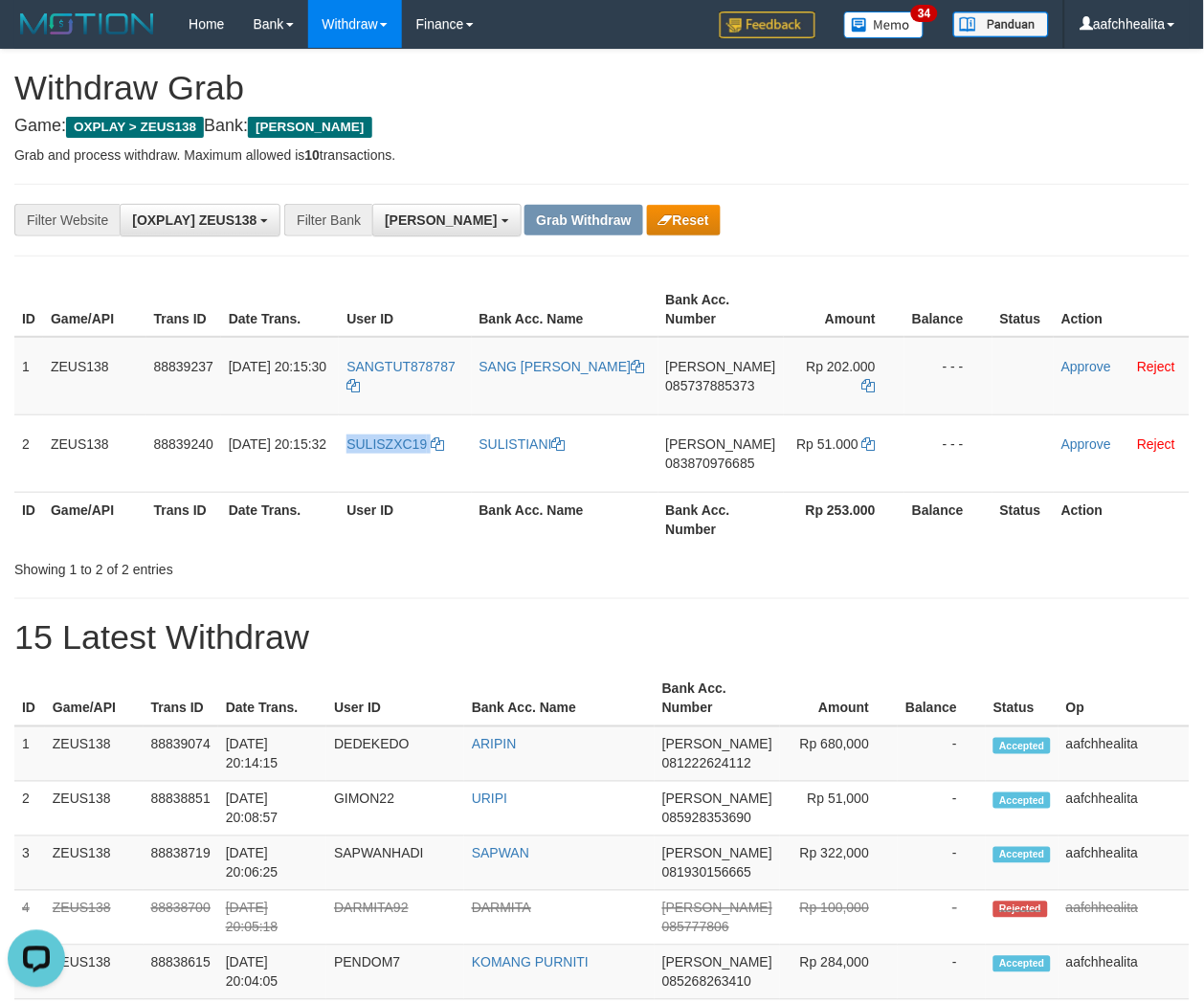
copy link "SULISZXC19"
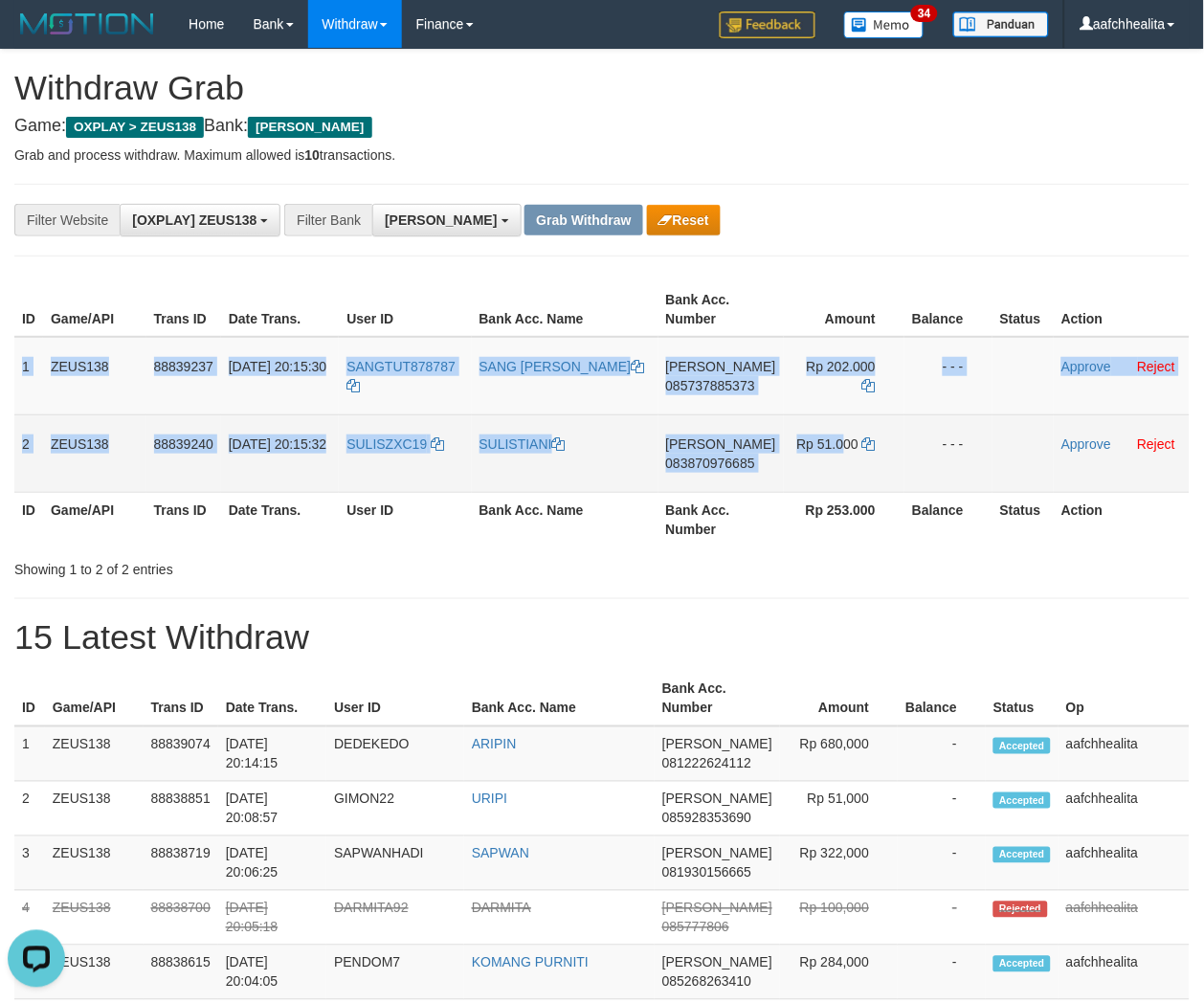
copy tbody "1 ZEUS138 88839237 30/09/2025 20:15:30 SANGTUT878787 SANG KETUT BUDIANAN DANA 0…"
drag, startPoint x: 14, startPoint y: 363, endPoint x: 990, endPoint y: 465, distance: 981.3
click at [984, 465] on tbody "1 ZEUS138 88839237 30/09/2025 20:15:30 SANGTUT878787 SANG KETUT BUDIANAN DANA 0…" at bounding box center [602, 415] width 1175 height 156
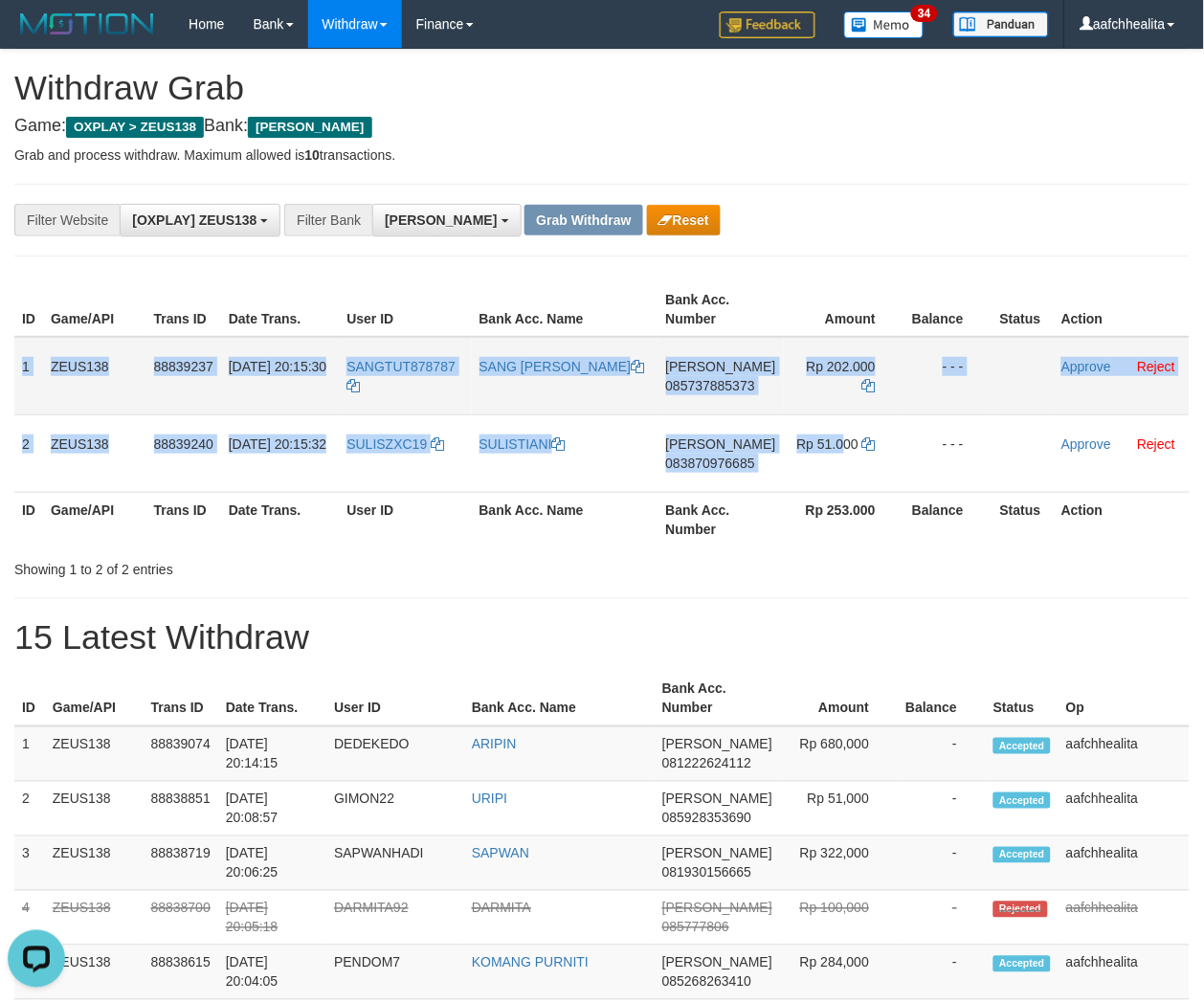
click at [716, 381] on span "085737885373" at bounding box center [711, 386] width 89 height 16
copy tbody "1 ZEUS138 88839237 30/09/2025 20:15:30 SANGTUT878787 SANG KETUT BUDIANAN DANA 0…"
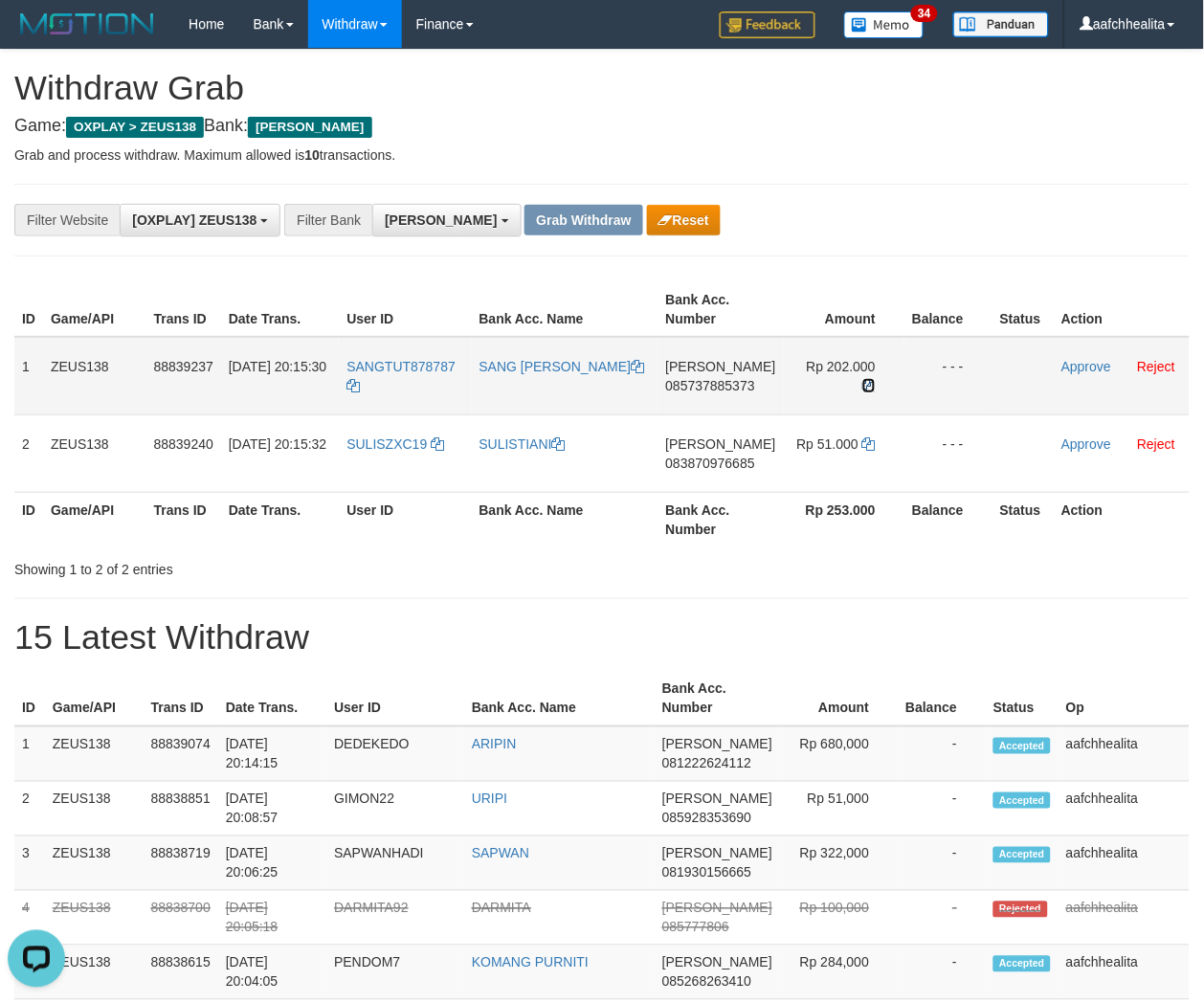
click at [866, 379] on icon at bounding box center [870, 386] width 14 height 14
click at [867, 379] on icon at bounding box center [870, 386] width 14 height 14
click at [1077, 369] on link "Approve" at bounding box center [1086, 366] width 49 height 16
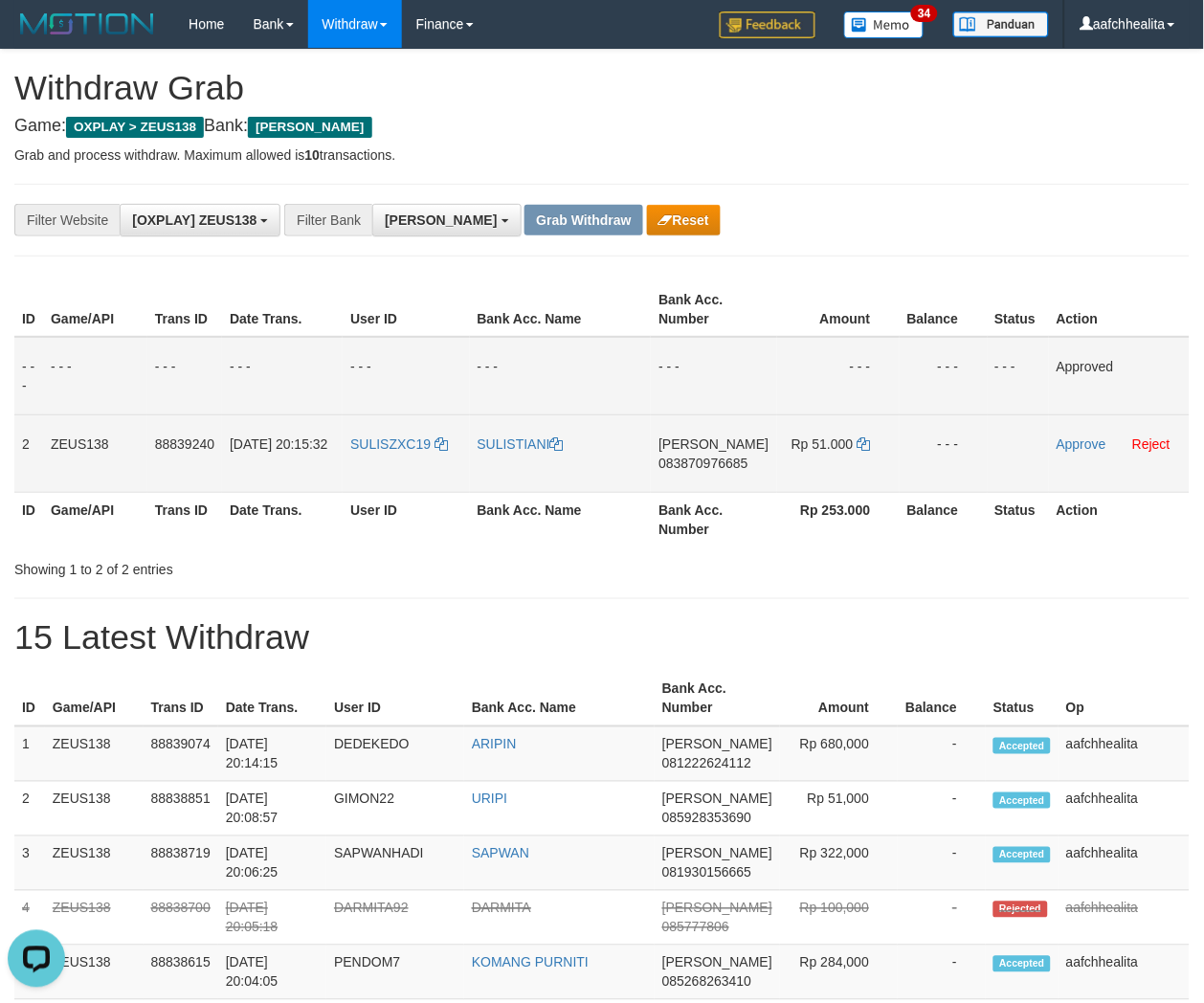
click at [717, 456] on span "083870976685" at bounding box center [703, 463] width 89 height 16
click at [862, 442] on icon at bounding box center [865, 444] width 14 height 14
click at [1080, 443] on link "Approve" at bounding box center [1081, 444] width 49 height 16
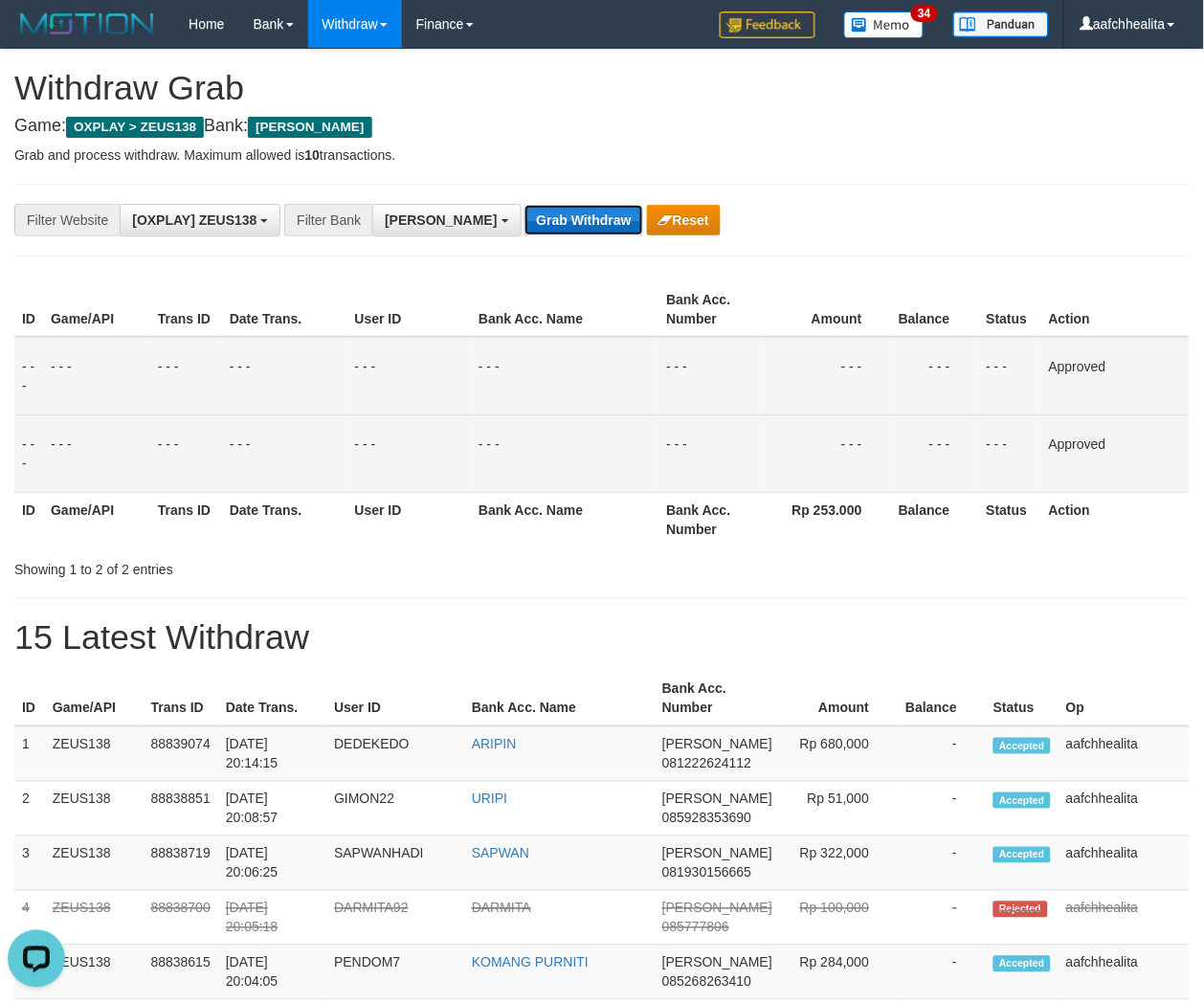
click at [524, 222] on button "Grab Withdraw" at bounding box center [583, 220] width 117 height 31
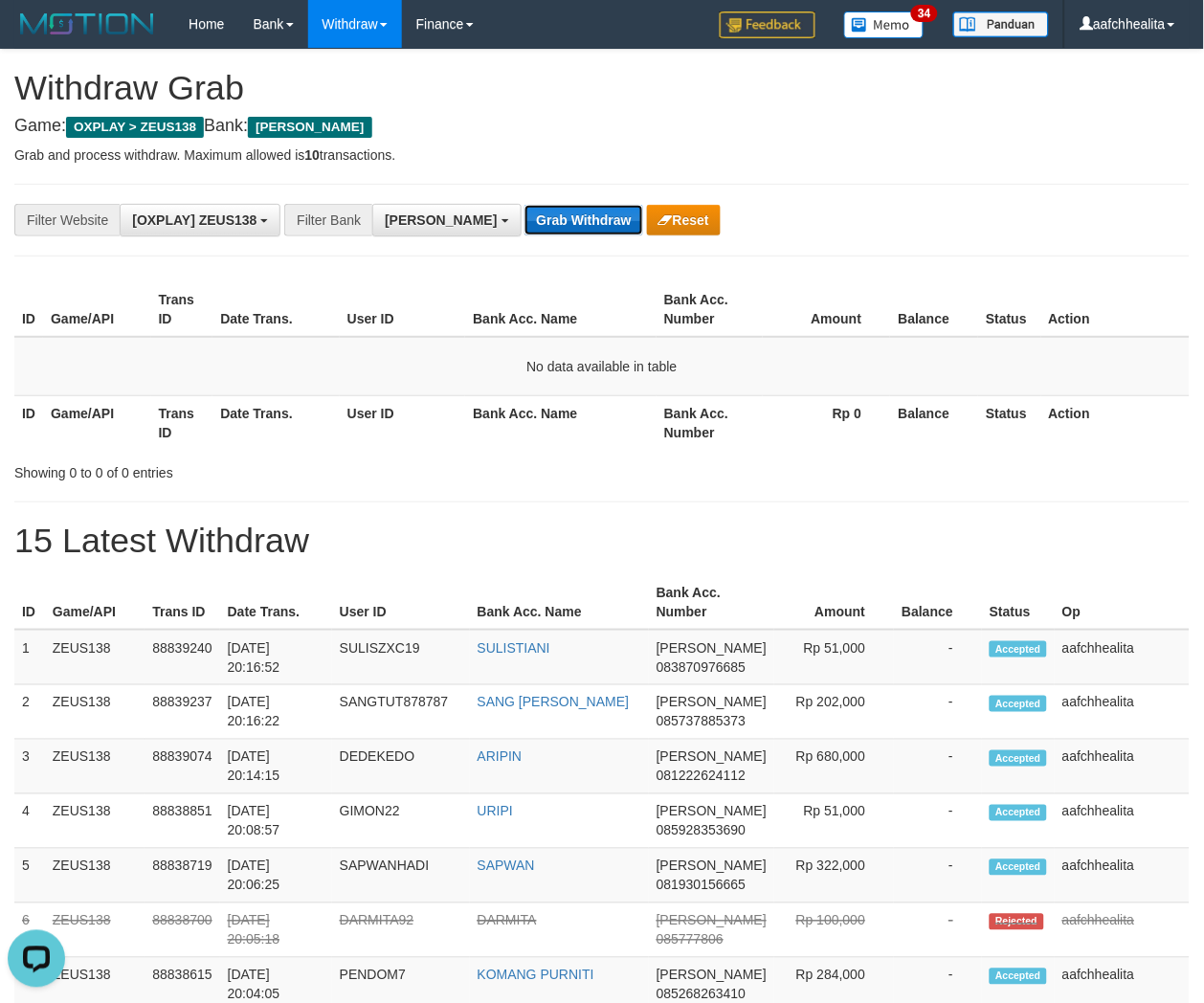
click at [524, 221] on button "Grab Withdraw" at bounding box center [583, 220] width 117 height 31
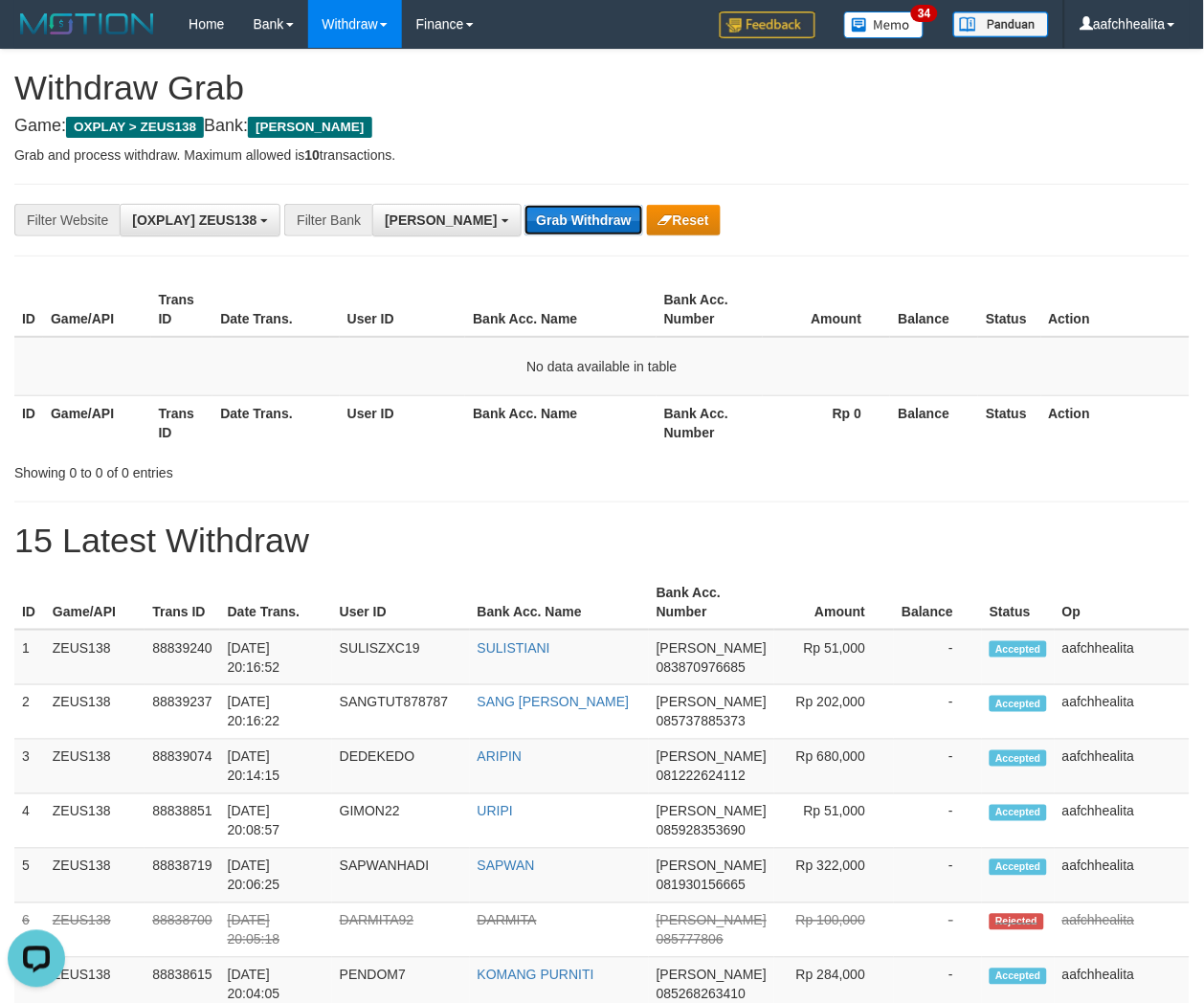
click at [524, 221] on button "Grab Withdraw" at bounding box center [583, 220] width 117 height 31
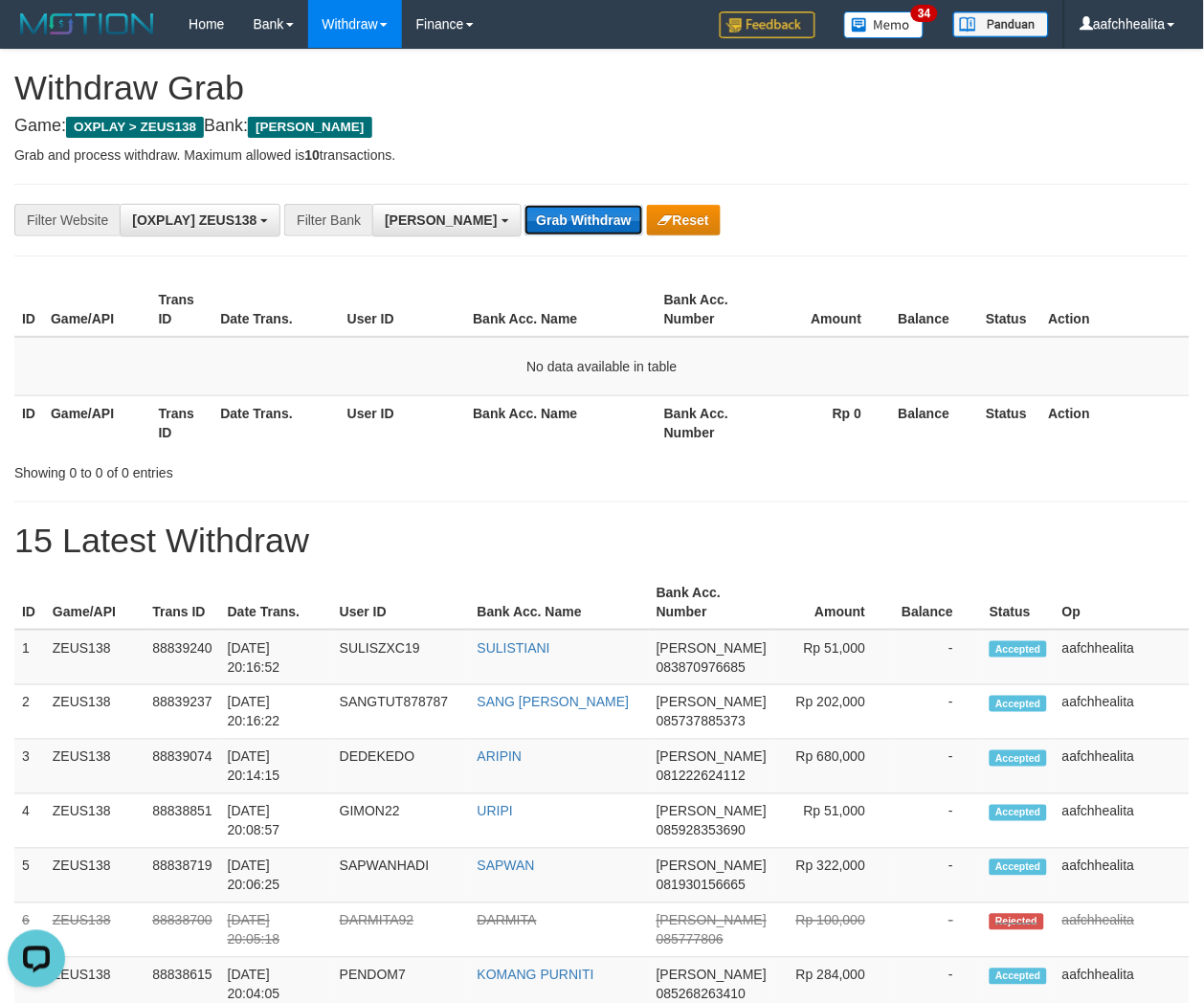
click at [524, 221] on button "Grab Withdraw" at bounding box center [583, 220] width 117 height 31
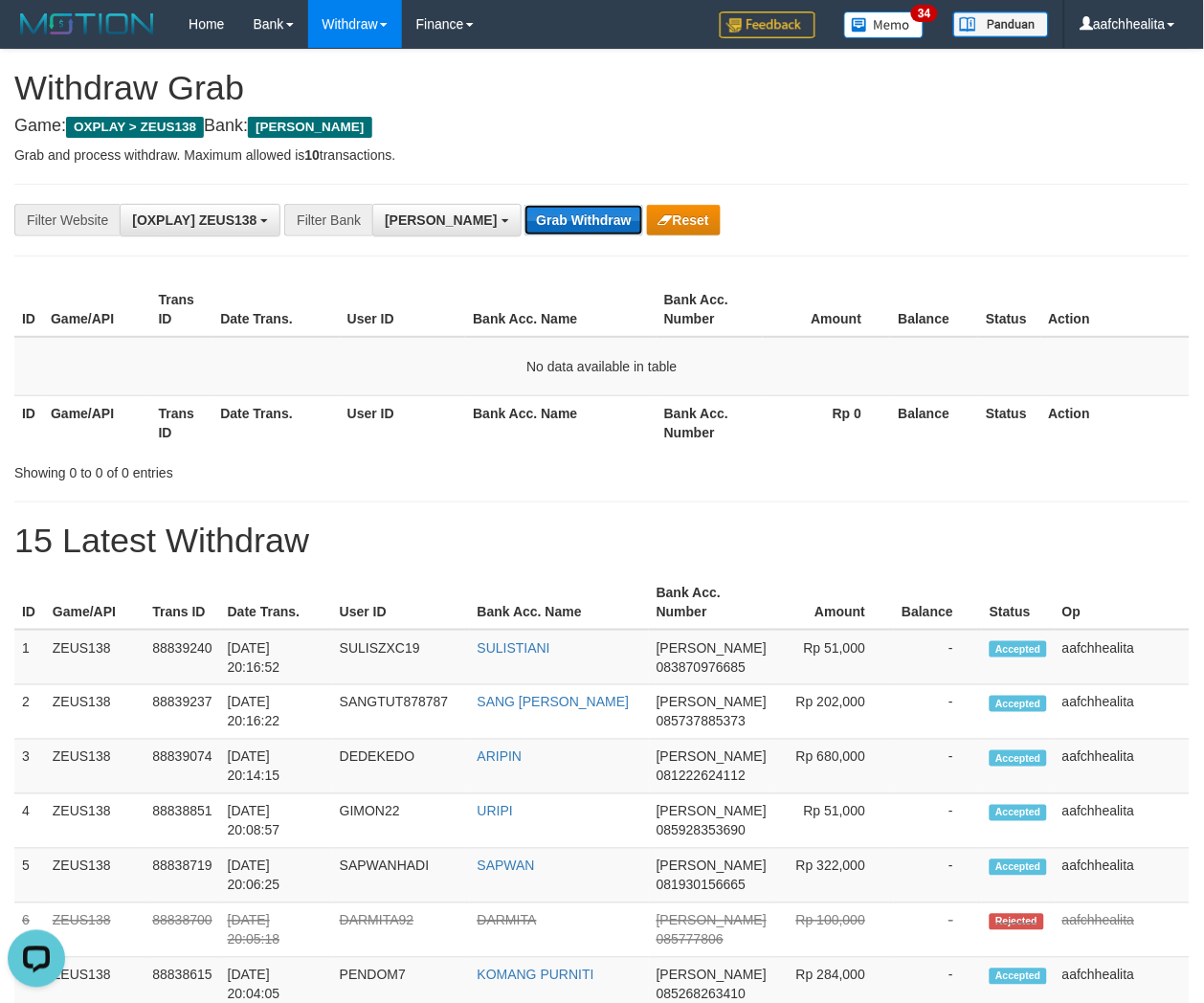
click at [524, 220] on button "Grab Withdraw" at bounding box center [583, 220] width 117 height 31
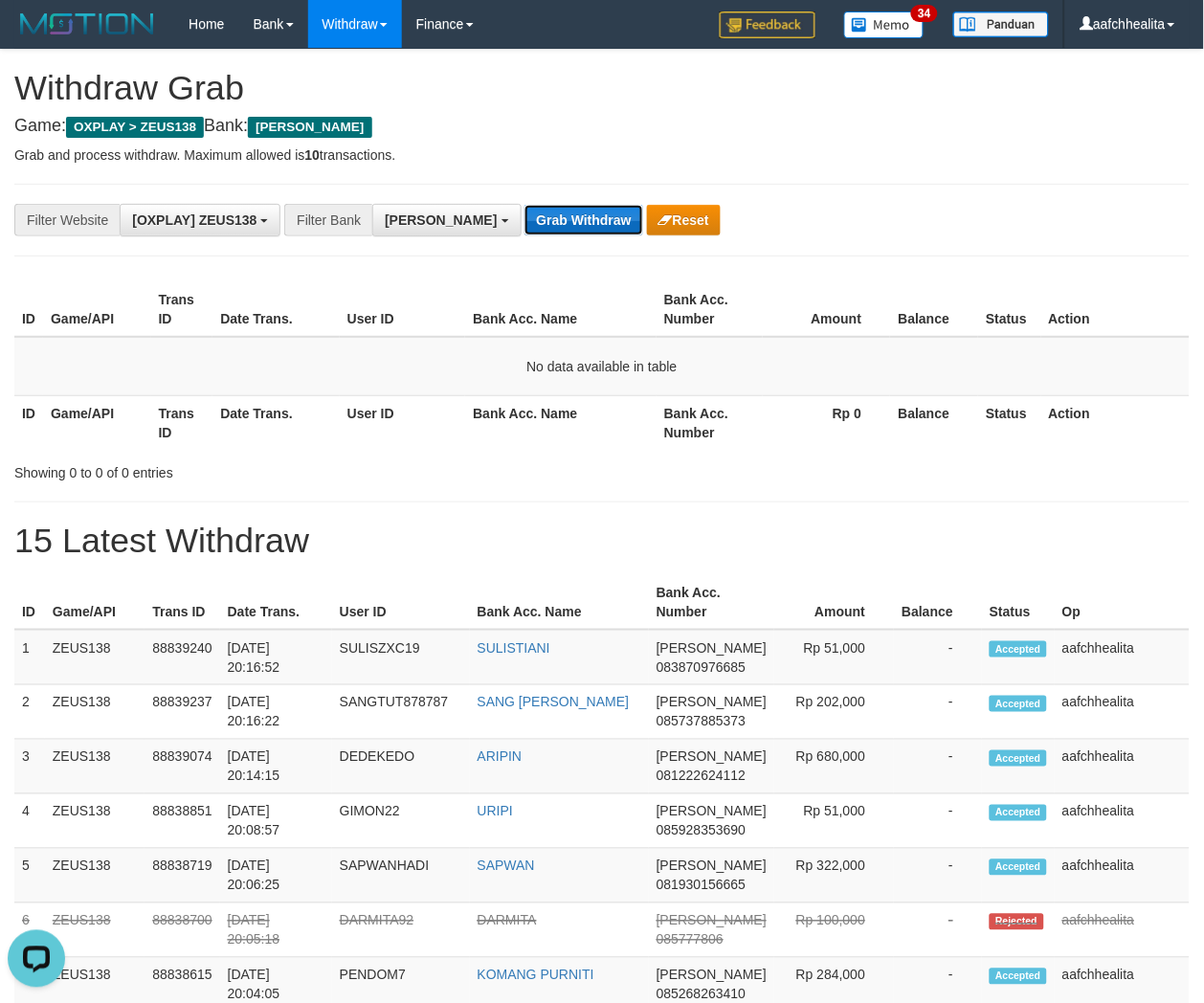
click at [524, 220] on button "Grab Withdraw" at bounding box center [583, 220] width 117 height 31
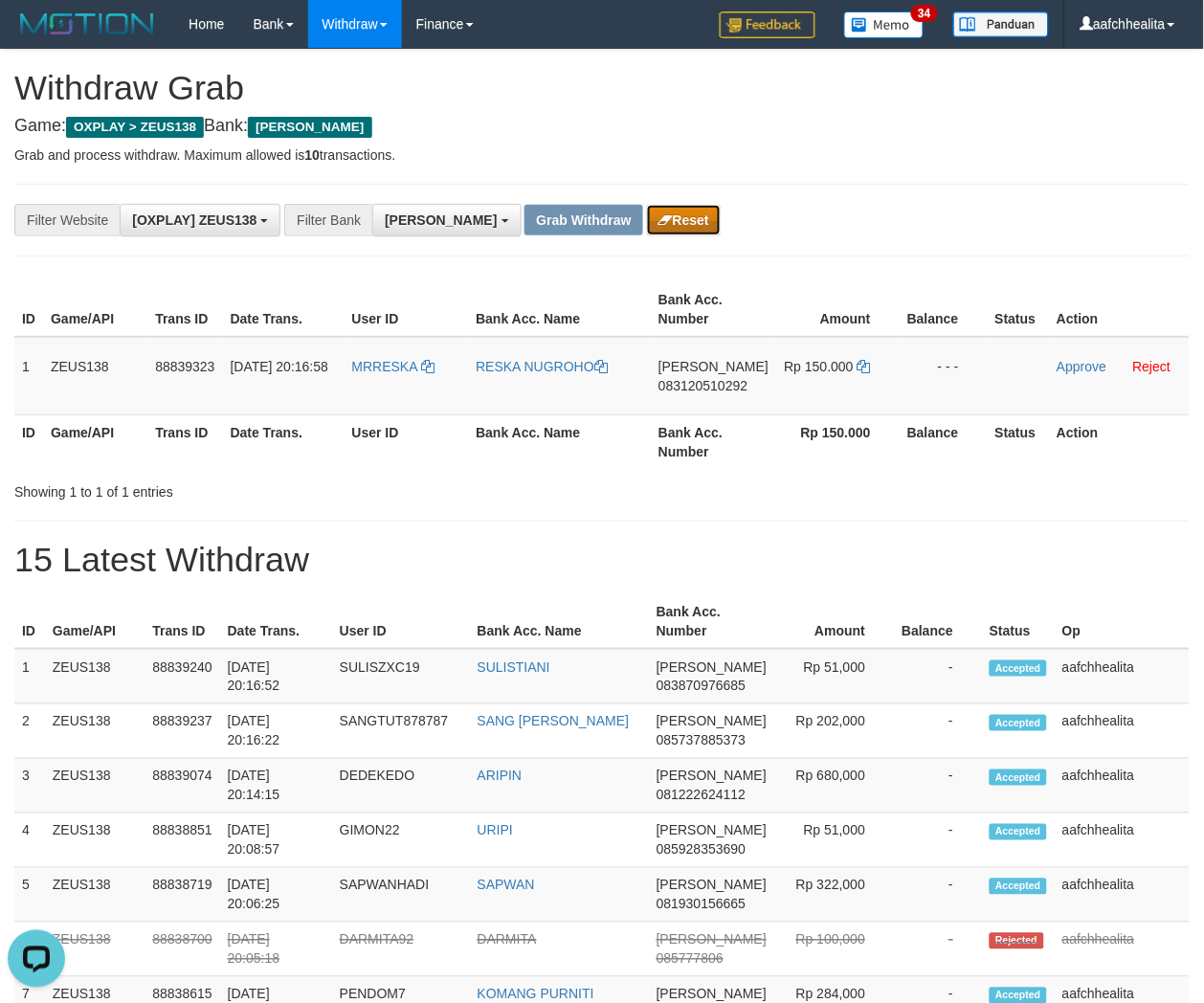
click at [647, 220] on button "Reset" at bounding box center [683, 220] width 74 height 31
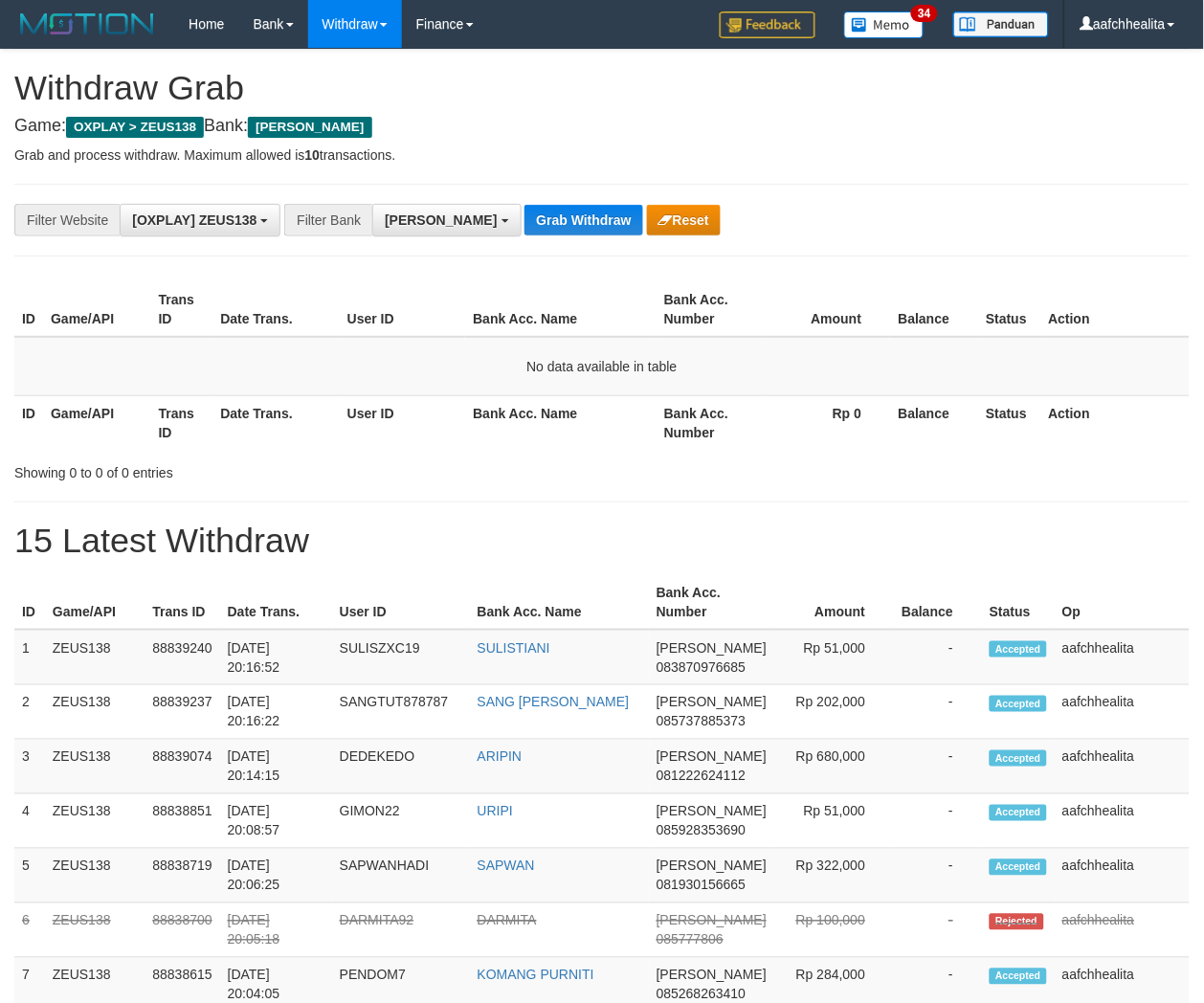
click at [524, 224] on button "Grab Withdraw" at bounding box center [583, 220] width 117 height 31
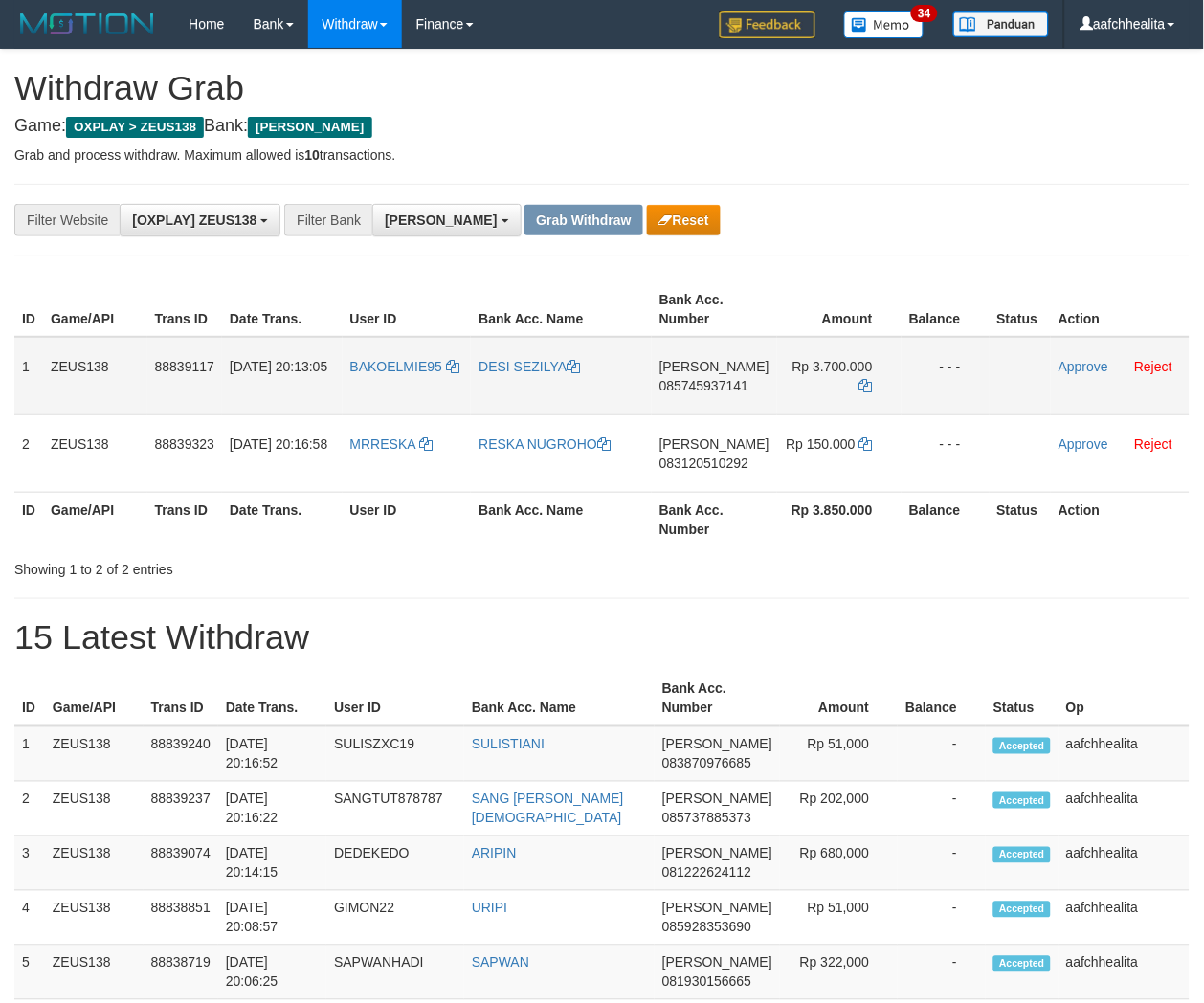
click at [409, 406] on td "BAKOELMIE95" at bounding box center [406, 376] width 129 height 78
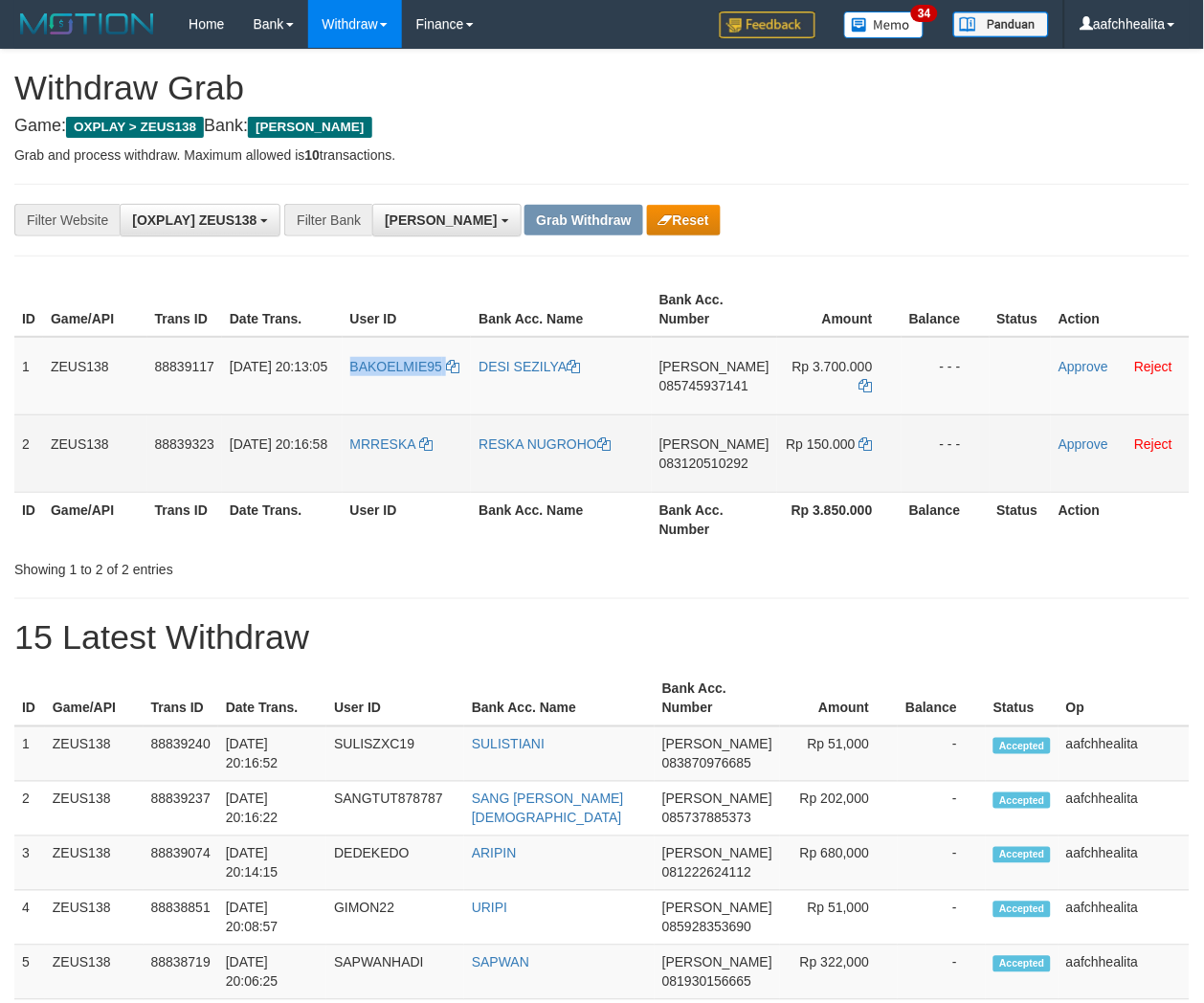
copy link "BAKOELMIE95"
click at [361, 462] on td "MRRESKA" at bounding box center [406, 454] width 129 height 78
copy span "M"
click at [361, 462] on td "MRRESKA" at bounding box center [406, 454] width 129 height 78
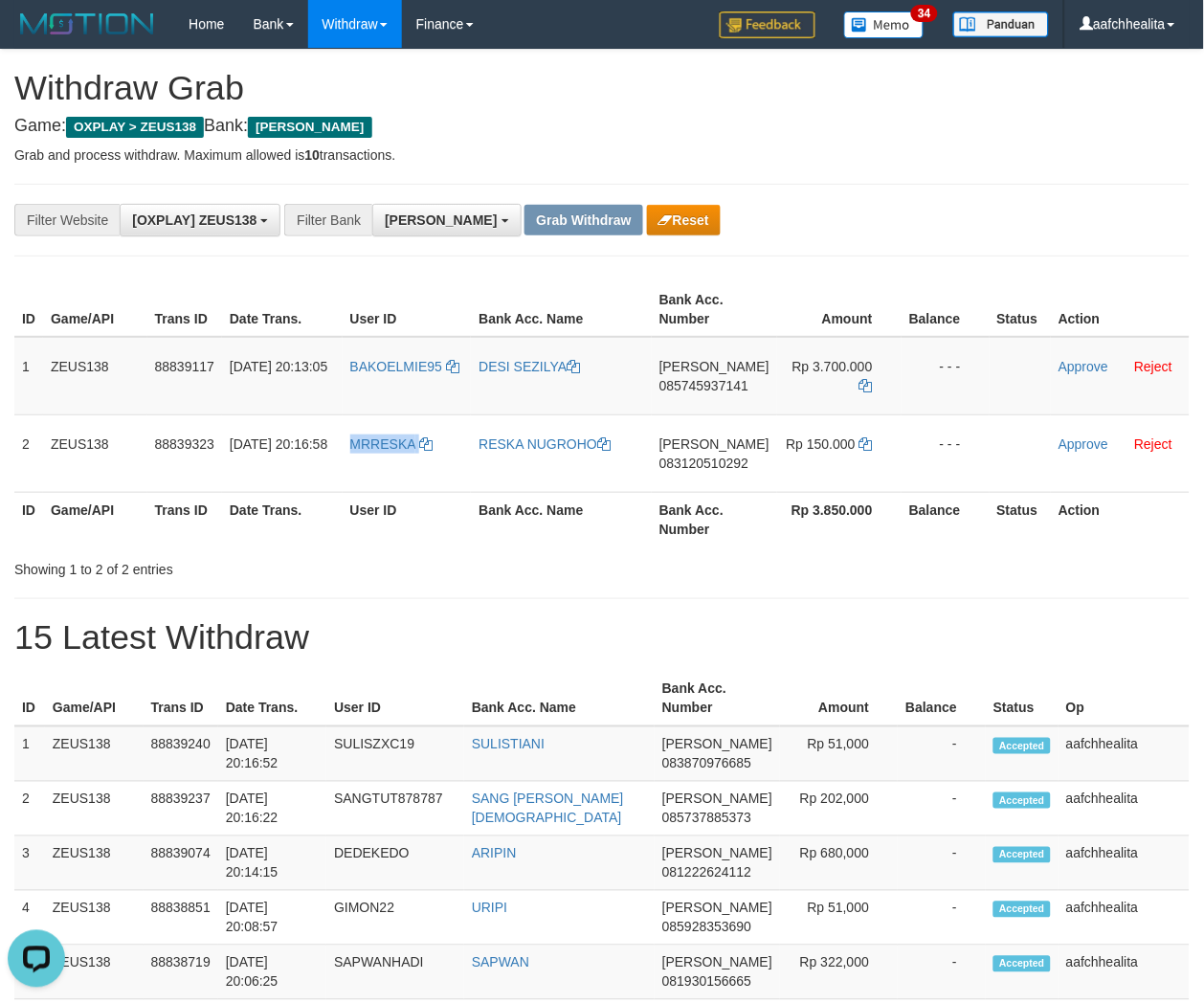
copy link "MRRESKA"
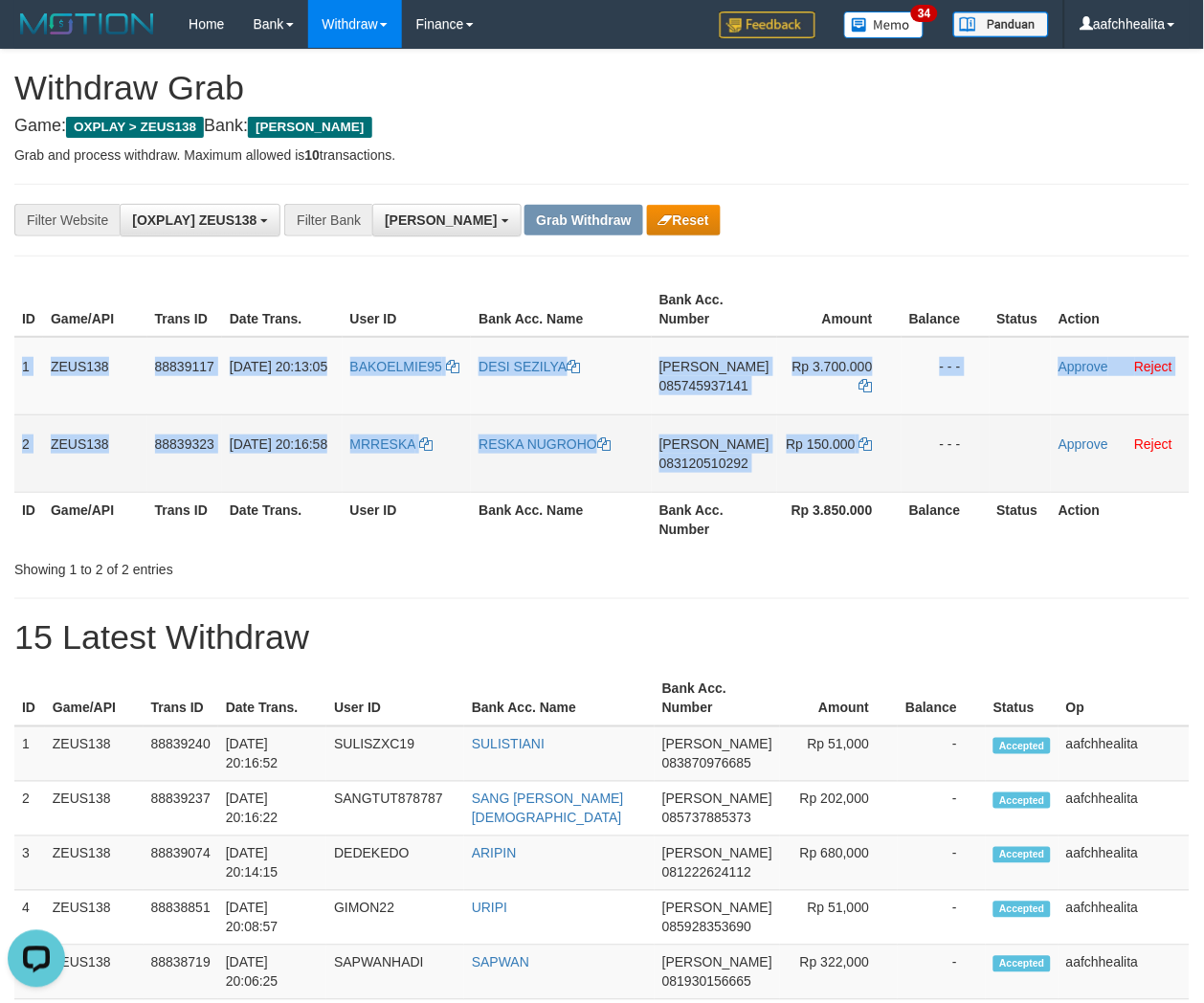
copy tbody "1 ZEUS138 88839117 30/09/2025 20:13:05 BAKOELMIE95 DESI SEZILYA DANA 0857459371…"
drag, startPoint x: 35, startPoint y: 426, endPoint x: 1013, endPoint y: 455, distance: 978.4
click at [1006, 456] on tbody "1 ZEUS138 88839117 30/09/2025 20:13:05 BAKOELMIE95 DESI SEZILYA DANA 0857459371…" at bounding box center [602, 415] width 1175 height 156
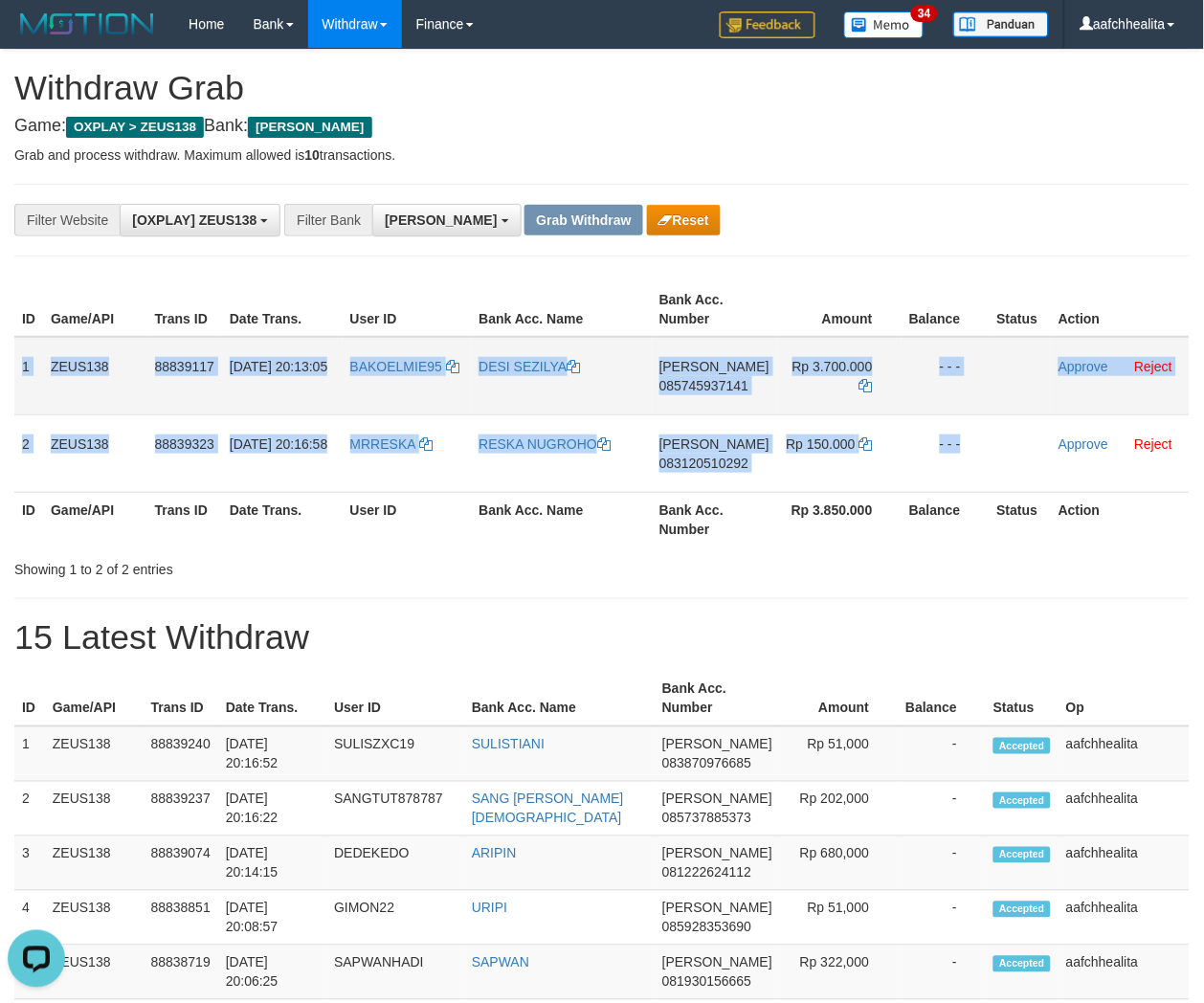
click at [717, 381] on span "085745937141" at bounding box center [704, 386] width 89 height 16
copy tbody "1 ZEUS138 88839117 30/09/2025 20:13:05 BAKOELMIE95 DESI SEZILYA DANA 0857459371…"
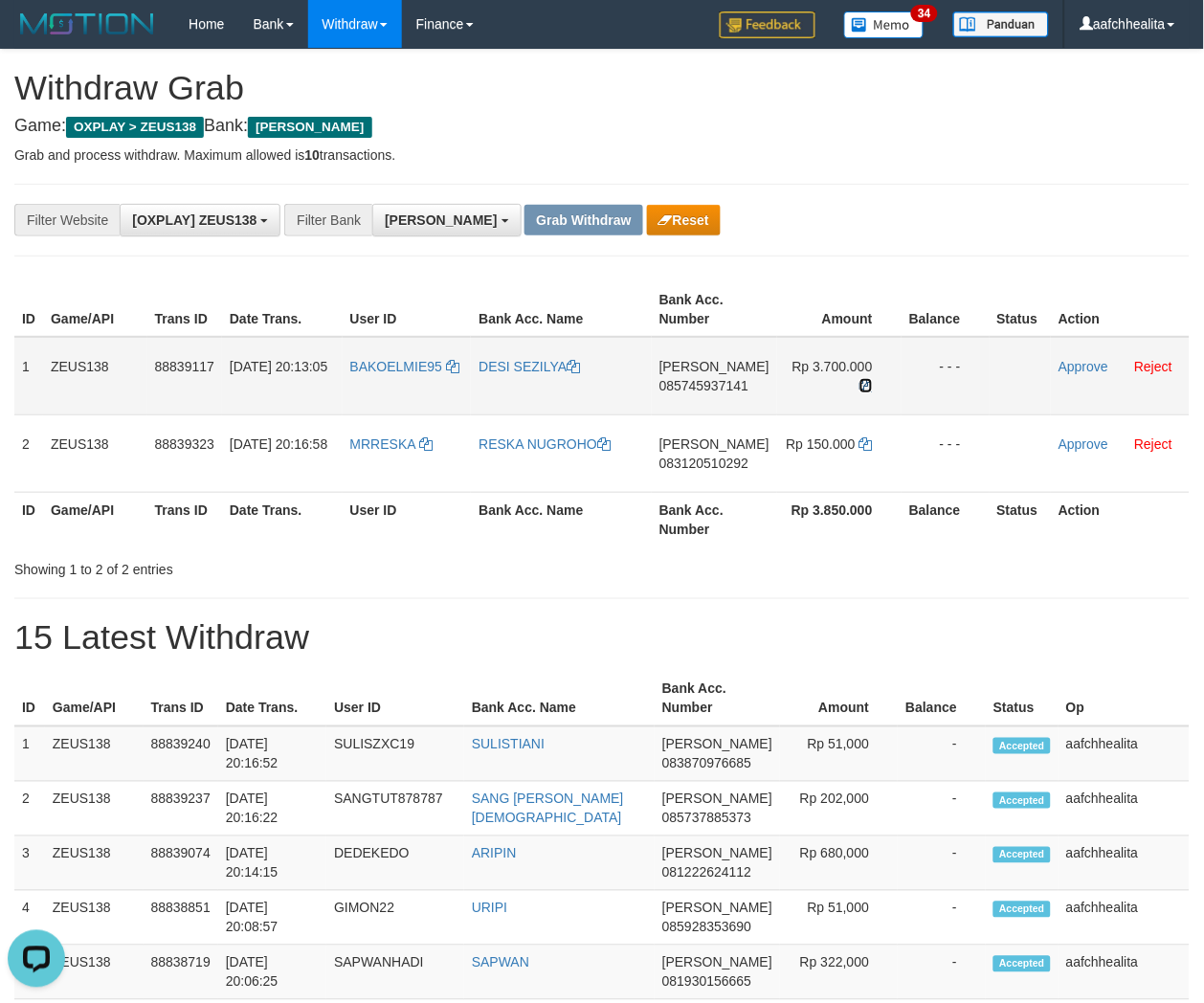
click at [868, 379] on icon at bounding box center [867, 386] width 14 height 14
drag, startPoint x: 868, startPoint y: 377, endPoint x: 1018, endPoint y: 377, distance: 150.0
click at [868, 379] on icon at bounding box center [867, 386] width 14 height 14
click at [1072, 360] on link "Approve" at bounding box center [1083, 366] width 49 height 16
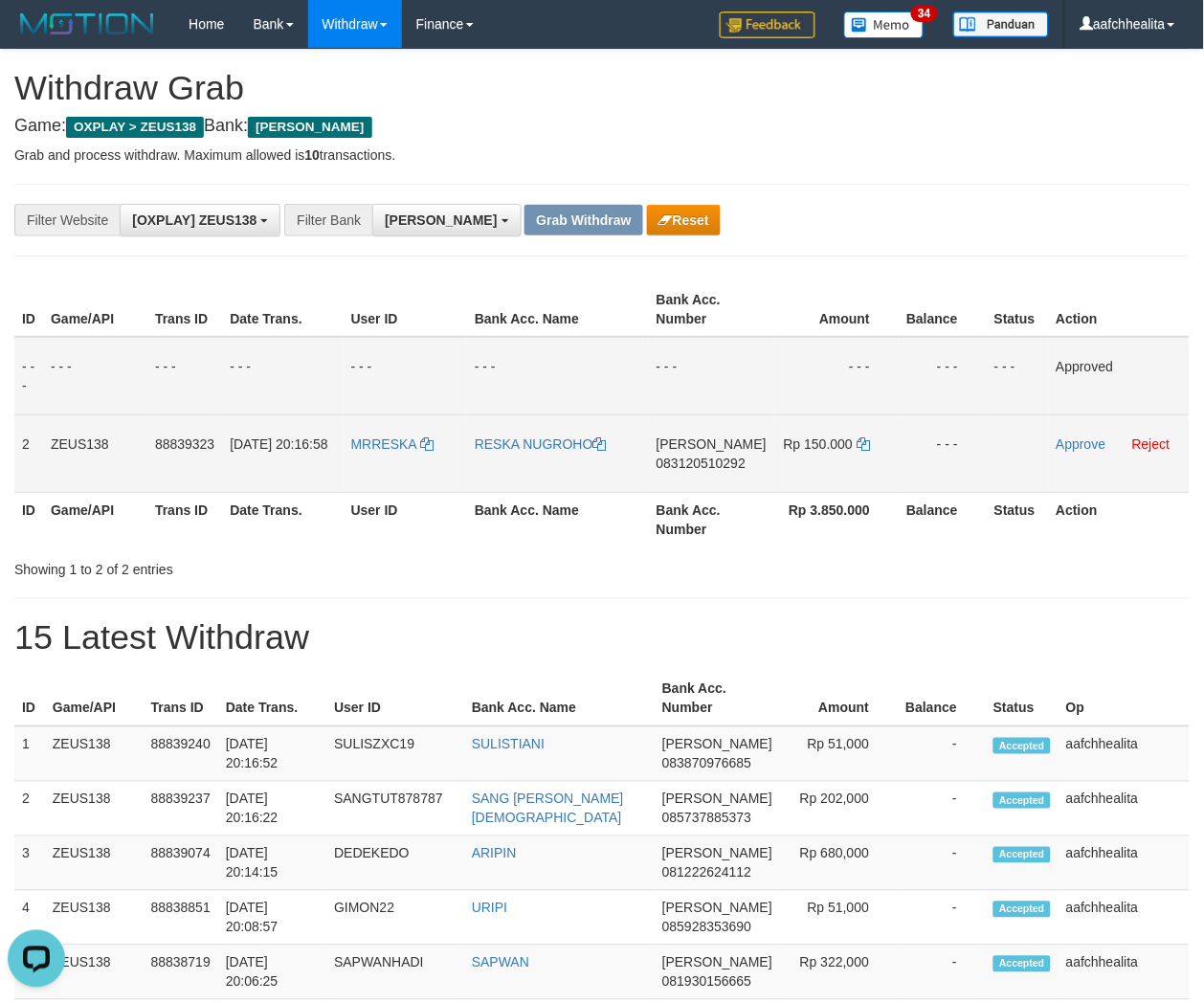
click at [709, 457] on span "083120510292" at bounding box center [701, 463] width 89 height 16
click at [860, 442] on icon at bounding box center [864, 444] width 14 height 14
click at [1063, 441] on link "Approve" at bounding box center [1081, 444] width 49 height 16
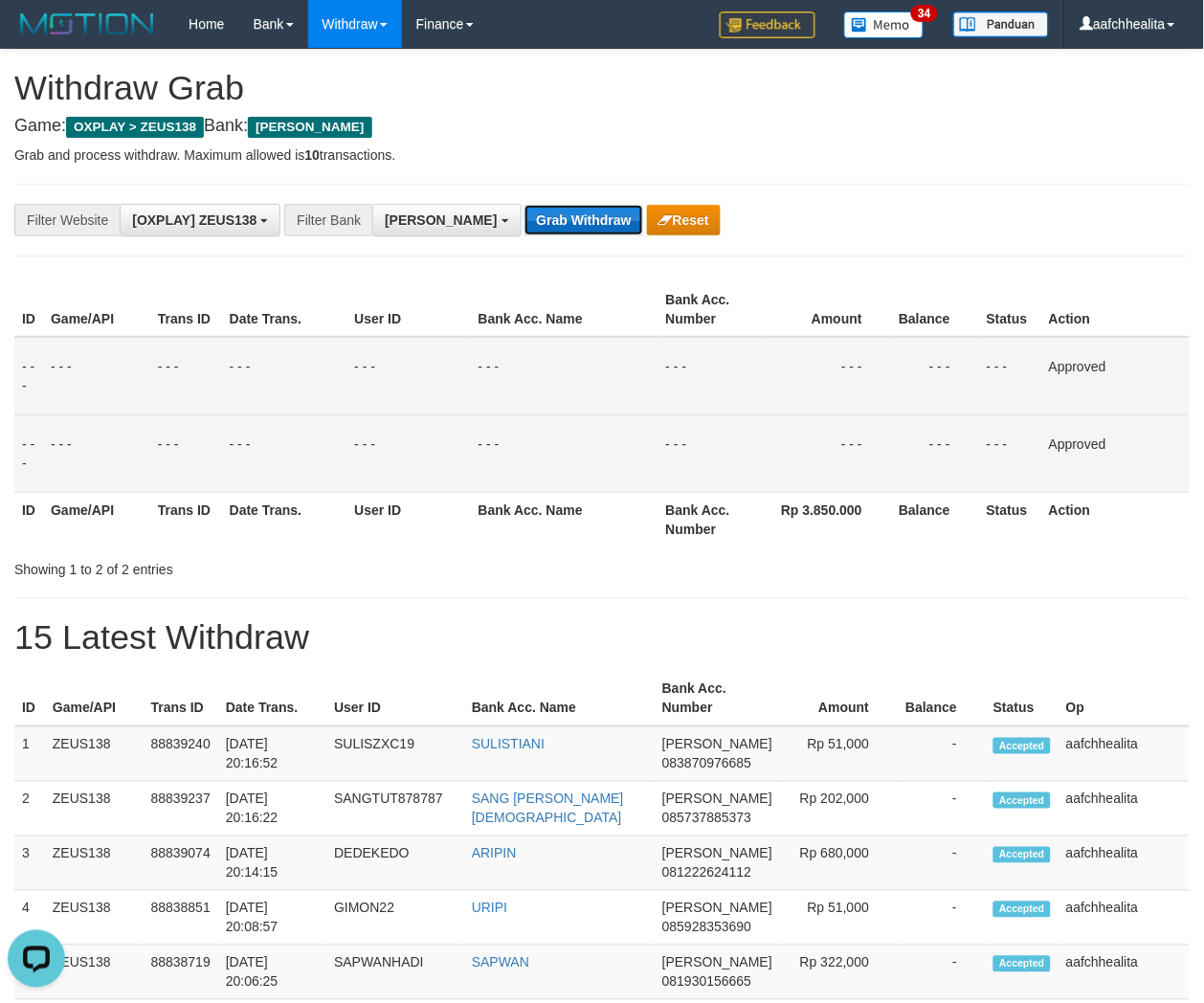
click at [524, 223] on button "Grab Withdraw" at bounding box center [583, 220] width 117 height 31
click at [524, 222] on button "Grab Withdraw" at bounding box center [583, 220] width 117 height 31
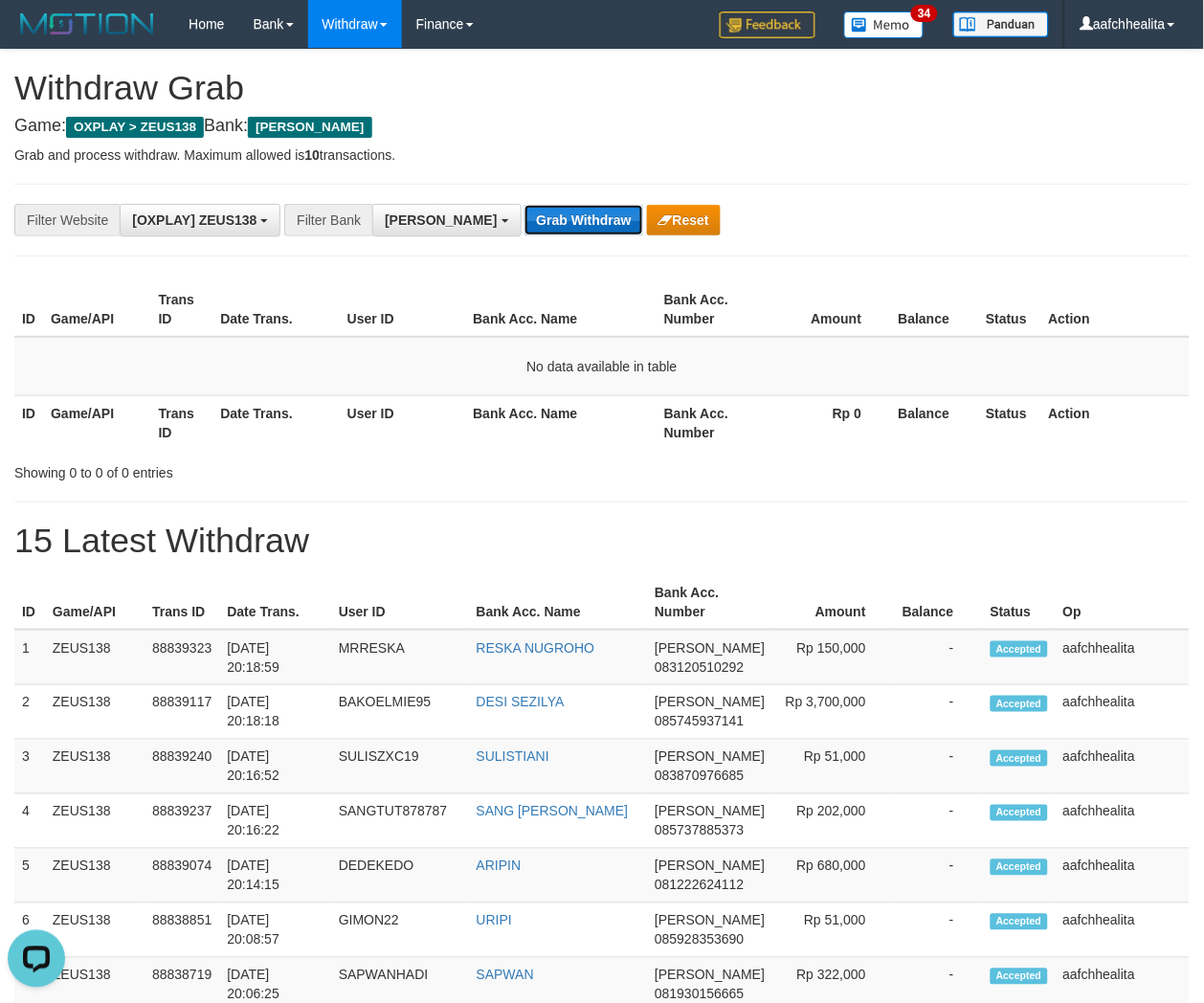
click at [524, 221] on button "Grab Withdraw" at bounding box center [583, 220] width 117 height 31
click at [524, 220] on button "Grab Withdraw" at bounding box center [583, 220] width 117 height 31
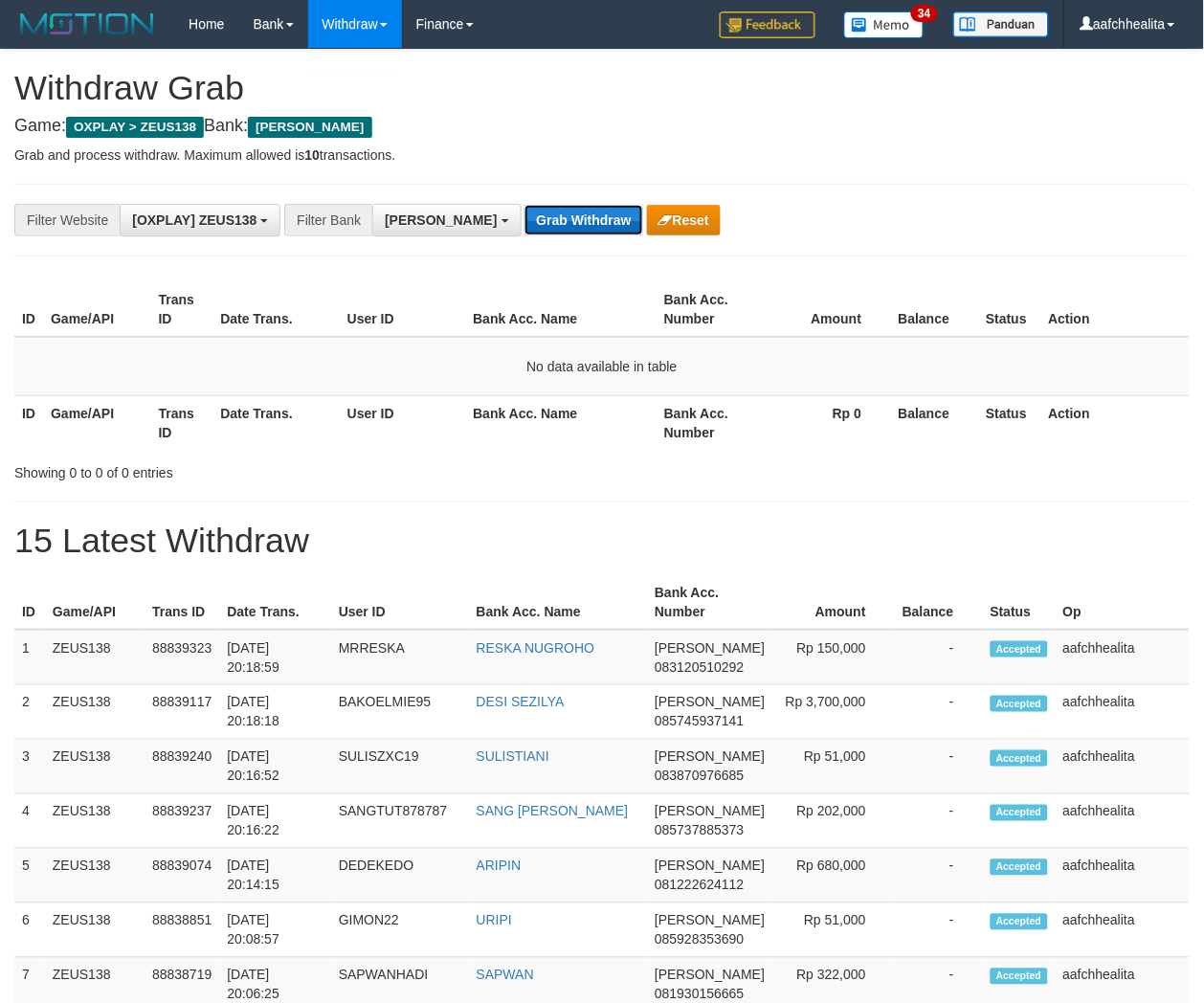
drag, startPoint x: 0, startPoint y: 0, endPoint x: 514, endPoint y: 220, distance: 559.1
click at [524, 220] on button "Grab Withdraw" at bounding box center [583, 220] width 117 height 31
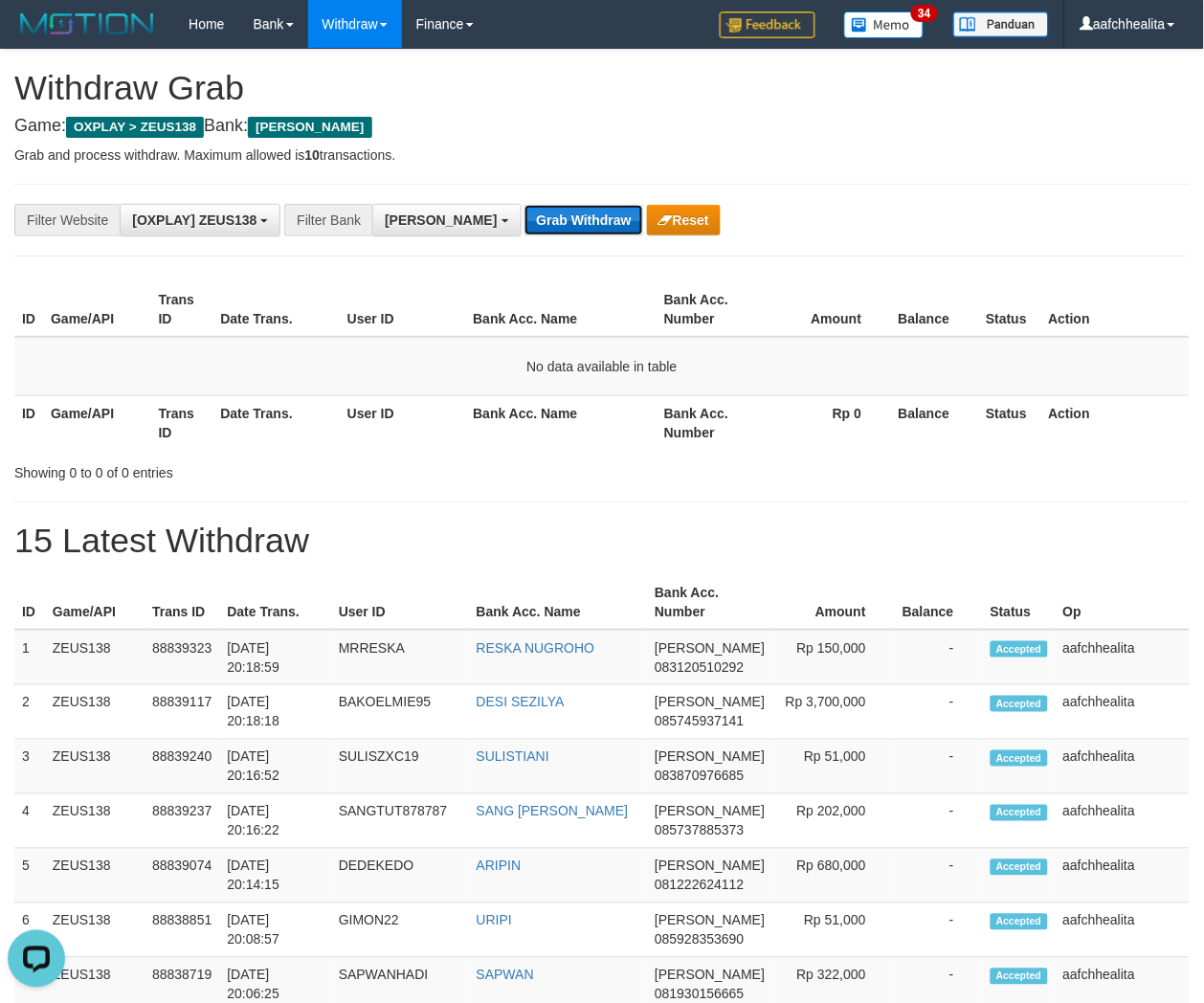
click at [524, 220] on button "Grab Withdraw" at bounding box center [583, 220] width 117 height 31
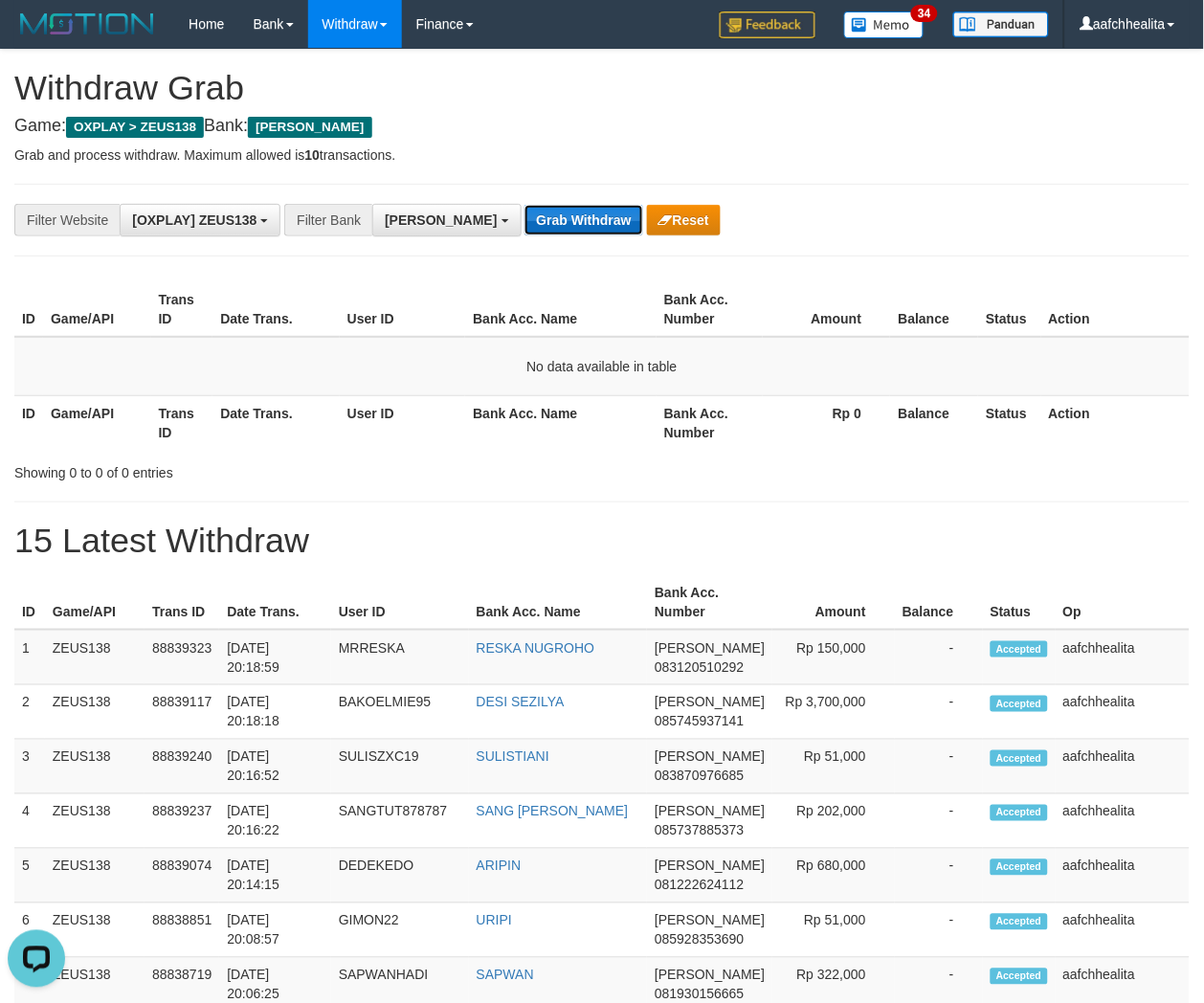
click at [524, 220] on button "Grab Withdraw" at bounding box center [583, 220] width 117 height 31
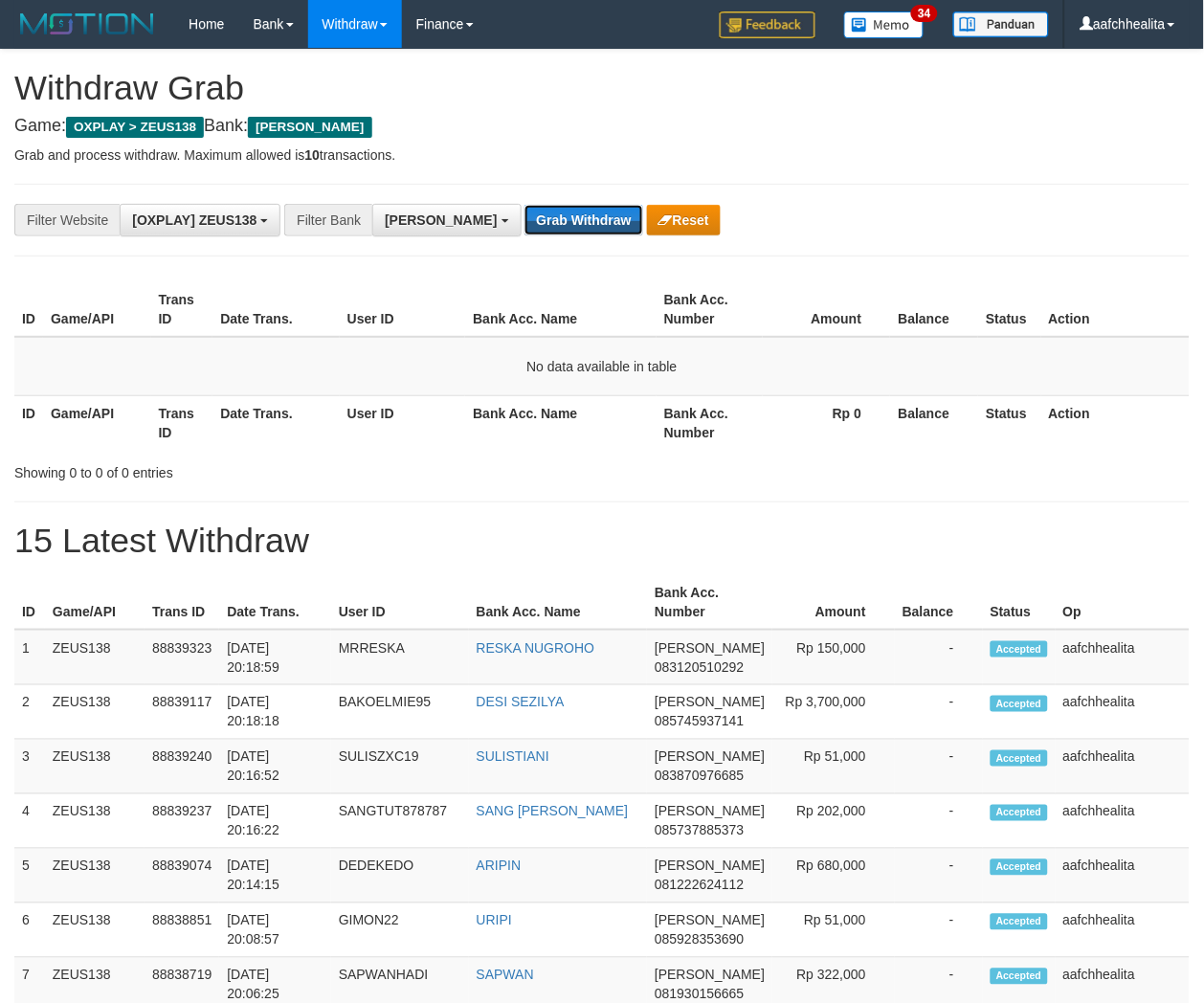
click at [524, 220] on button "Grab Withdraw" at bounding box center [583, 220] width 117 height 31
click at [524, 230] on button "Grab Withdraw" at bounding box center [583, 220] width 117 height 31
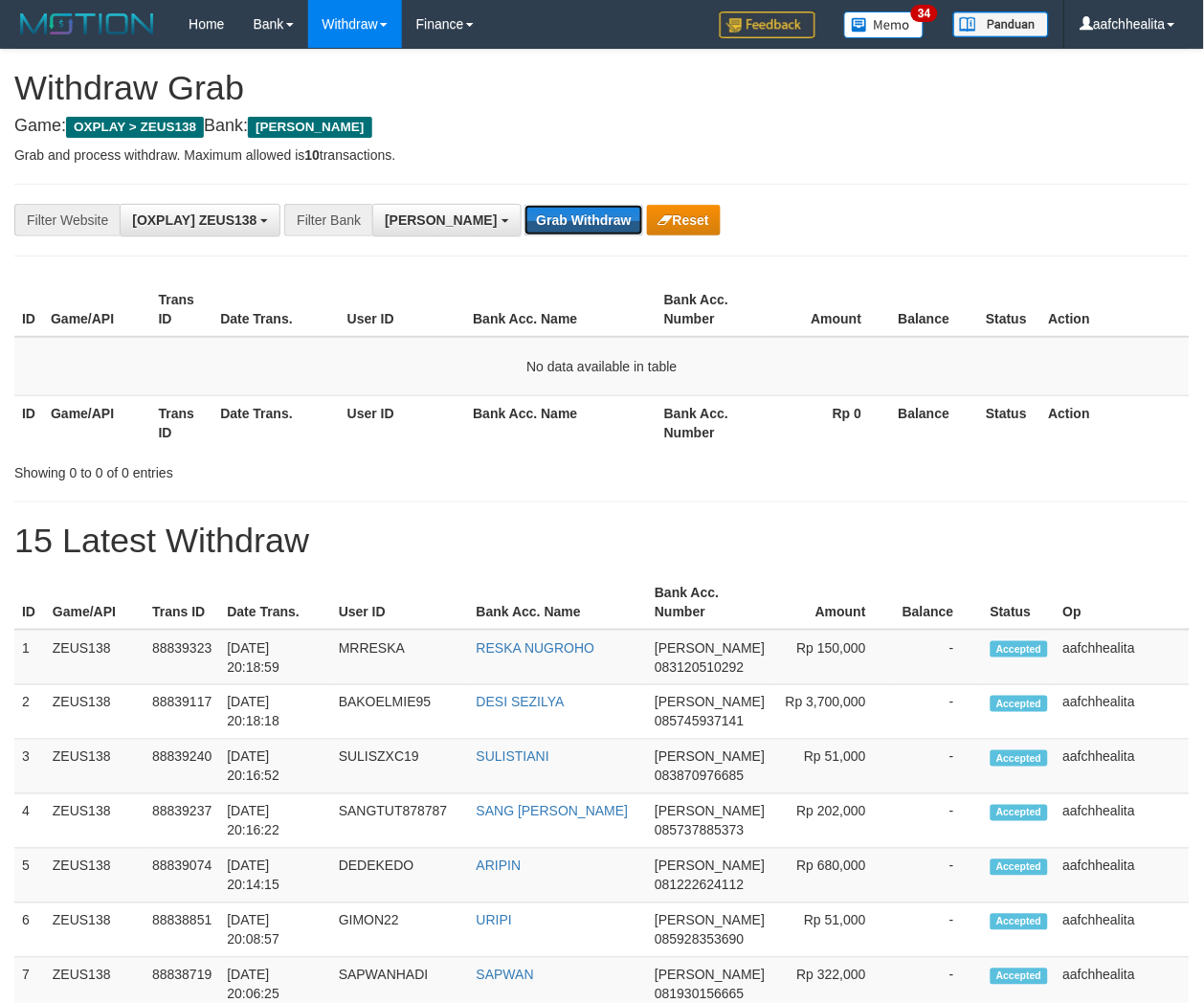
click at [524, 230] on button "Grab Withdraw" at bounding box center [583, 220] width 117 height 31
drag, startPoint x: 0, startPoint y: 0, endPoint x: 518, endPoint y: 230, distance: 566.8
click at [524, 230] on button "Grab Withdraw" at bounding box center [583, 220] width 117 height 31
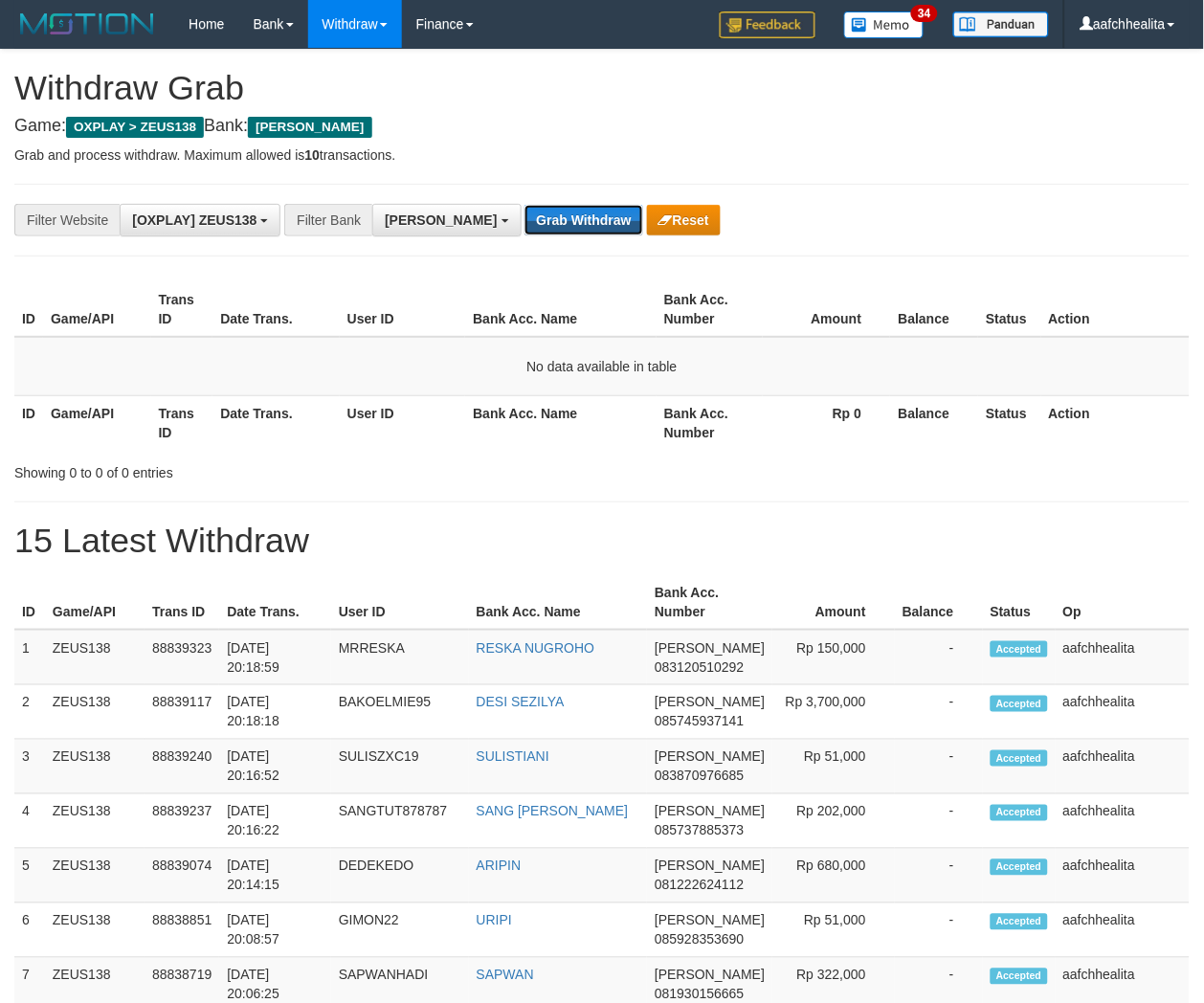
click at [524, 230] on button "Grab Withdraw" at bounding box center [583, 220] width 117 height 31
click at [524, 228] on button "Grab Withdraw" at bounding box center [583, 220] width 117 height 31
click at [524, 210] on button "Grab Withdraw" at bounding box center [583, 220] width 117 height 31
click at [524, 213] on button "Grab Withdraw" at bounding box center [583, 220] width 117 height 31
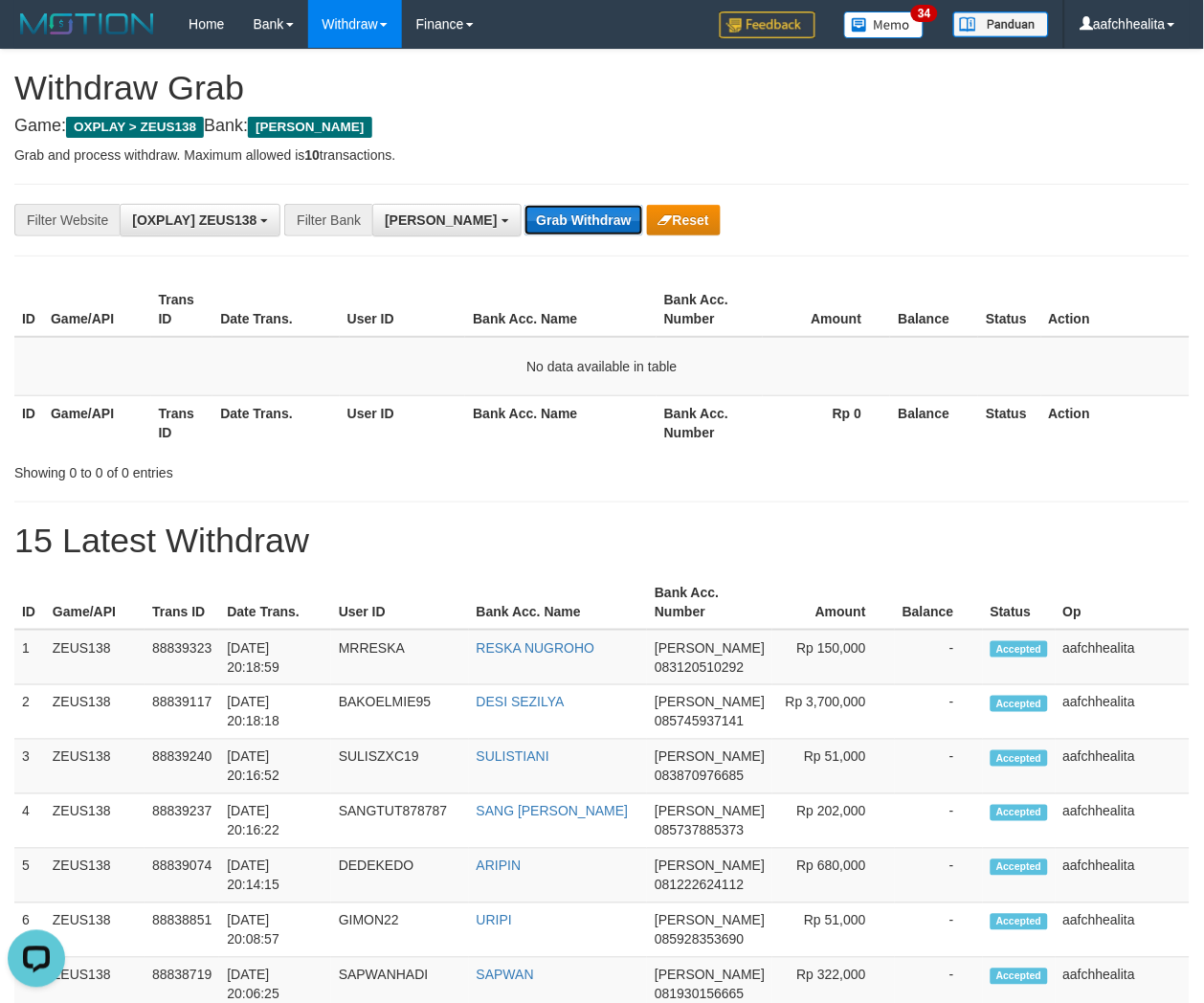
click at [524, 211] on button "Grab Withdraw" at bounding box center [583, 220] width 117 height 31
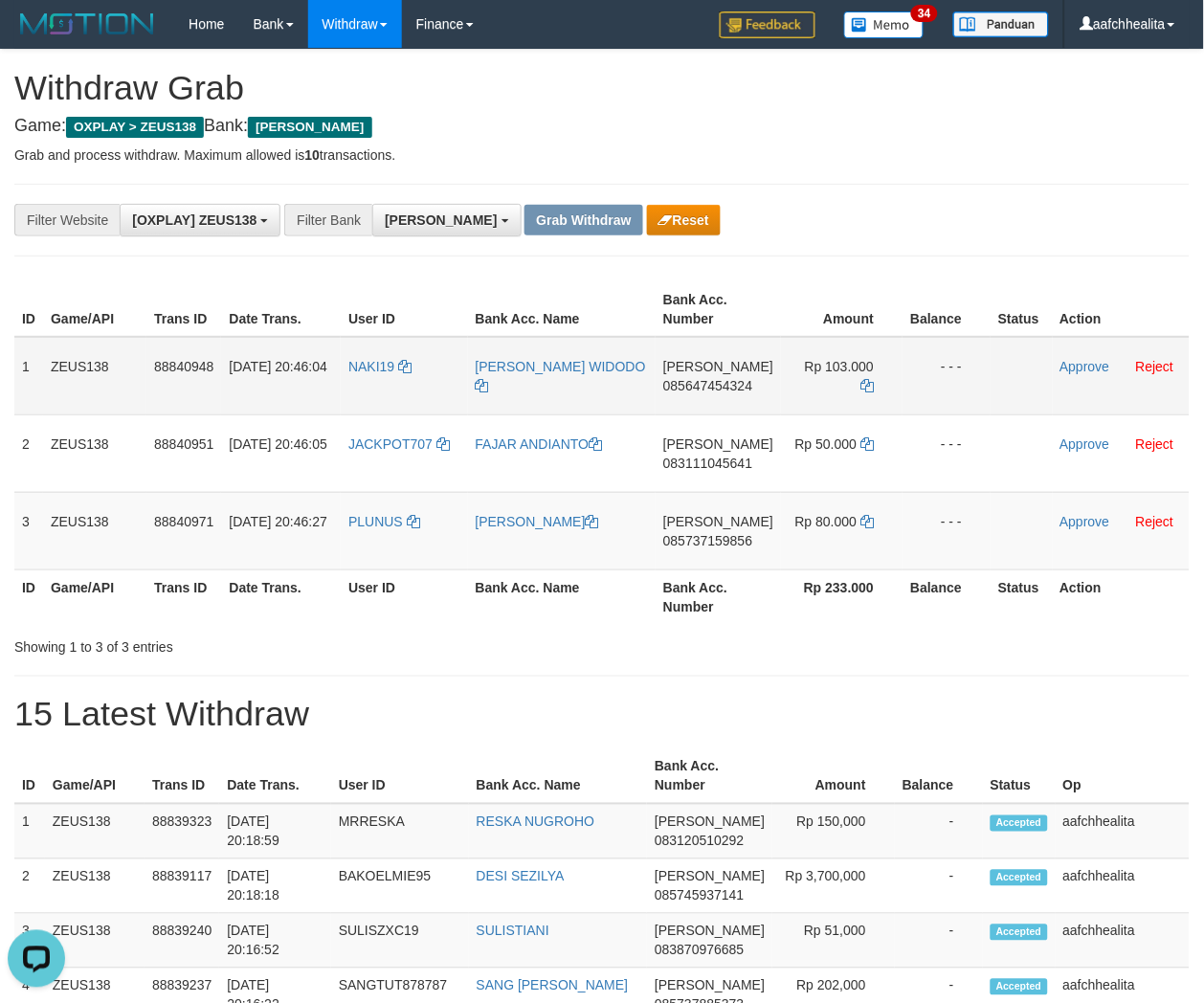
click at [385, 386] on td "NAKI19" at bounding box center [403, 376] width 126 height 78
copy link "NAKI19"
click at [385, 386] on td "NAKI19" at bounding box center [403, 376] width 126 height 78
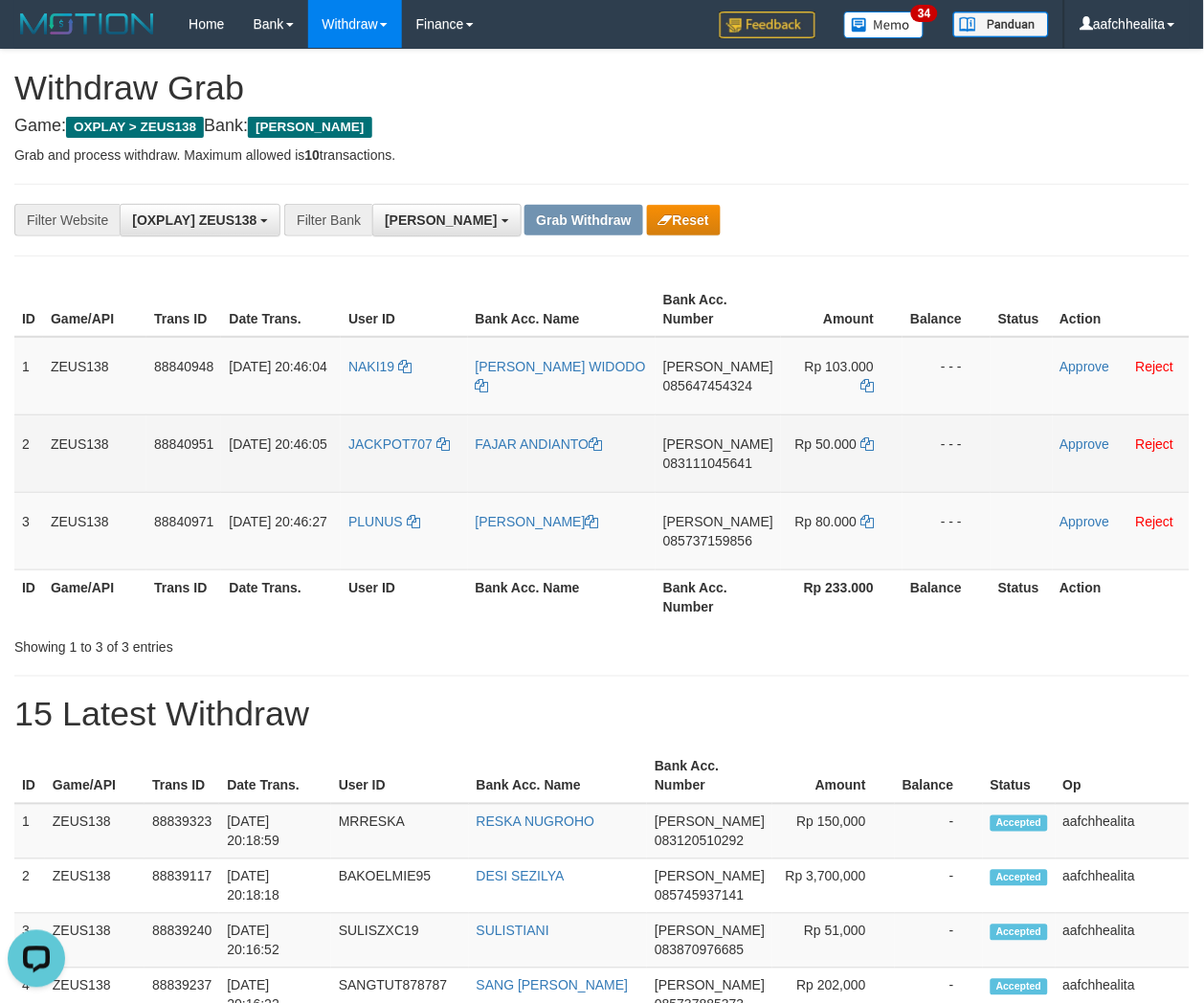
click at [387, 479] on td "JACKPOT707" at bounding box center [403, 454] width 126 height 78
click at [390, 479] on td "JACKPOT707" at bounding box center [403, 454] width 126 height 78
copy link "JACKPOT707"
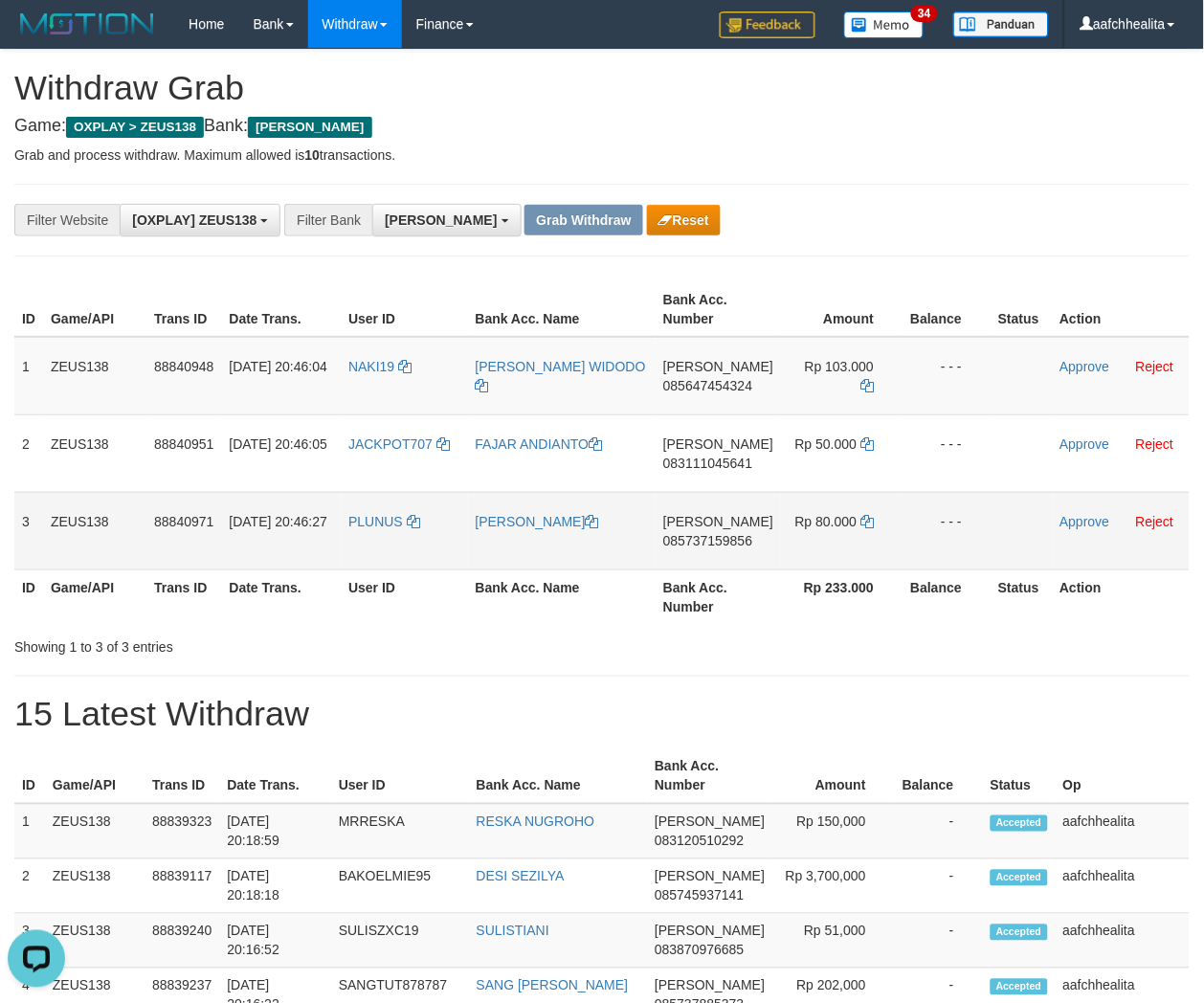
click at [391, 543] on td "PLUNUS" at bounding box center [403, 530] width 126 height 78
copy link "PLUNUS"
copy tbody "1 ZEUS138 88840948 30/09/2025 20:46:04 NAKI19 GALANG BAYU WIDODO DANA 085647454…"
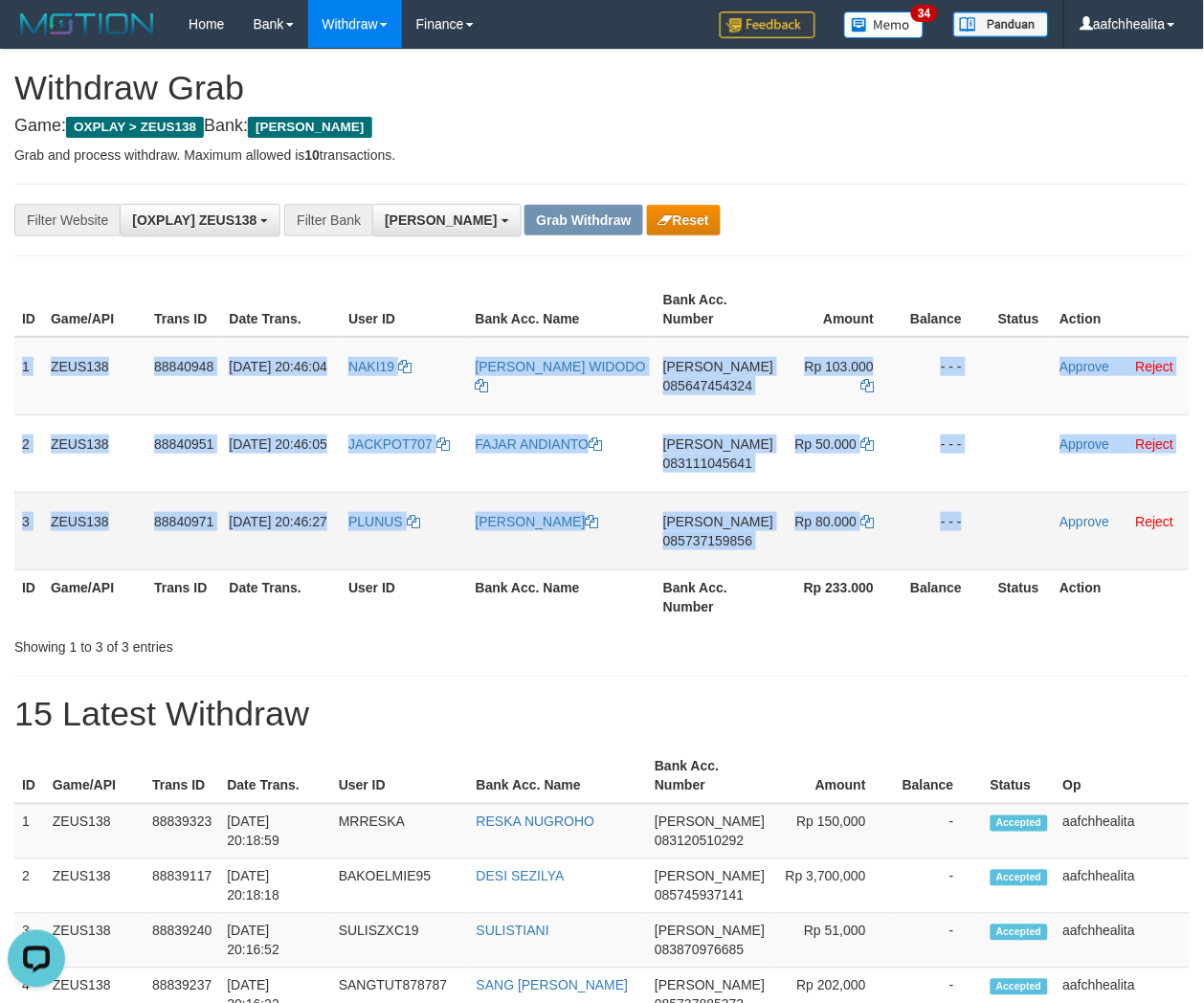
copy tbody "1 ZEUS138 88840948 30/09/2025 20:46:04 NAKI19 GALANG BAYU WIDODO DANA 085647454…"
drag, startPoint x: 14, startPoint y: 365, endPoint x: 1030, endPoint y: 526, distance: 1028.7
click at [1030, 527] on tbody "1 ZEUS138 88840948 30/09/2025 20:46:04 NAKI19 GALANG BAYU WIDODO DANA 085647454…" at bounding box center [602, 454] width 1175 height 234
click at [716, 378] on span "085647454324" at bounding box center [708, 386] width 89 height 16
copy tbody "1 ZEUS138 88840948 30/09/2025 20:46:04 NAKI19 GALANG BAYU WIDODO DANA 085647454…"
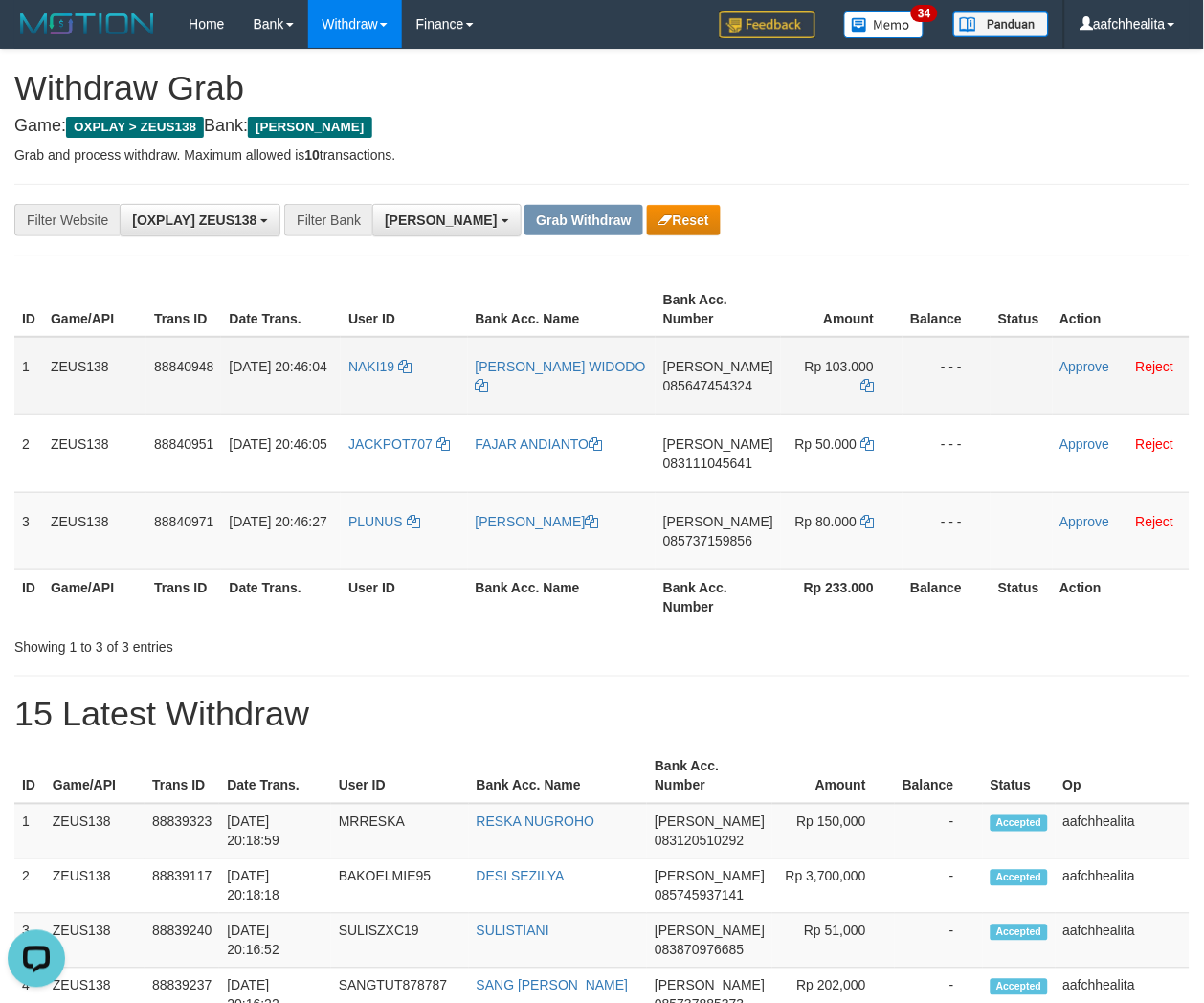
click at [739, 381] on span "085647454324" at bounding box center [708, 386] width 89 height 16
click at [866, 379] on icon at bounding box center [868, 386] width 14 height 14
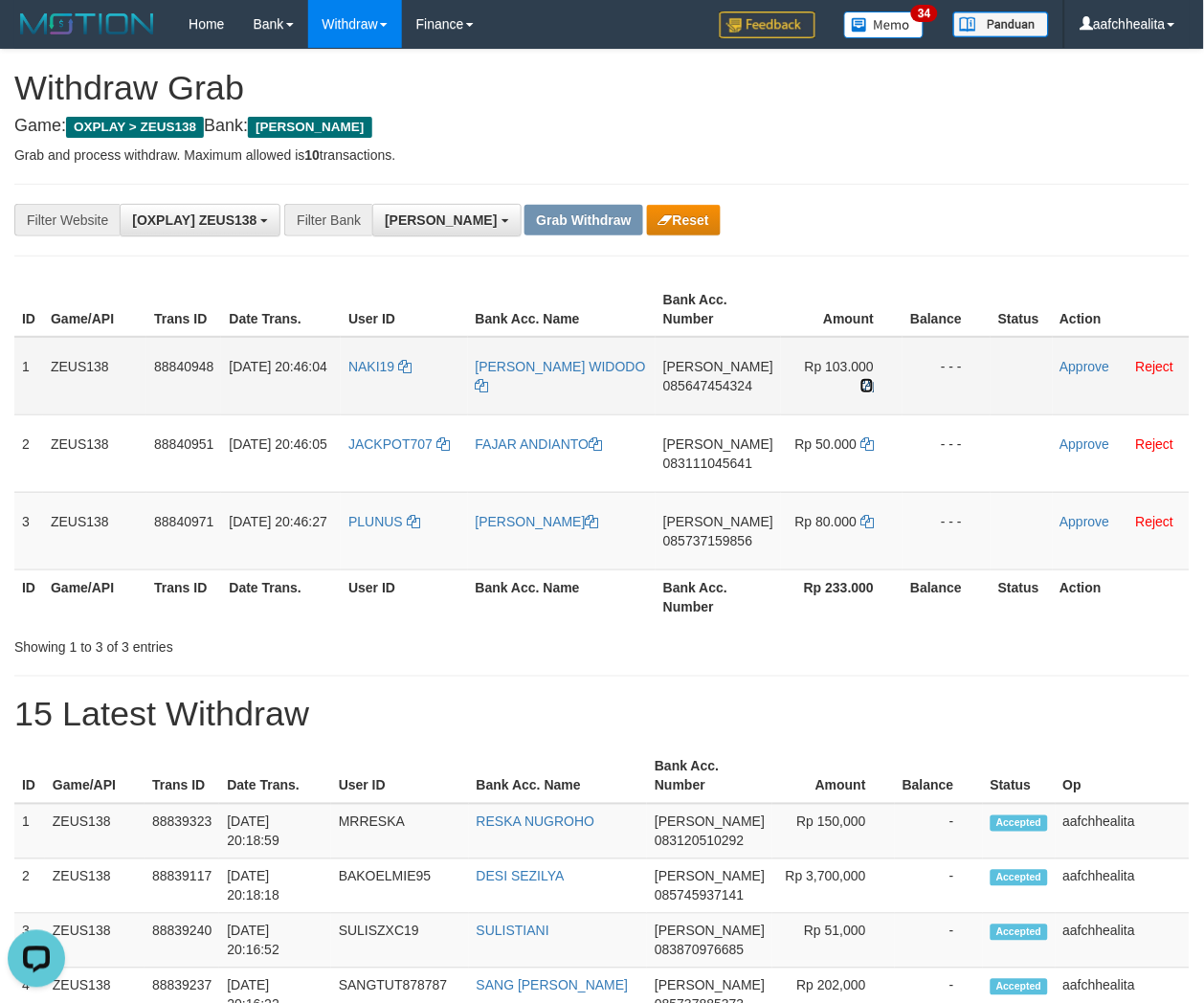
click at [866, 379] on icon at bounding box center [868, 386] width 14 height 14
click at [1068, 365] on link "Approve" at bounding box center [1085, 366] width 49 height 16
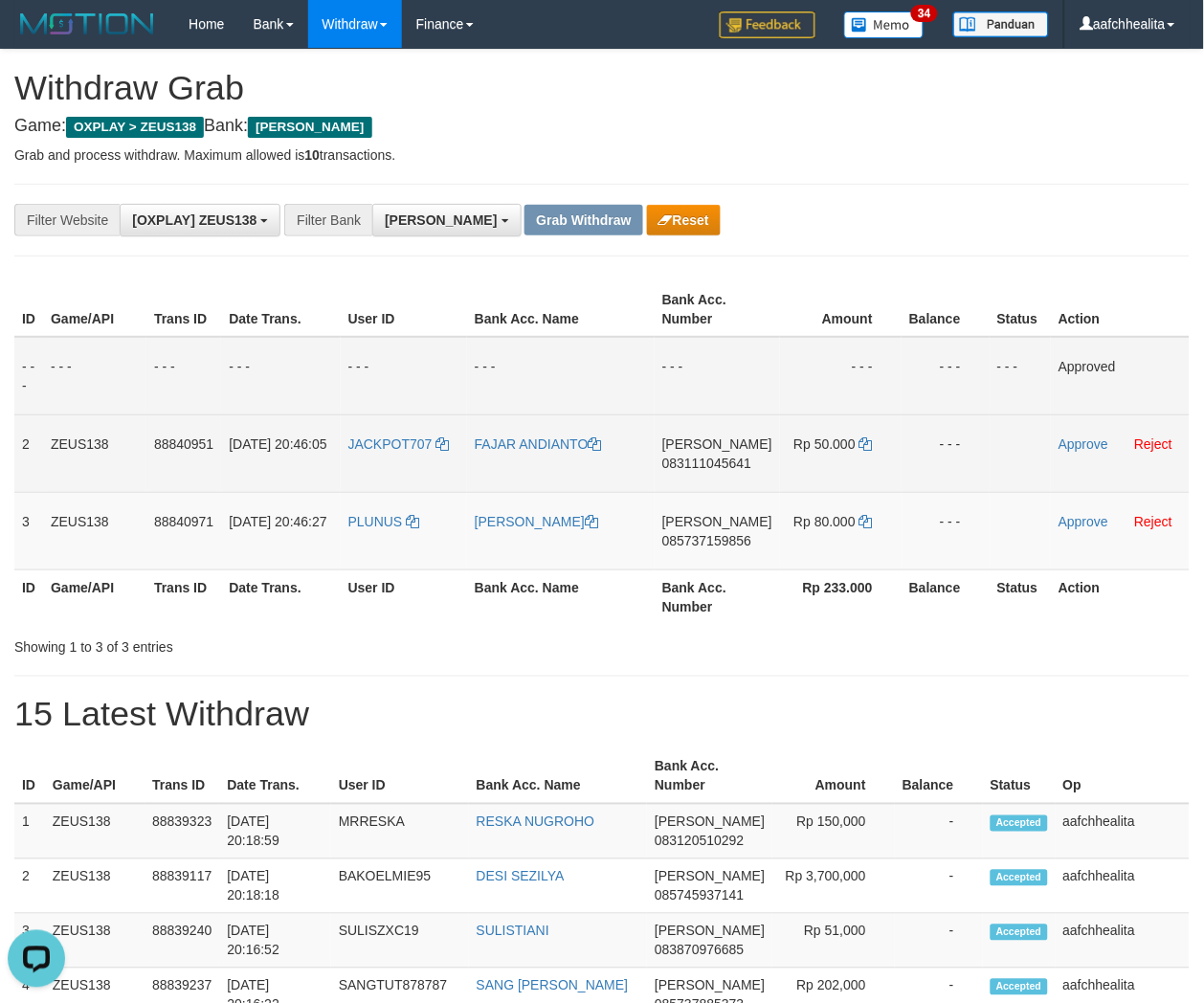
click at [712, 467] on span "083111045641" at bounding box center [707, 463] width 89 height 16
click at [863, 442] on icon at bounding box center [867, 444] width 14 height 14
click at [862, 442] on icon at bounding box center [867, 444] width 14 height 14
click at [1063, 444] on link "Approve" at bounding box center [1083, 444] width 49 height 16
click at [685, 537] on span "085737159856" at bounding box center [704, 541] width 89 height 16
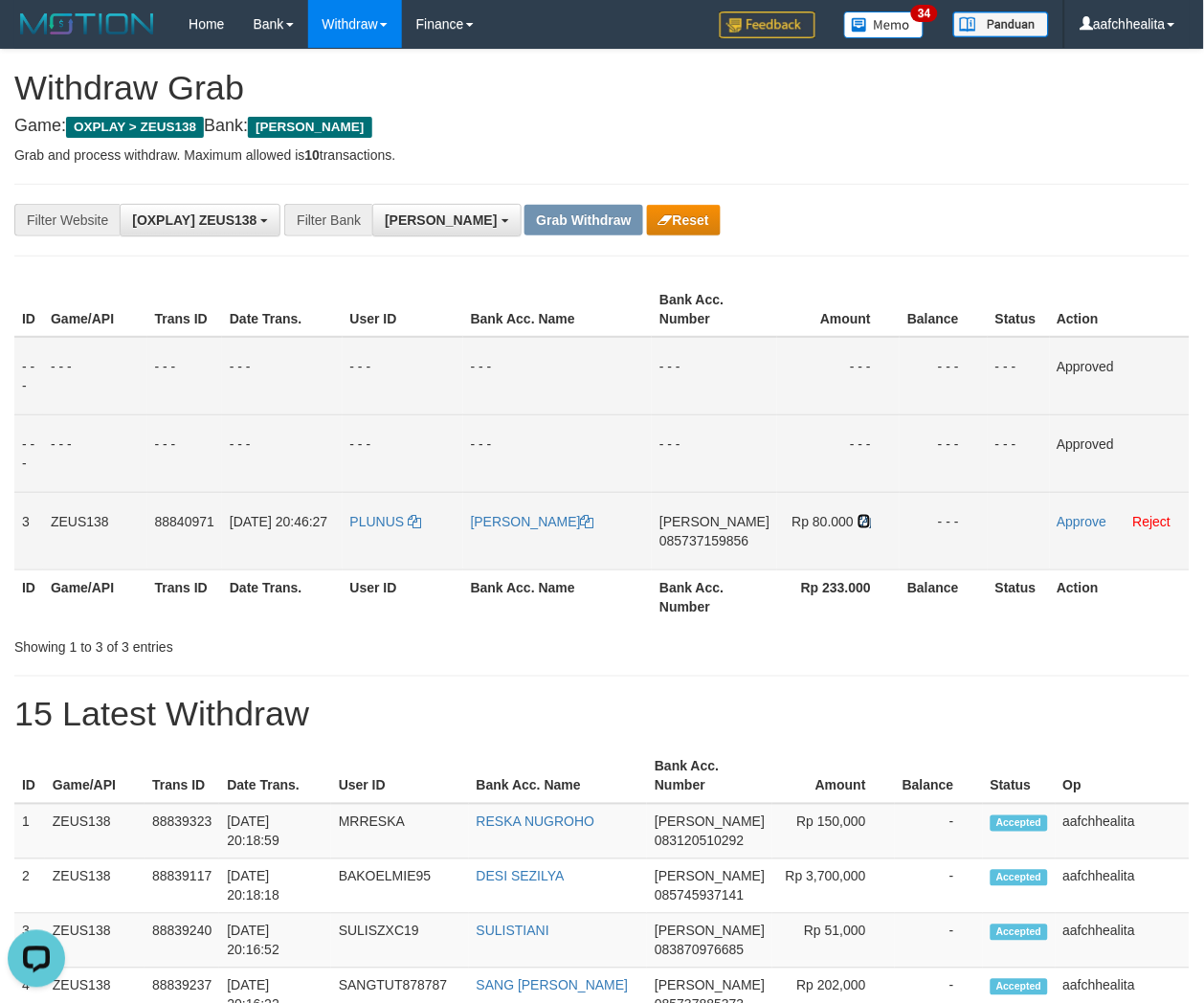
click at [859, 515] on icon at bounding box center [865, 521] width 14 height 14
click at [1066, 520] on link "Approve" at bounding box center [1082, 521] width 49 height 16
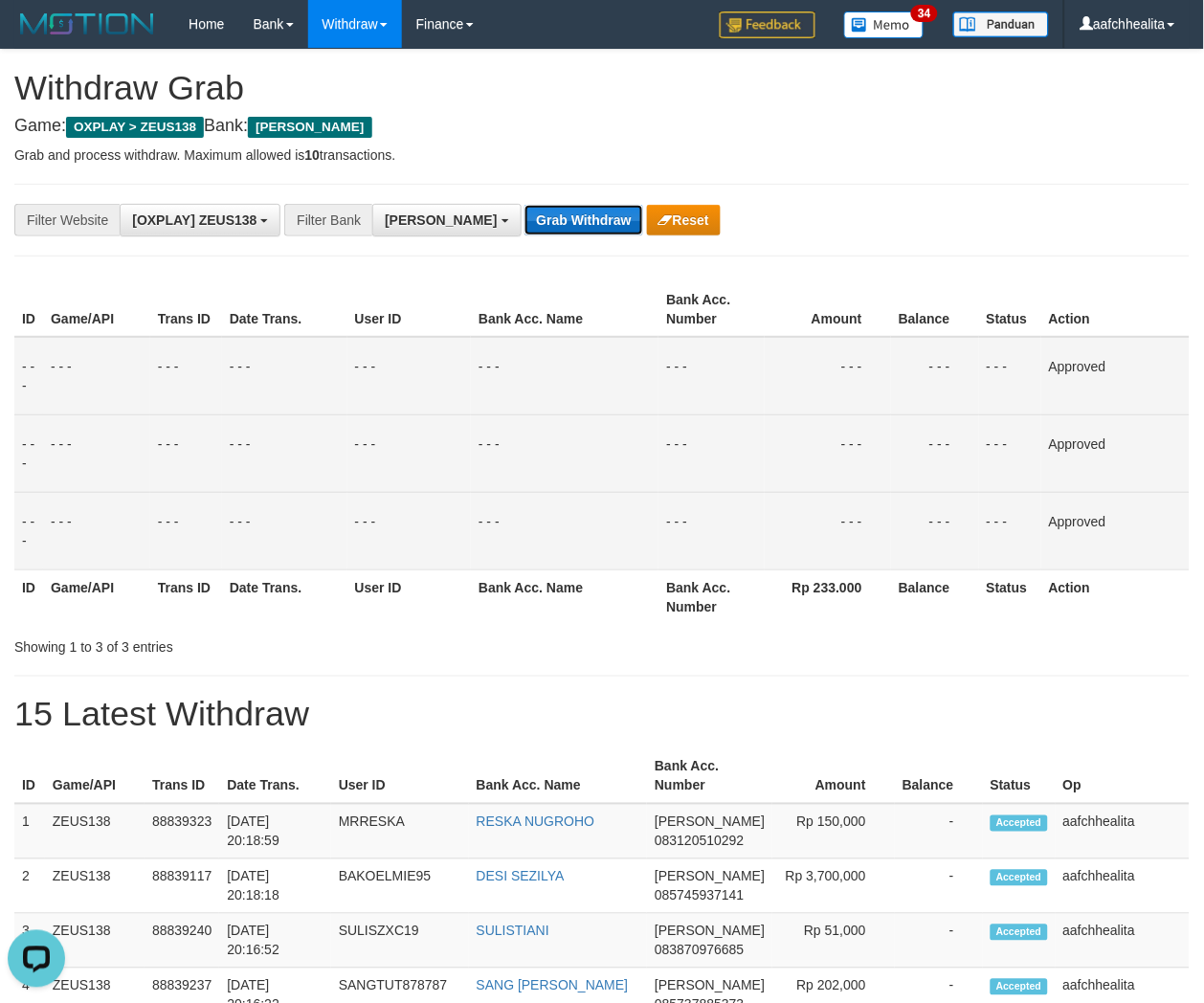
click at [524, 214] on button "Grab Withdraw" at bounding box center [583, 220] width 117 height 31
click at [524, 212] on button "Grab Withdraw" at bounding box center [583, 220] width 117 height 31
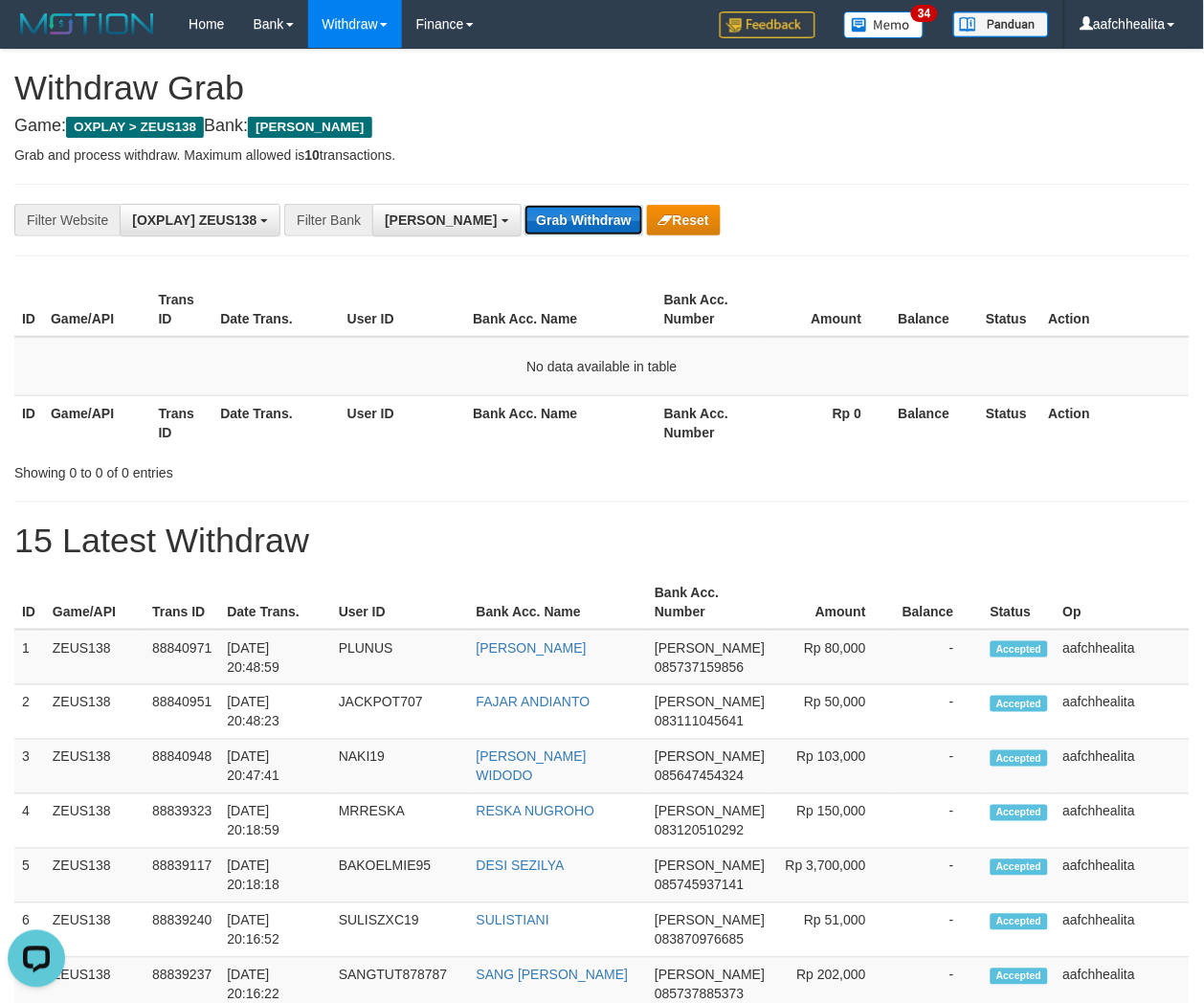
click at [524, 212] on button "Grab Withdraw" at bounding box center [583, 220] width 117 height 31
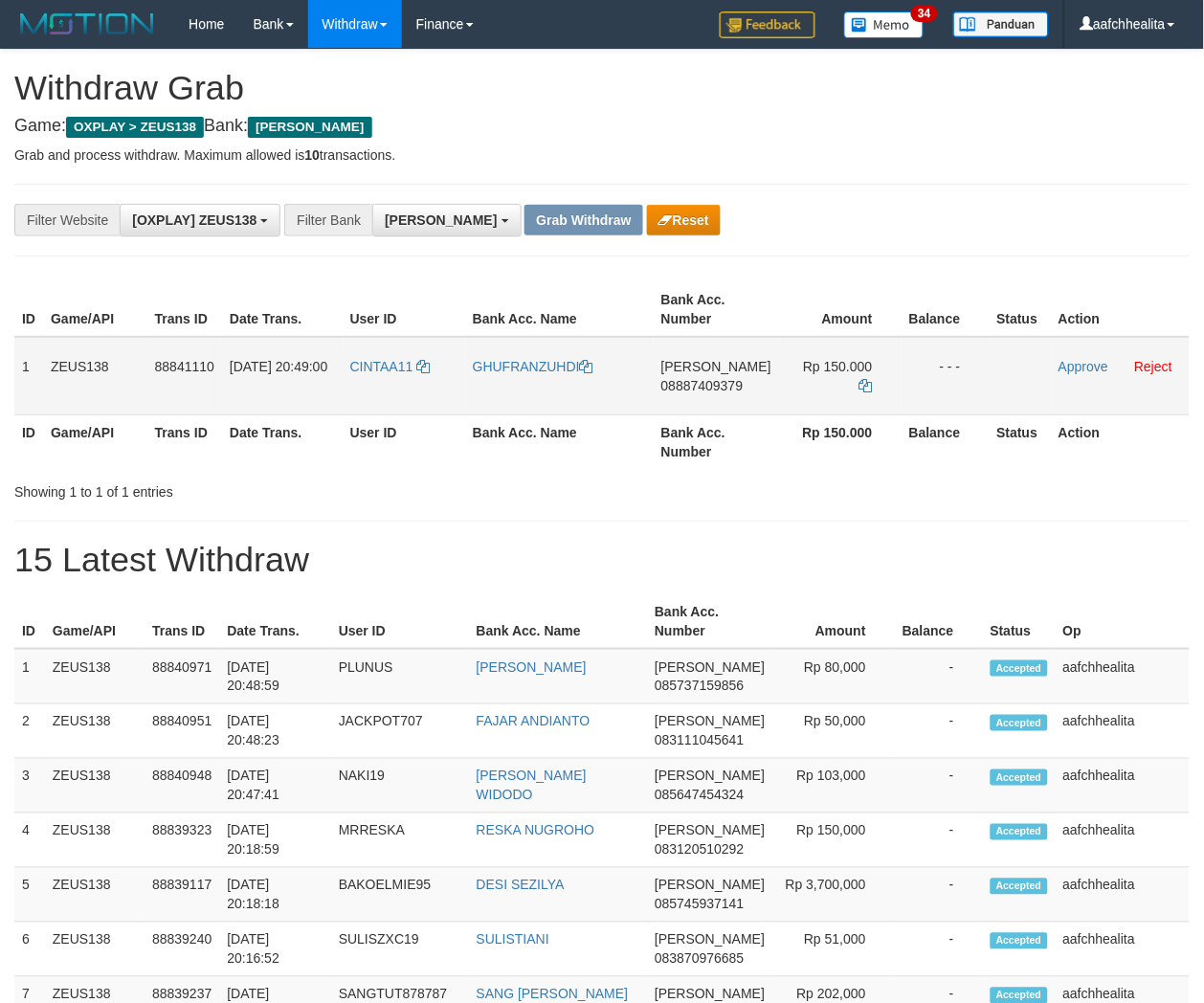
click at [419, 402] on td "CINTAA11" at bounding box center [403, 376] width 122 height 78
copy link "CINTAA11"
copy tr "1 ZEUS138 88841110 30/09/2025 20:49:00 CINTAA11"
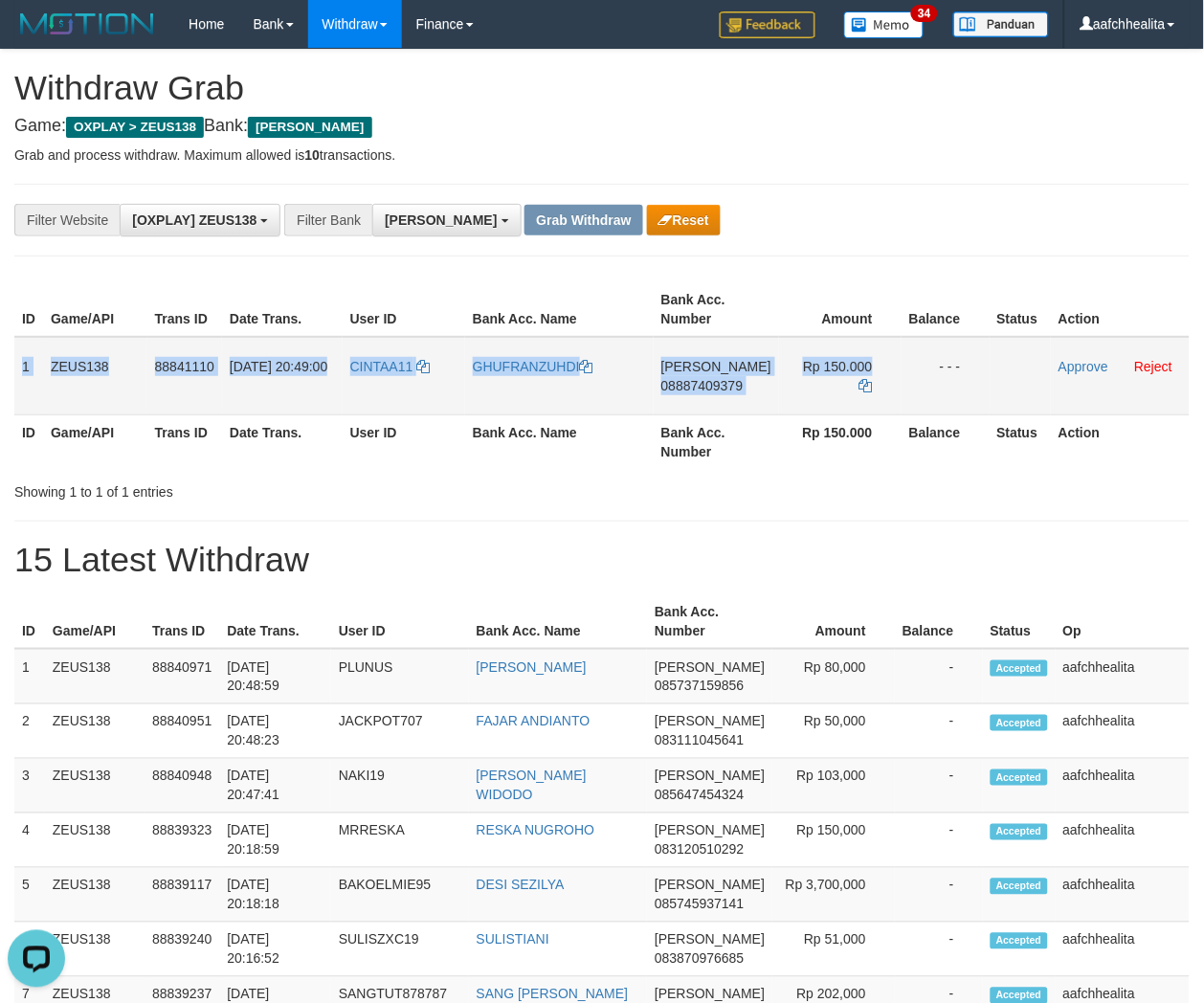
copy tr "1 ZEUS138 88841110 30/09/2025 20:49:00 CINTAA11 GHUFRANZUHDI DANA 08887409379 R…"
drag, startPoint x: 14, startPoint y: 358, endPoint x: 935, endPoint y: 347, distance: 921.1
click at [935, 347] on tr "1 ZEUS138 88841110 30/09/2025 20:49:00 CINTAA11 GHUFRANZUHDI DANA 08887409379 R…" at bounding box center [602, 376] width 1175 height 78
click at [706, 388] on span "08887409379" at bounding box center [702, 386] width 82 height 16
copy tr "1 ZEUS138 88841110 30/09/2025 20:49:00 CINTAA11 GHUFRANZUHDI DANA 08887409379 R…"
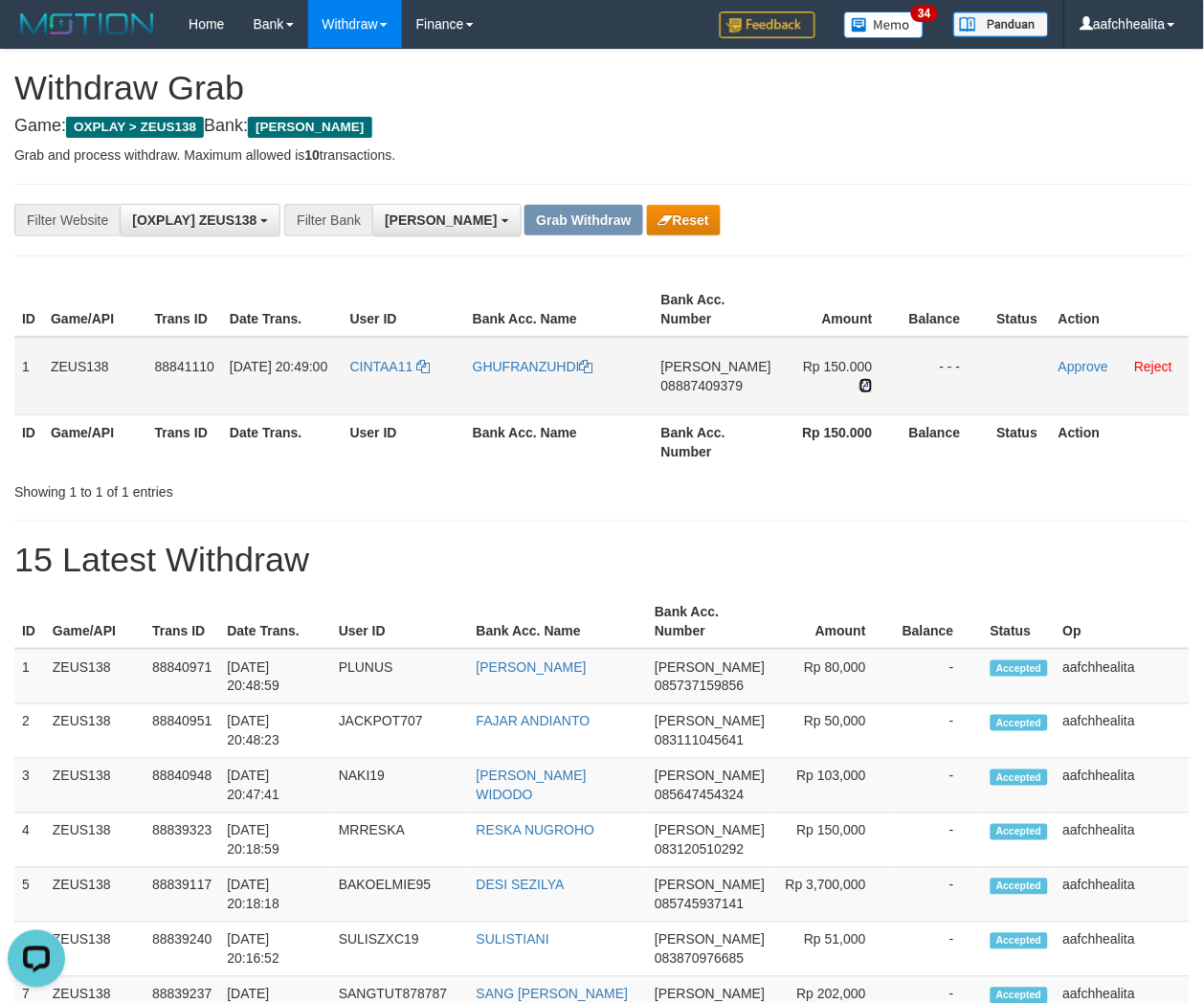
click at [863, 379] on icon at bounding box center [867, 386] width 14 height 14
click at [1066, 363] on link "Approve" at bounding box center [1083, 366] width 49 height 16
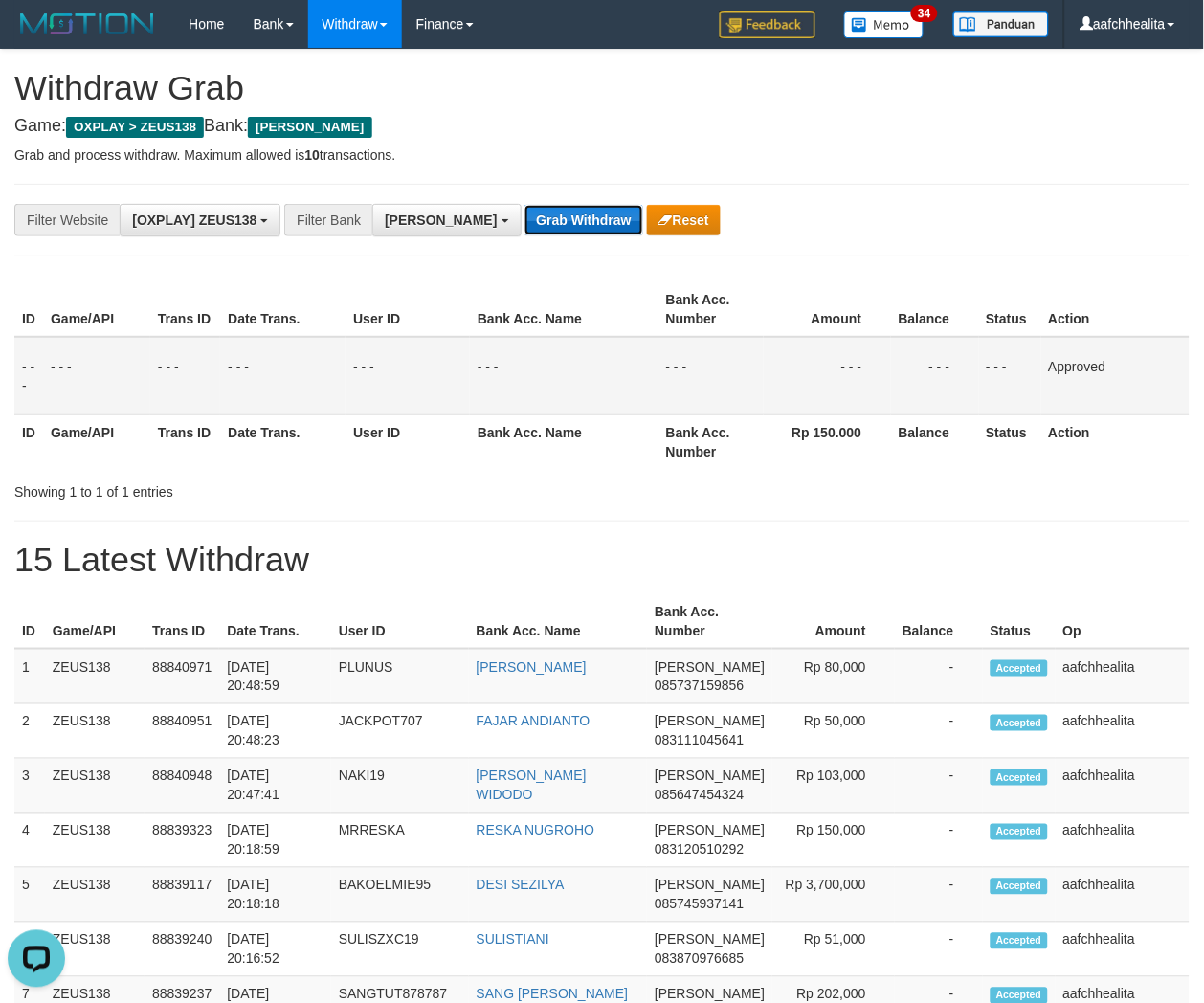
click at [524, 231] on button "Grab Withdraw" at bounding box center [583, 220] width 117 height 31
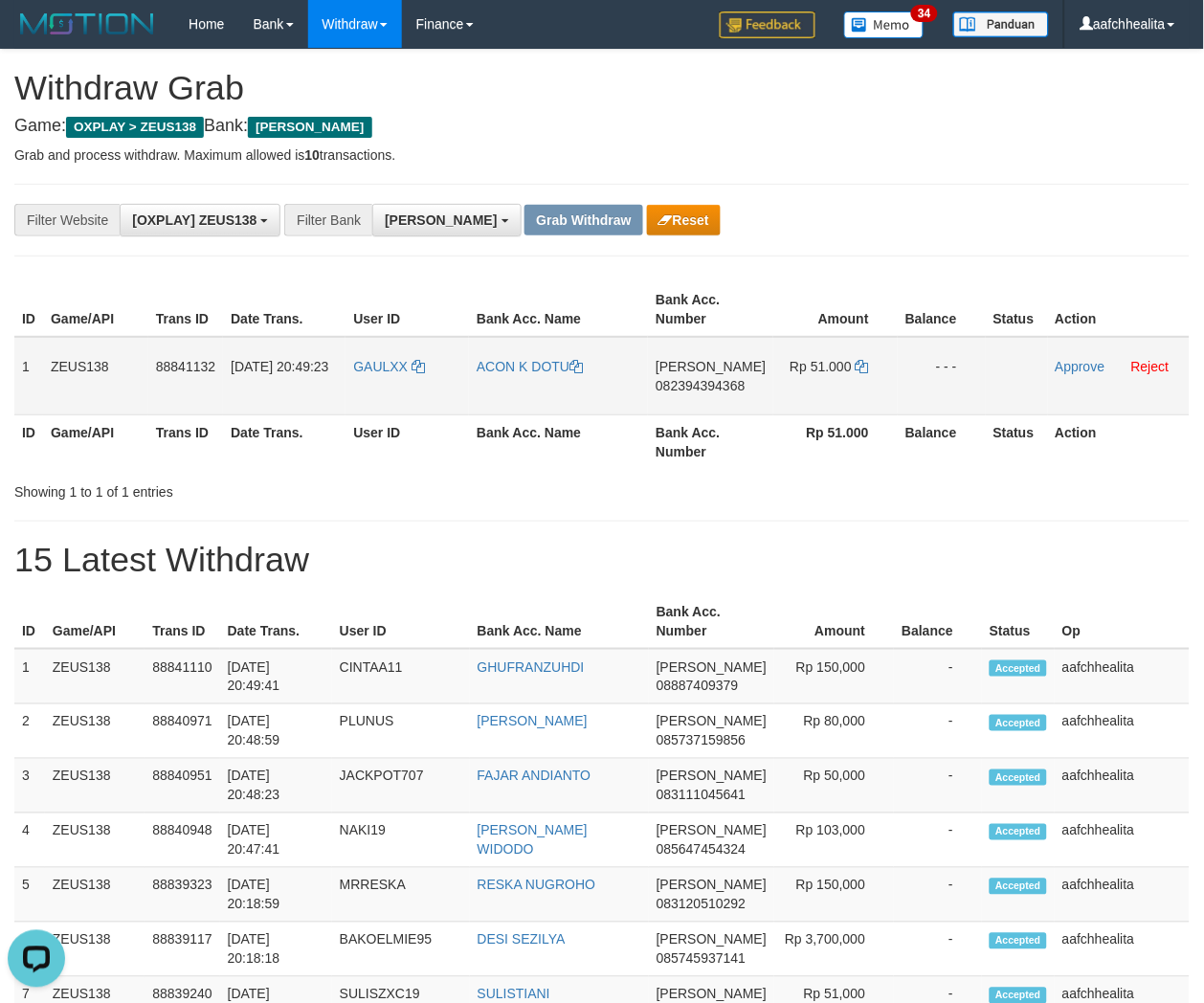
click at [383, 376] on td "GAULXX" at bounding box center [406, 376] width 123 height 78
copy span "GAULXX"
copy tr "1 ZEUS138 888"
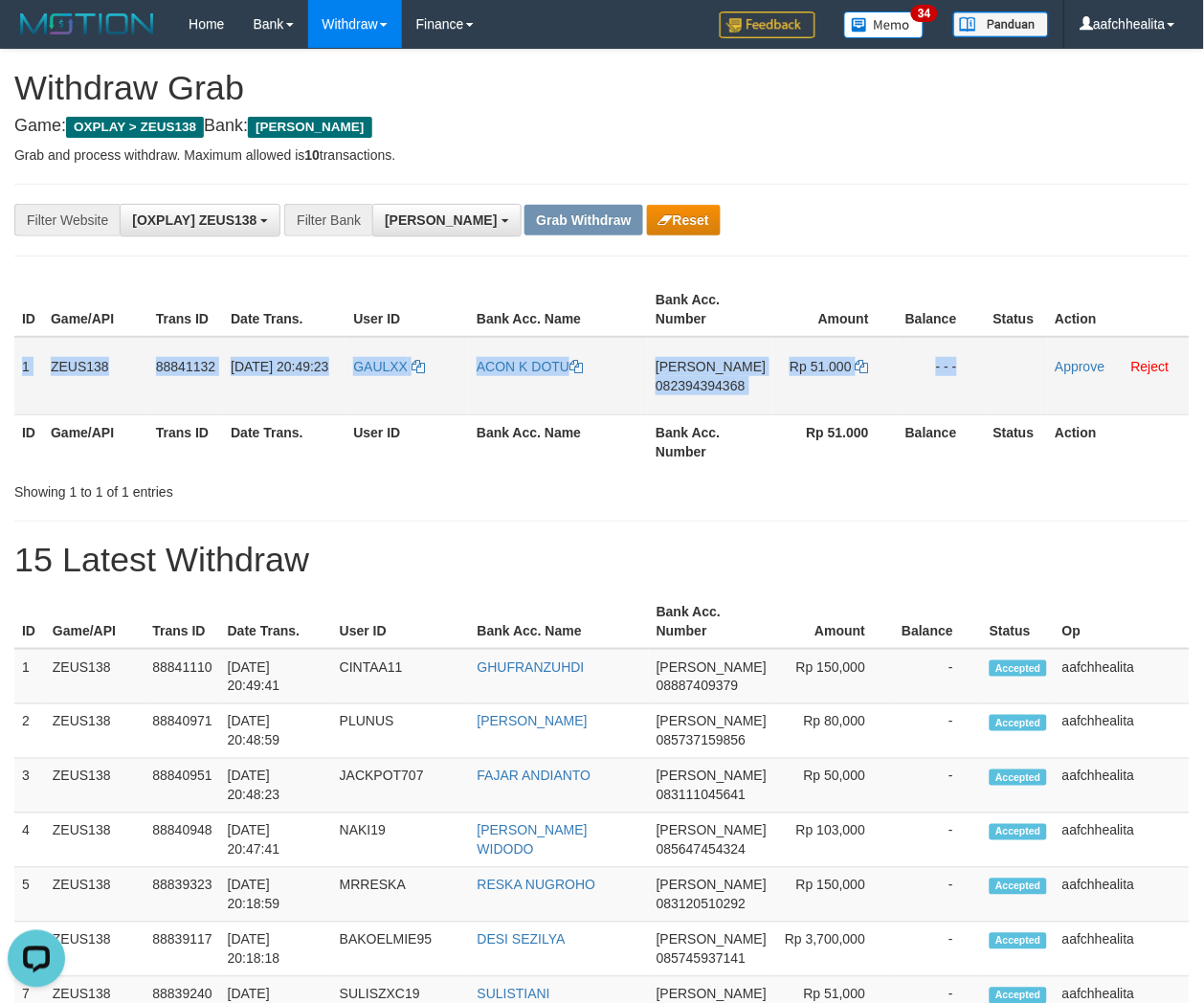
copy tr "1 ZEUS138 88841132 [DATE] 20:49:23 GAULXX ACON K DOTU [PERSON_NAME] 08239439436…"
drag, startPoint x: 14, startPoint y: 365, endPoint x: 1073, endPoint y: 393, distance: 1059.4
click at [1072, 393] on tr "1 ZEUS138 88841132 [DATE] 20:49:23 GAULXX ACON K DOTU [PERSON_NAME] 08239439436…" at bounding box center [602, 376] width 1175 height 78
click at [715, 379] on span "082394394368" at bounding box center [700, 386] width 89 height 16
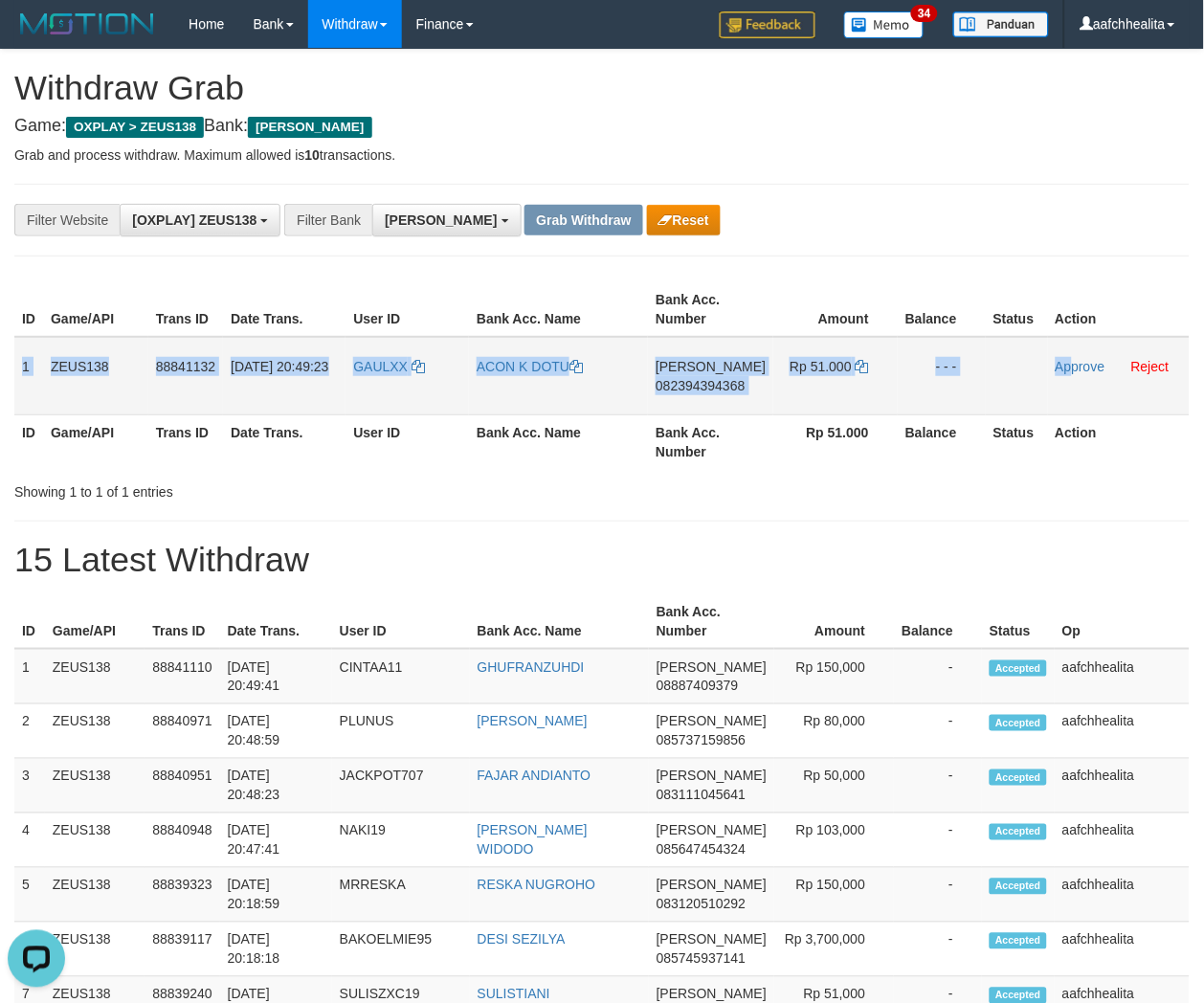
copy tr "1 ZEUS138 88841132 [DATE] 20:49:23 GAULXX ACON K DOTU [PERSON_NAME] 08239439436…"
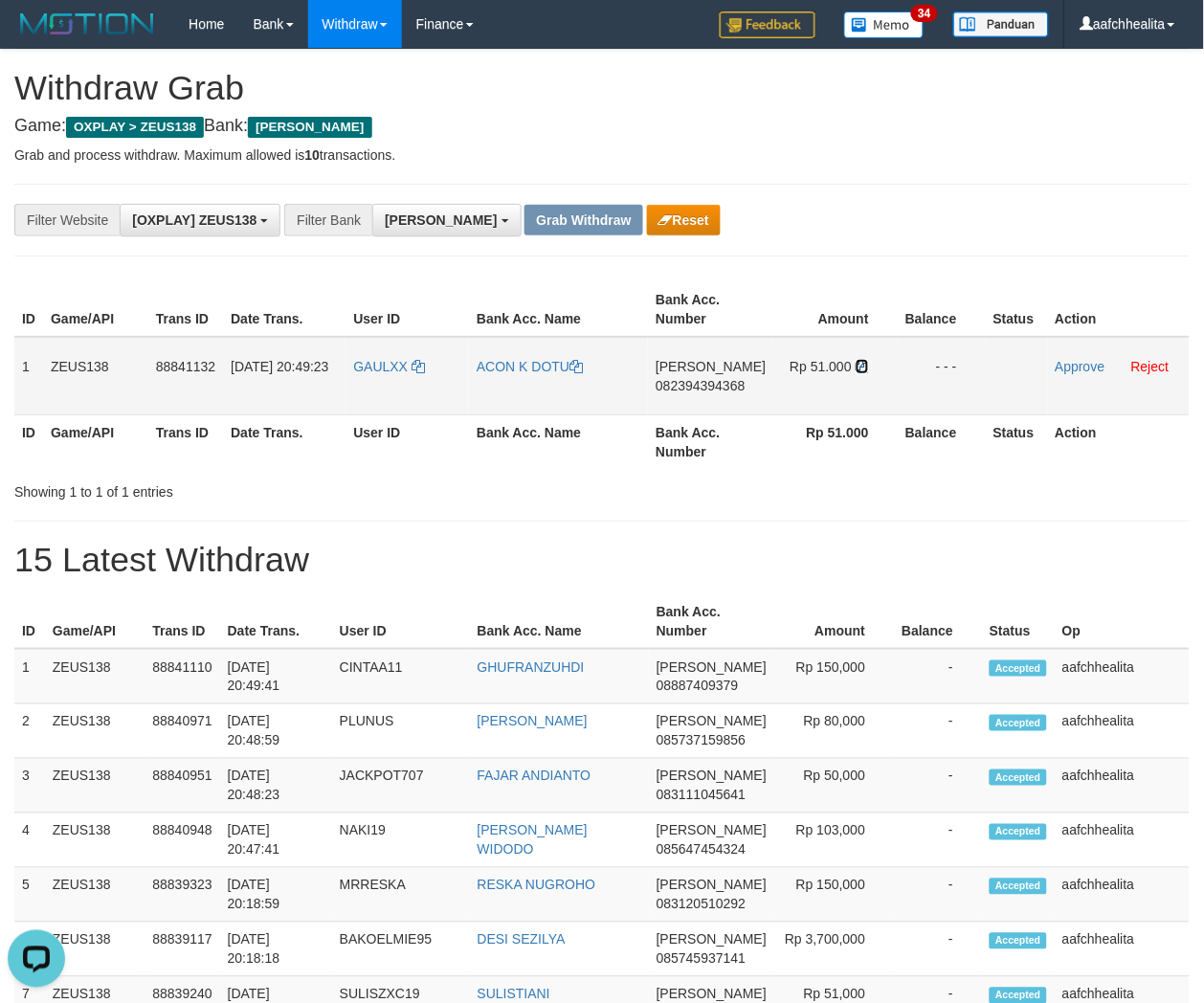
click at [859, 365] on icon at bounding box center [863, 366] width 14 height 14
click at [1072, 359] on link "Approve" at bounding box center [1080, 366] width 49 height 16
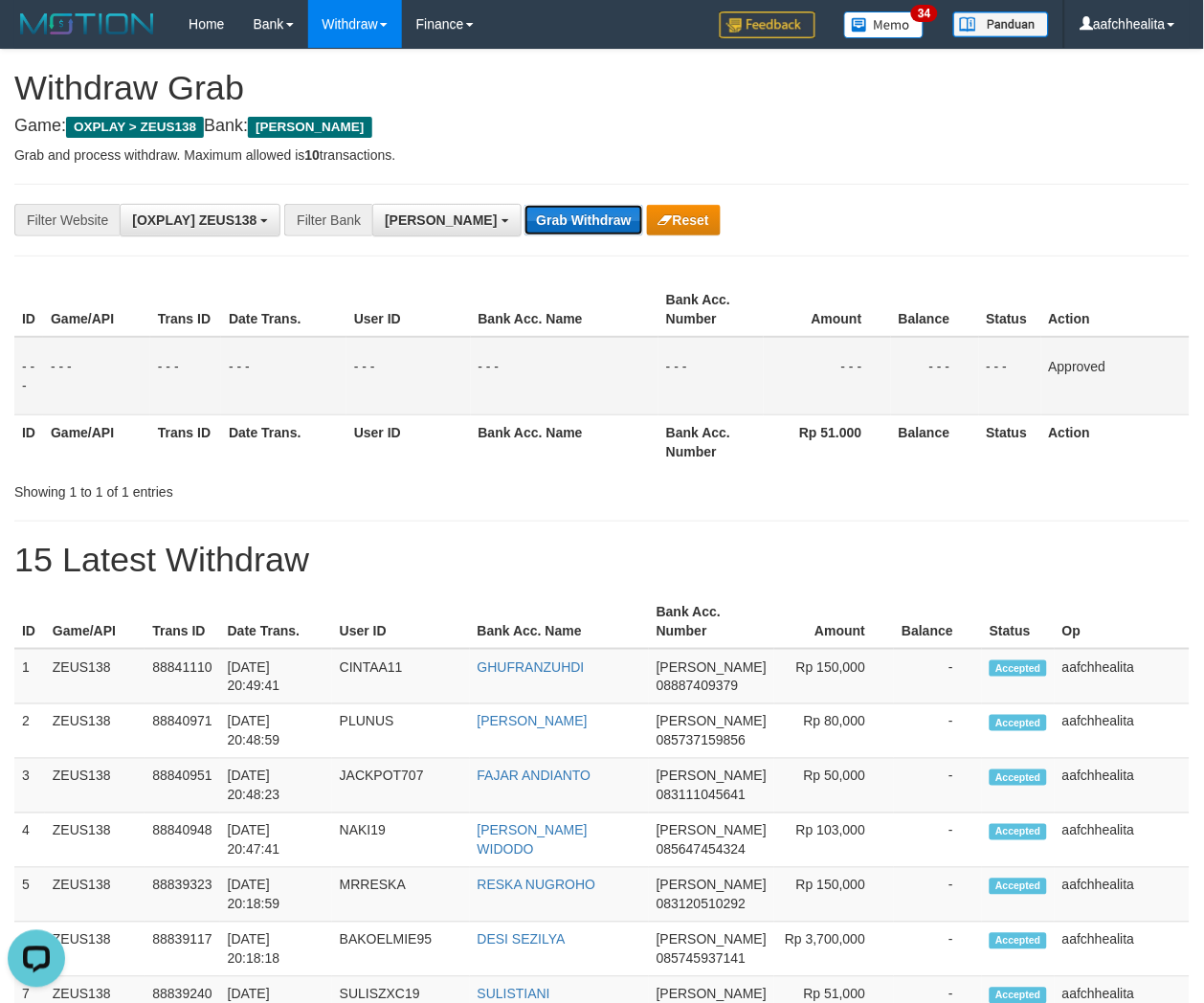
click at [524, 226] on button "Grab Withdraw" at bounding box center [583, 220] width 117 height 31
click at [524, 227] on button "Grab Withdraw" at bounding box center [583, 220] width 117 height 31
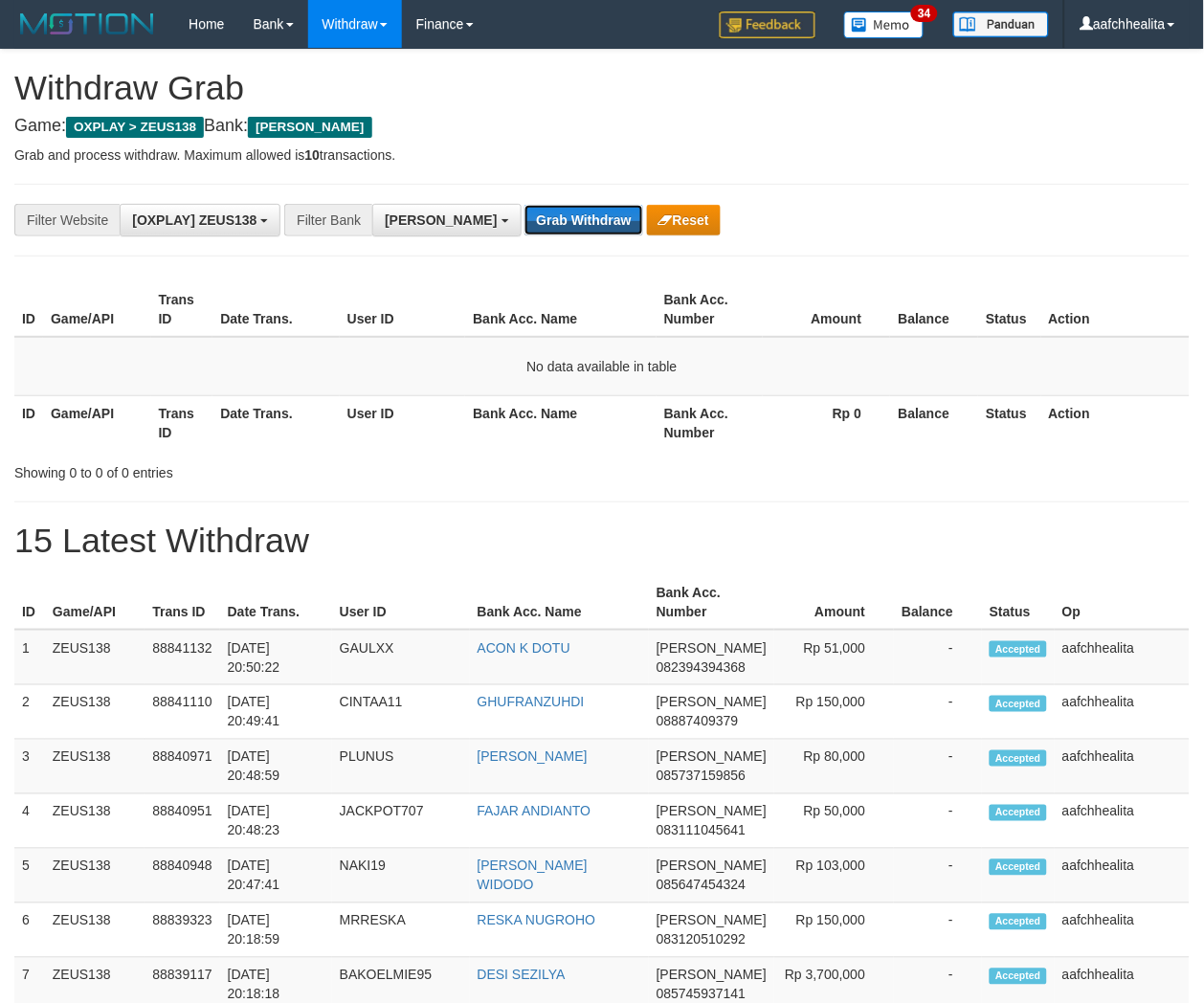
click at [524, 226] on button "Grab Withdraw" at bounding box center [583, 220] width 117 height 31
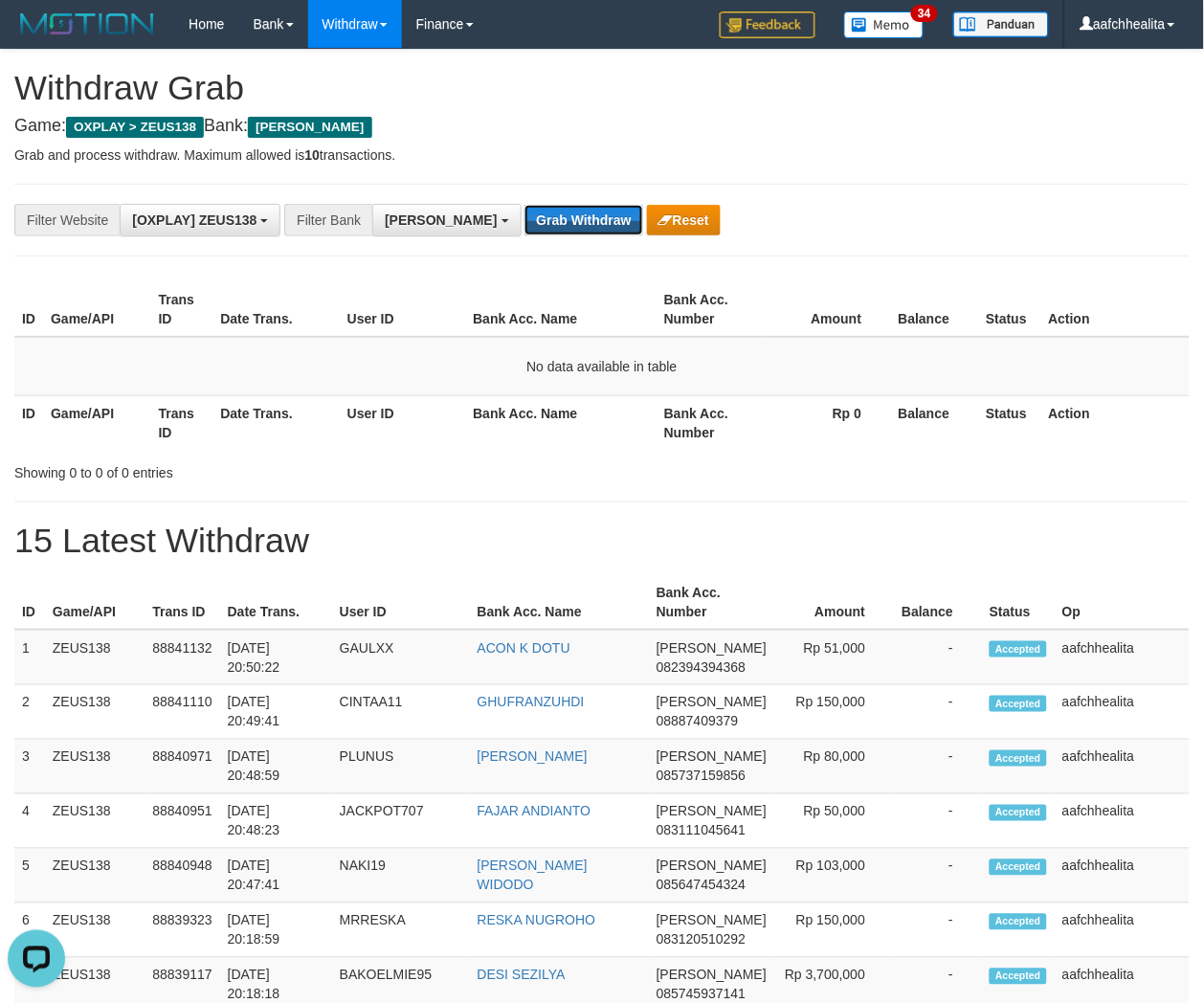
click at [524, 226] on button "Grab Withdraw" at bounding box center [583, 220] width 117 height 31
drag, startPoint x: 0, startPoint y: 0, endPoint x: 499, endPoint y: 226, distance: 547.8
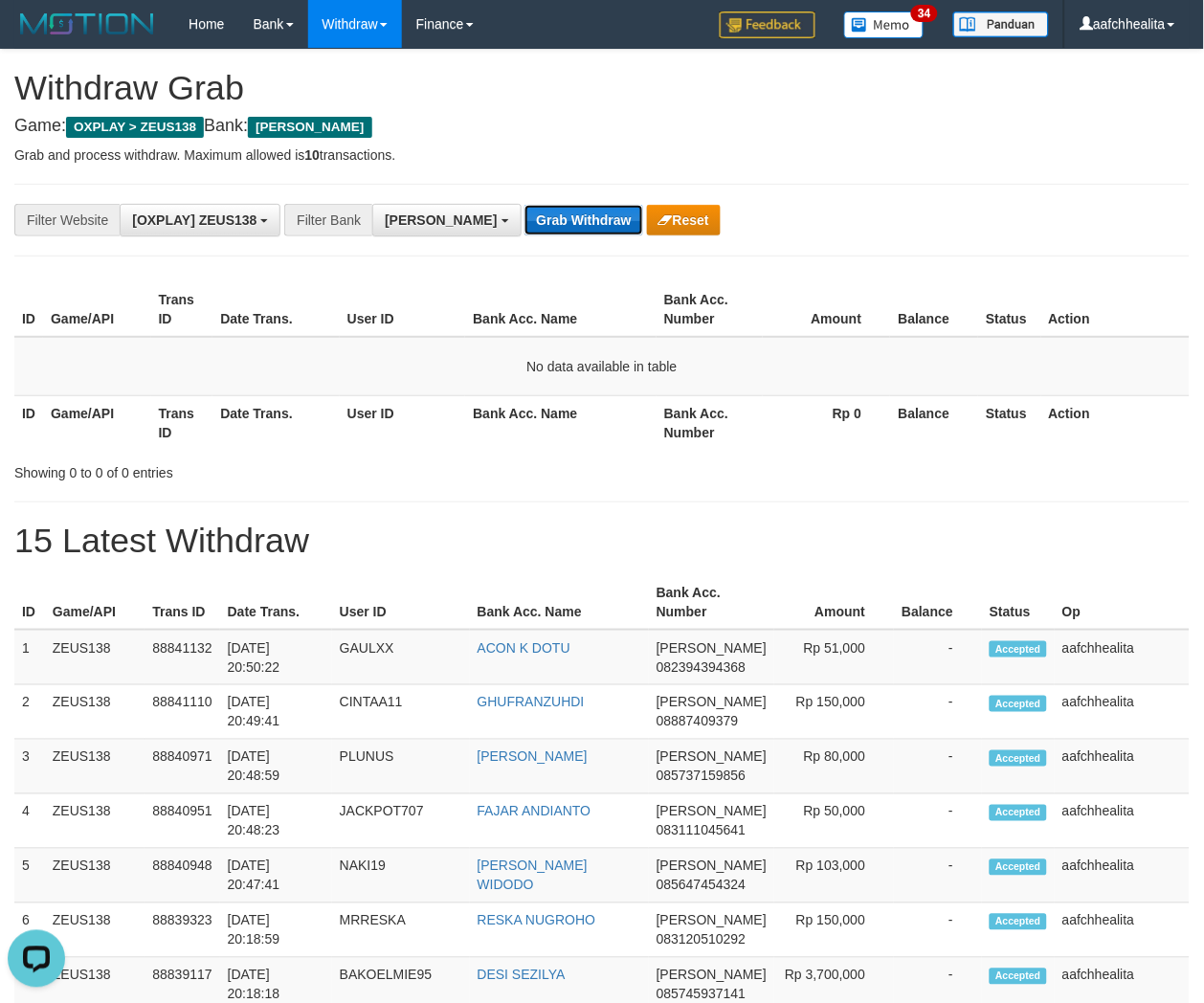
click at [524, 226] on button "Grab Withdraw" at bounding box center [583, 220] width 117 height 31
drag, startPoint x: 0, startPoint y: 0, endPoint x: 499, endPoint y: 226, distance: 547.8
click at [524, 226] on button "Grab Withdraw" at bounding box center [583, 220] width 117 height 31
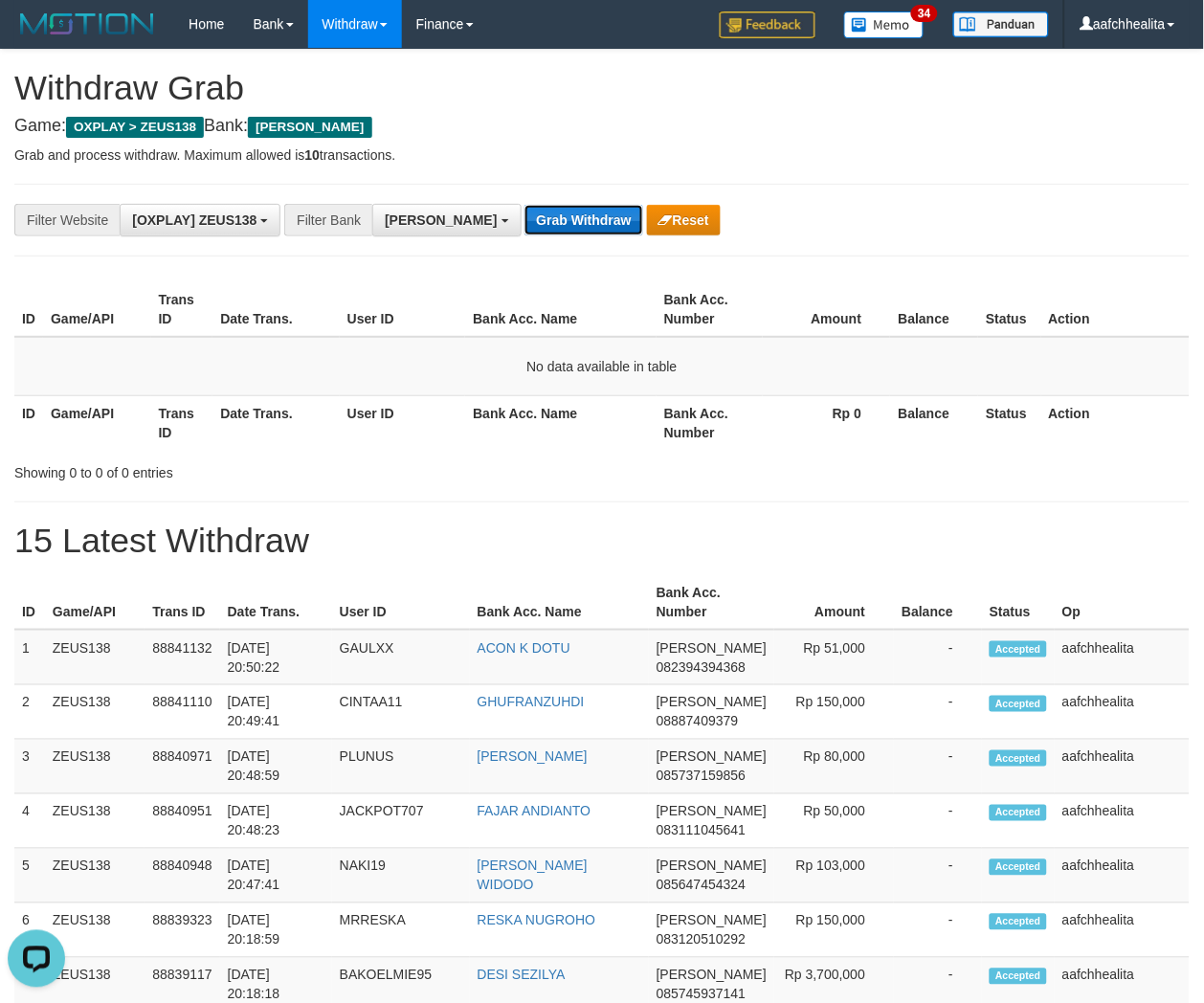
click at [524, 226] on button "Grab Withdraw" at bounding box center [583, 220] width 117 height 31
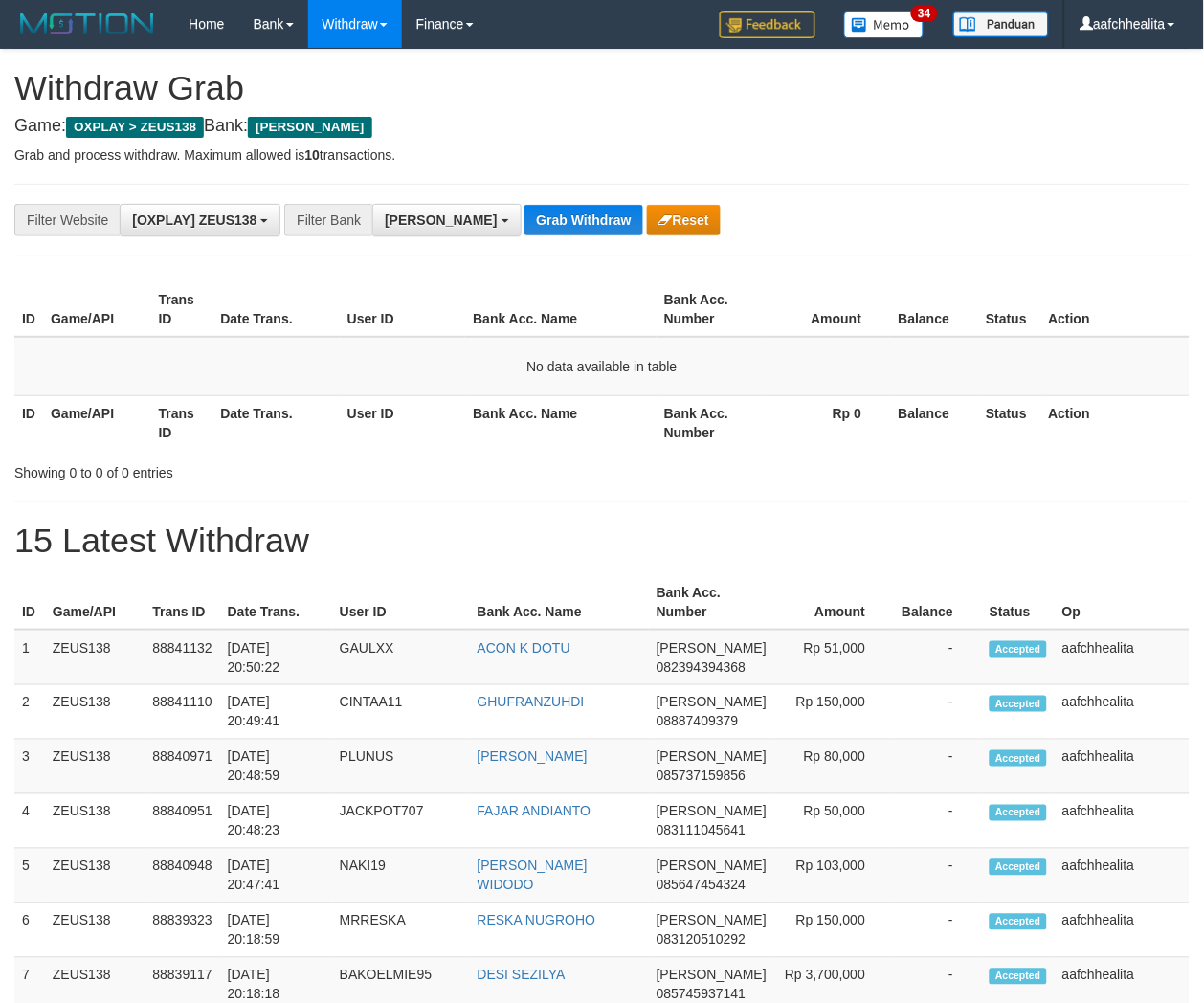
scroll to position [273, 0]
click at [524, 226] on button "Grab Withdraw" at bounding box center [583, 220] width 117 height 31
drag, startPoint x: 0, startPoint y: 0, endPoint x: 499, endPoint y: 226, distance: 547.8
click at [524, 226] on button "Grab Withdraw" at bounding box center [583, 220] width 117 height 31
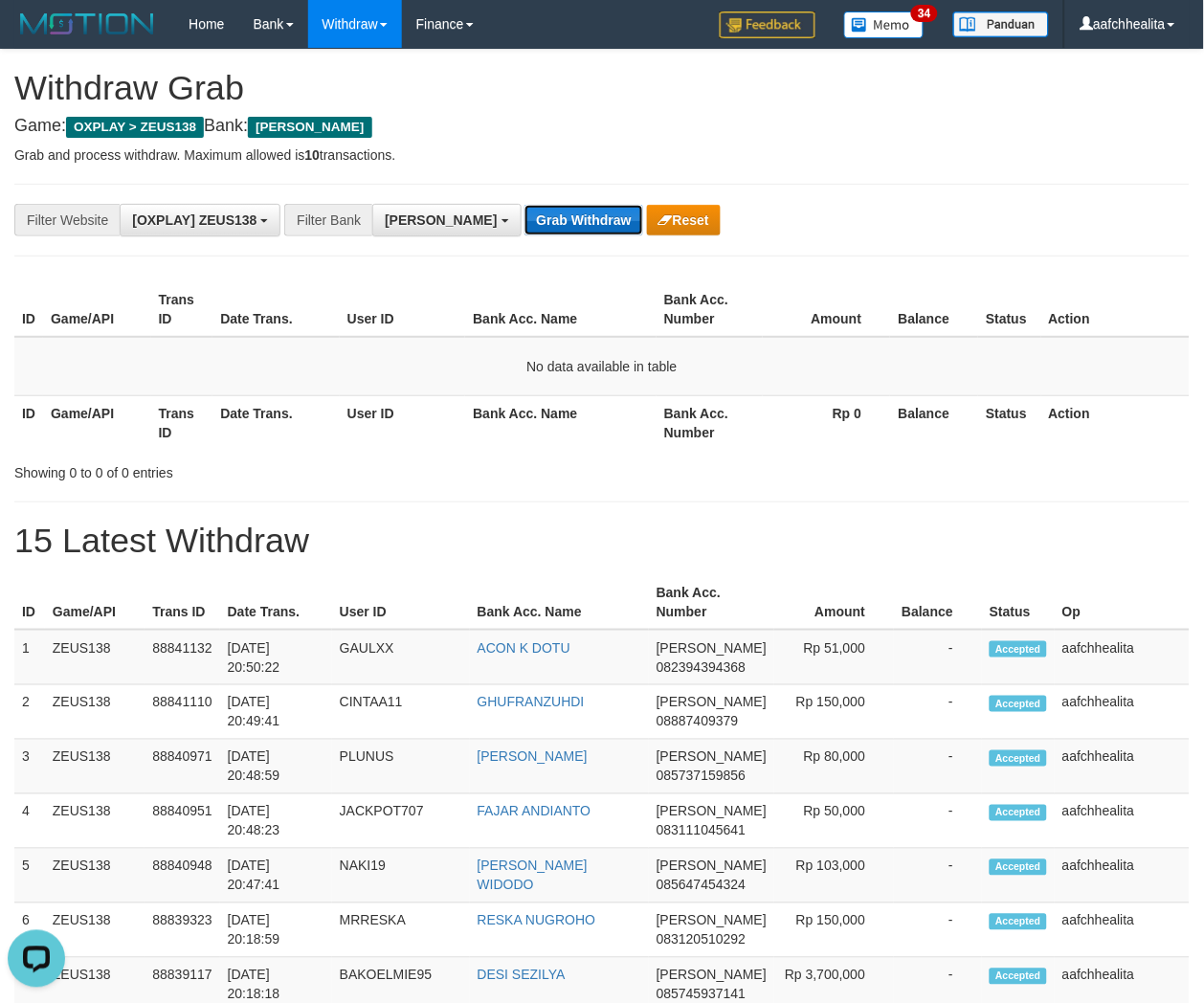
click at [524, 226] on button "Grab Withdraw" at bounding box center [583, 220] width 117 height 31
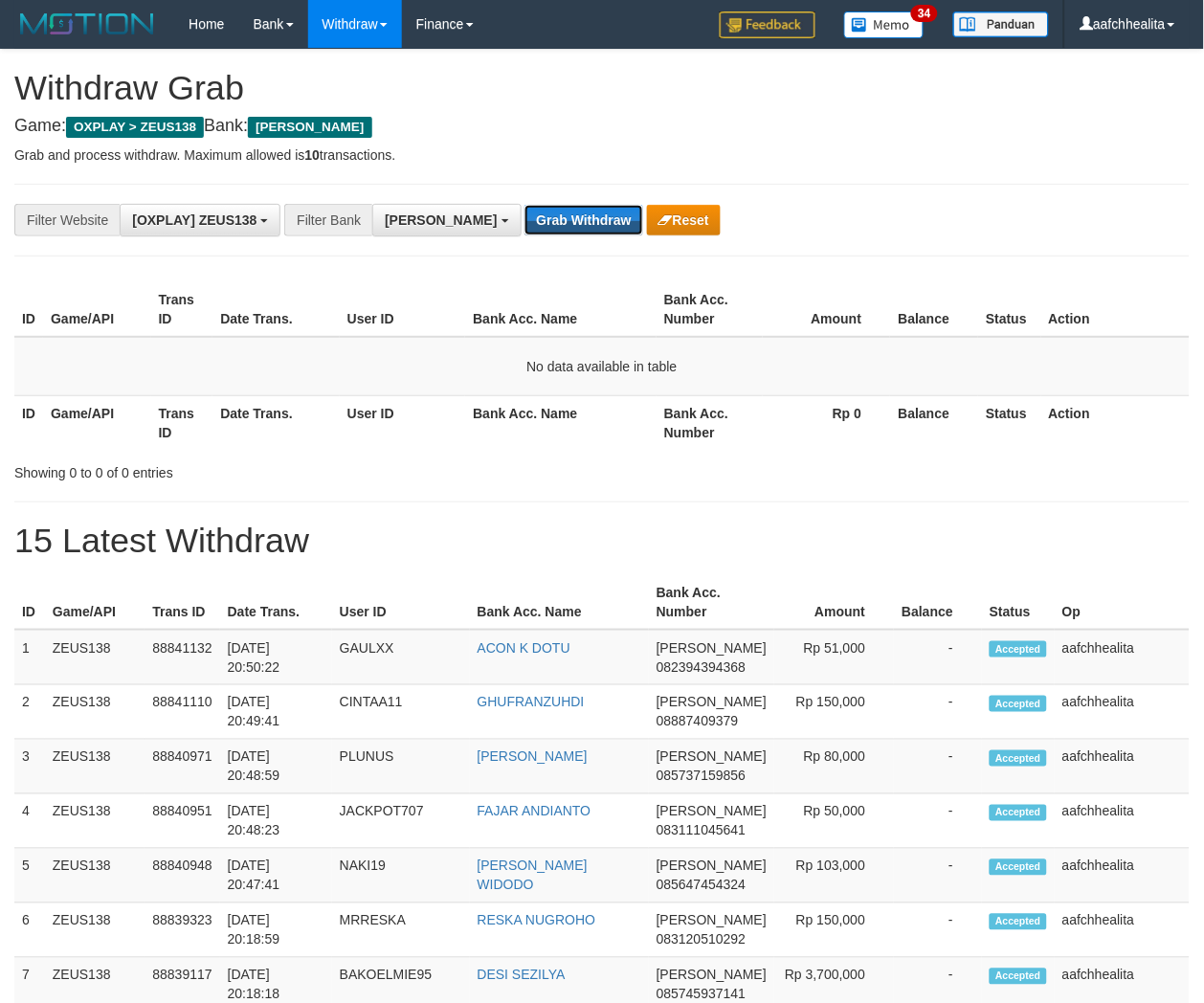
click at [524, 226] on button "Grab Withdraw" at bounding box center [583, 220] width 117 height 31
